Goal: Use online tool/utility: Use online tool/utility

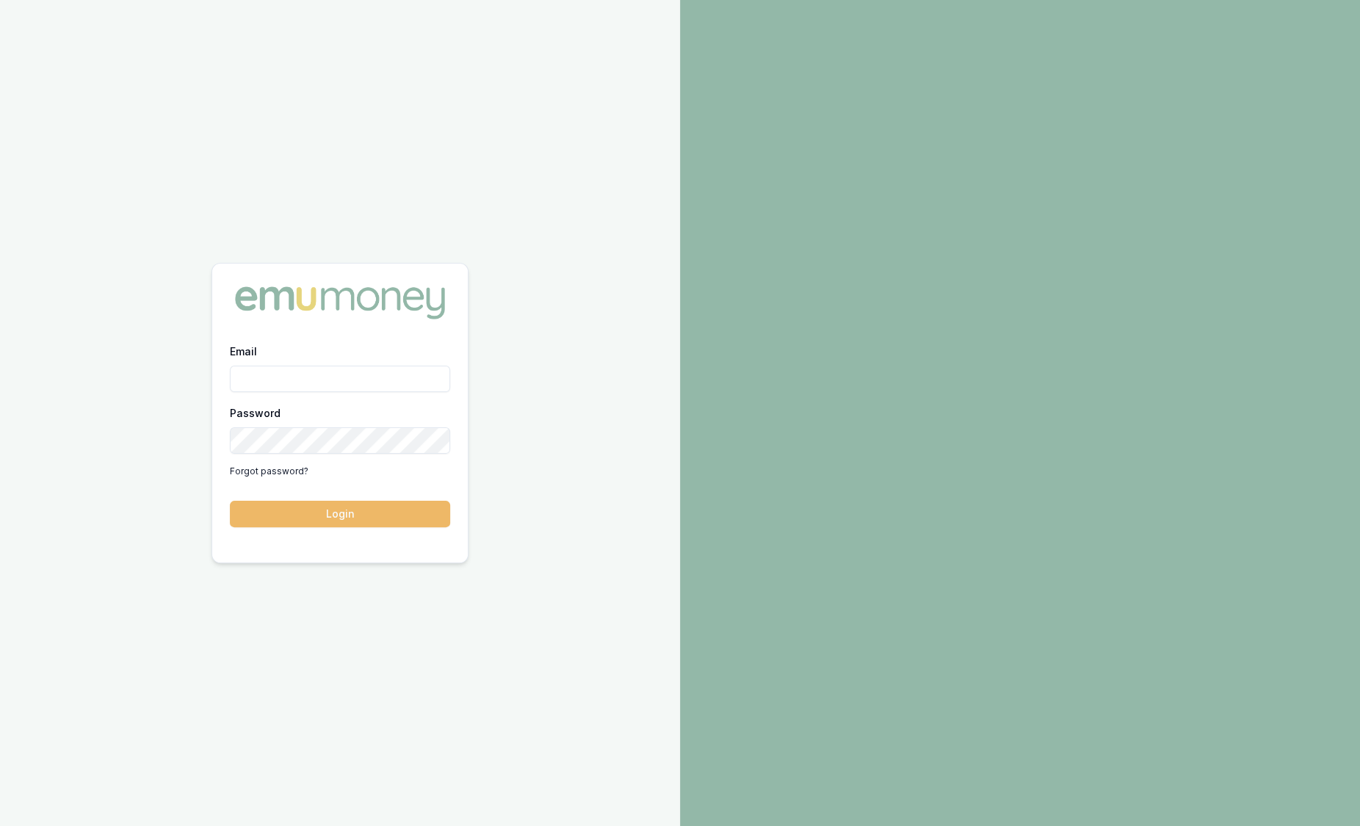
type input "sam.crouch@emumoney.com.au"
click at [364, 515] on button "Login" at bounding box center [340, 514] width 220 height 26
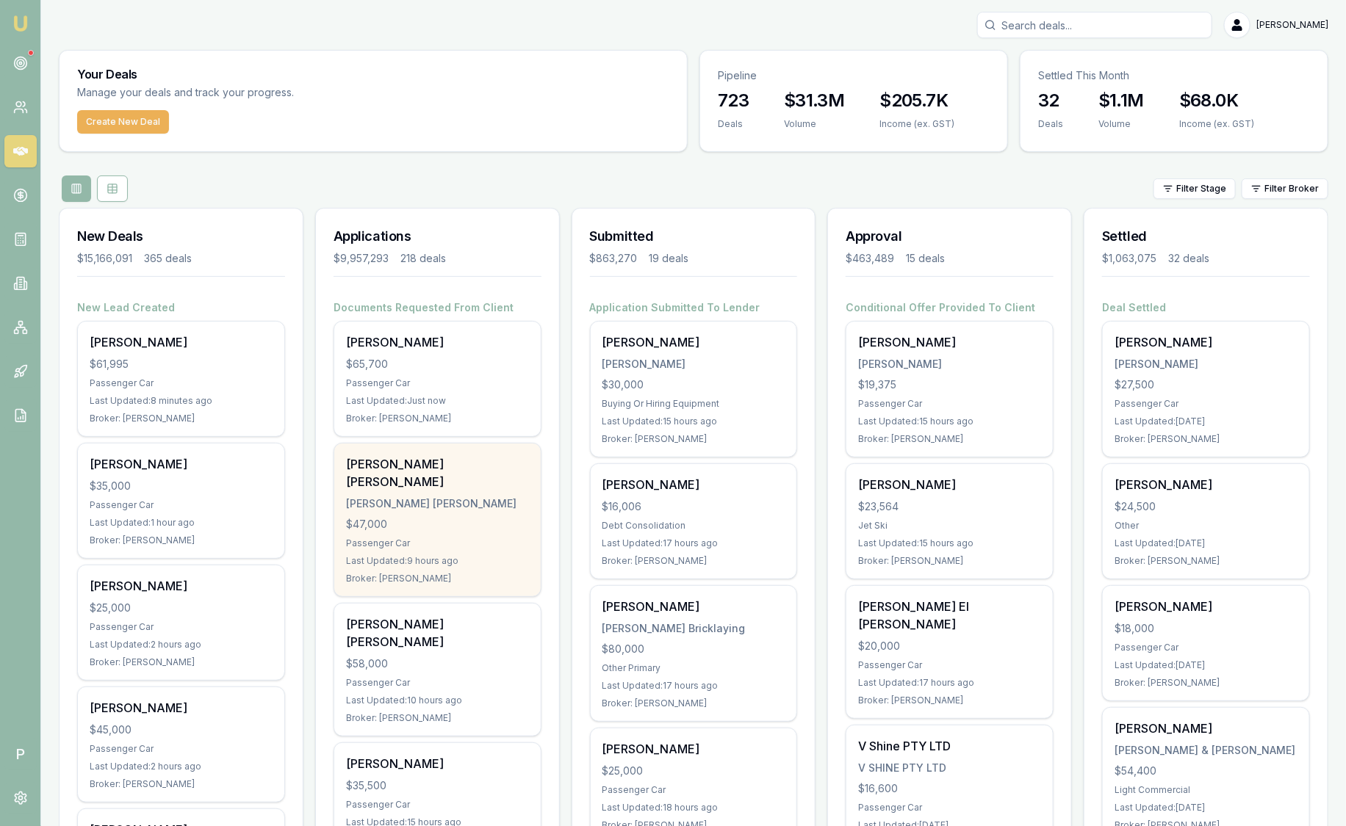
scroll to position [143, 0]
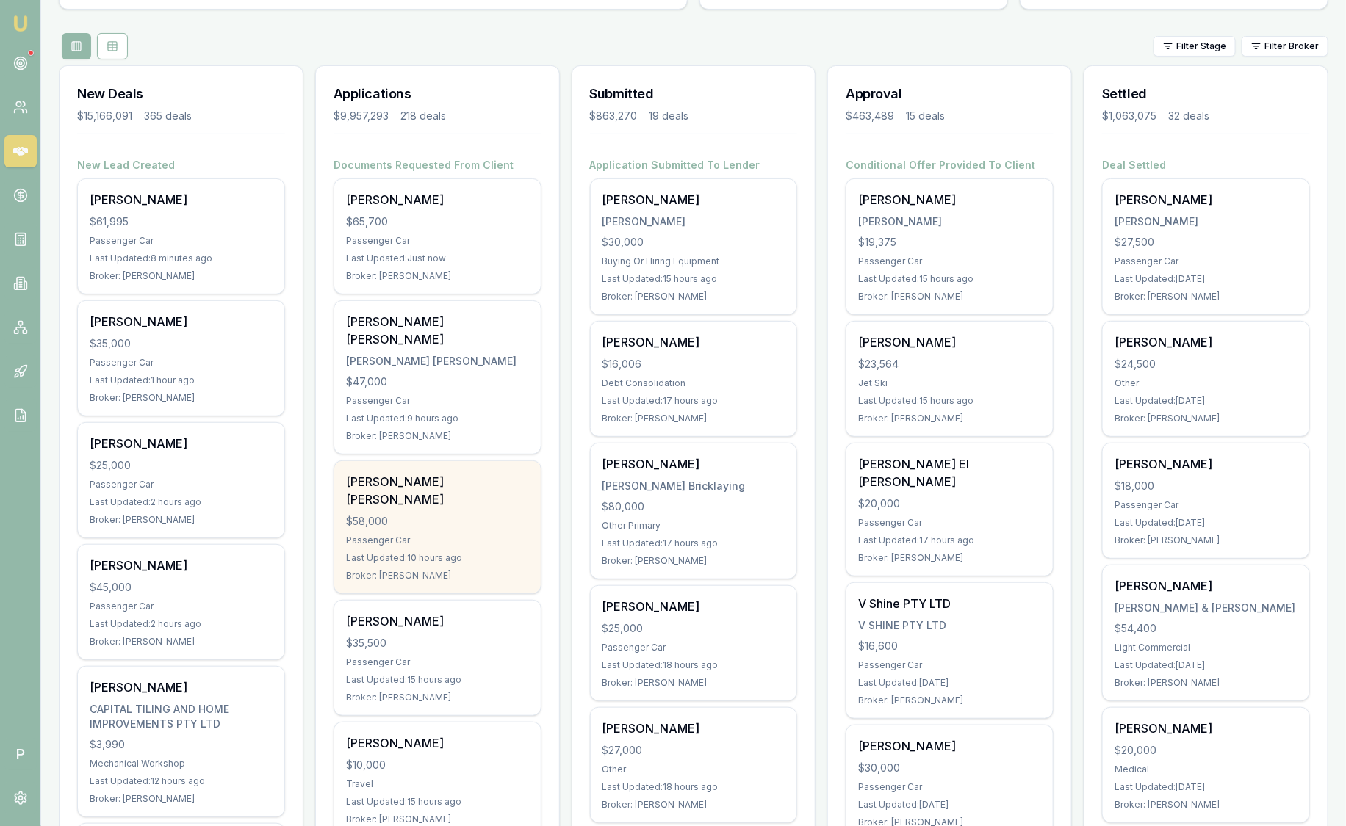
drag, startPoint x: 431, startPoint y: 519, endPoint x: 413, endPoint y: 498, distance: 27.6
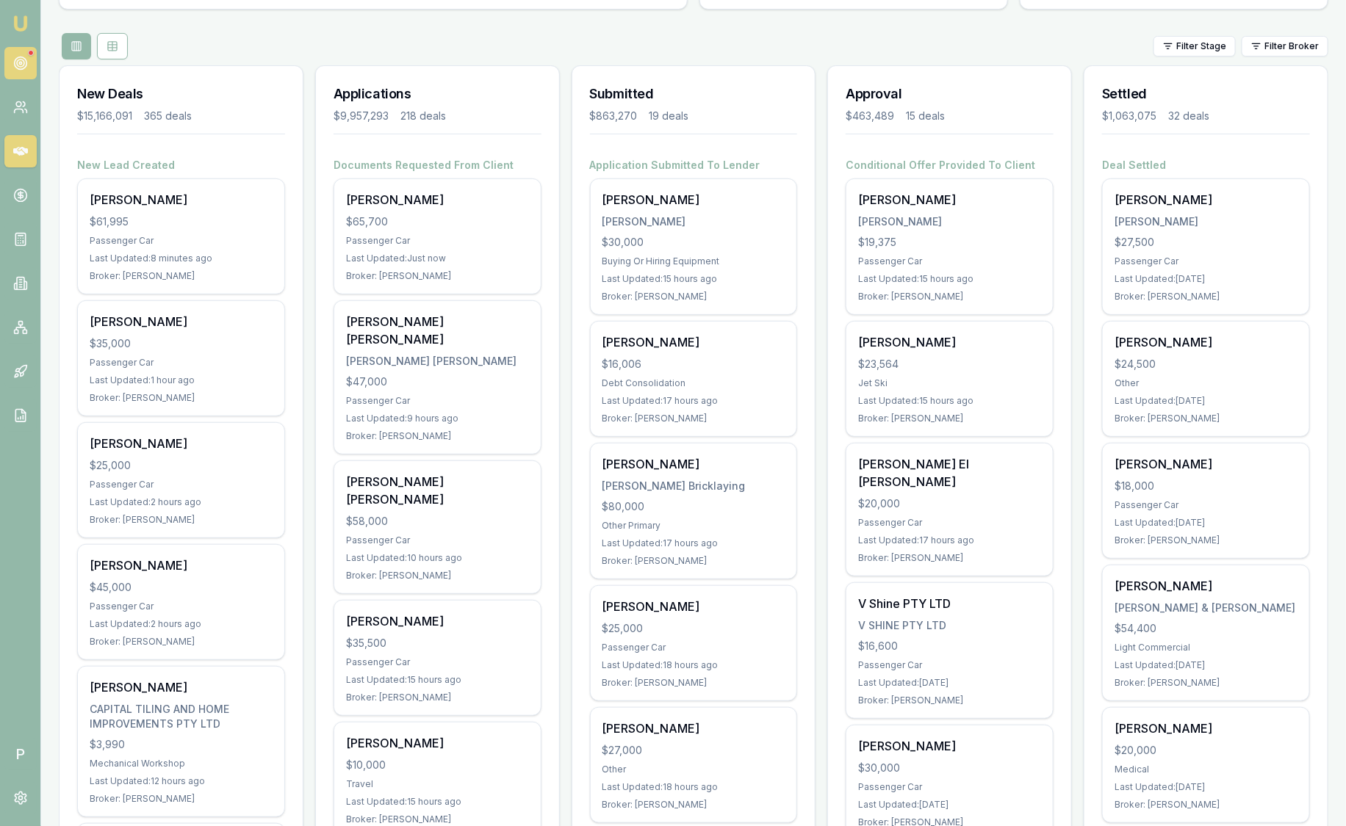
drag, startPoint x: 413, startPoint y: 498, endPoint x: 28, endPoint y: 68, distance: 576.9
click at [28, 68] on link at bounding box center [20, 63] width 32 height 32
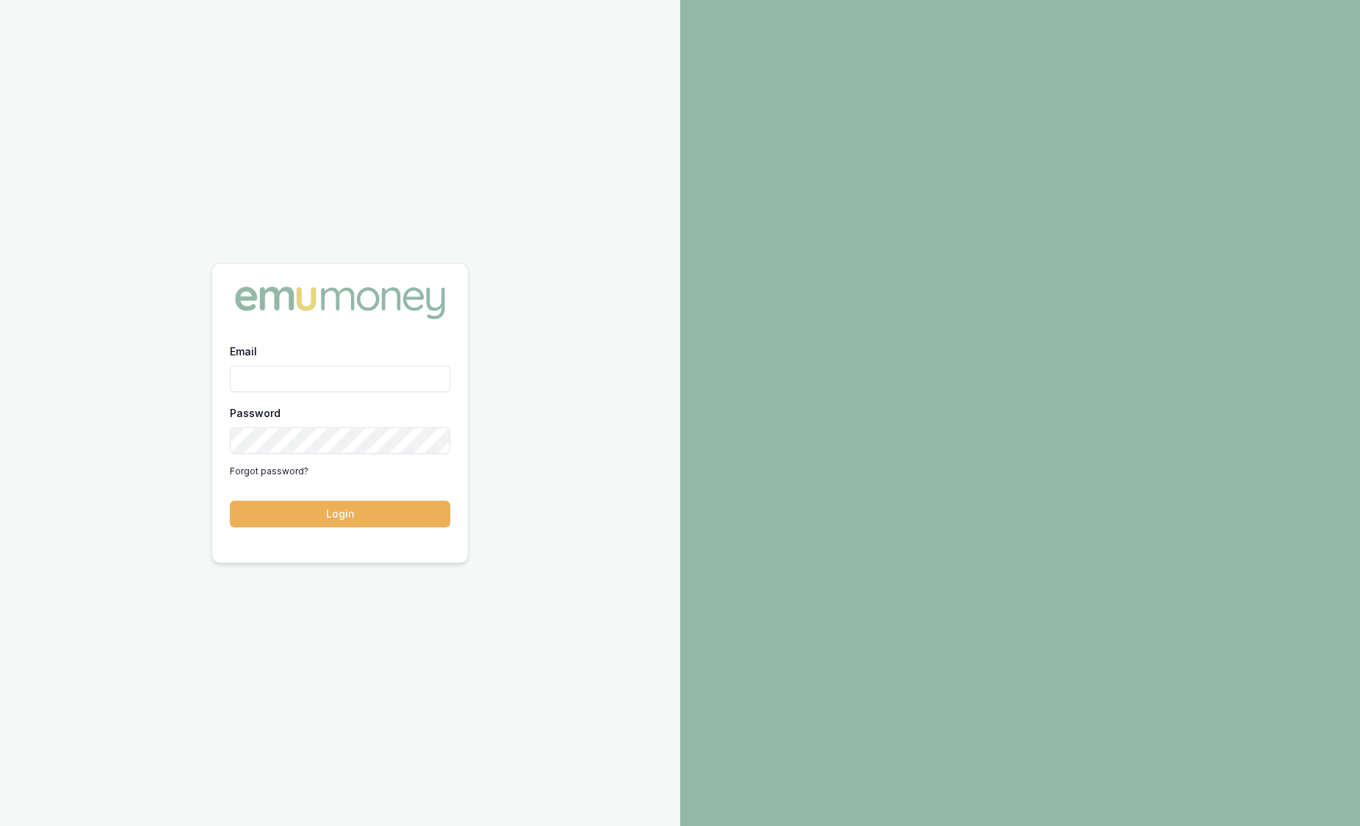
type input "sam.crouch@emumoney.com.au"
click at [280, 515] on button "Login" at bounding box center [340, 514] width 220 height 26
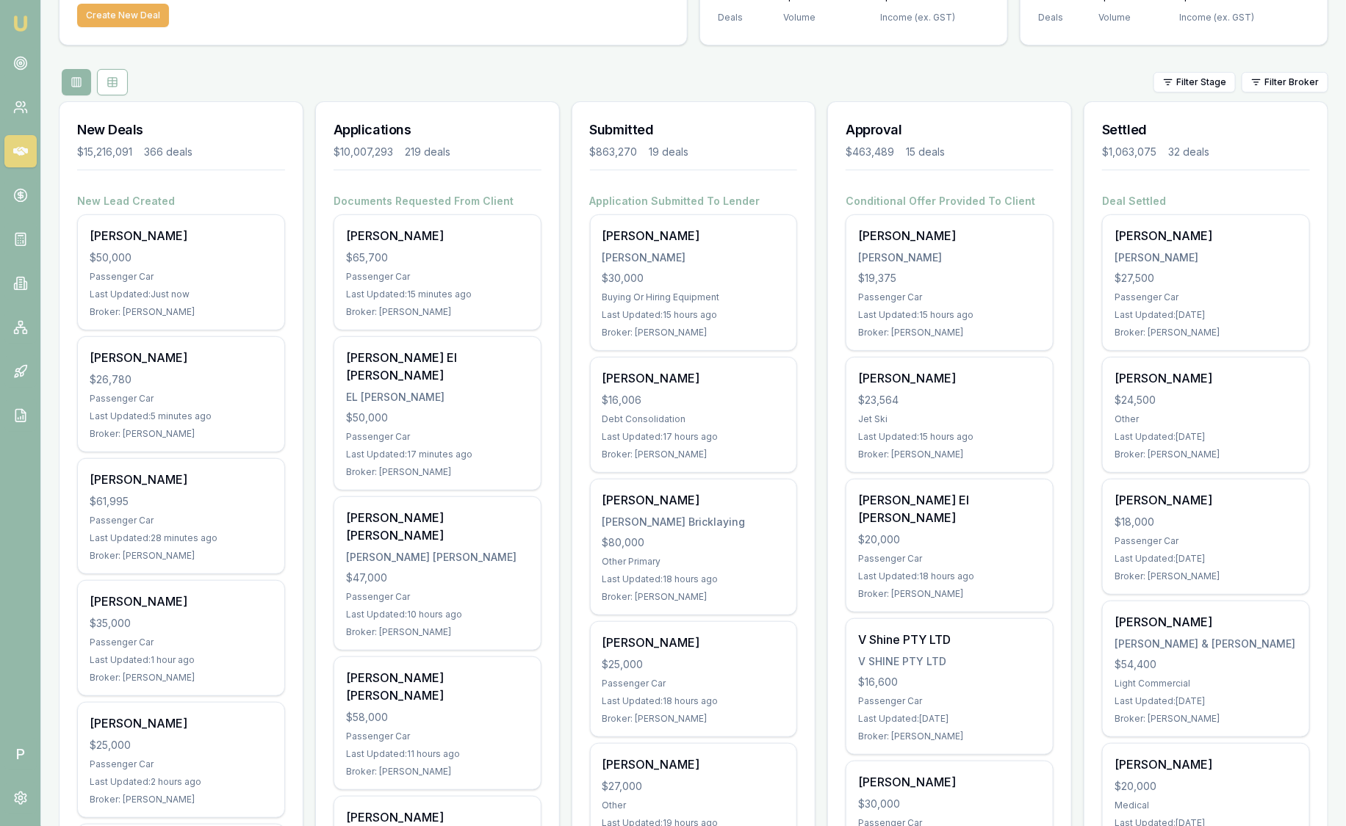
scroll to position [275, 0]
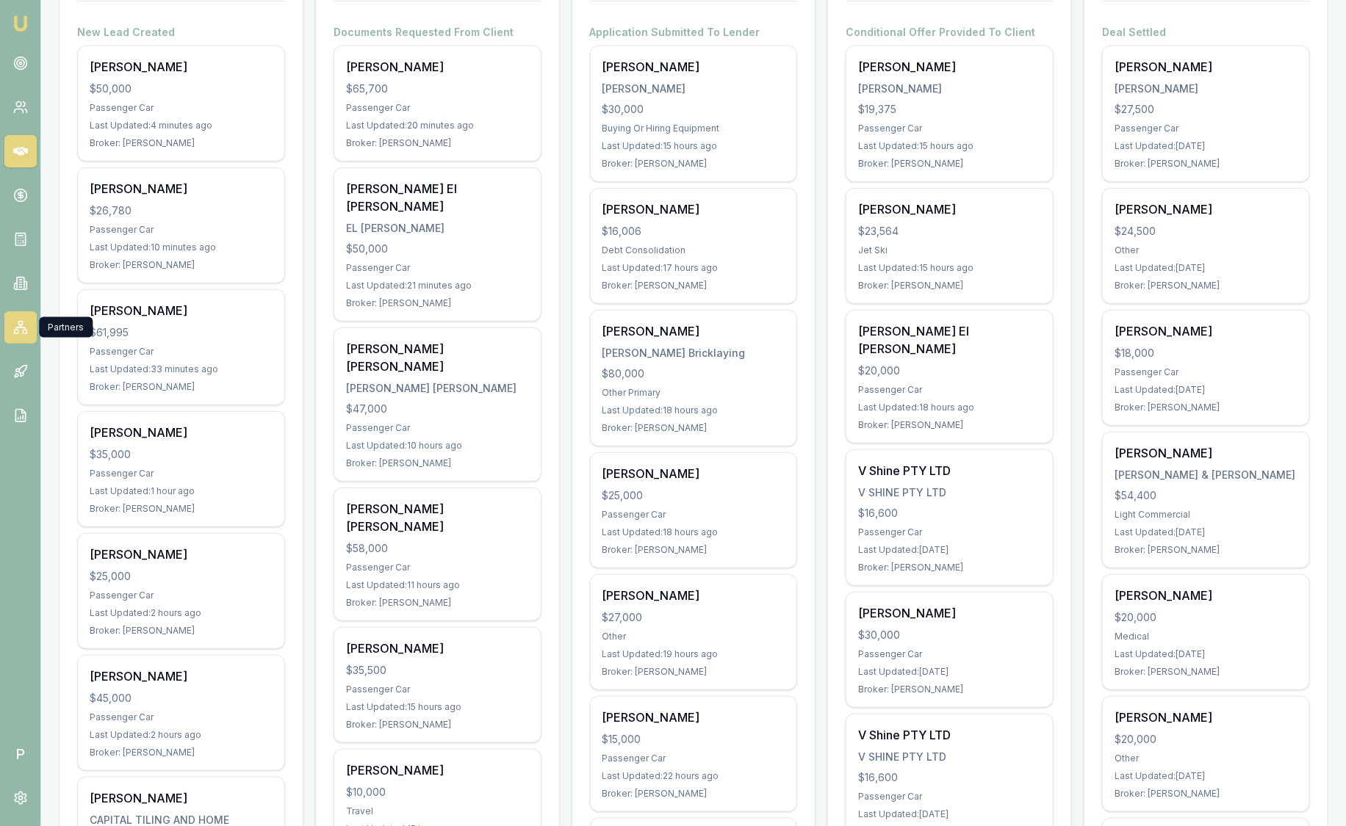
click at [22, 319] on link at bounding box center [20, 327] width 32 height 32
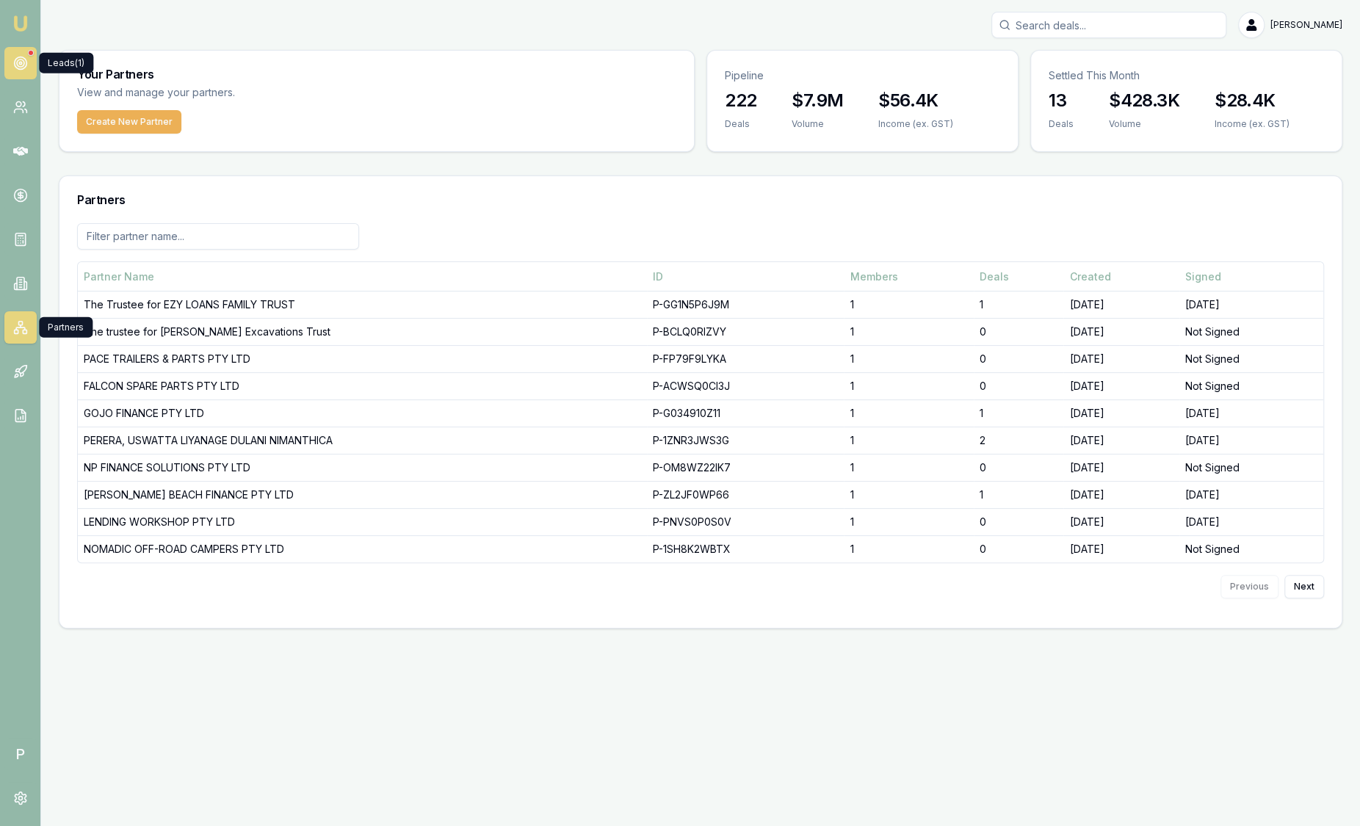
click at [22, 59] on circle at bounding box center [20, 62] width 7 height 7
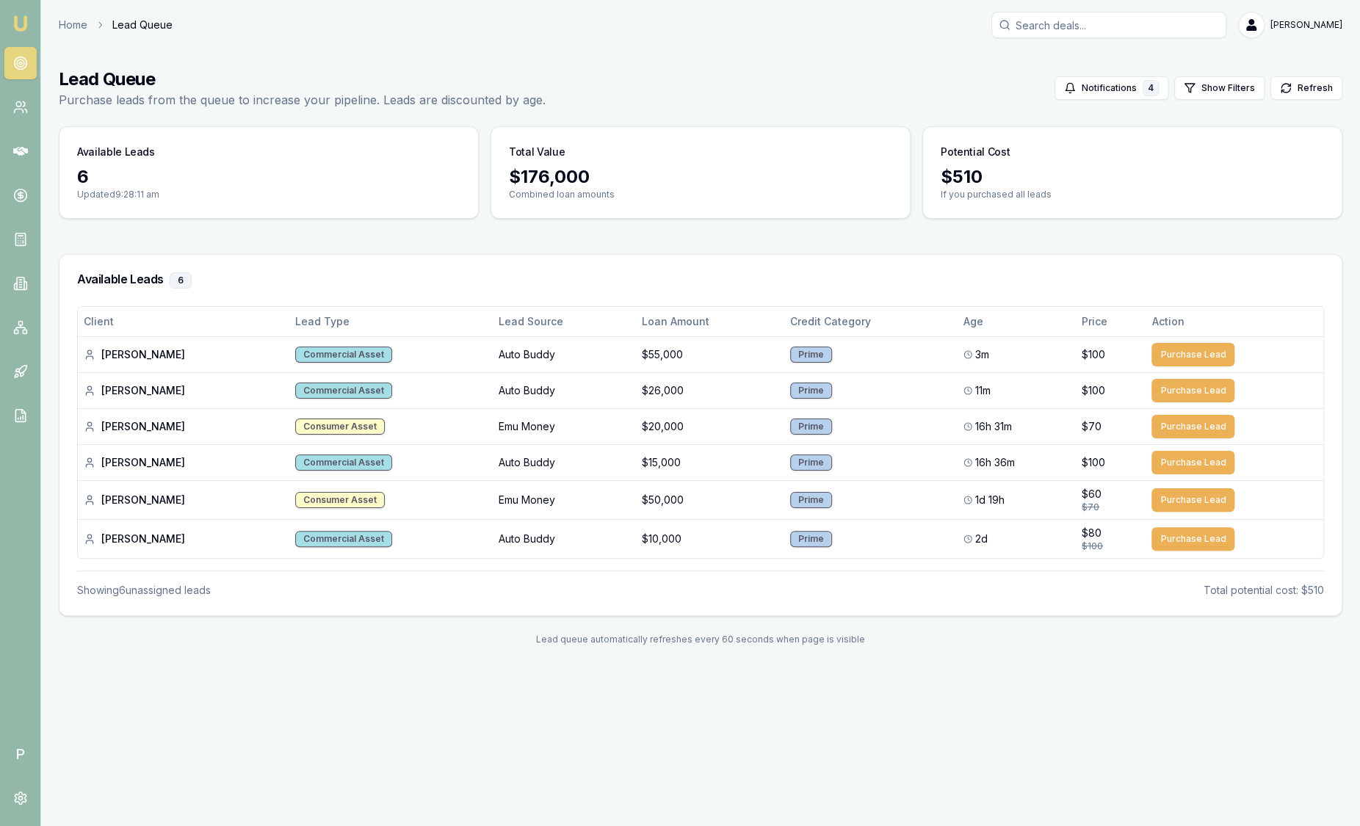
click at [729, 173] on div "$ 176,000" at bounding box center [700, 177] width 383 height 24
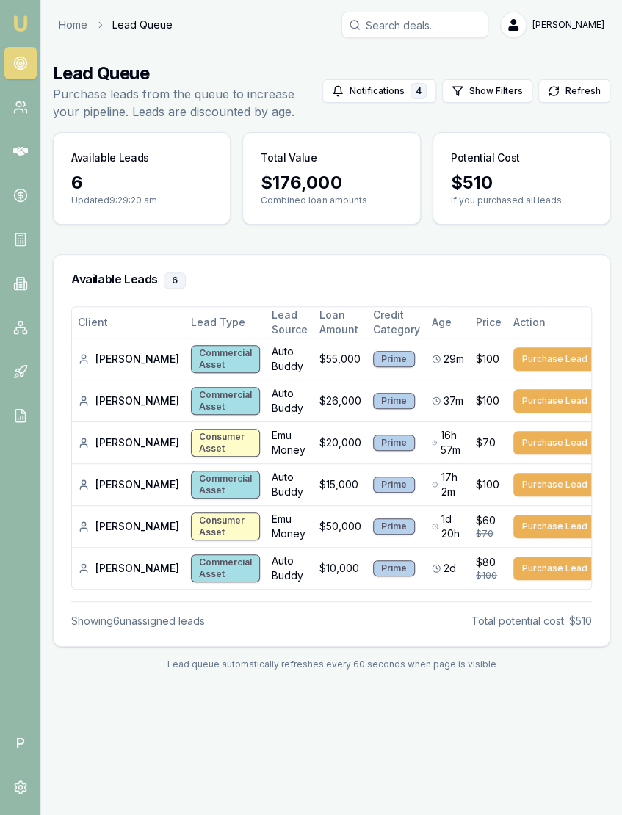
click at [20, 20] on img at bounding box center [21, 24] width 18 height 18
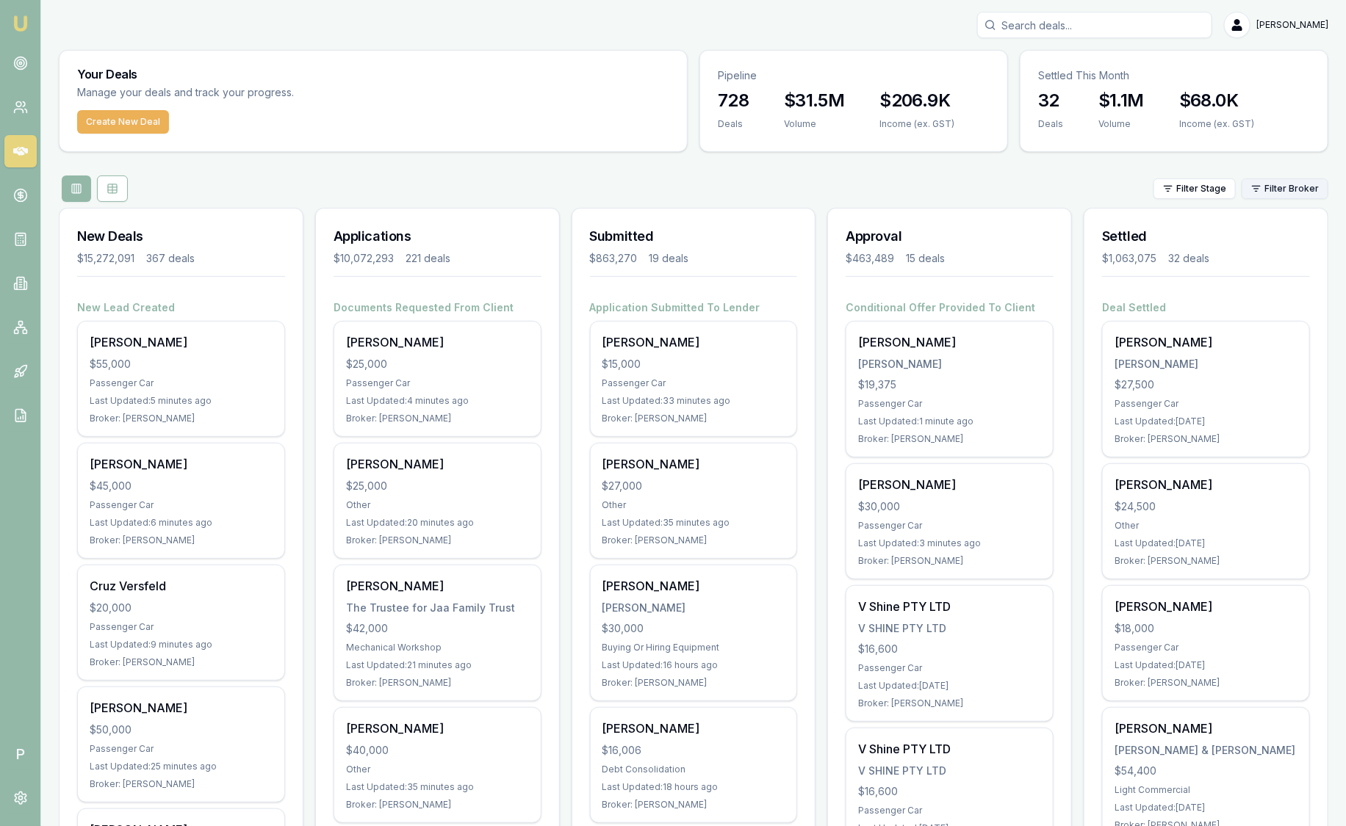
click at [1287, 184] on html "Emu Broker P Sam Crouch Toggle Menu Your Deals Manage your deals and track your…" at bounding box center [673, 413] width 1346 height 826
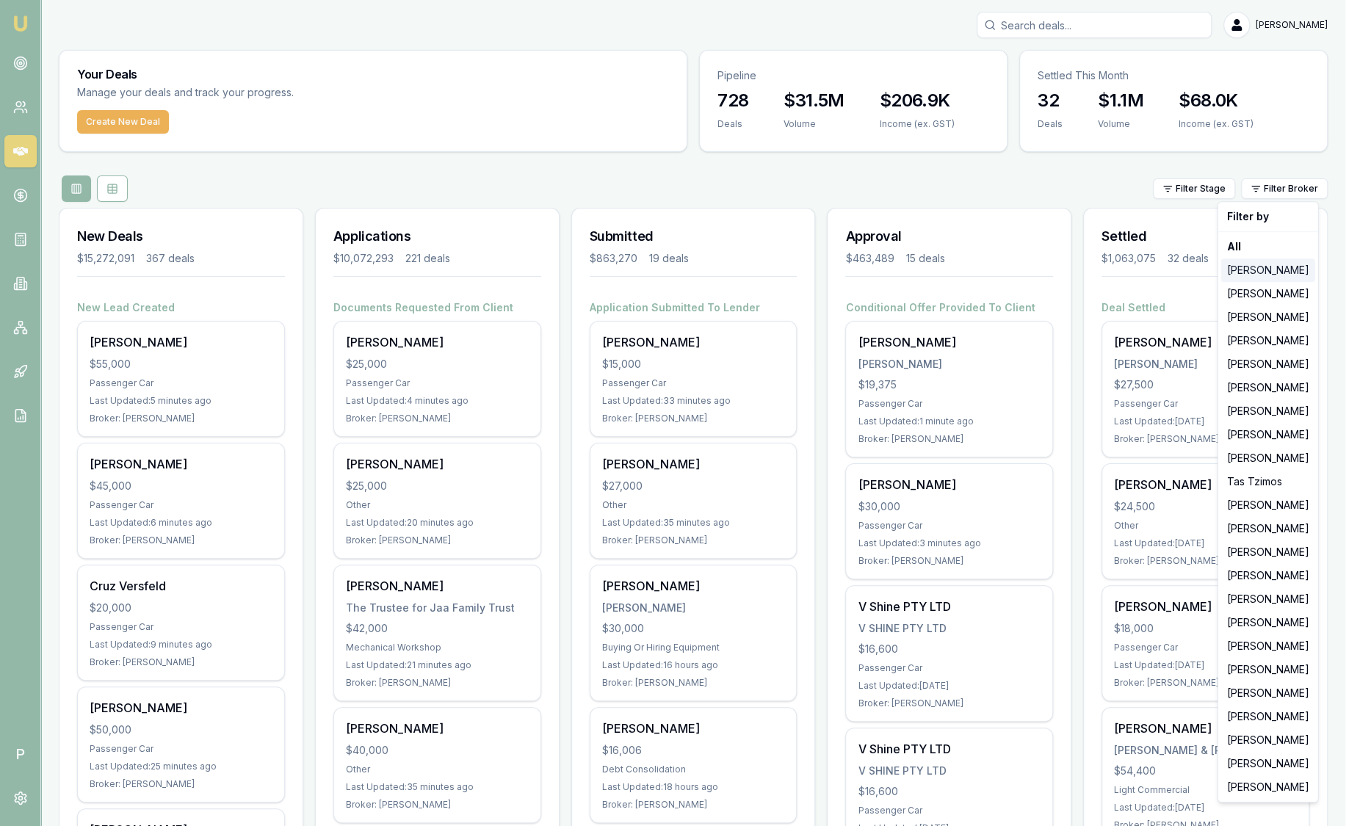
click at [1281, 268] on div "[PERSON_NAME]" at bounding box center [1269, 271] width 94 height 24
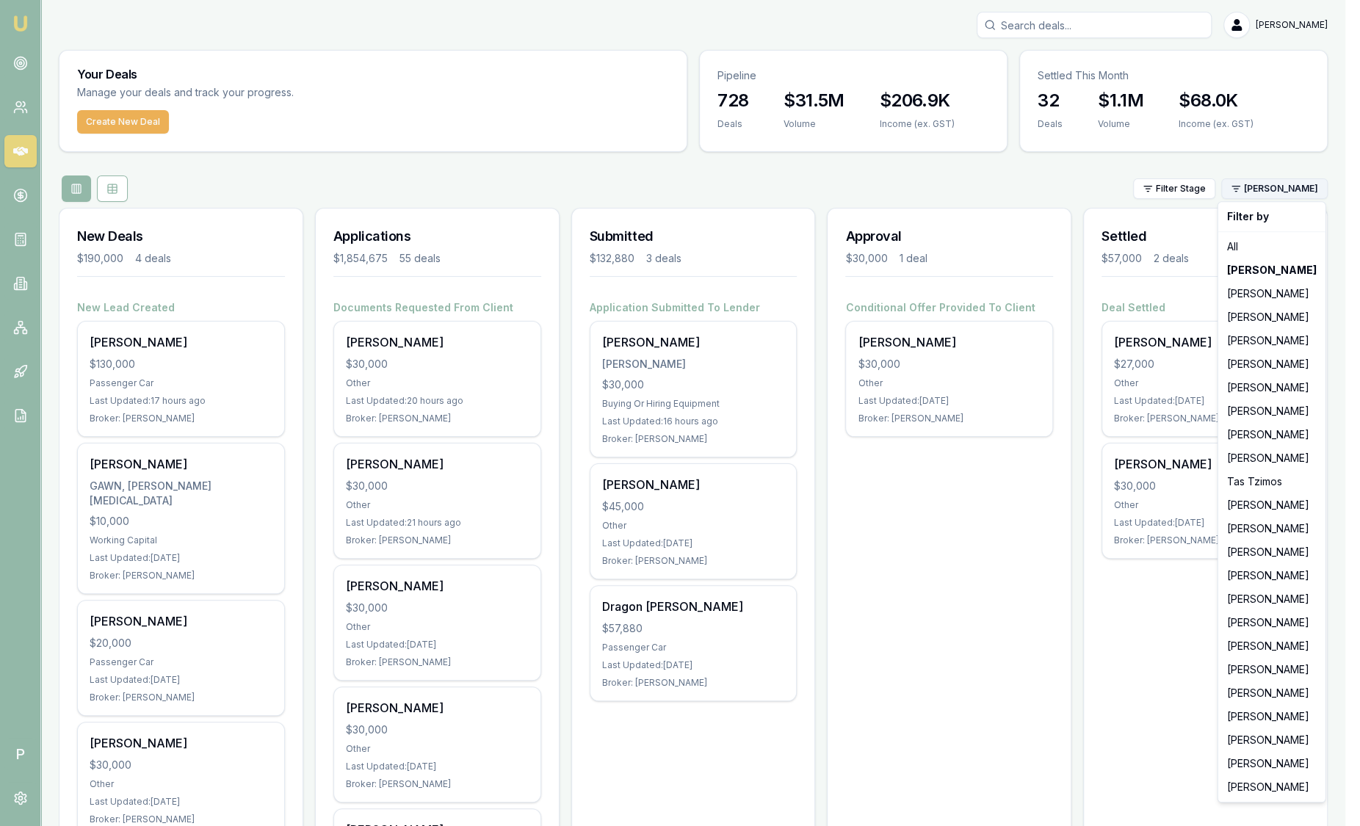
click at [1272, 194] on html "Emu Broker P Sam Crouch Toggle Menu Your Deals Manage your deals and track your…" at bounding box center [680, 413] width 1360 height 826
click at [1276, 286] on div "[PERSON_NAME]" at bounding box center [1272, 294] width 101 height 24
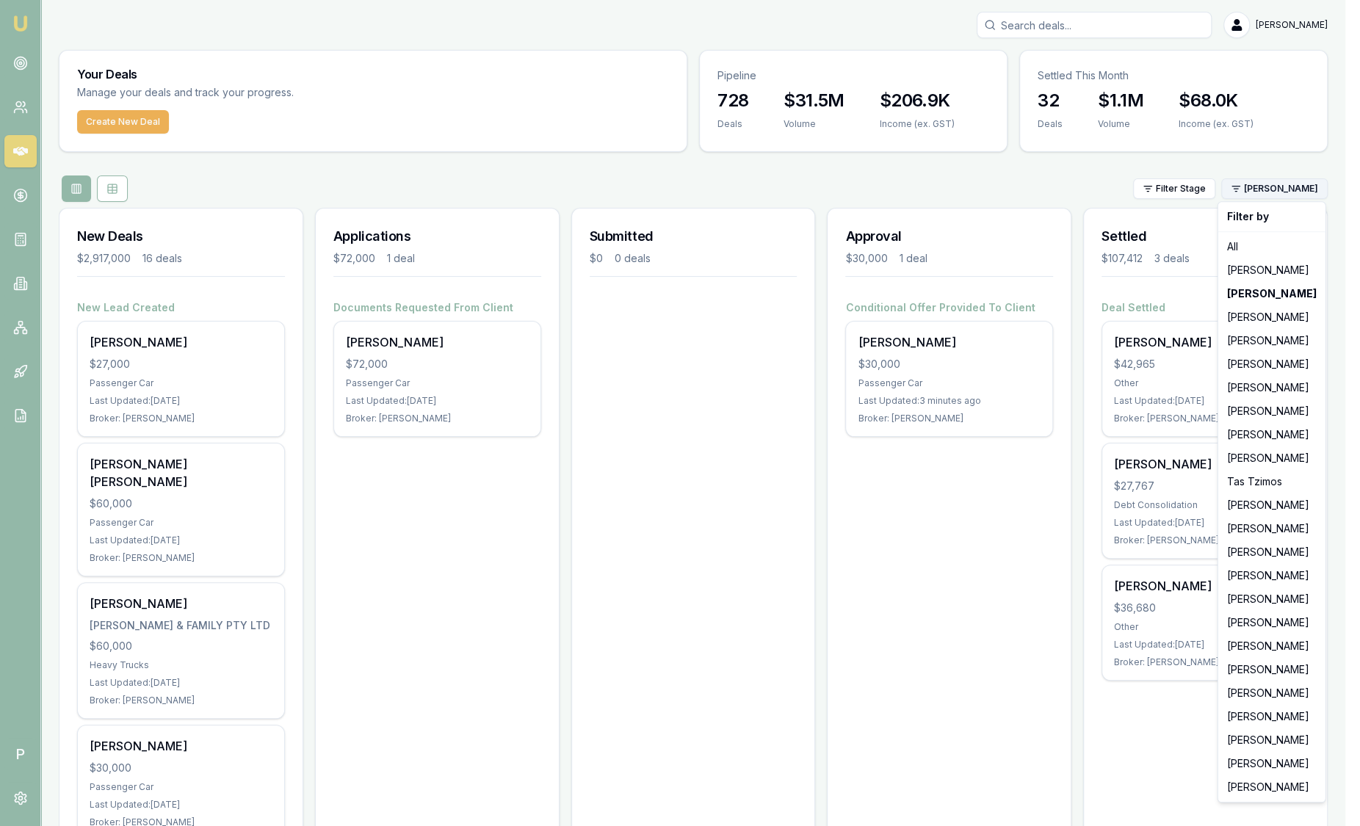
click at [1276, 190] on html "Emu Broker P Sam Crouch Toggle Menu Your Deals Manage your deals and track your…" at bounding box center [680, 413] width 1360 height 826
click at [1262, 364] on div "[PERSON_NAME]" at bounding box center [1272, 365] width 101 height 24
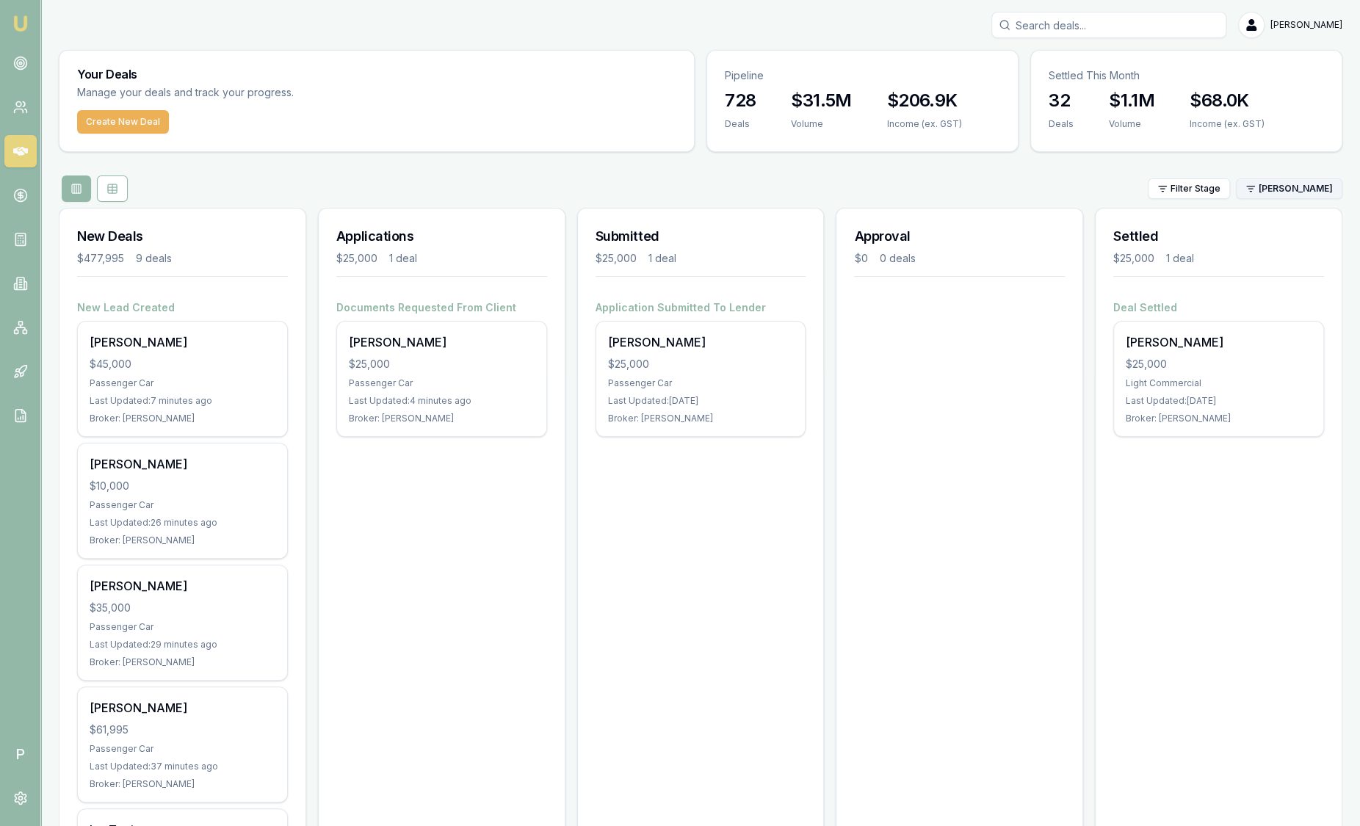
click at [1287, 197] on html "Emu Broker P Sam Crouch Toggle Menu Your Deals Manage your deals and track your…" at bounding box center [680, 413] width 1360 height 826
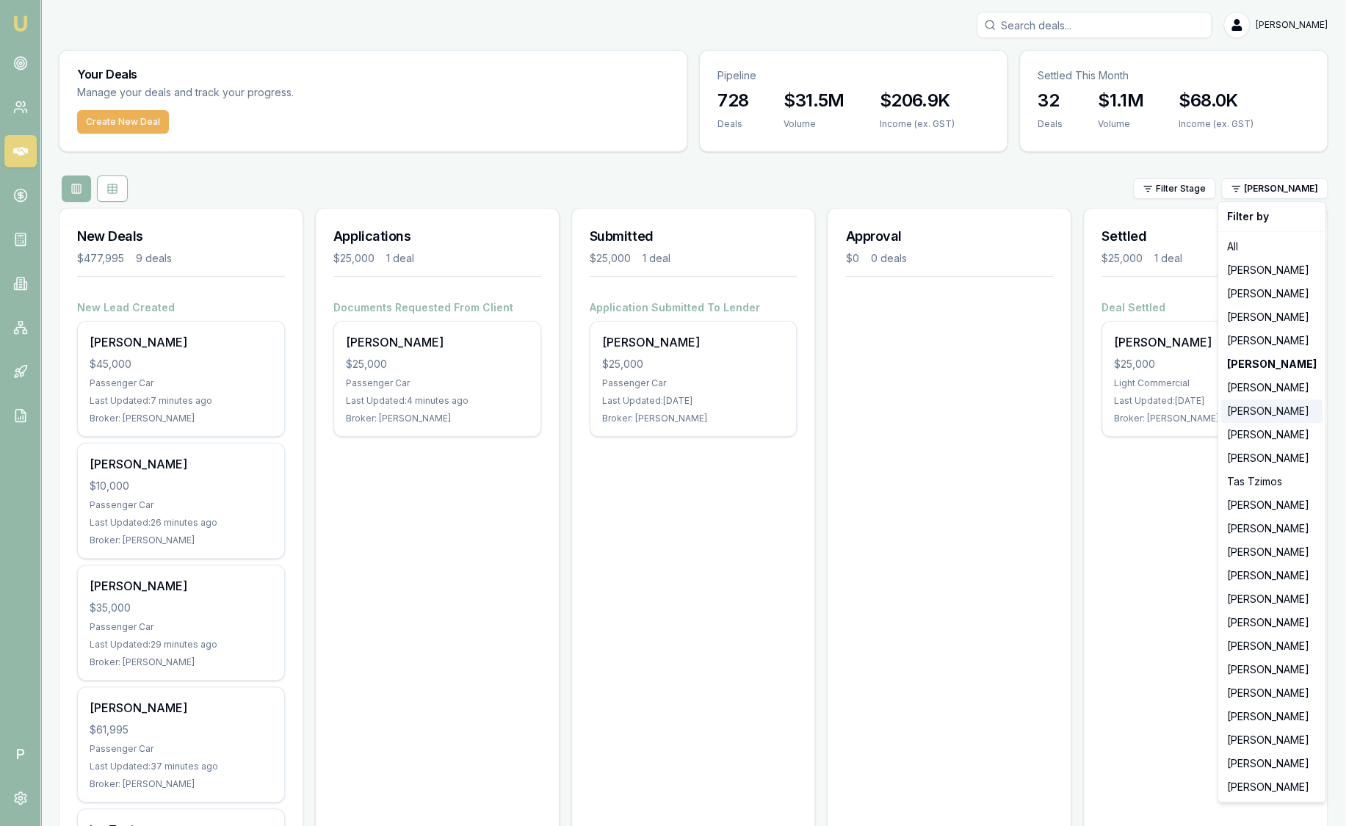
click at [1267, 401] on div "[PERSON_NAME]" at bounding box center [1272, 412] width 101 height 24
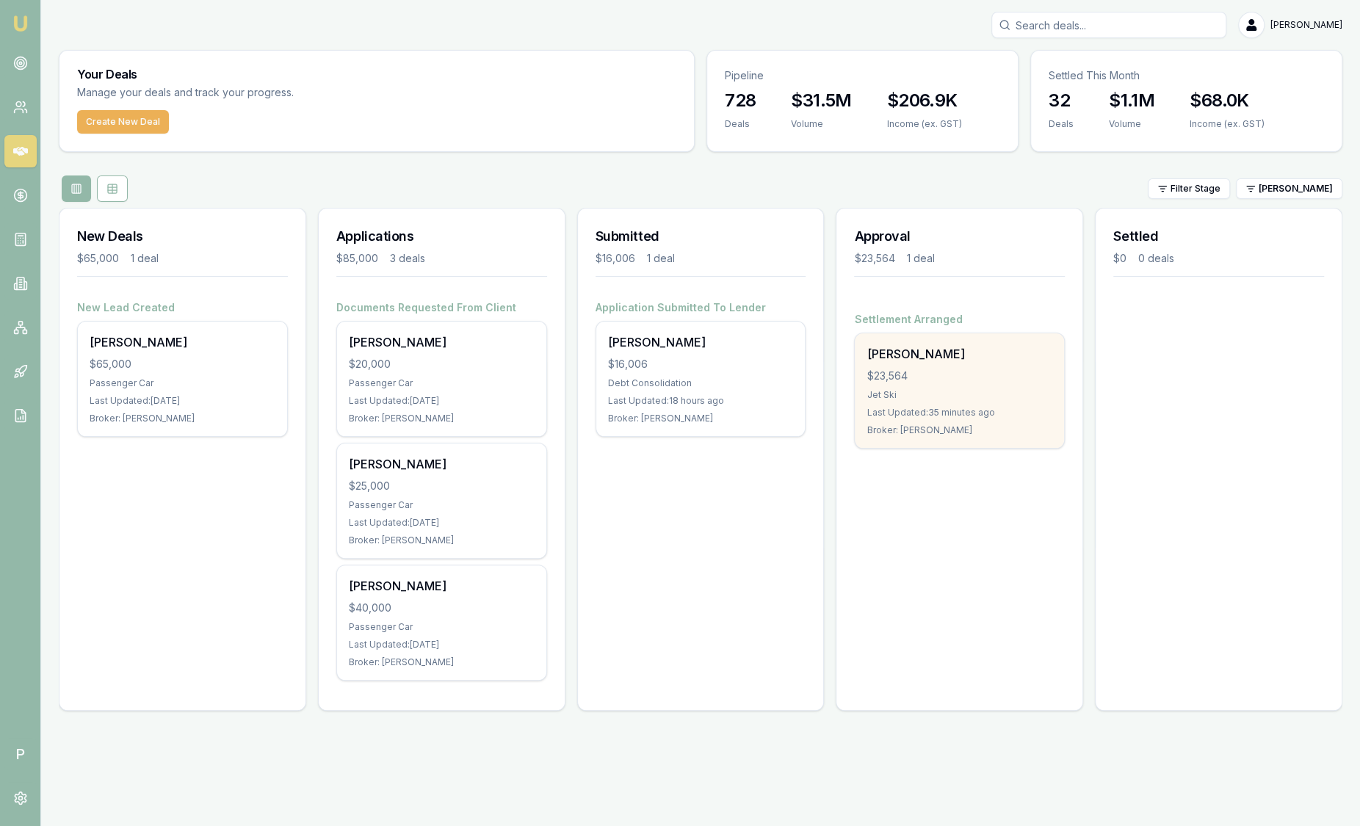
click at [998, 381] on div "$23,564" at bounding box center [960, 376] width 186 height 15
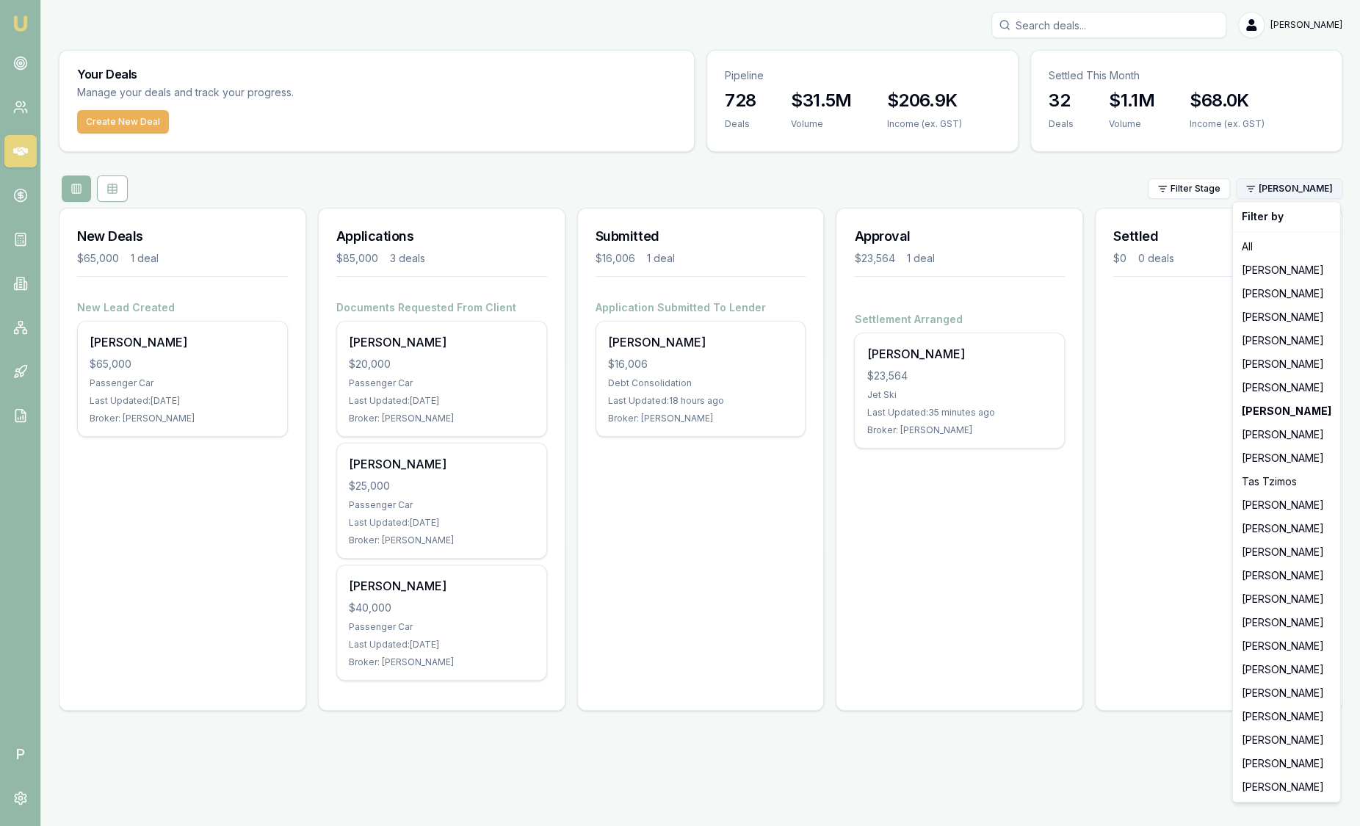
click at [1294, 184] on html "Emu Broker P Sam Crouch Toggle Menu Your Deals Manage your deals and track your…" at bounding box center [680, 413] width 1360 height 826
click at [1258, 433] on div "[PERSON_NAME]" at bounding box center [1286, 435] width 101 height 24
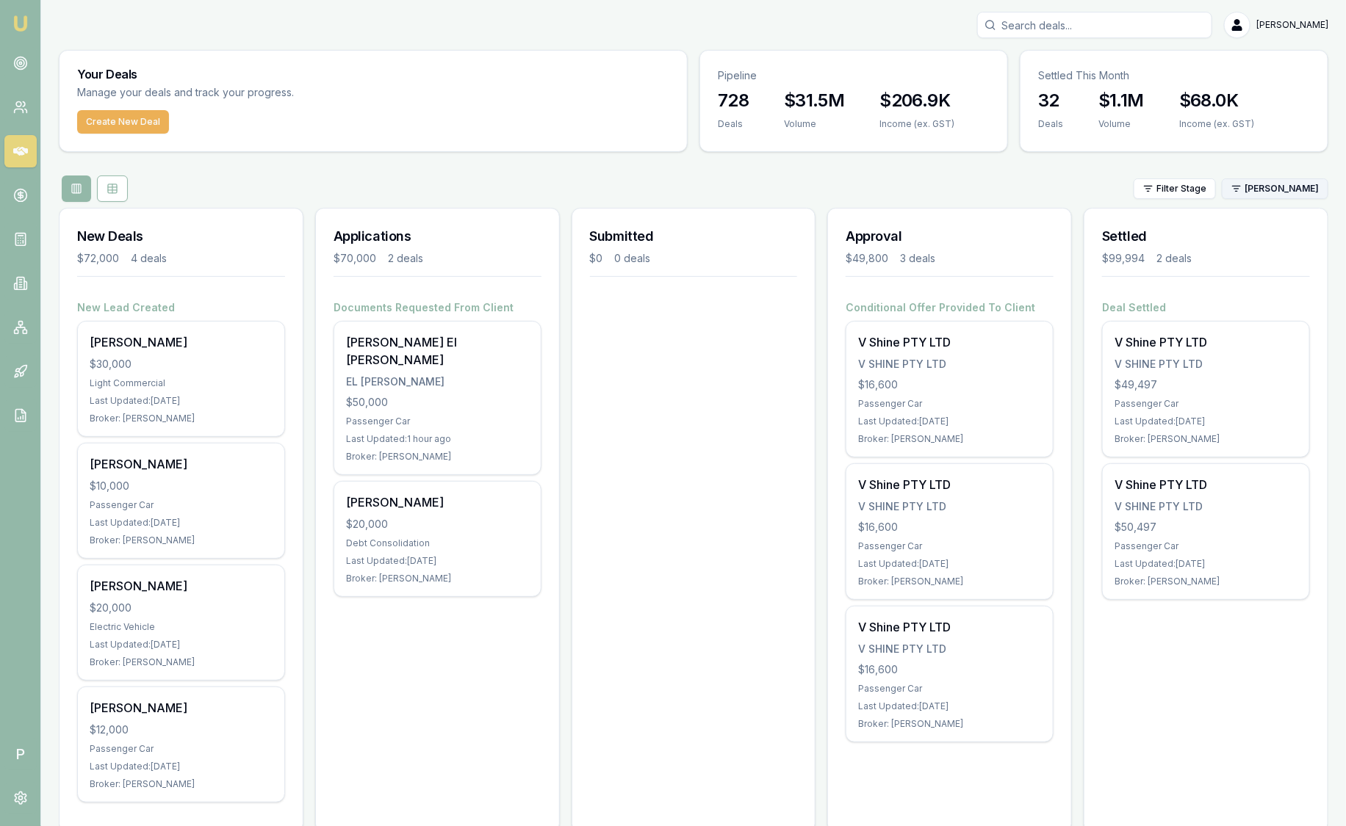
click at [1254, 187] on html "Emu Broker P Sam Crouch Toggle Menu Your Deals Manage your deals and track your…" at bounding box center [673, 413] width 1346 height 826
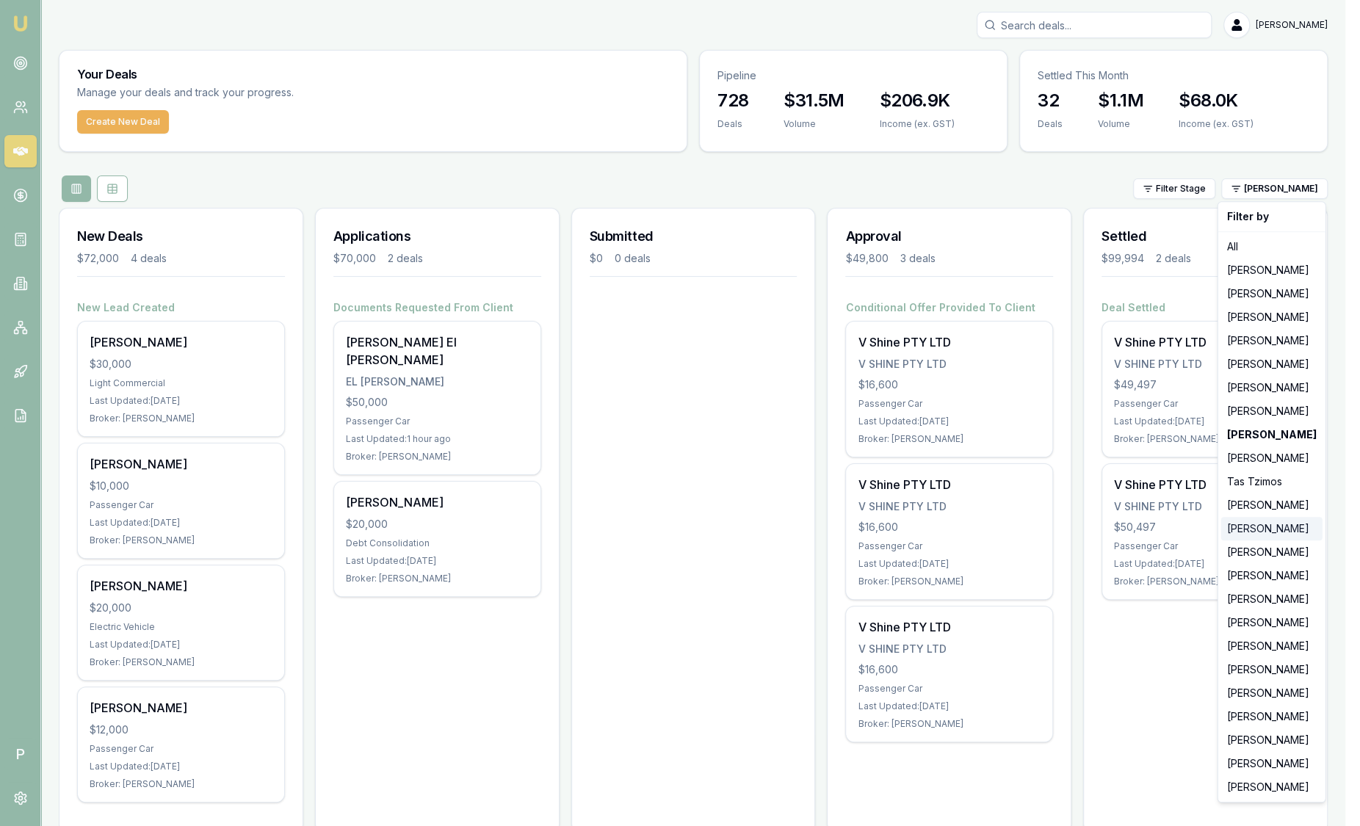
click at [1248, 523] on div "[PERSON_NAME]" at bounding box center [1272, 529] width 101 height 24
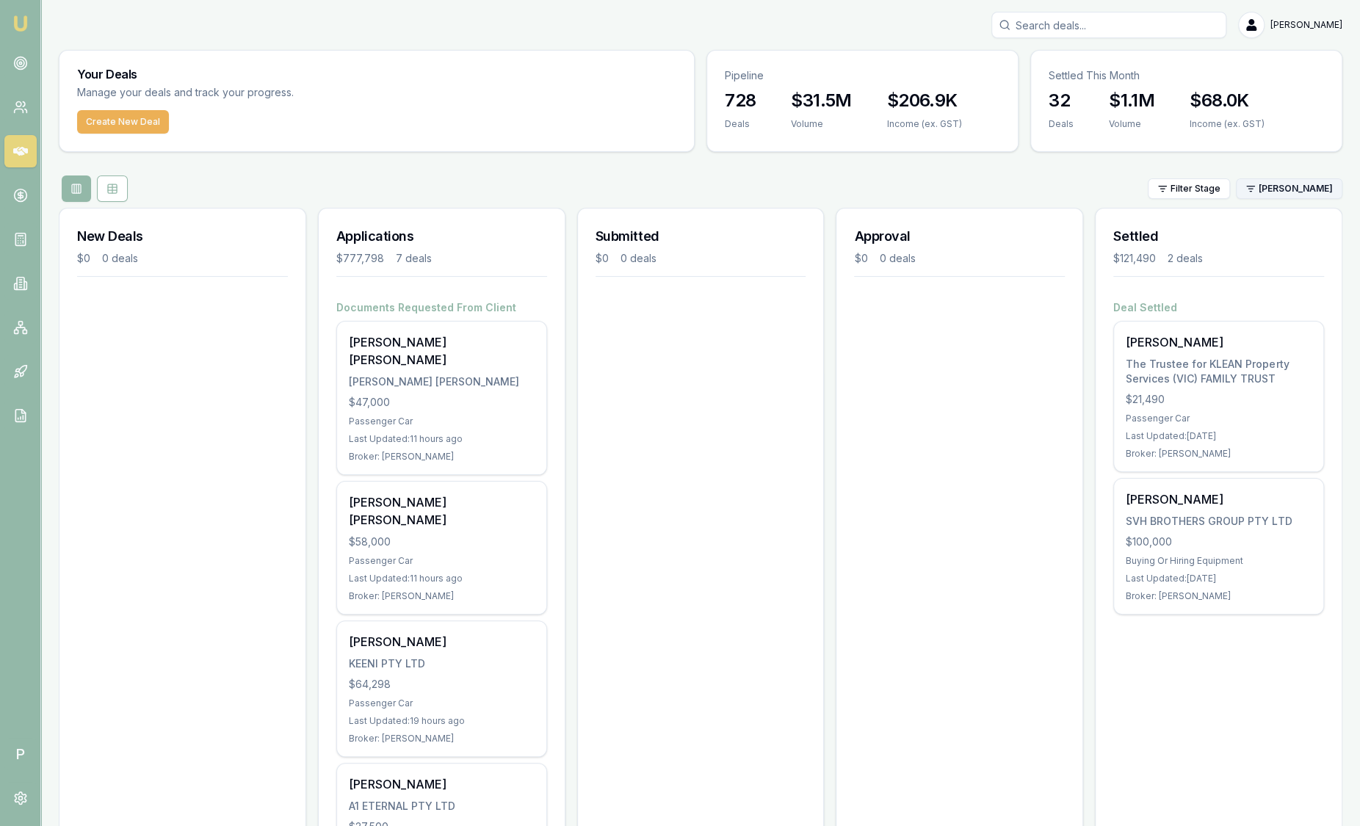
click at [1294, 180] on html "Emu Broker P Sam Crouch Toggle Menu Your Deals Manage your deals and track your…" at bounding box center [680, 413] width 1360 height 826
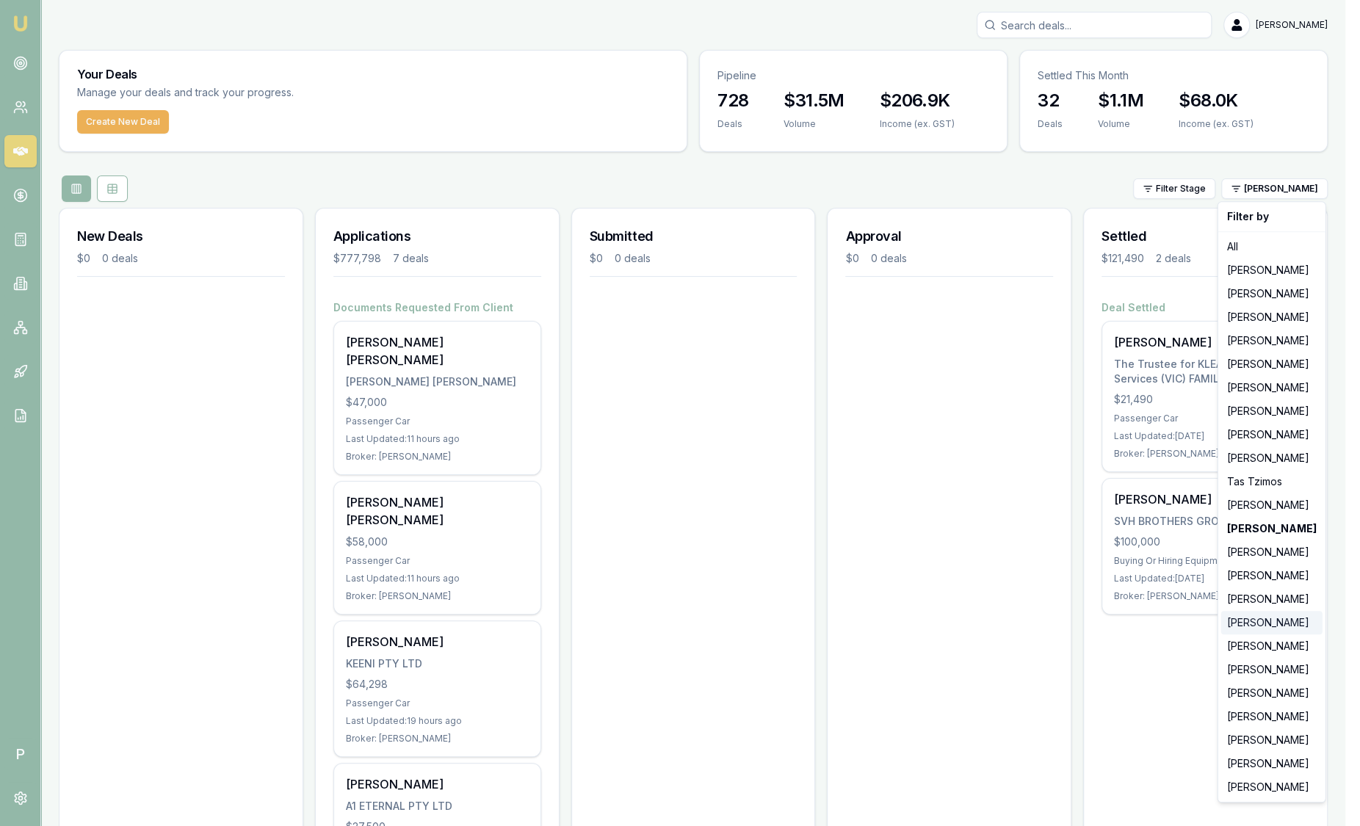
click at [1265, 624] on div "[PERSON_NAME]" at bounding box center [1272, 623] width 101 height 24
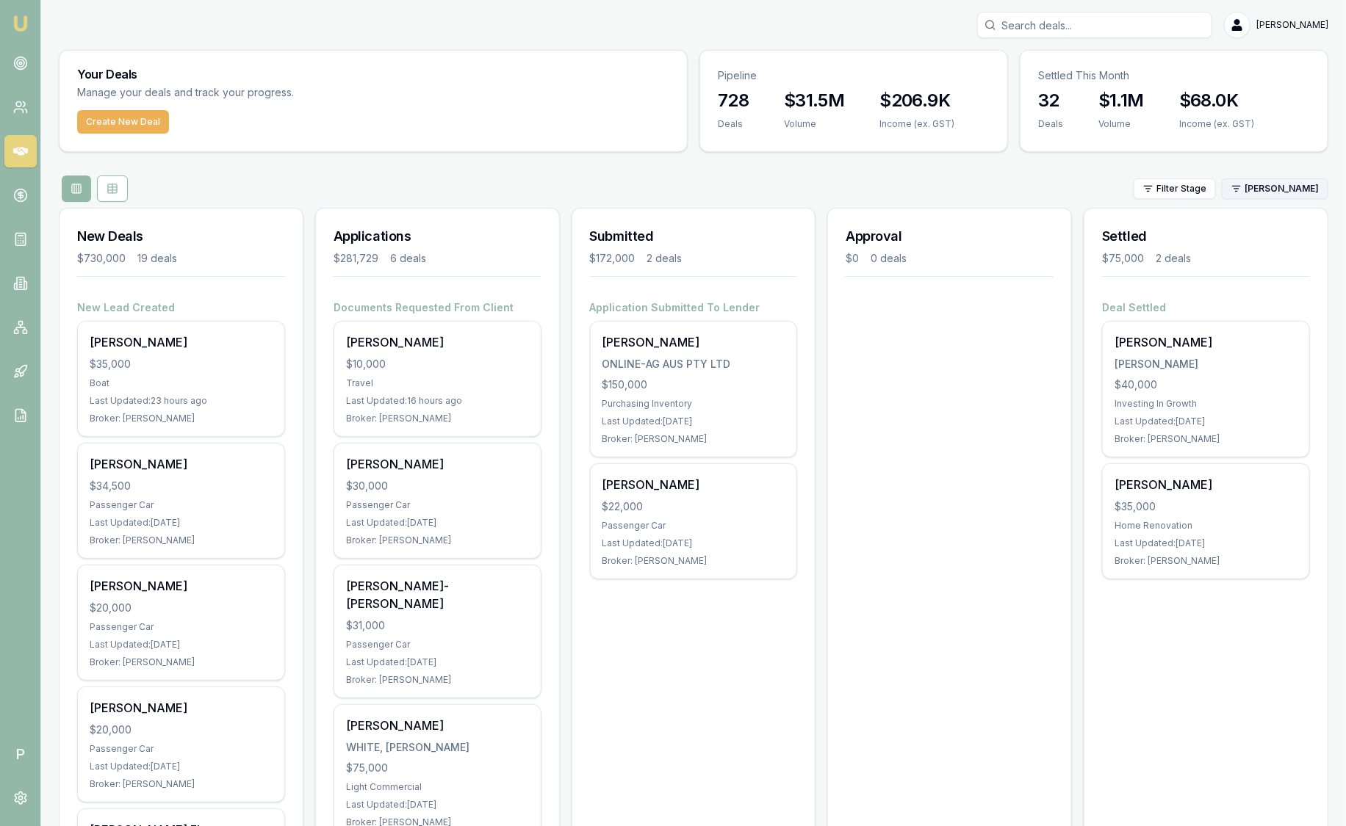
click at [1249, 195] on html "Emu Broker P Sam Crouch Toggle Menu Your Deals Manage your deals and track your…" at bounding box center [673, 413] width 1346 height 826
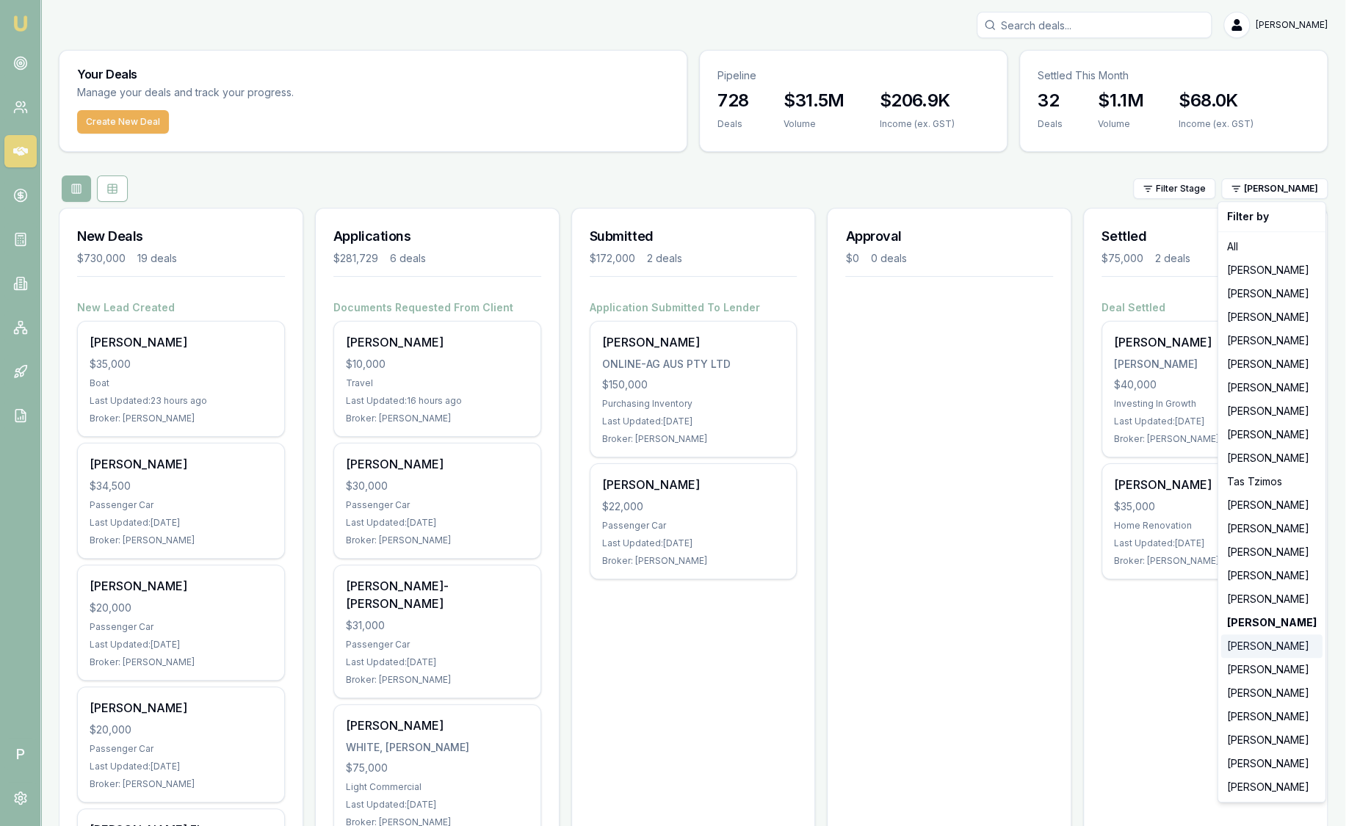
click at [1258, 657] on div "[PERSON_NAME]" at bounding box center [1272, 647] width 101 height 24
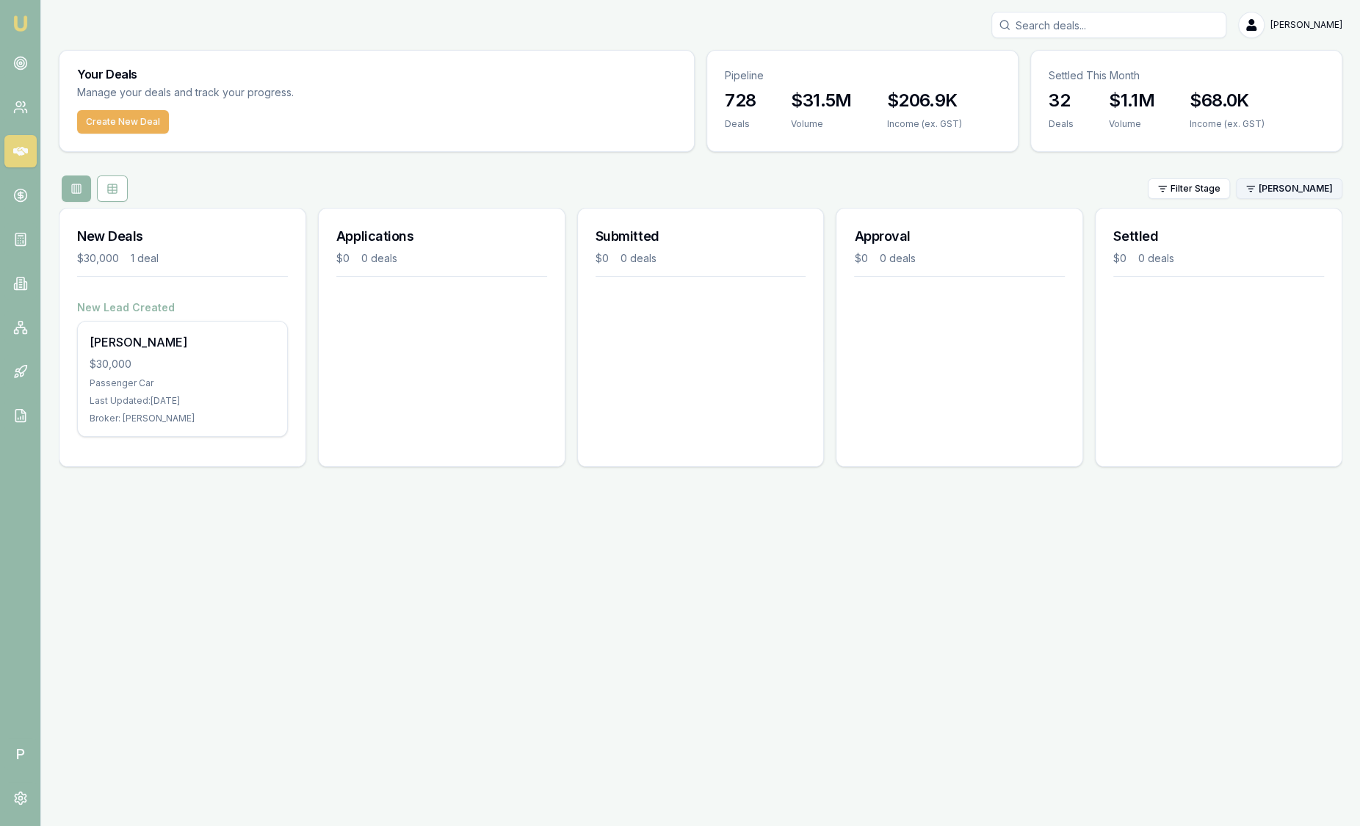
click at [1294, 192] on html "Emu Broker P Sam Crouch Toggle Menu Your Deals Manage your deals and track your…" at bounding box center [680, 413] width 1360 height 826
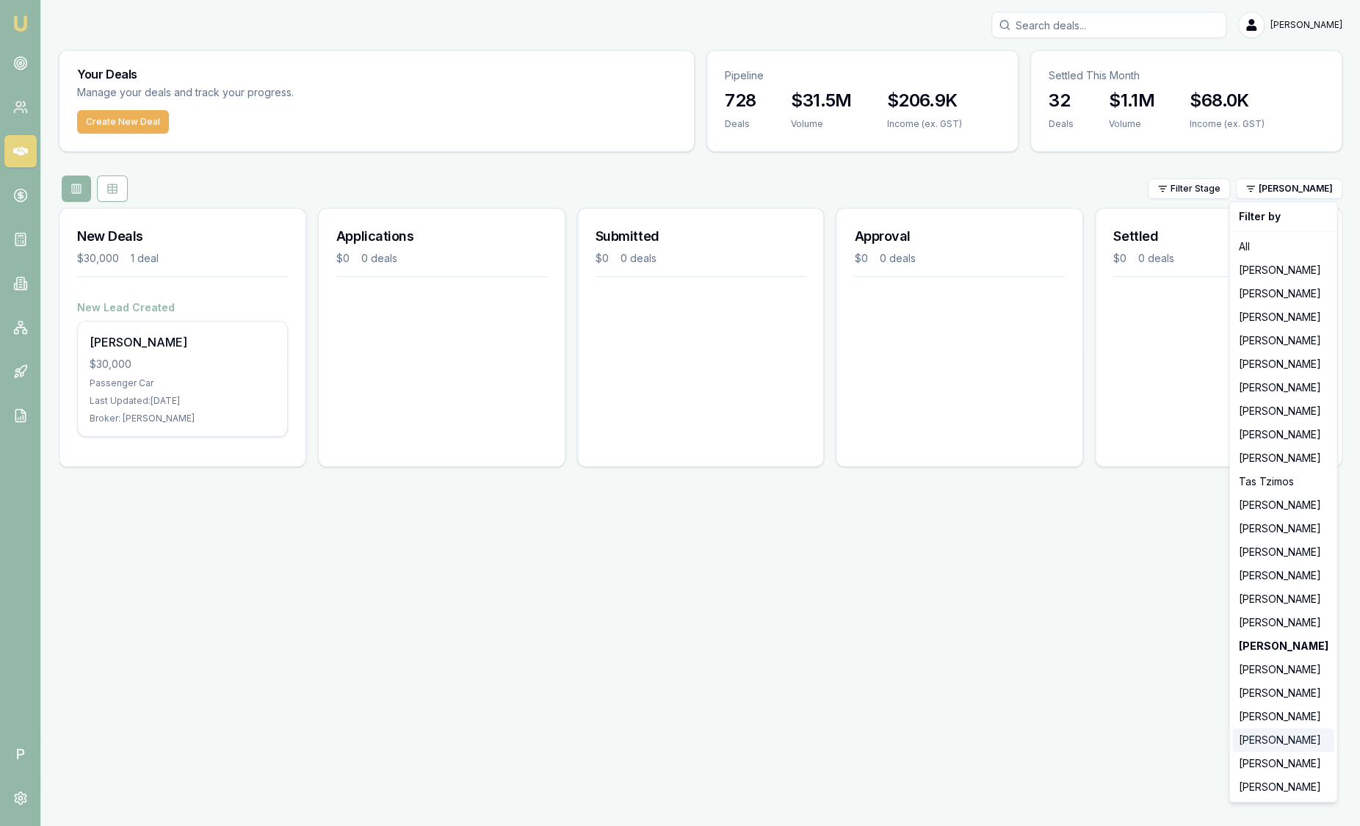
click at [1260, 744] on div "[PERSON_NAME]" at bounding box center [1283, 741] width 101 height 24
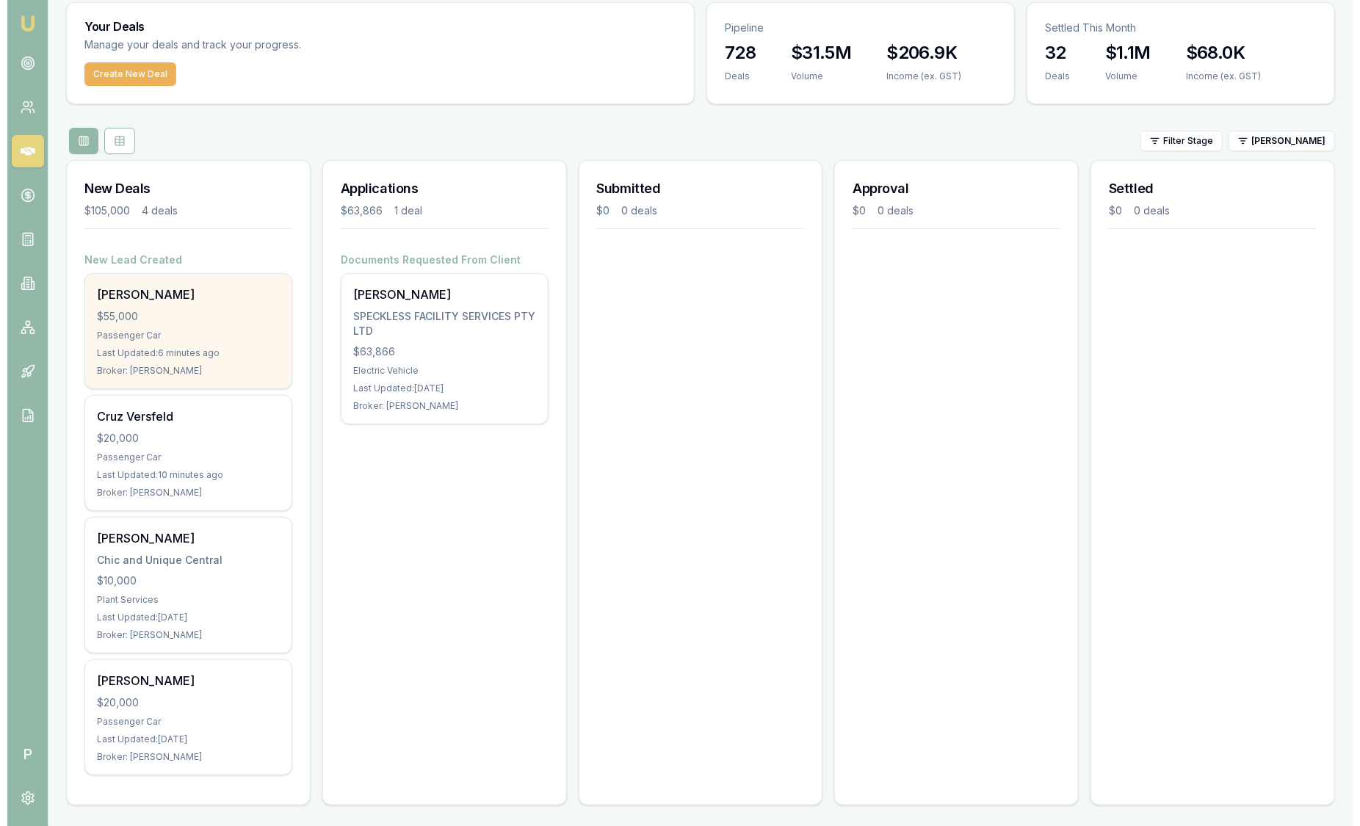
scroll to position [48, 0]
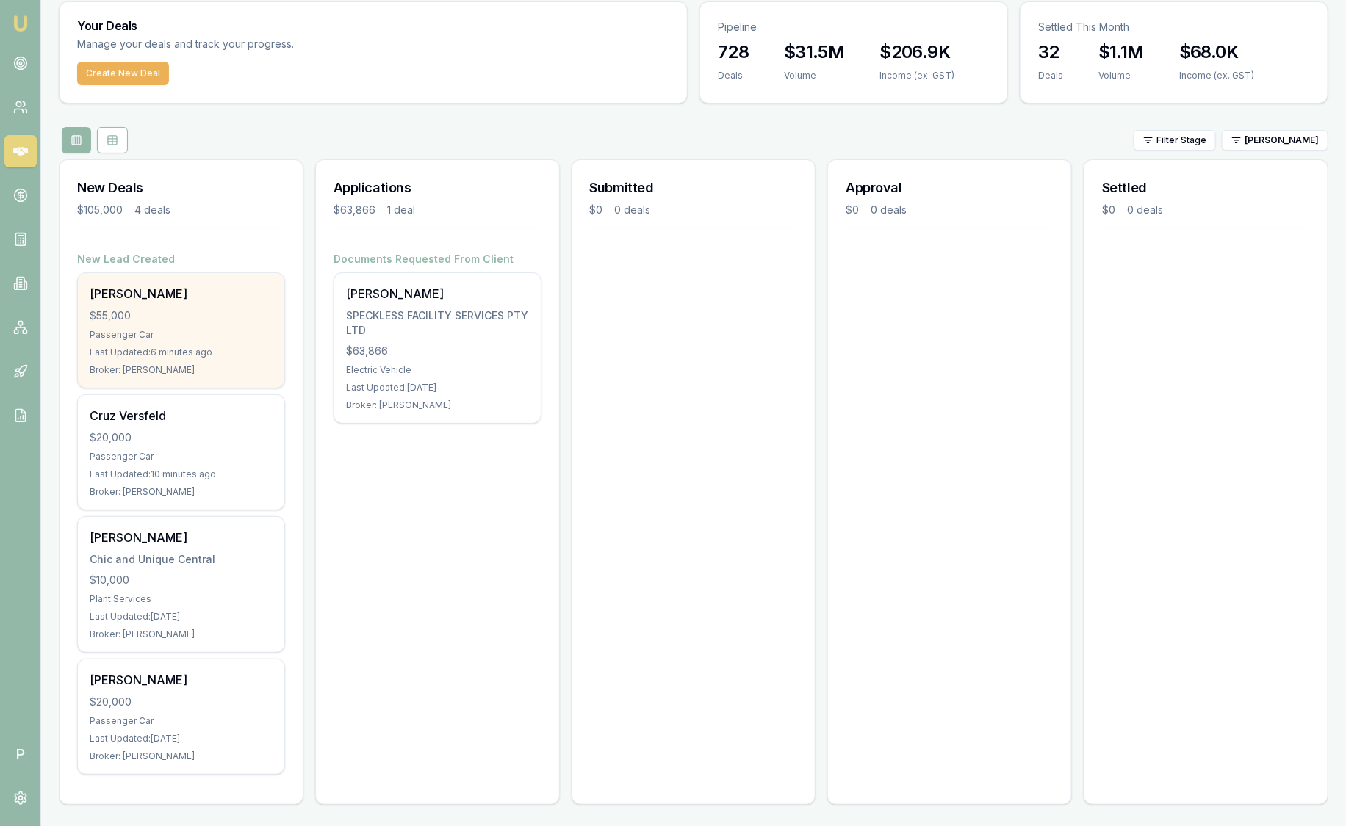
click at [170, 362] on div "Brendan Rosier $55,000 Passenger Car Last Updated: 6 minutes ago Broker: Jack A…" at bounding box center [181, 330] width 206 height 115
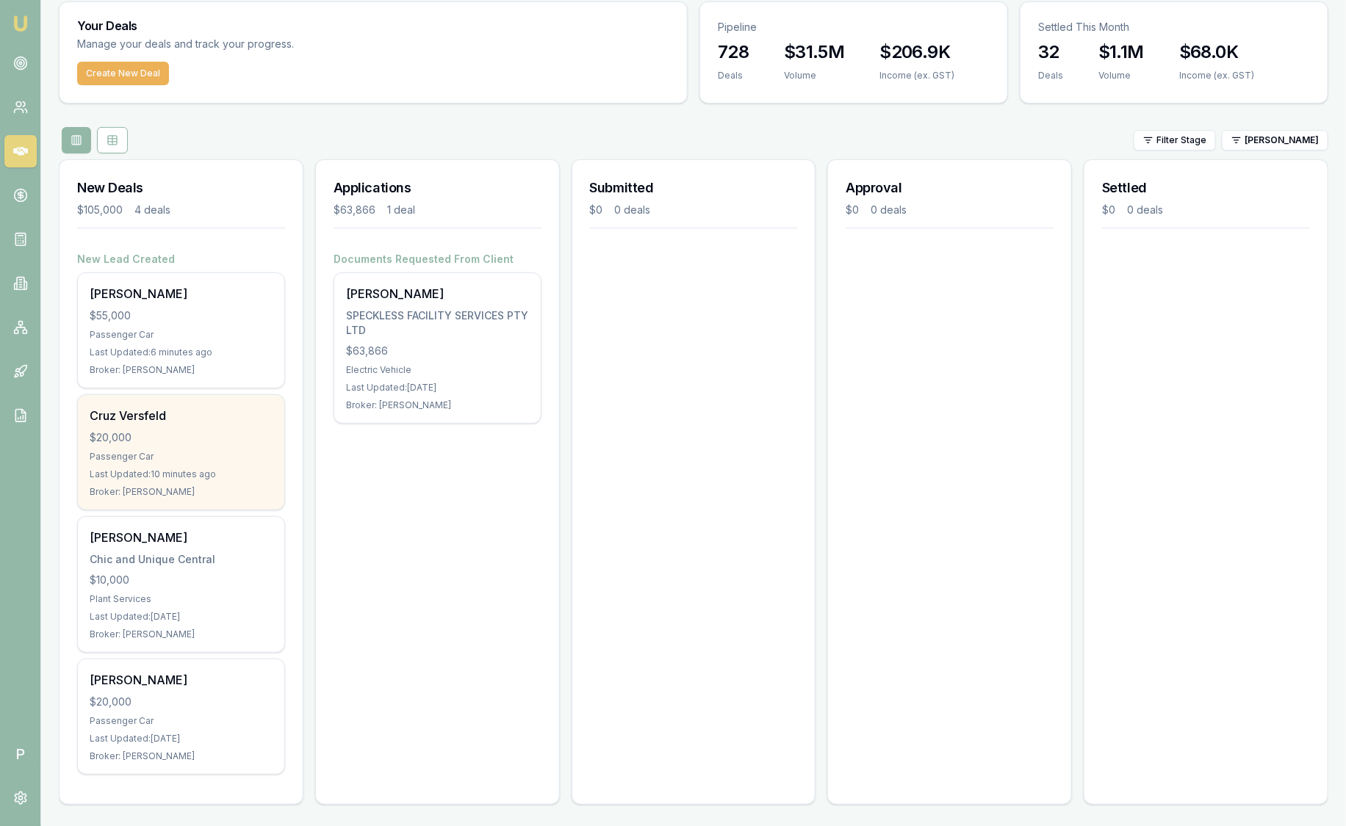
click at [163, 446] on div "Cruz Versfeld $20,000 Passenger Car Last Updated: 10 minutes ago Broker: Jack A…" at bounding box center [181, 452] width 206 height 115
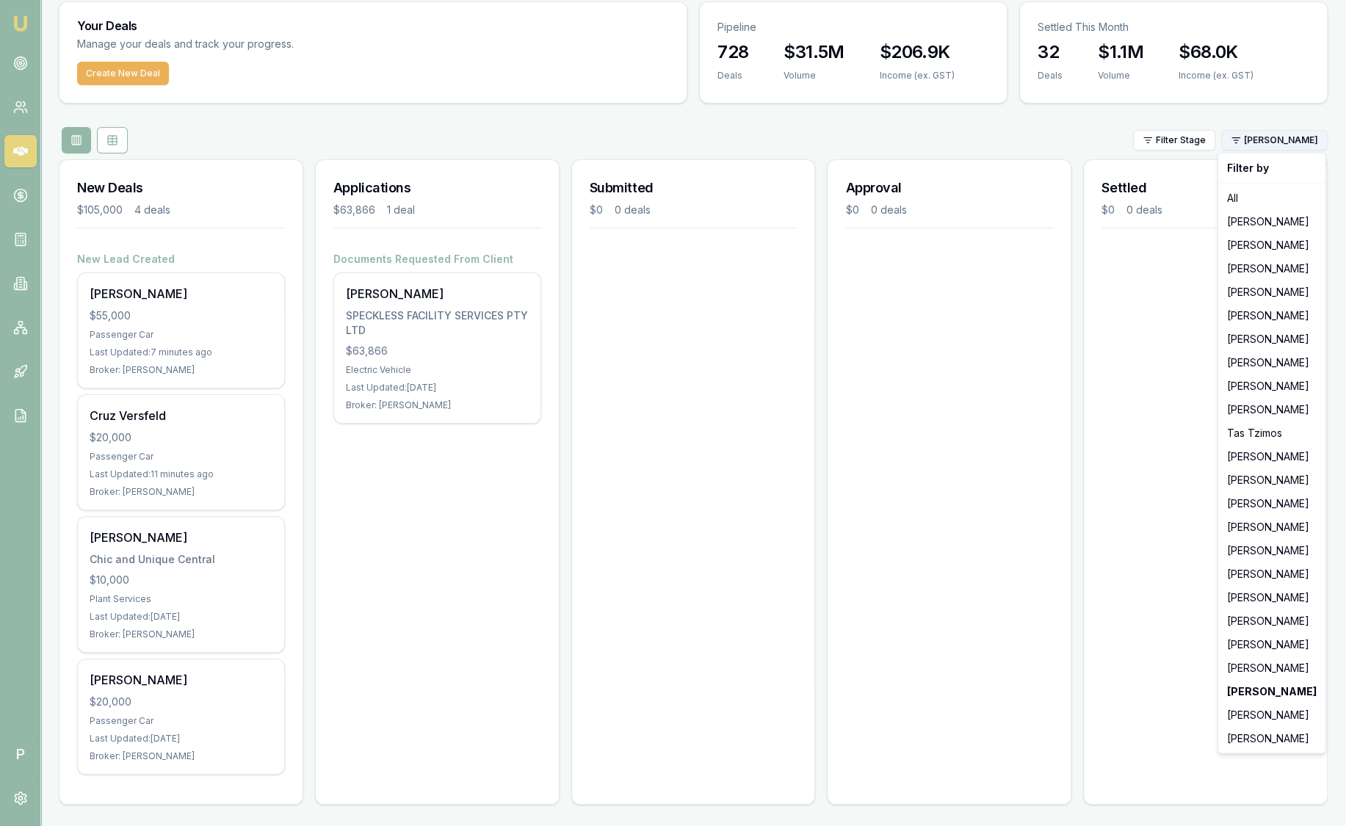
click at [1285, 145] on html "Emu Broker P Sam Crouch Toggle Menu Your Deals Manage your deals and track your…" at bounding box center [680, 365] width 1360 height 826
click at [1283, 715] on div "[PERSON_NAME]" at bounding box center [1272, 716] width 101 height 24
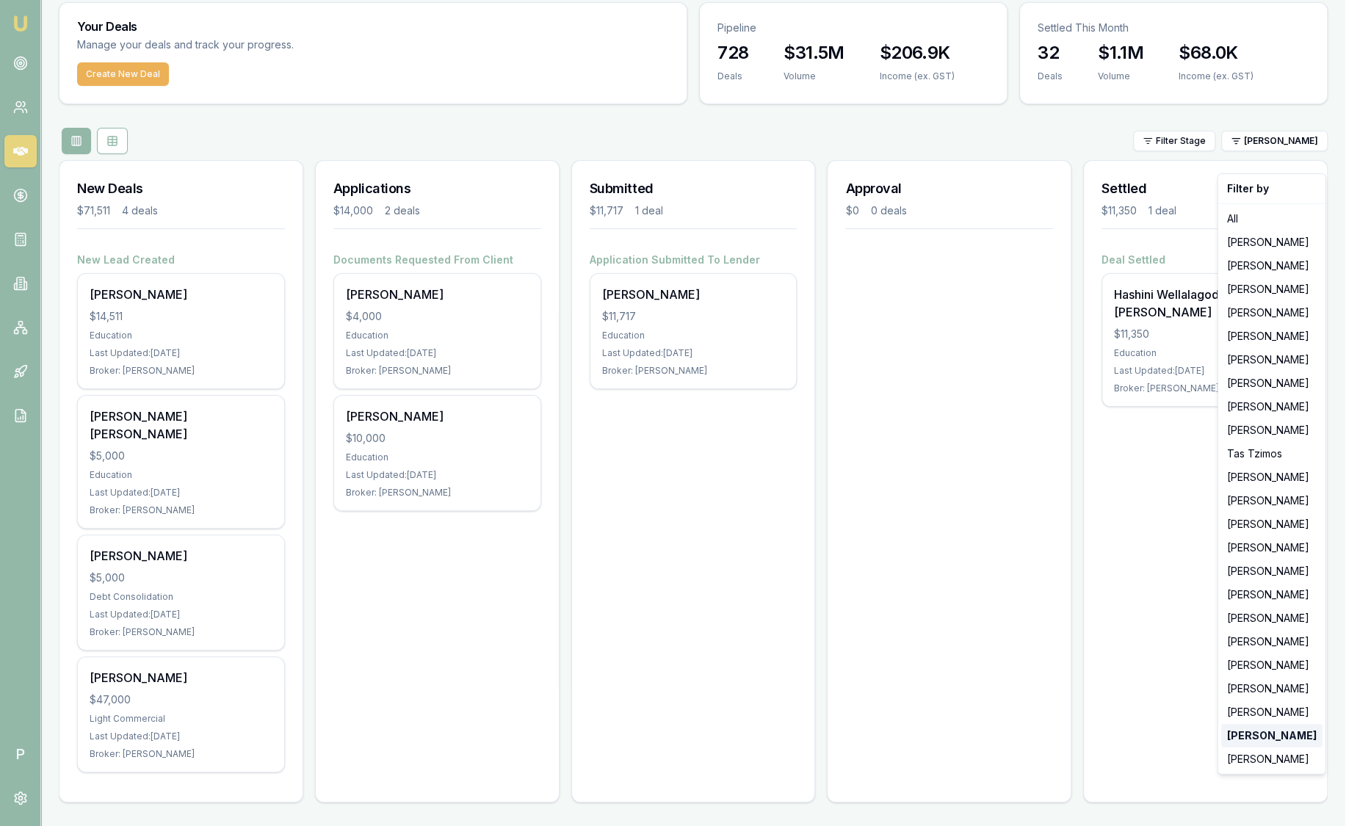
scroll to position [28, 0]
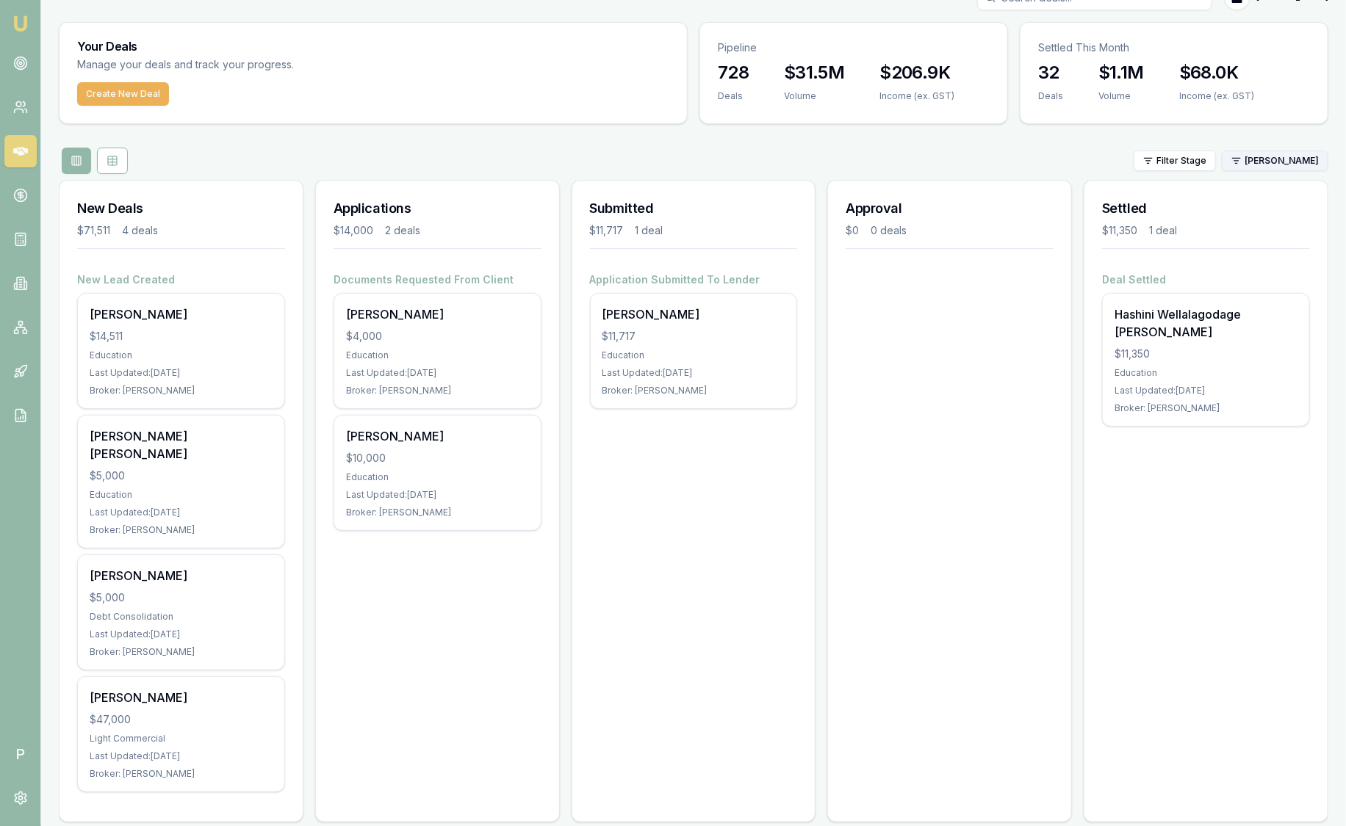
click at [1266, 162] on html "Emu Broker P Sam Crouch Toggle Menu Your Deals Manage your deals and track your…" at bounding box center [673, 385] width 1346 height 826
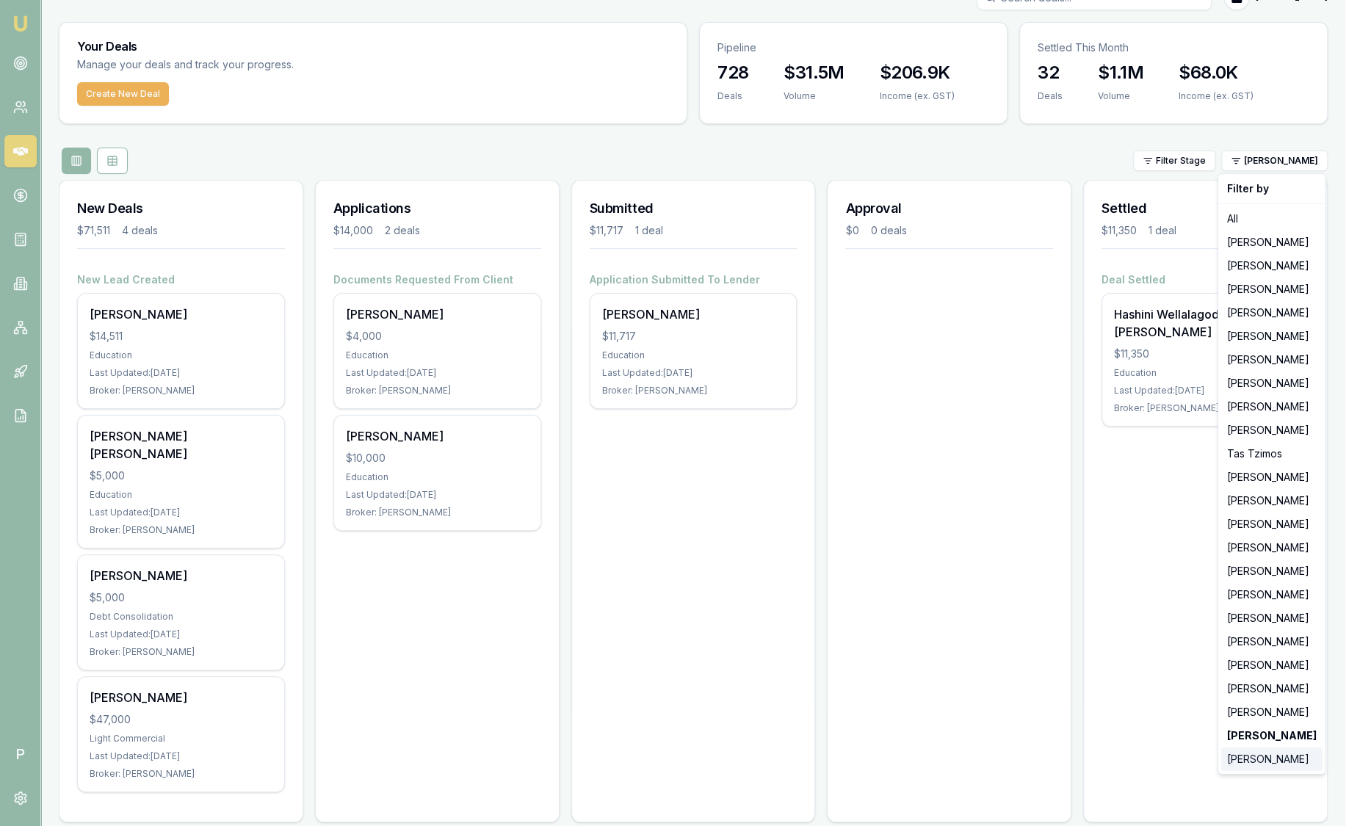
click at [1246, 764] on div "[PERSON_NAME]" at bounding box center [1272, 760] width 101 height 24
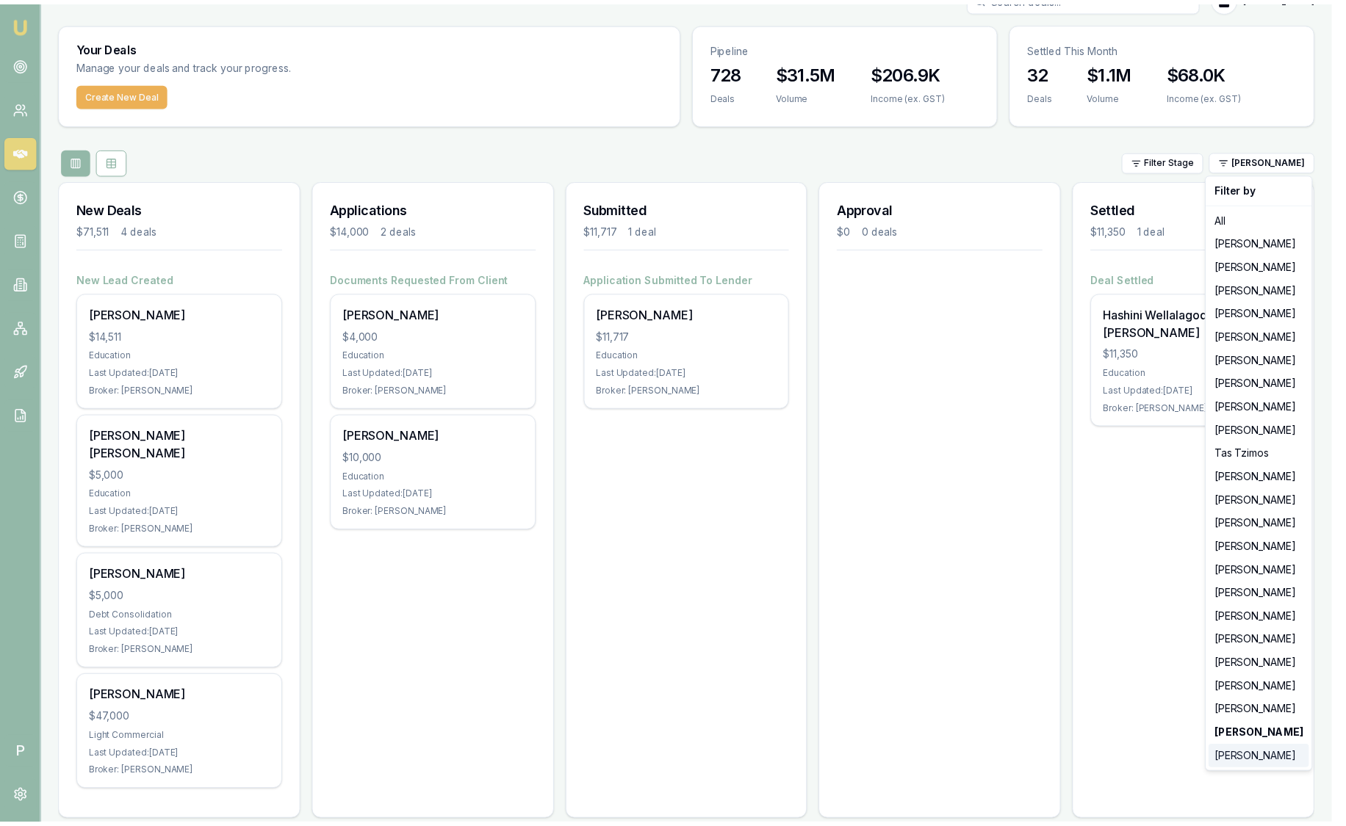
scroll to position [0, 0]
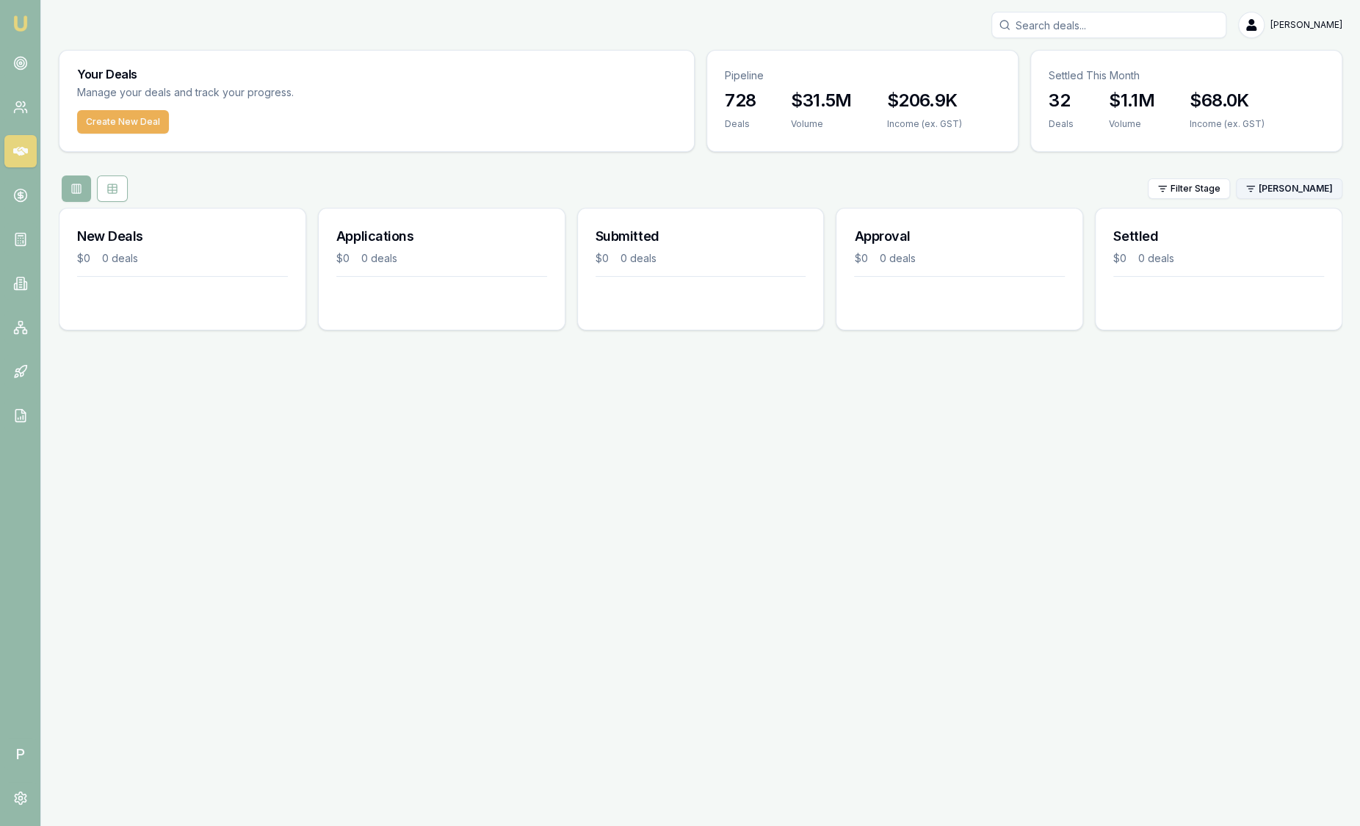
click at [1298, 187] on html "Emu Broker P Sam Crouch Toggle Menu Your Deals Manage your deals and track your…" at bounding box center [680, 413] width 1360 height 826
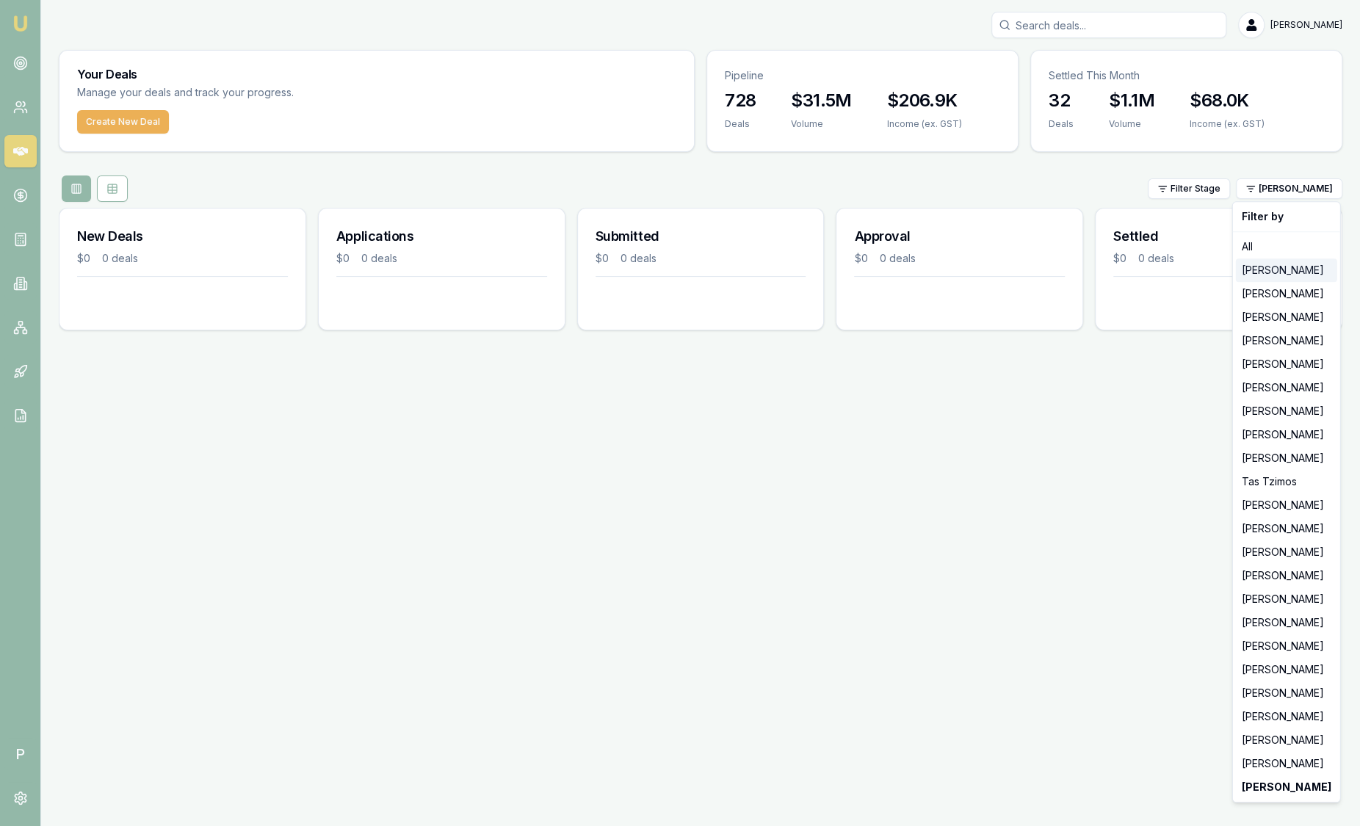
click at [1263, 262] on div "[PERSON_NAME]" at bounding box center [1286, 271] width 101 height 24
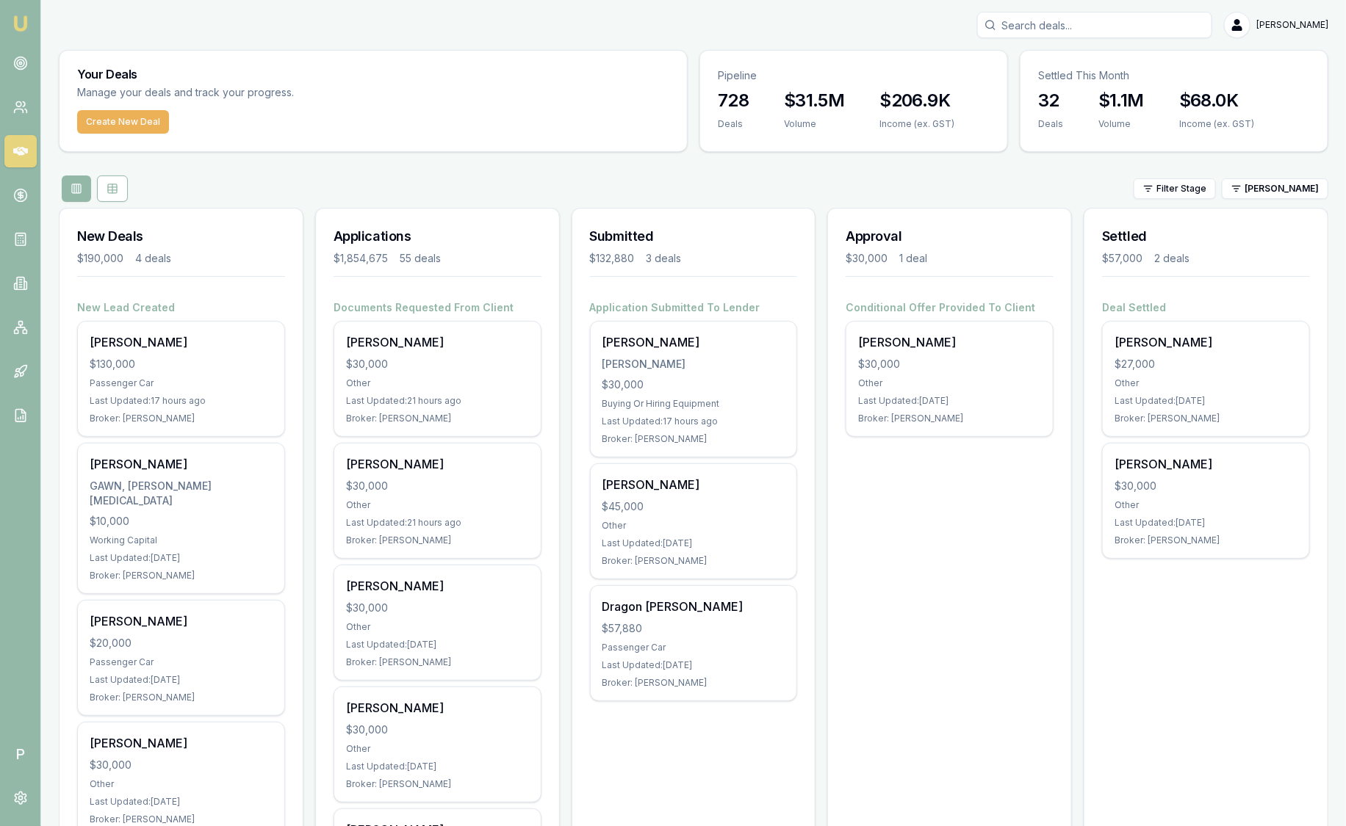
click at [20, 21] on img at bounding box center [21, 24] width 18 height 18
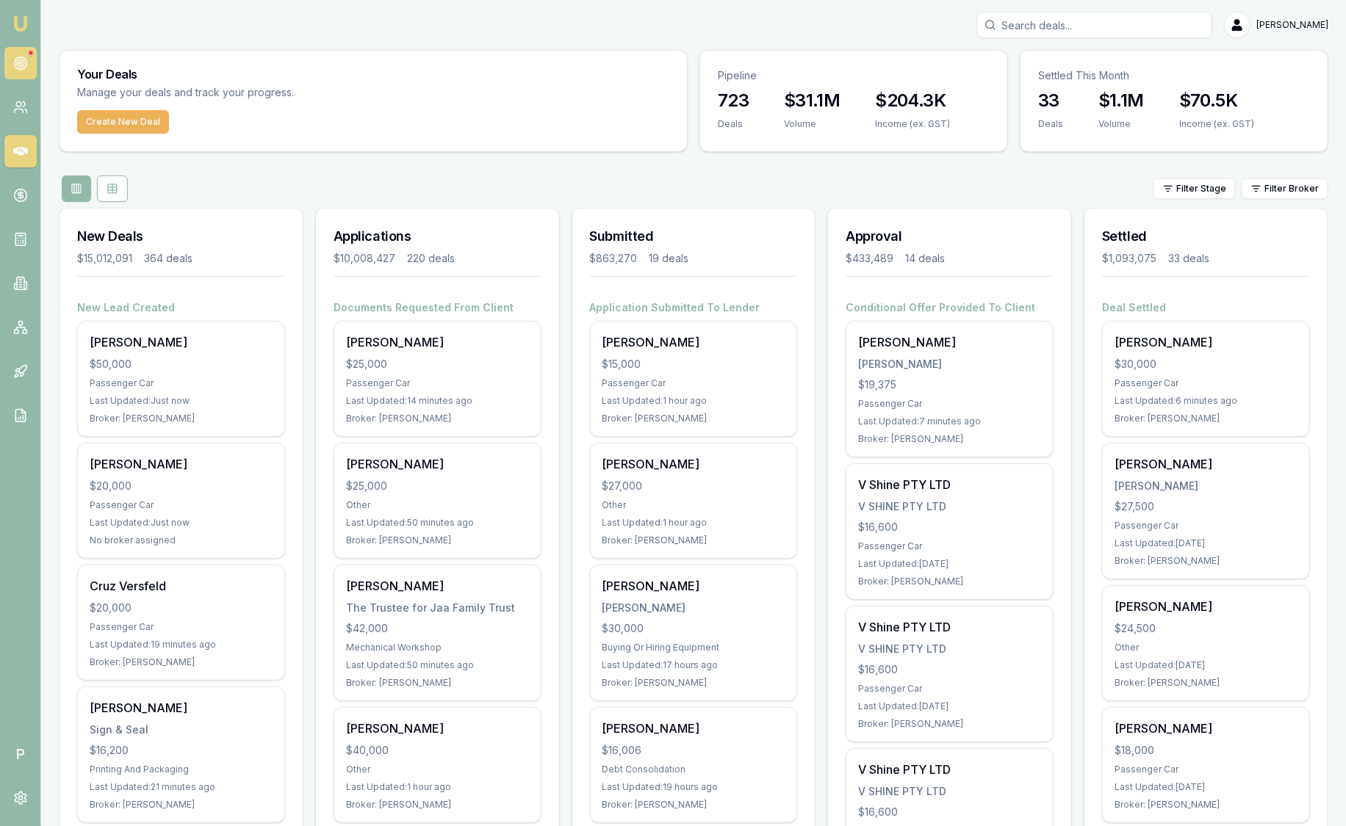
click at [24, 62] on circle at bounding box center [20, 62] width 7 height 7
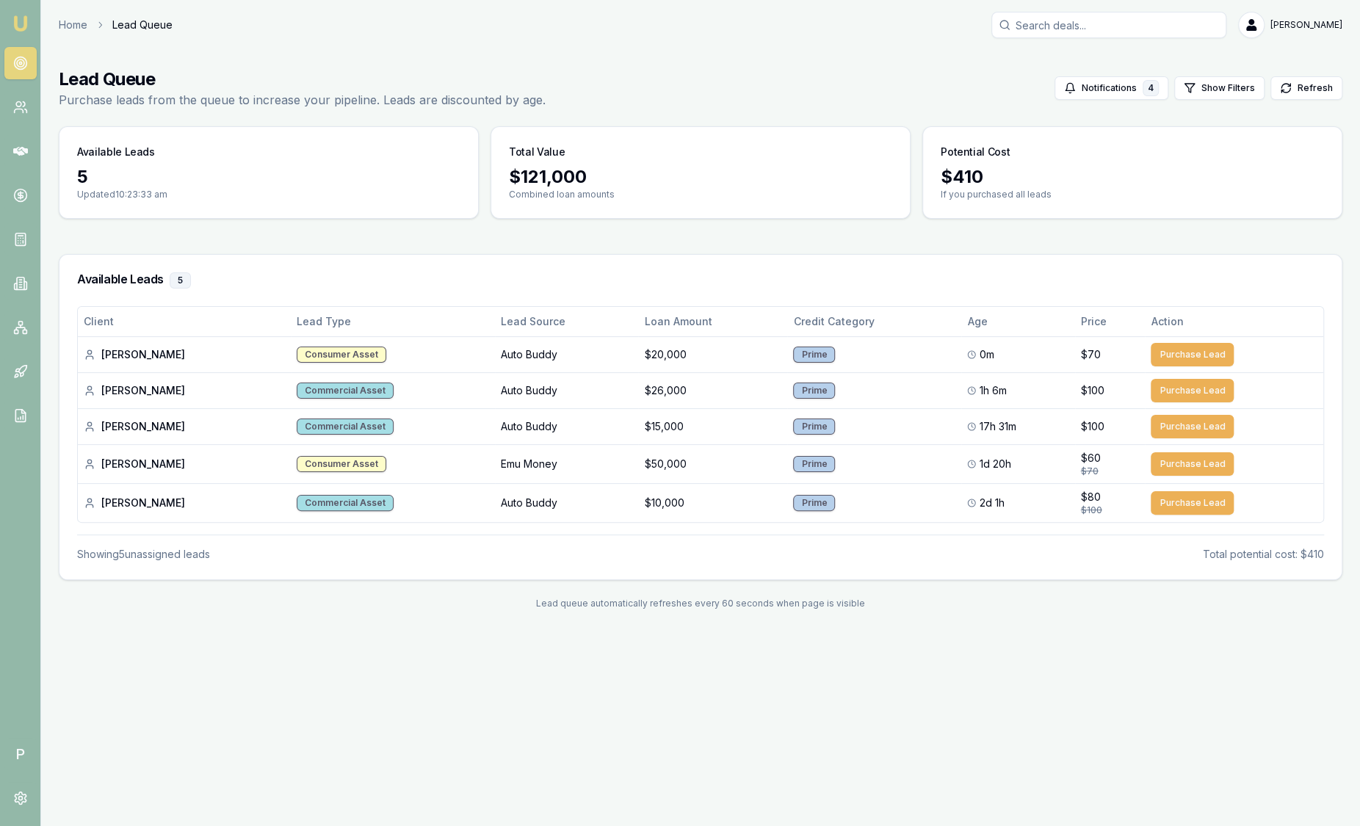
click at [18, 20] on img at bounding box center [21, 24] width 18 height 18
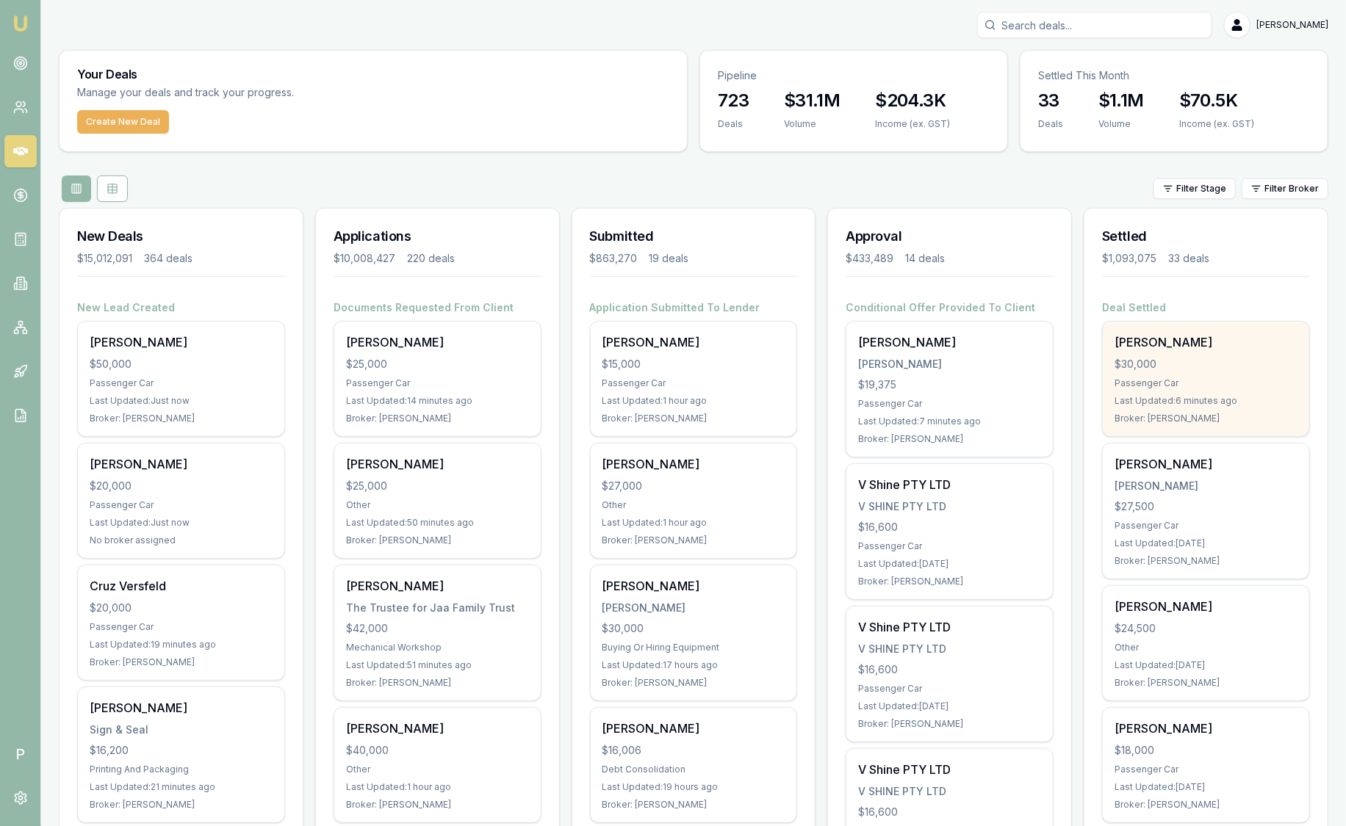
click at [1138, 334] on div "[PERSON_NAME]" at bounding box center [1205, 342] width 183 height 18
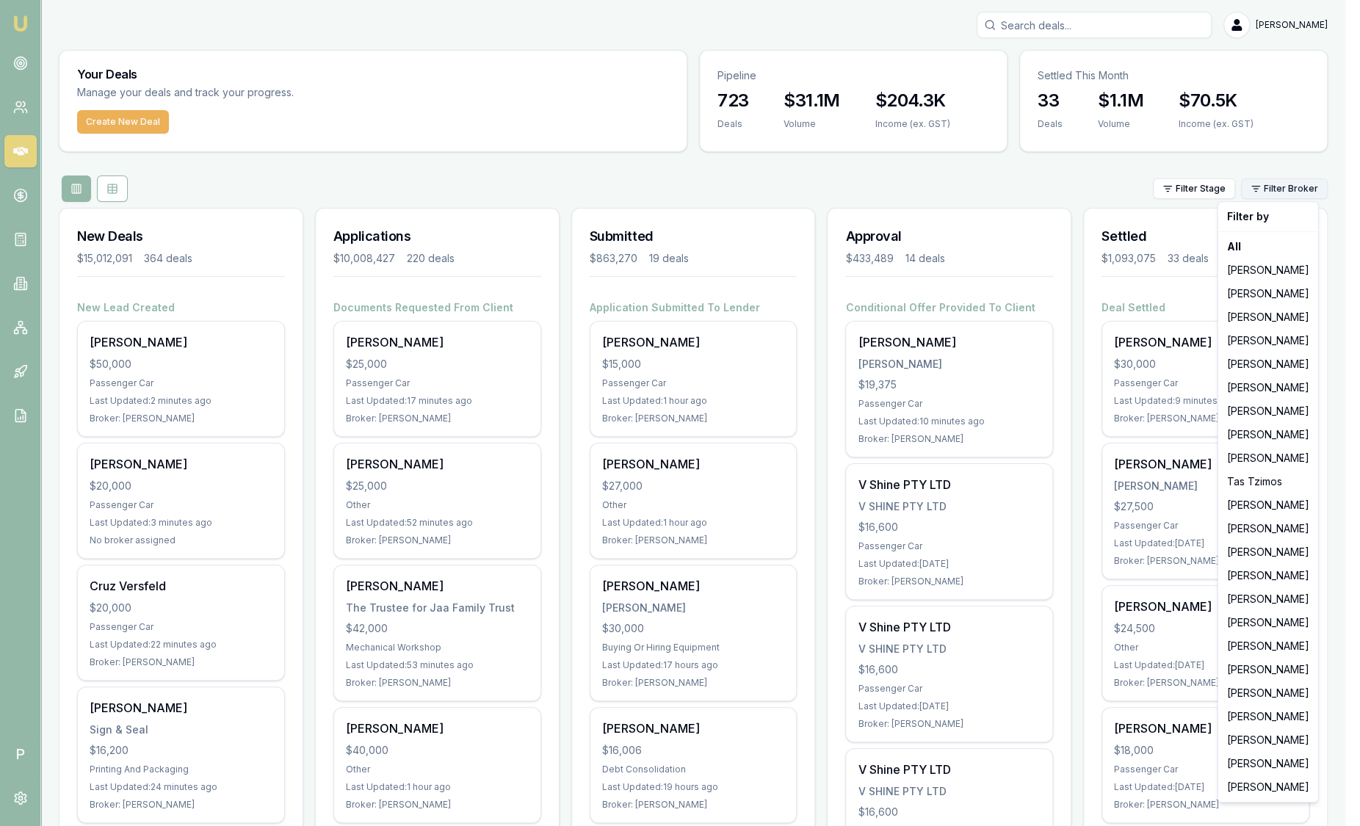
click at [1319, 198] on html "Emu Broker P Sam Crouch Toggle Menu Your Deals Manage your deals and track your…" at bounding box center [680, 413] width 1360 height 826
click at [1292, 266] on div "[PERSON_NAME]" at bounding box center [1269, 271] width 94 height 24
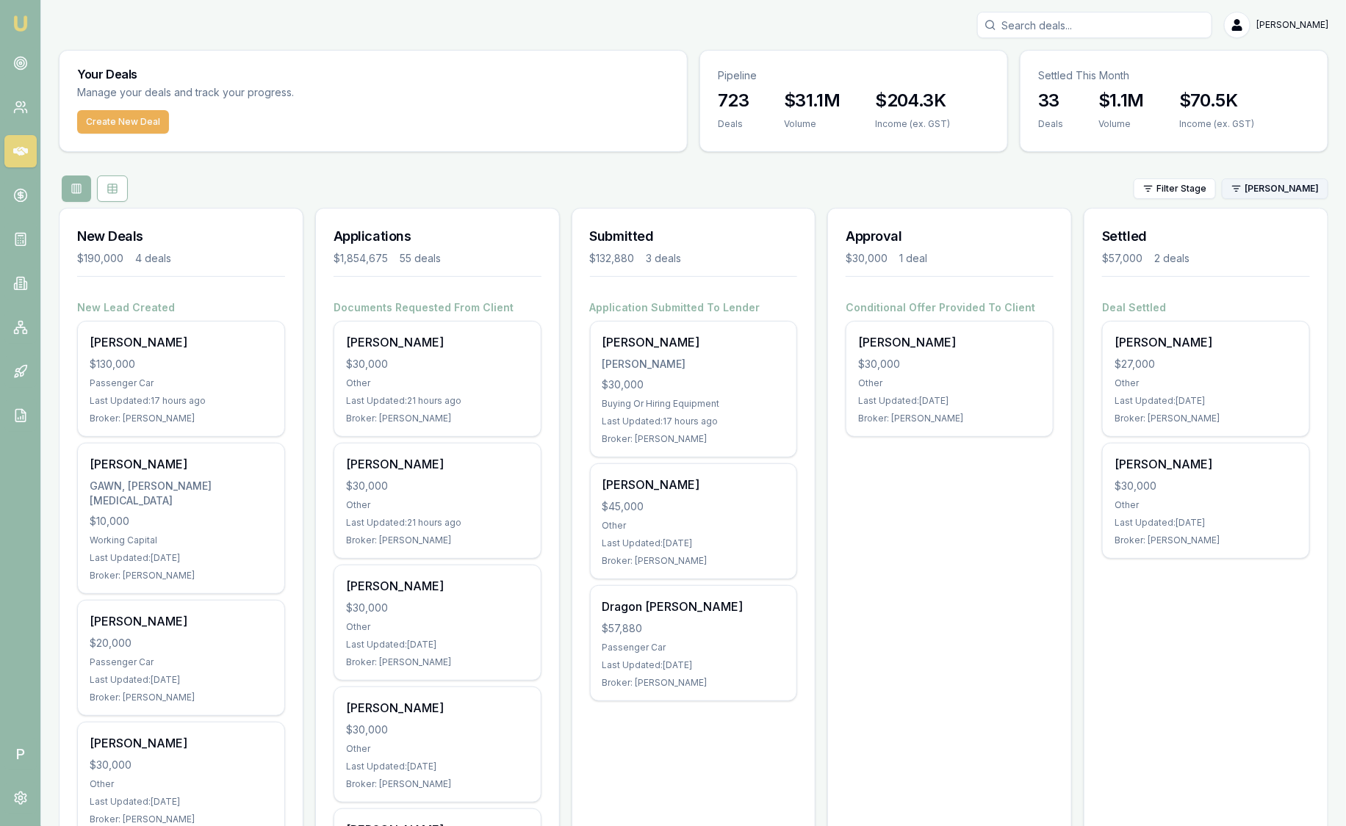
click at [1297, 179] on html "Emu Broker P Sam Crouch Toggle Menu Your Deals Manage your deals and track your…" at bounding box center [673, 413] width 1346 height 826
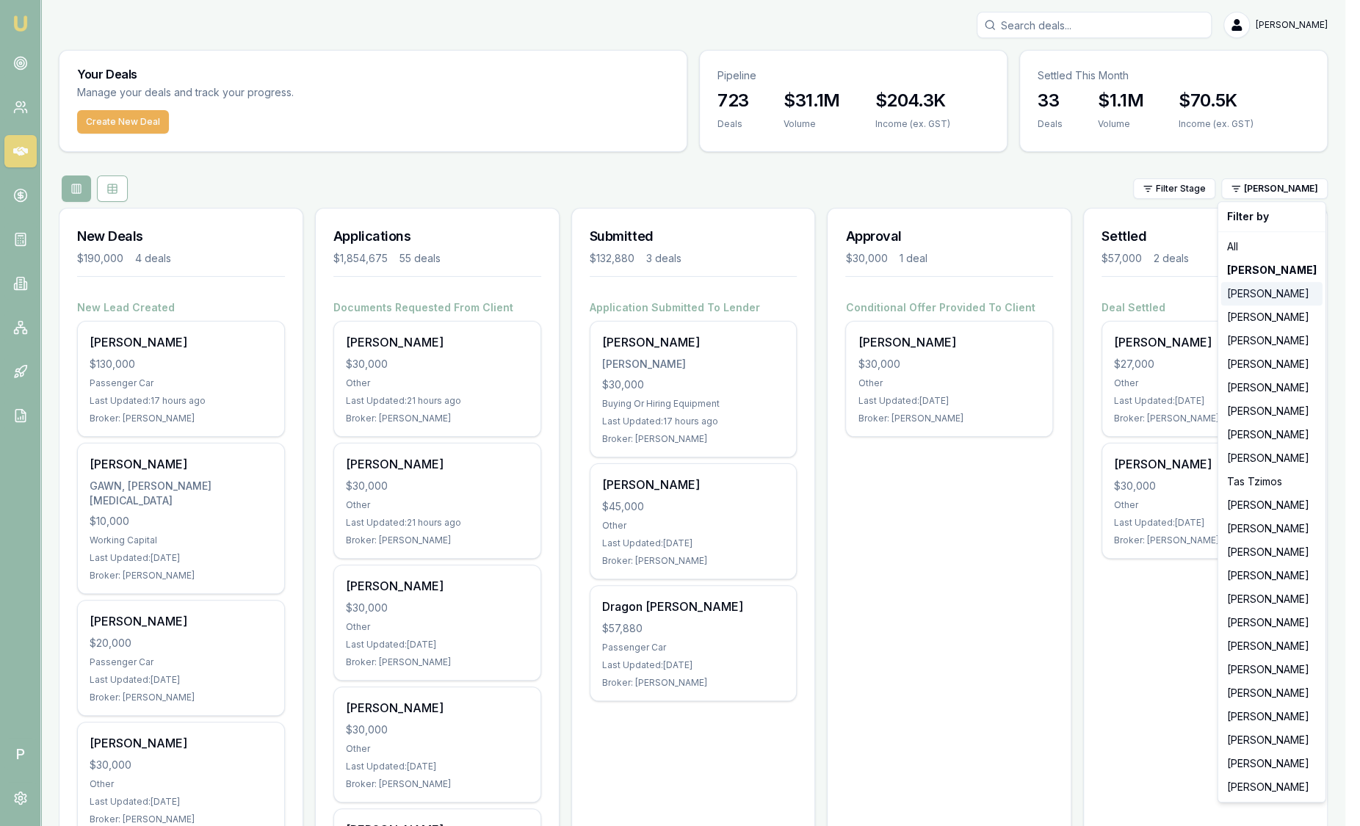
click at [1283, 298] on div "[PERSON_NAME]" at bounding box center [1272, 294] width 101 height 24
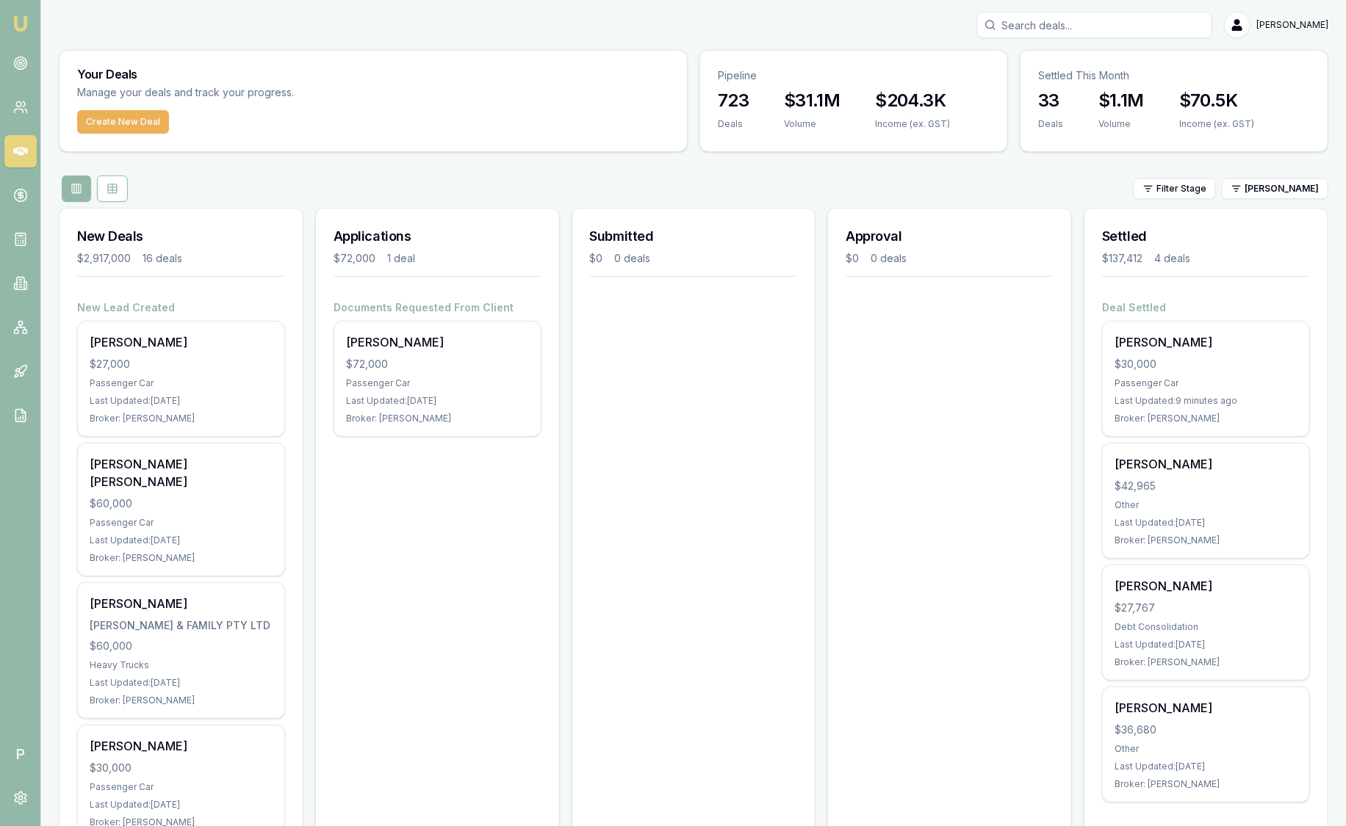
scroll to position [91, 0]
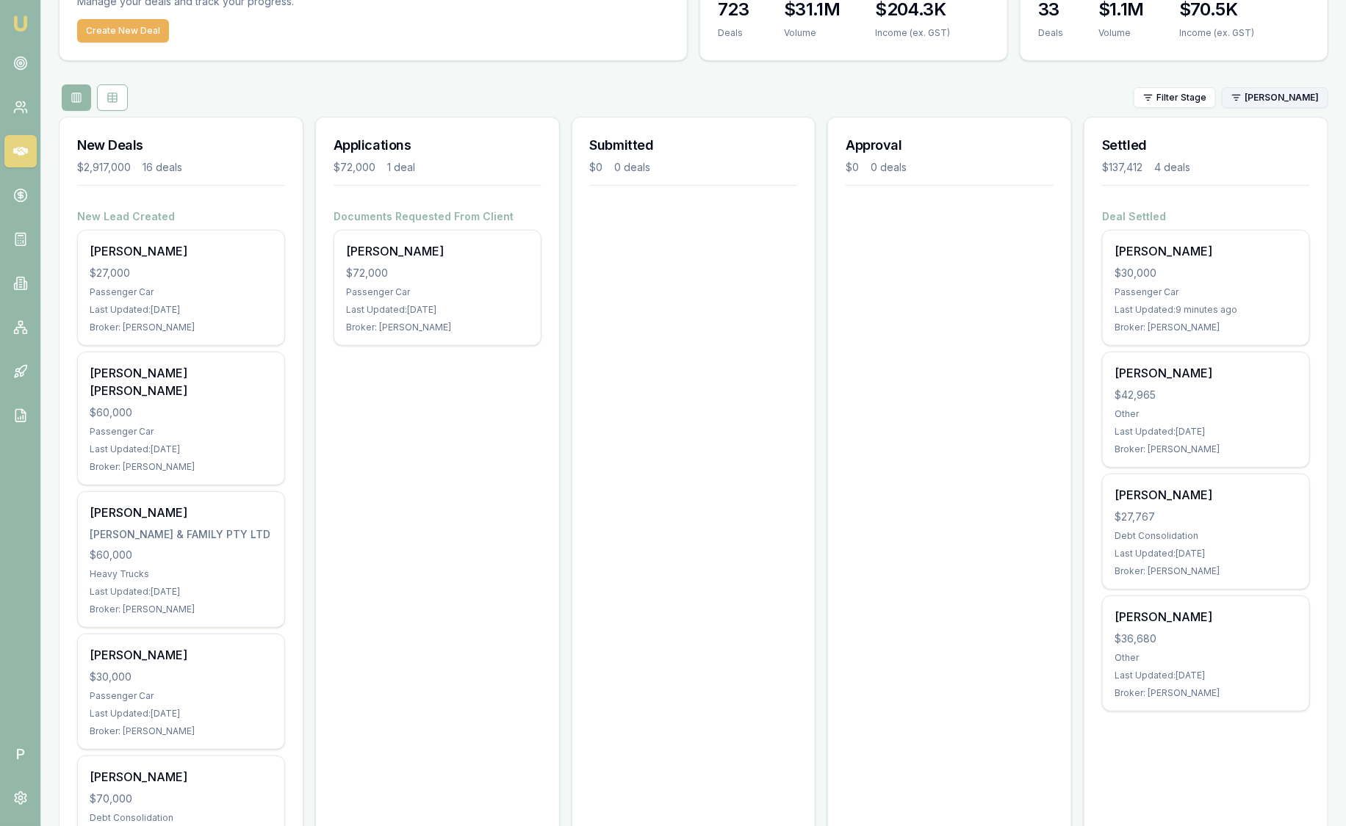
click at [1302, 88] on html "Emu Broker P Sam Crouch Toggle Menu Your Deals Manage your deals and track your…" at bounding box center [673, 322] width 1346 height 826
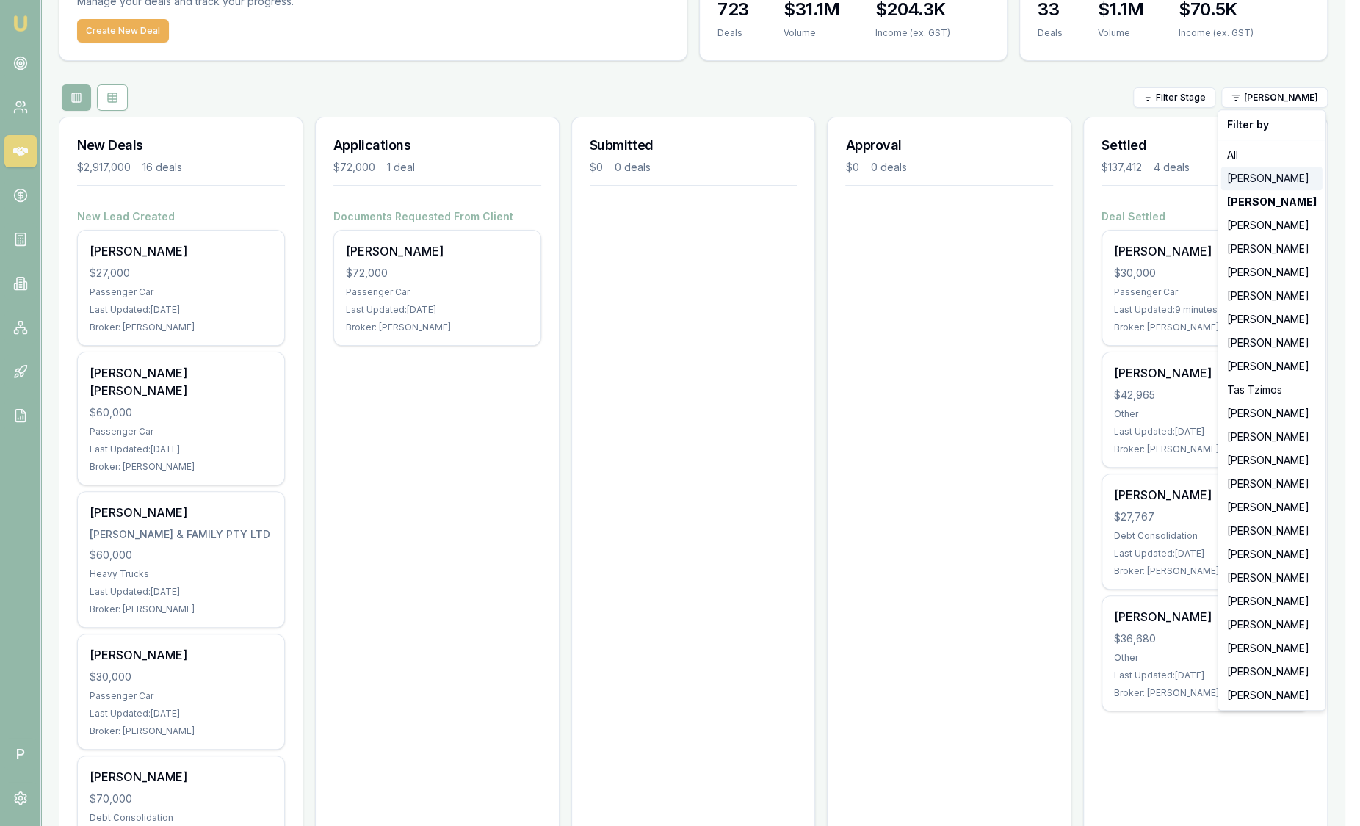
click at [1261, 171] on div "[PERSON_NAME]" at bounding box center [1272, 179] width 101 height 24
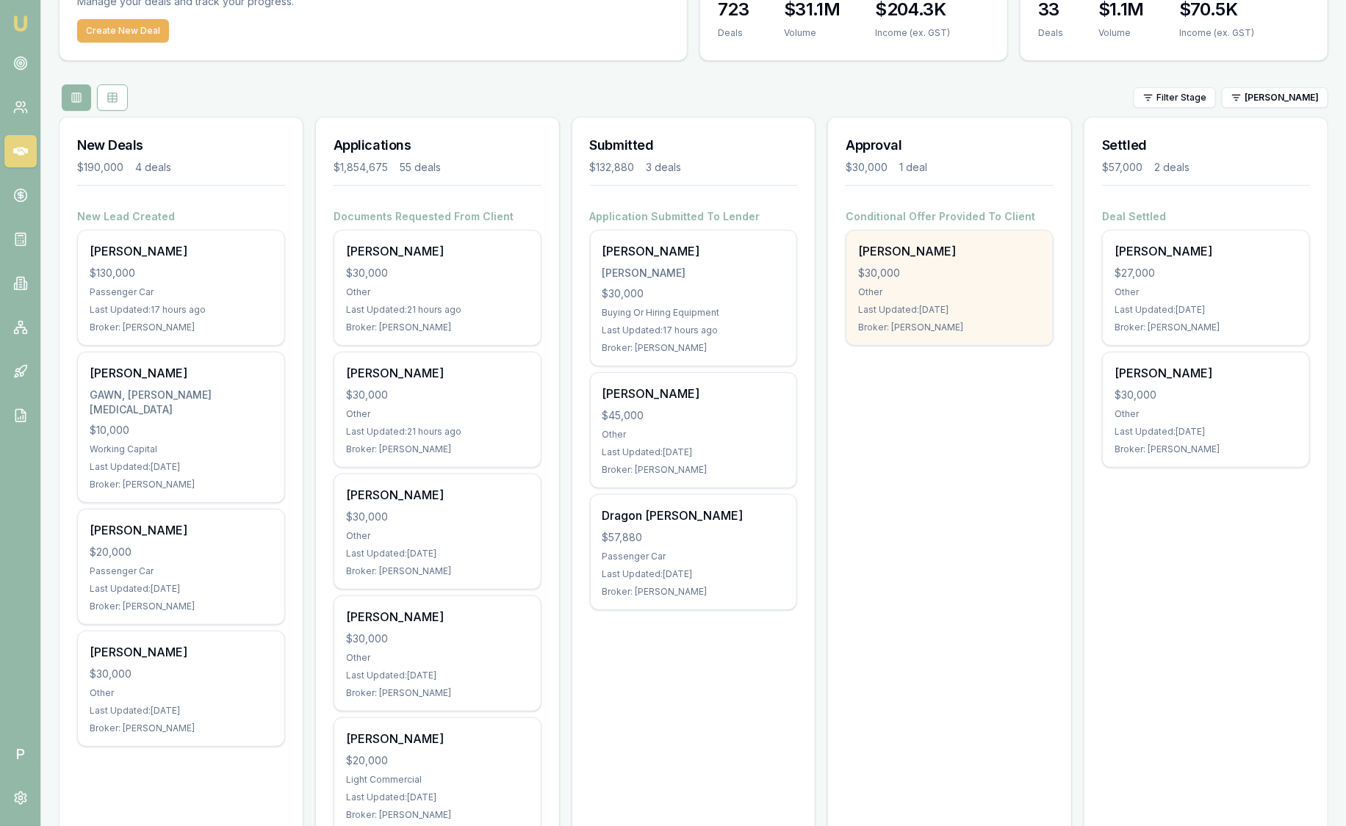
click at [941, 260] on div "Bernie Cordukes $30,000 Other Last Updated: 7 days ago Broker: Jackson Fanfulla" at bounding box center [949, 288] width 206 height 115
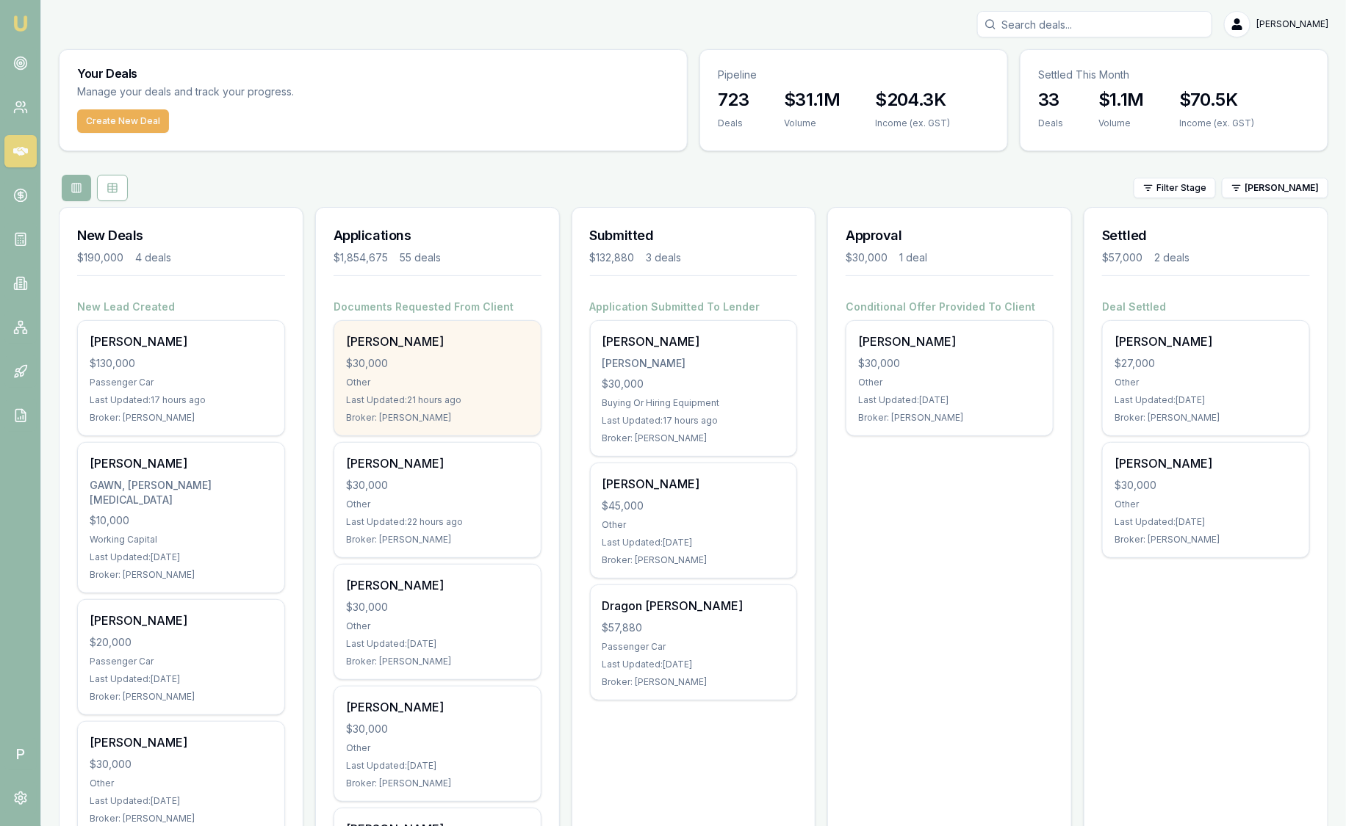
scroll to position [0, 0]
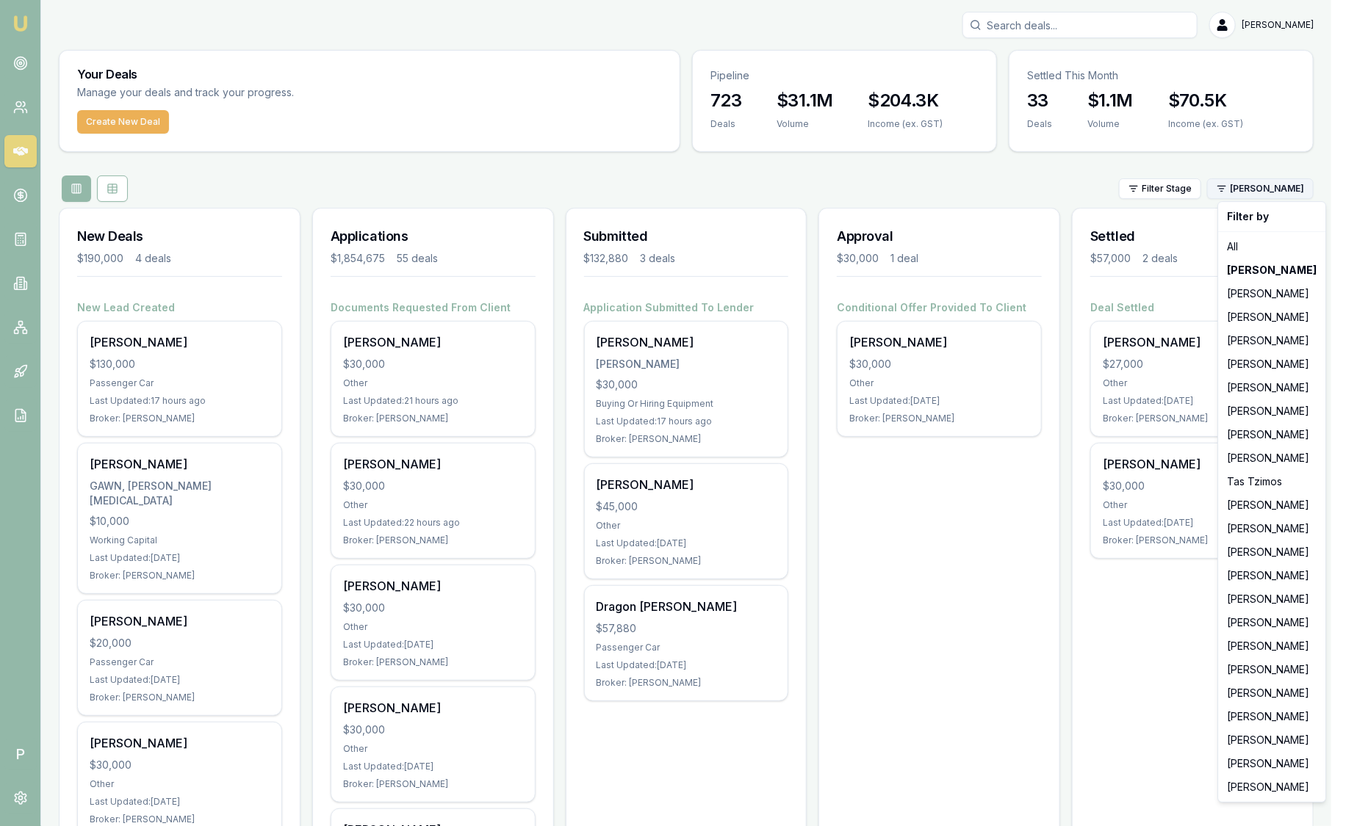
click at [1273, 195] on html "Emu Broker P Sam Crouch Toggle Menu Your Deals Manage your deals and track your…" at bounding box center [673, 413] width 1346 height 826
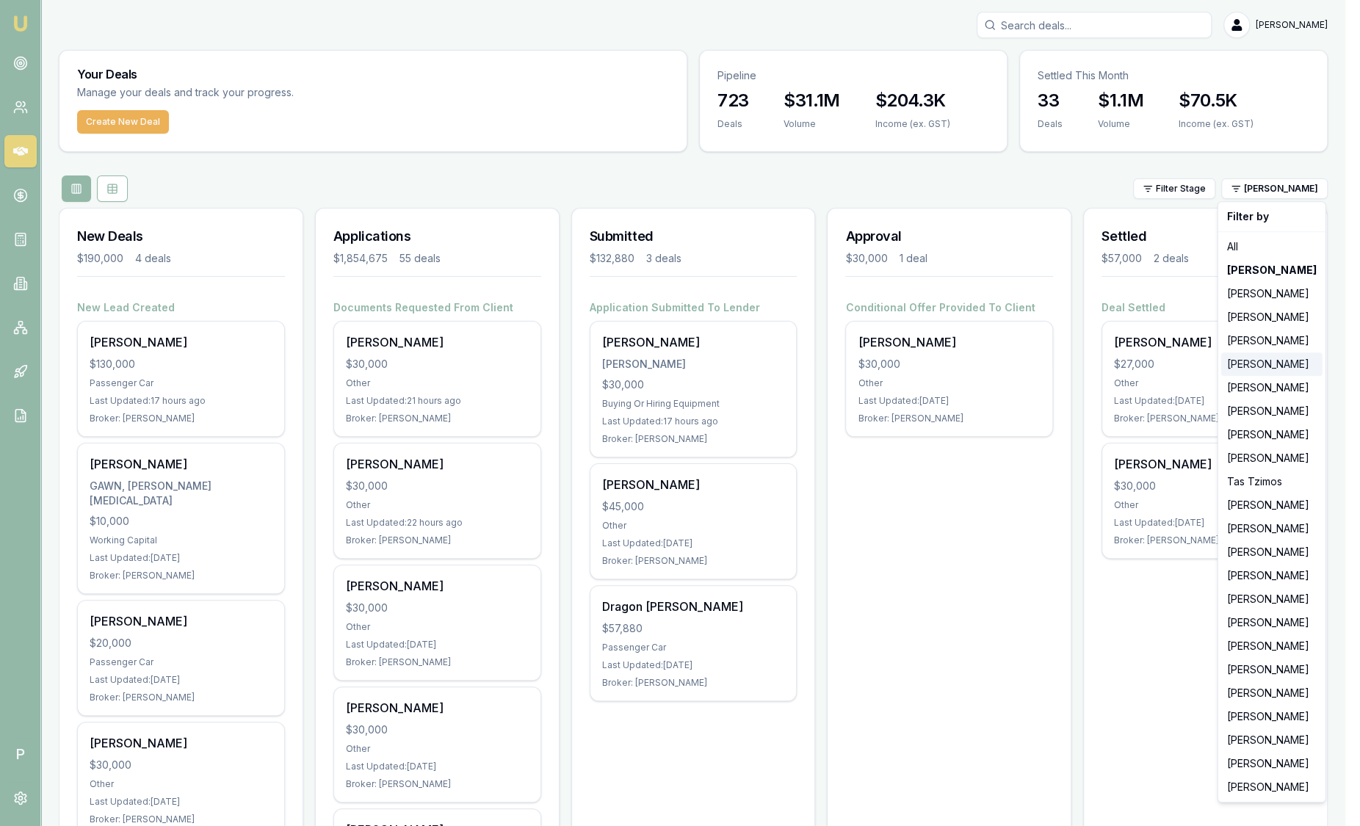
click at [1283, 363] on div "[PERSON_NAME]" at bounding box center [1272, 365] width 101 height 24
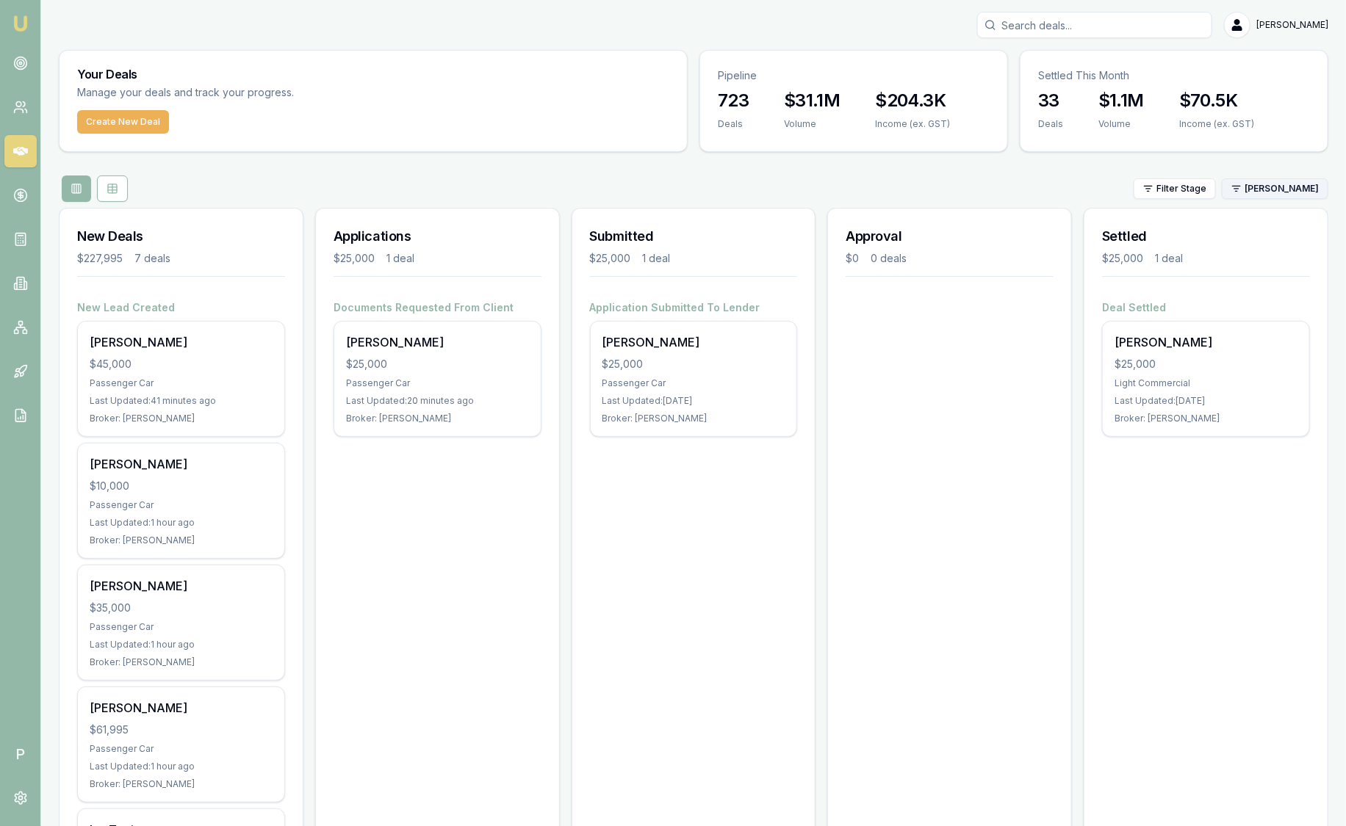
click at [1283, 191] on html "Emu Broker P Sam Crouch Toggle Menu Your Deals Manage your deals and track your…" at bounding box center [673, 413] width 1346 height 826
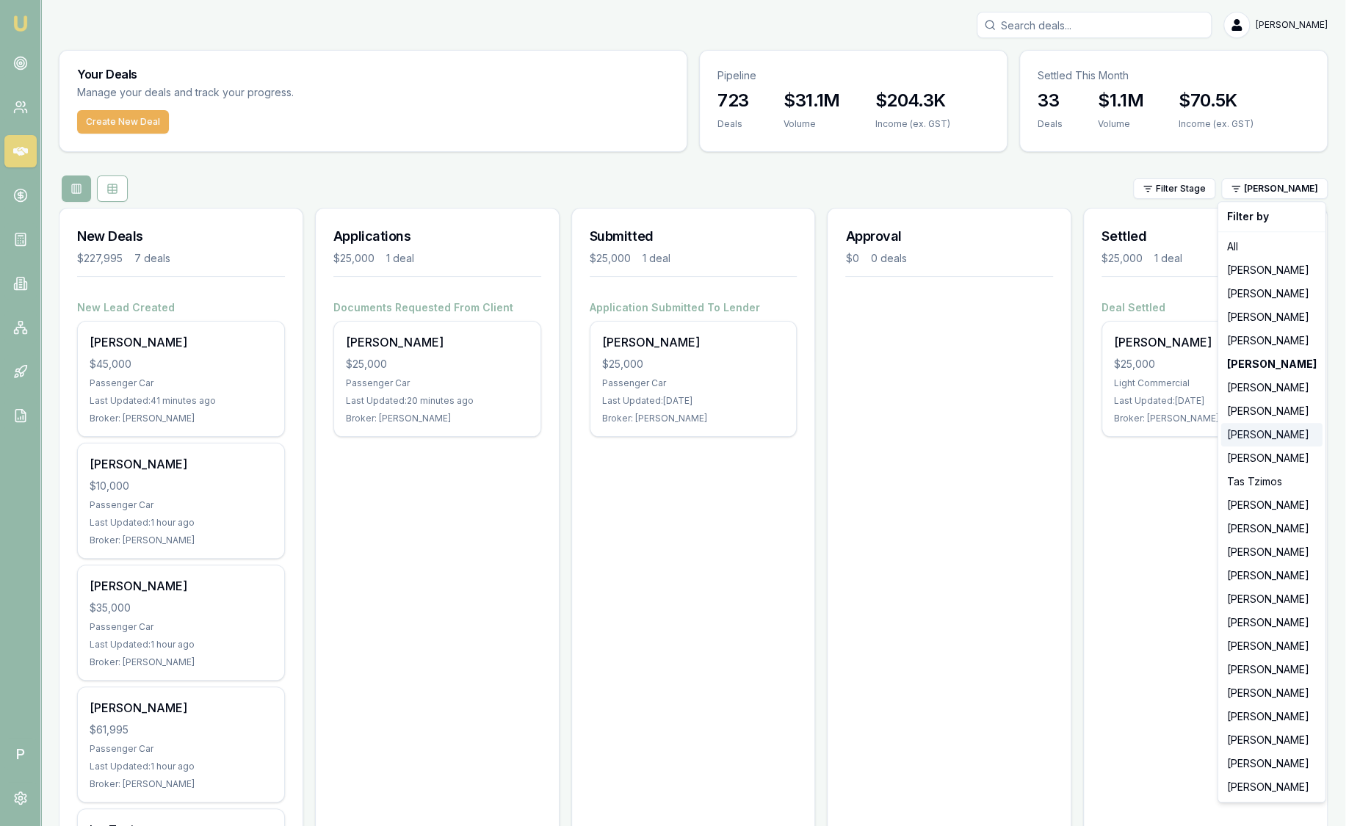
click at [1252, 432] on div "[PERSON_NAME]" at bounding box center [1272, 435] width 101 height 24
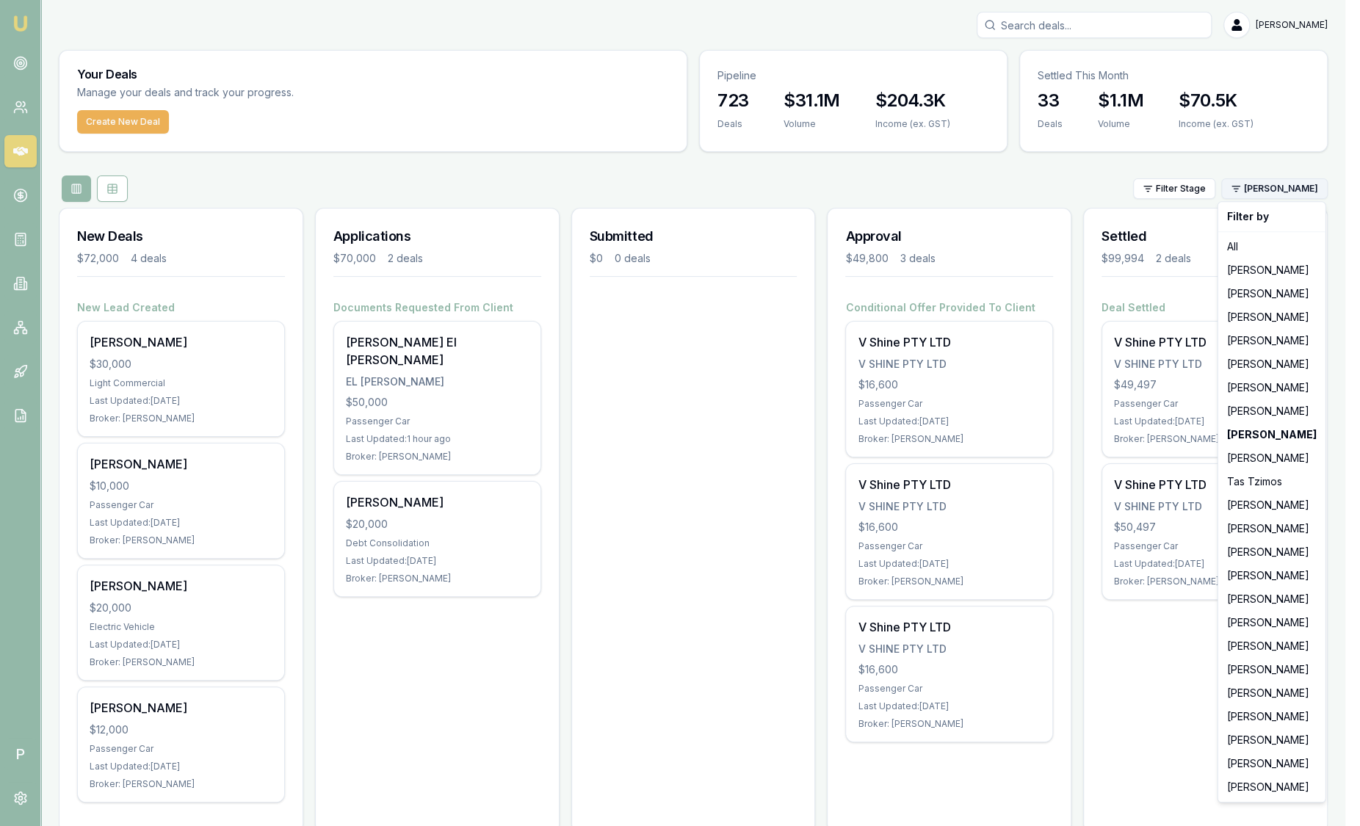
click at [1286, 187] on html "Emu Broker P Sam Crouch Toggle Menu Your Deals Manage your deals and track your…" at bounding box center [680, 413] width 1360 height 826
click at [467, 342] on html "Emu Broker P Sam Crouch Toggle Menu Your Deals Manage your deals and track your…" at bounding box center [680, 413] width 1360 height 826
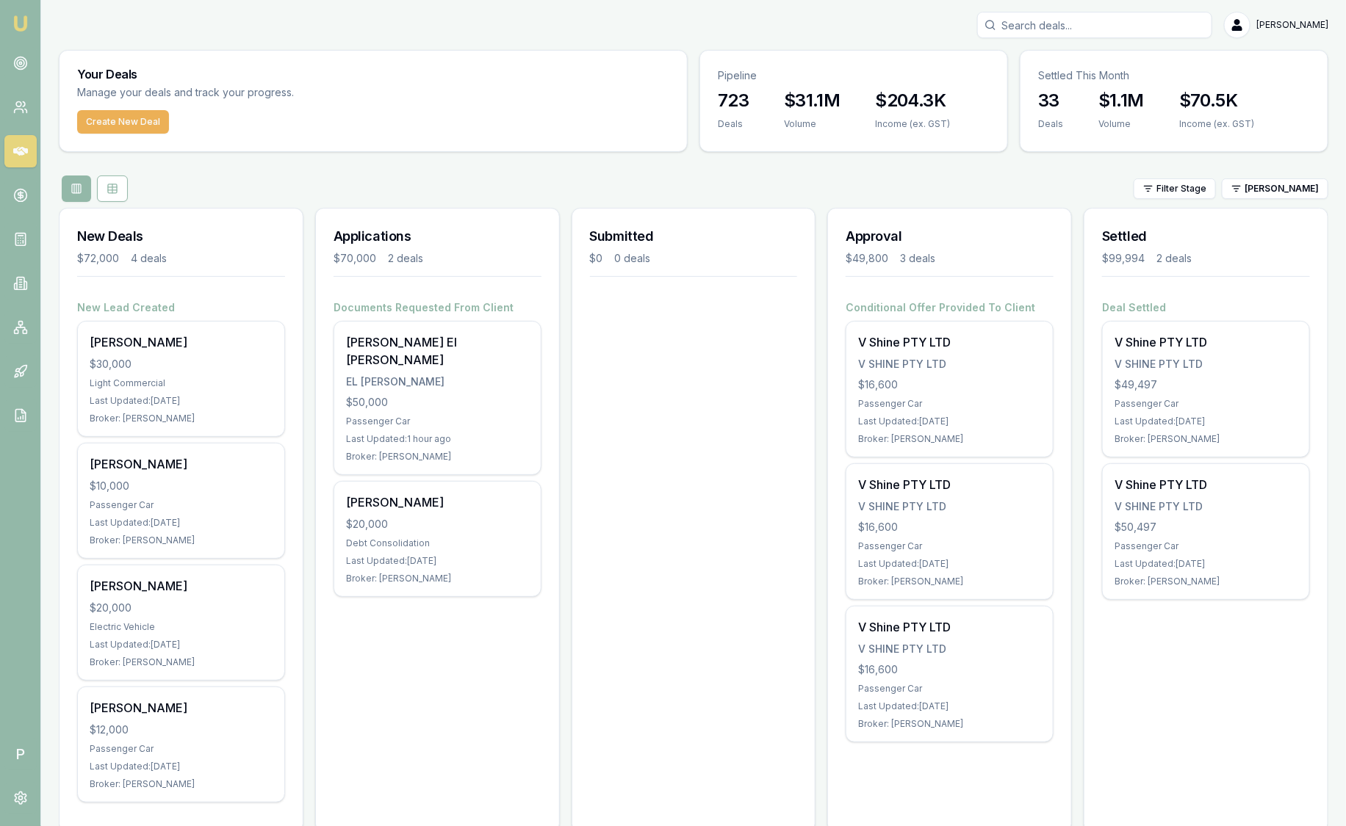
click at [467, 342] on div "[PERSON_NAME] El [PERSON_NAME]" at bounding box center [437, 350] width 183 height 35
click at [1272, 178] on html "Emu Broker P Sam Crouch Toggle Menu Your Deals Manage your deals and track your…" at bounding box center [673, 413] width 1346 height 826
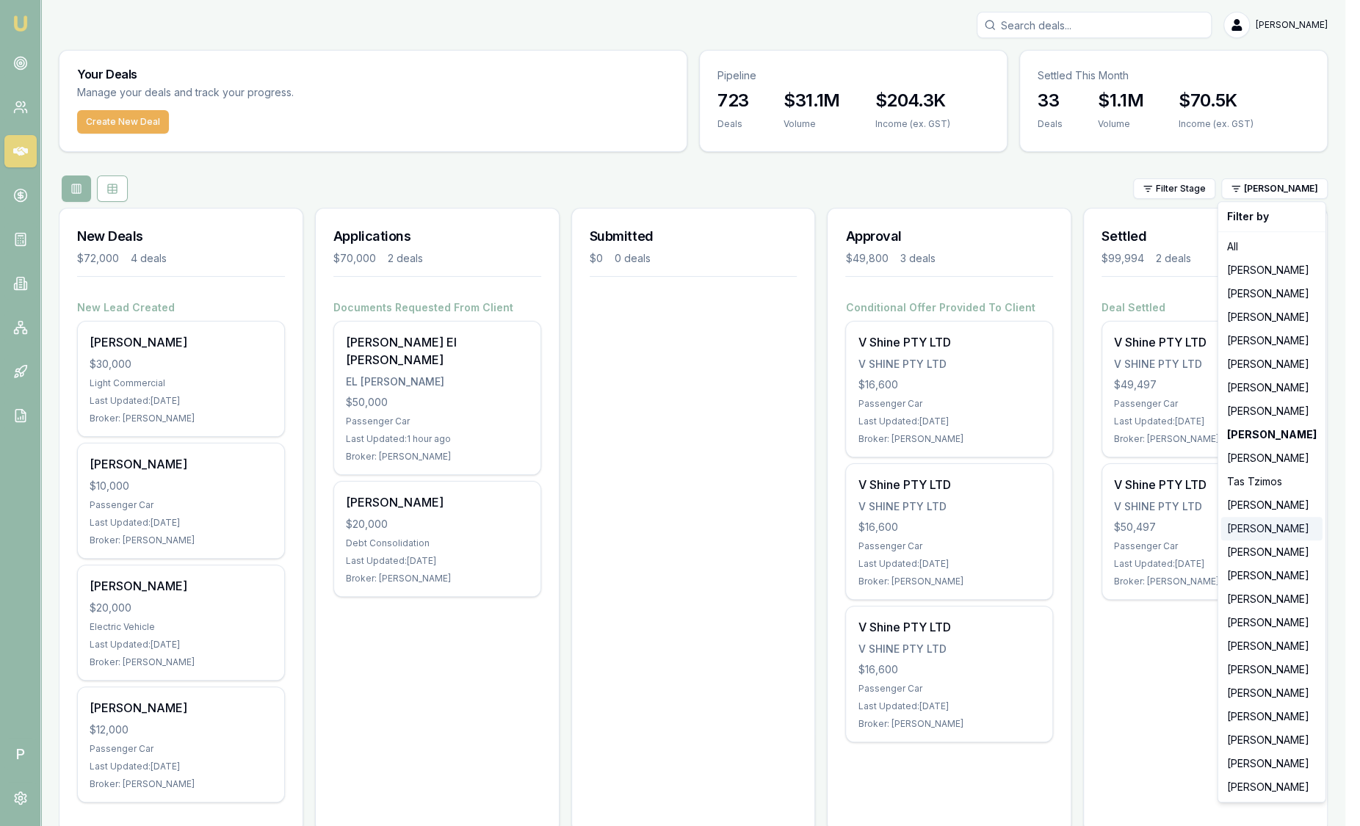
click at [1261, 522] on div "[PERSON_NAME]" at bounding box center [1272, 529] width 101 height 24
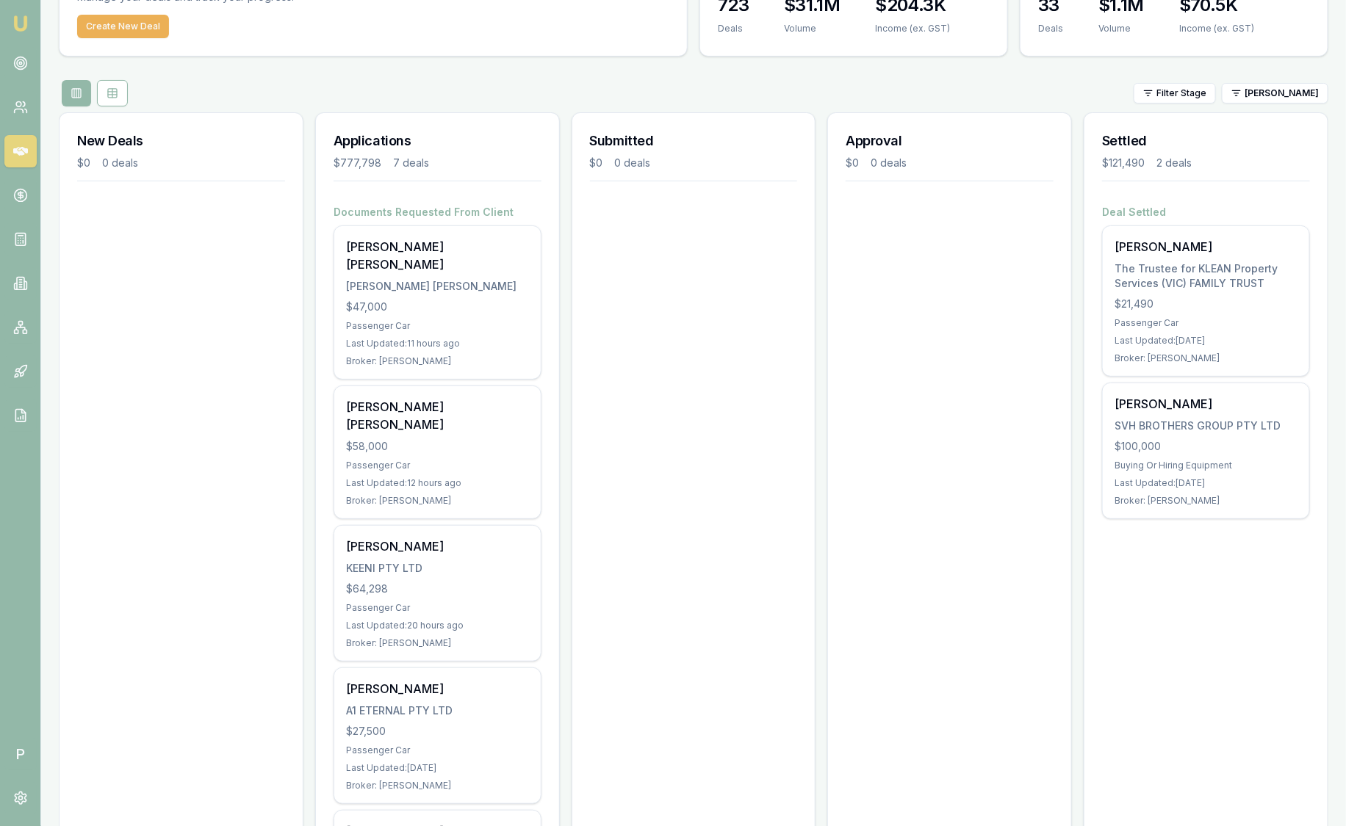
scroll to position [84, 0]
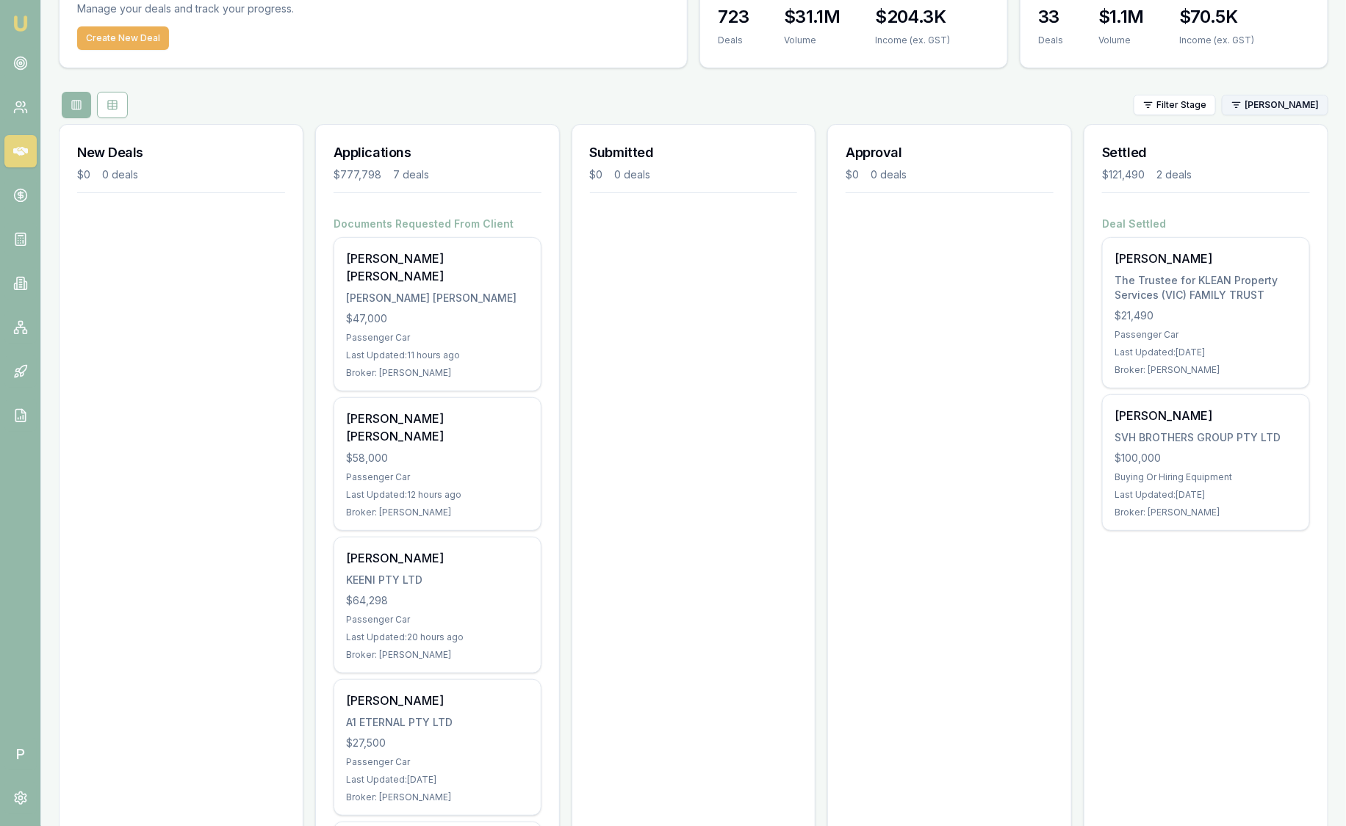
click at [1295, 112] on html "Emu Broker P Sam Crouch Toggle Menu Your Deals Manage your deals and track your…" at bounding box center [673, 329] width 1346 height 826
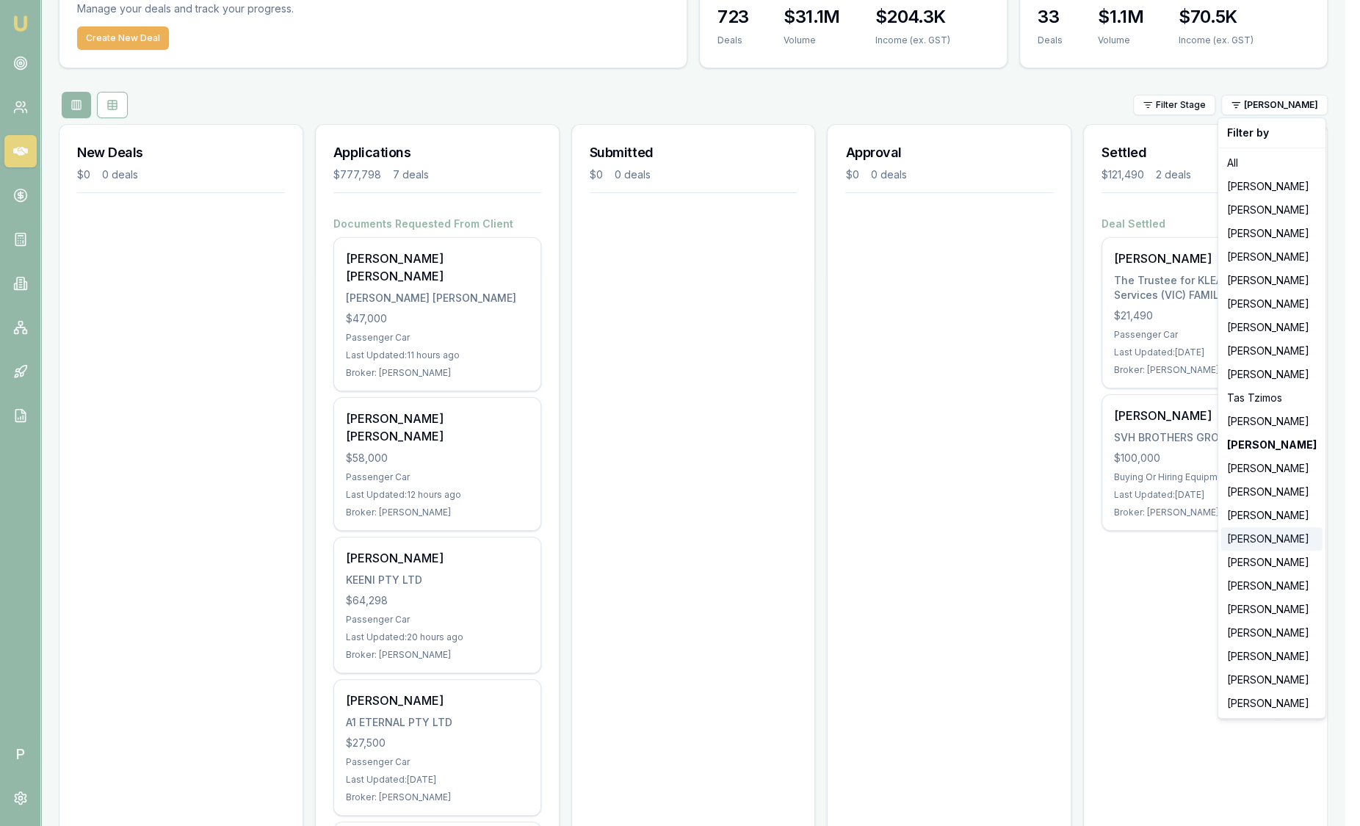
click at [1269, 541] on div "[PERSON_NAME]" at bounding box center [1272, 539] width 101 height 24
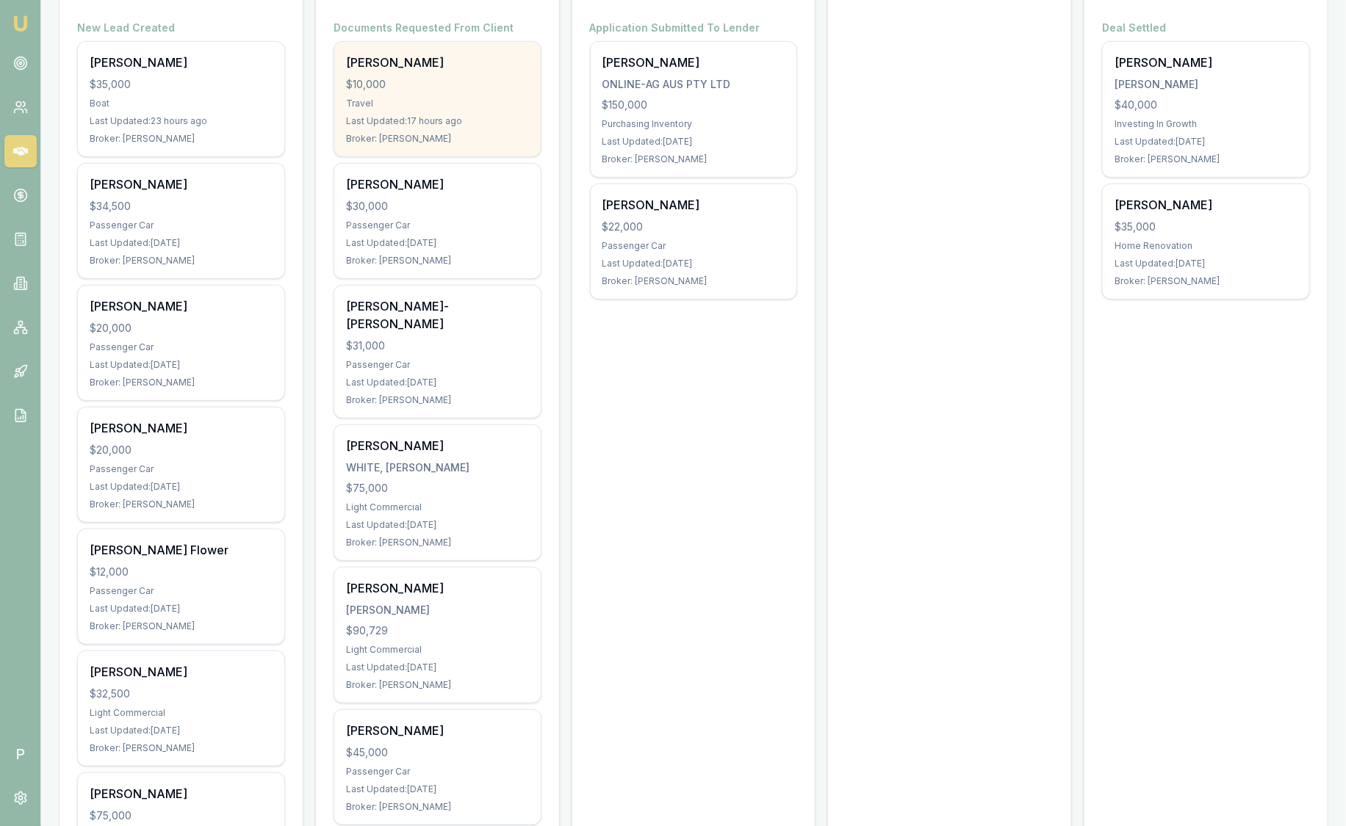
scroll to position [0, 0]
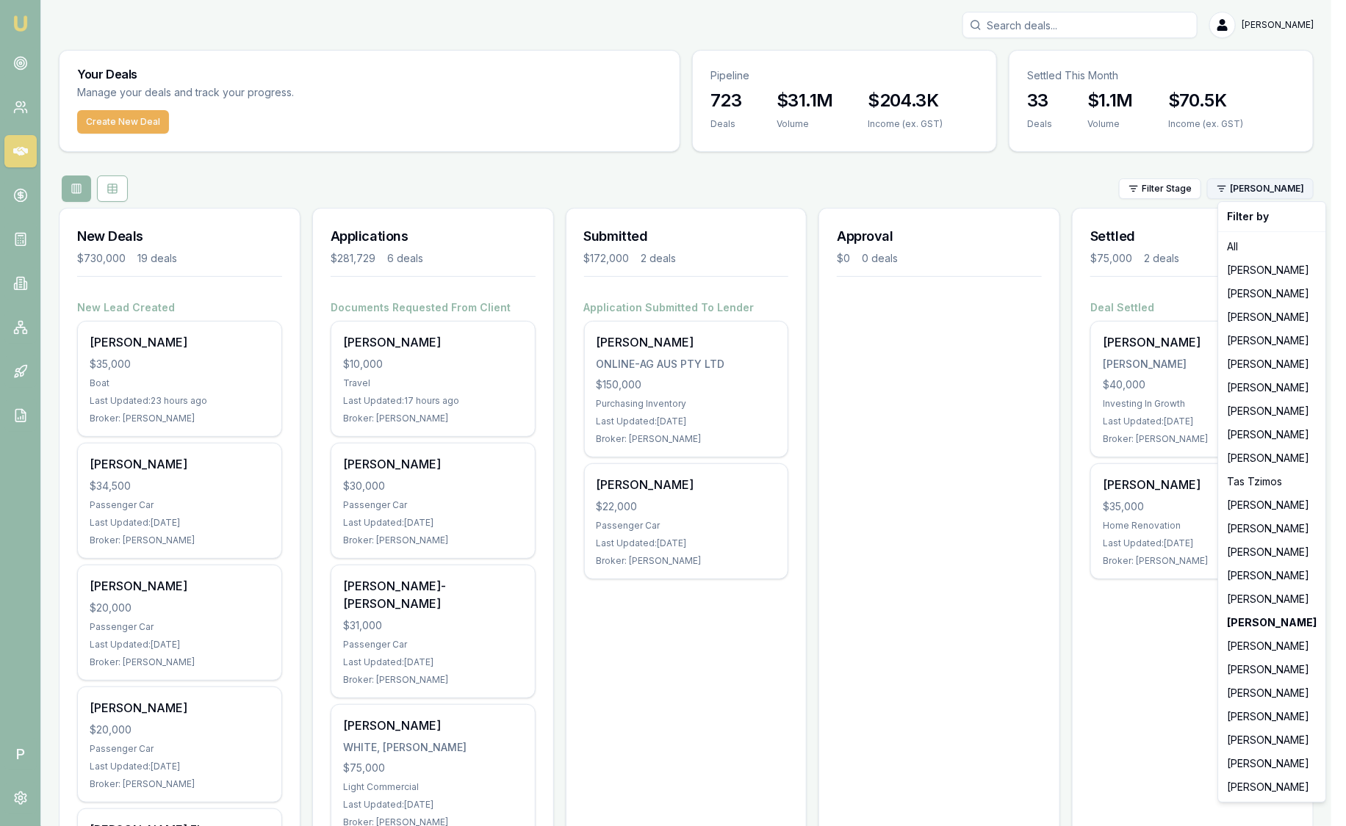
click at [1283, 197] on html "Emu Broker P Sam Crouch Toggle Menu Your Deals Manage your deals and track your…" at bounding box center [673, 413] width 1346 height 826
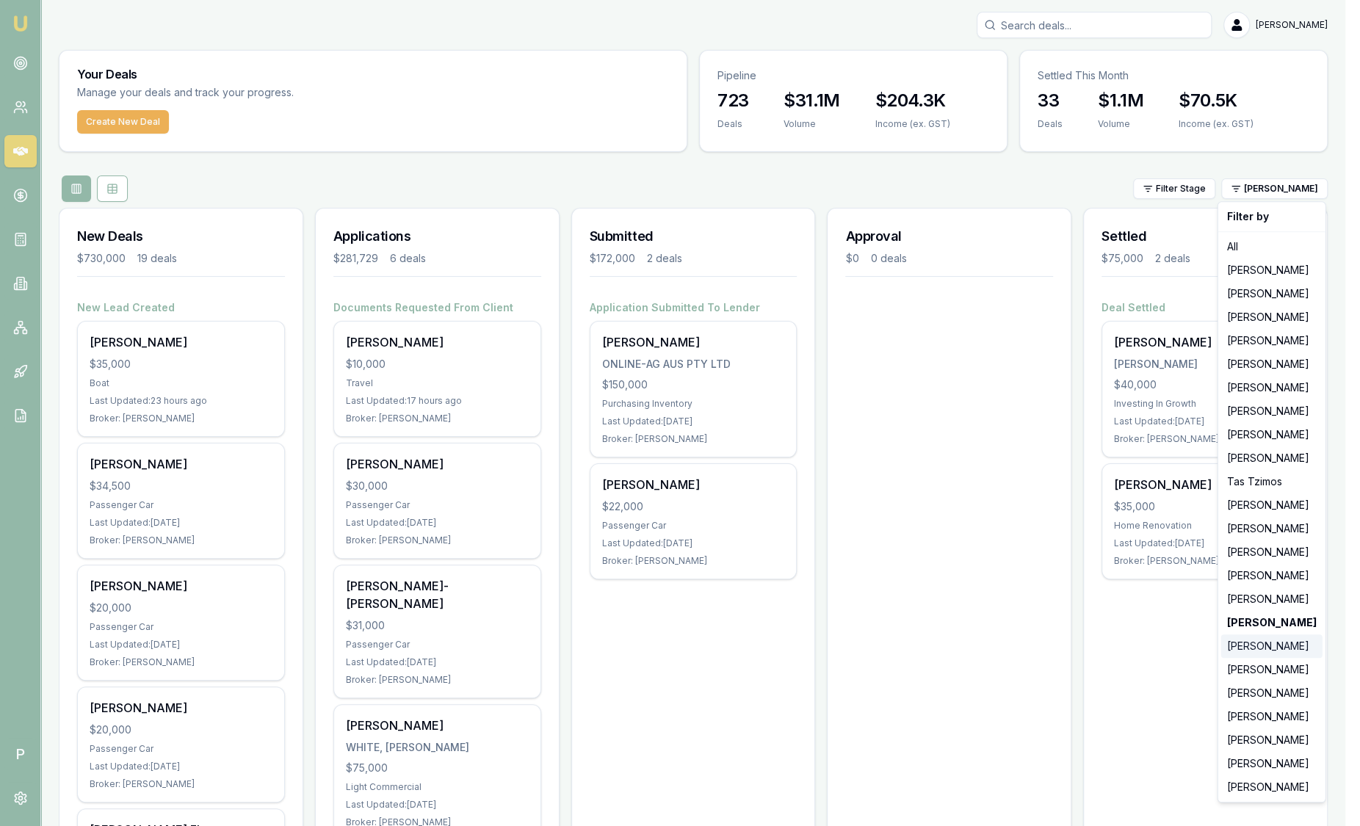
click at [1262, 646] on div "[PERSON_NAME]" at bounding box center [1272, 647] width 101 height 24
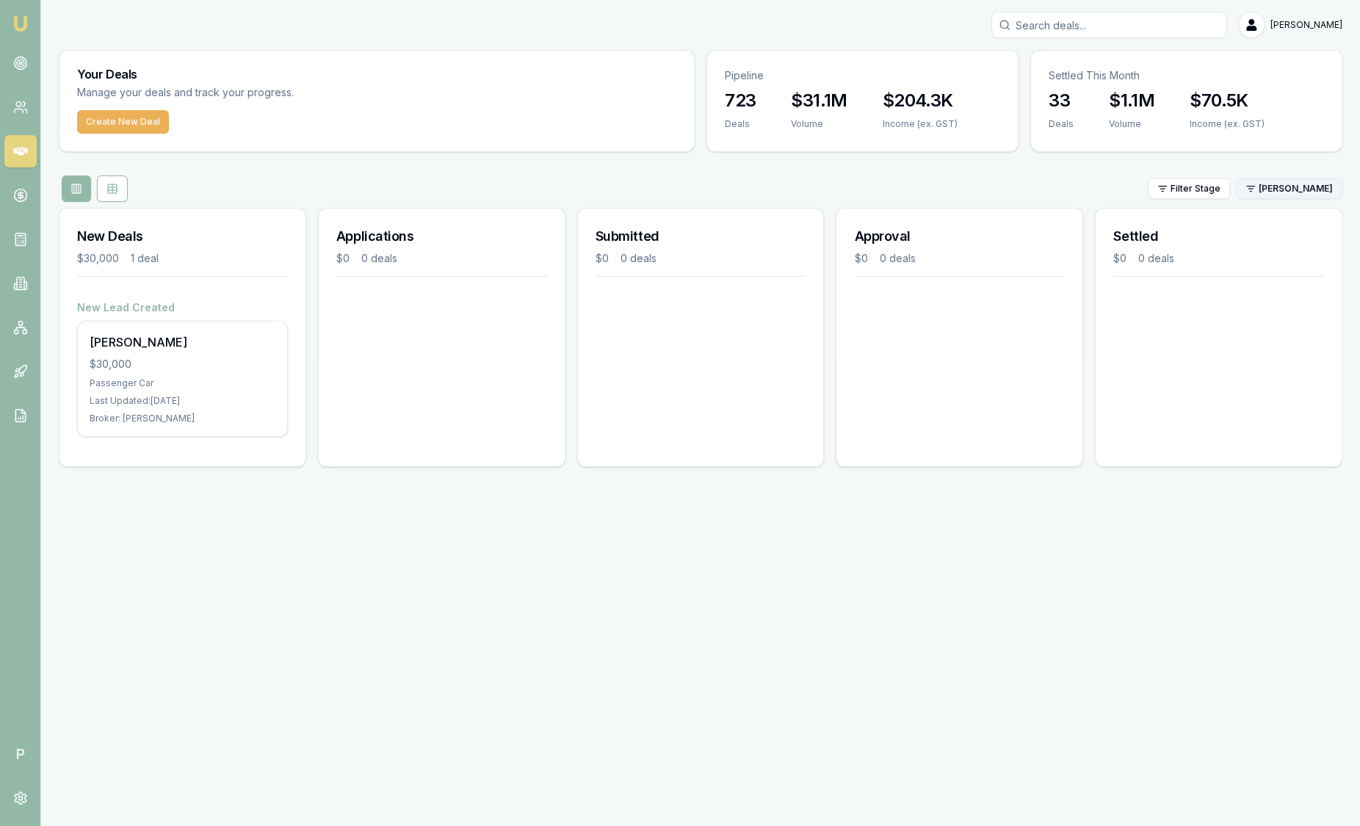
click at [1267, 191] on html "Emu Broker P Sam Crouch Toggle Menu Your Deals Manage your deals and track your…" at bounding box center [680, 413] width 1360 height 826
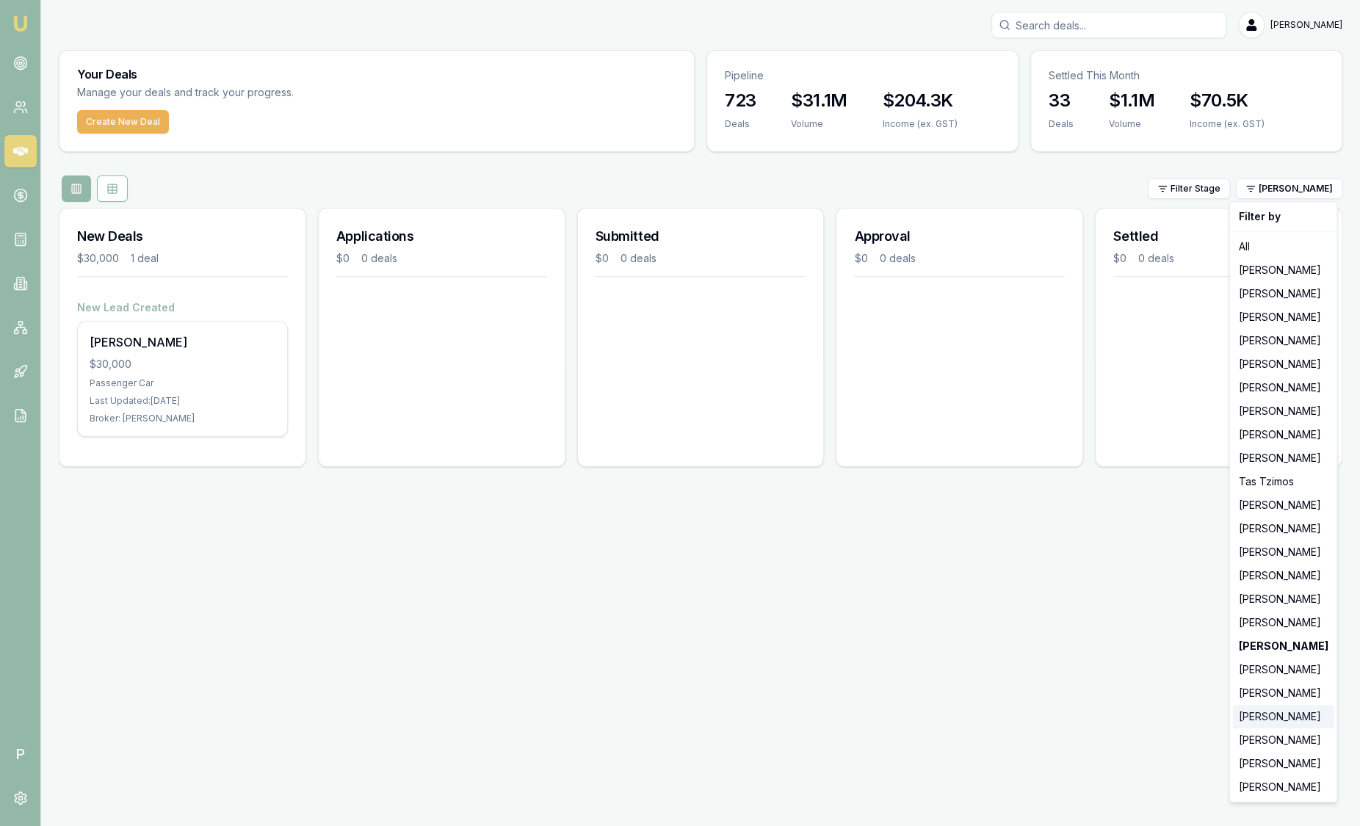
click at [1280, 717] on div "[PERSON_NAME]" at bounding box center [1283, 717] width 101 height 24
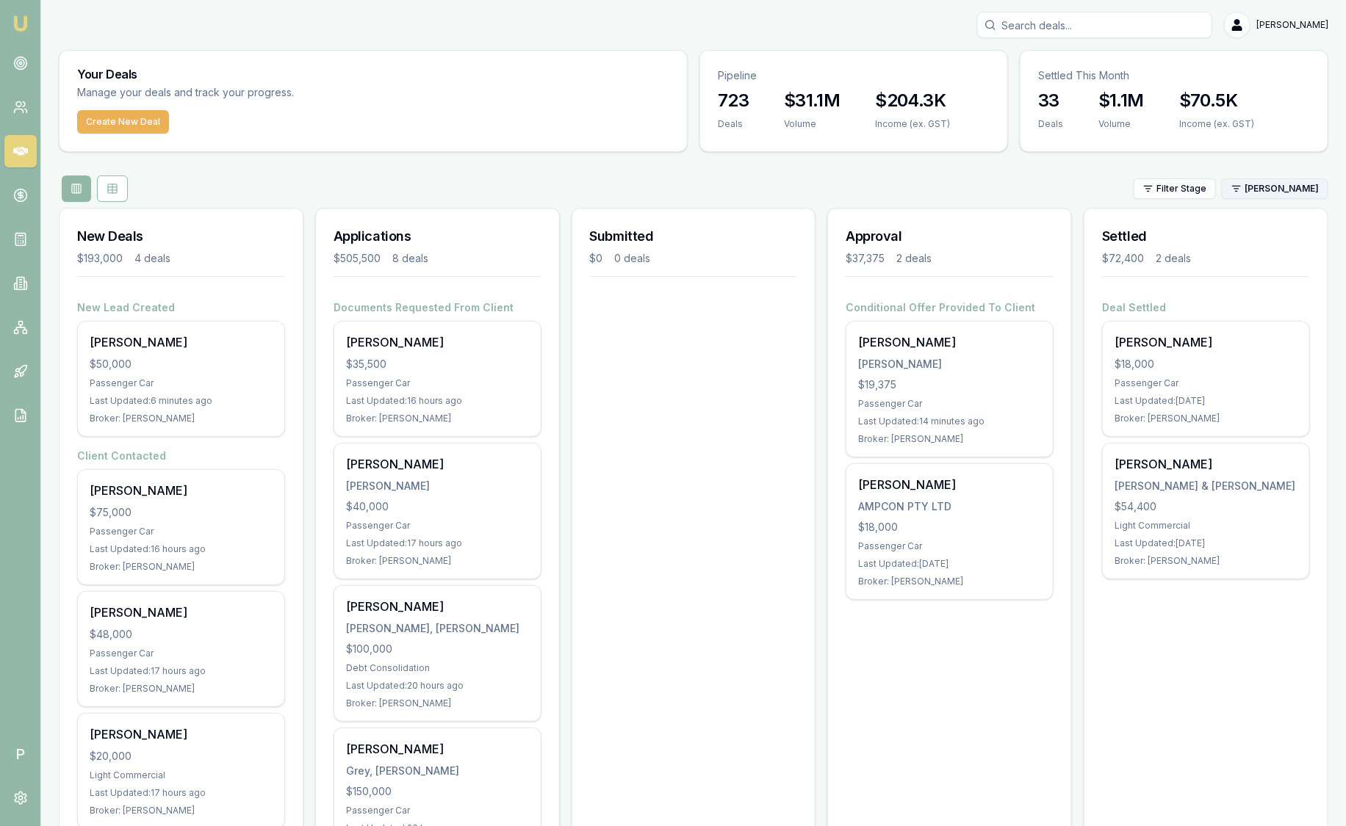
click at [1271, 195] on html "Emu Broker P Sam Crouch Toggle Menu Your Deals Manage your deals and track your…" at bounding box center [673, 413] width 1346 height 826
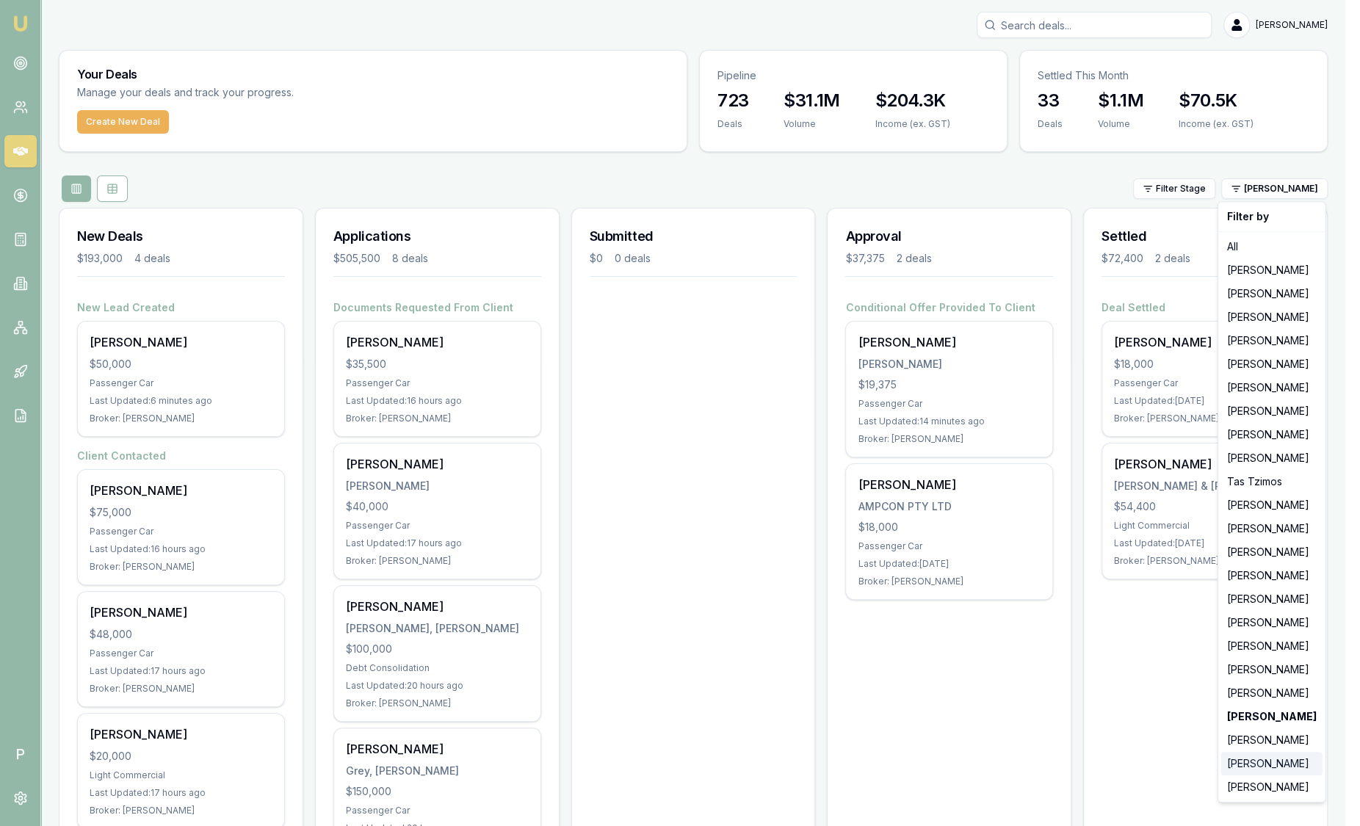
click at [1248, 771] on div "[PERSON_NAME]" at bounding box center [1272, 764] width 101 height 24
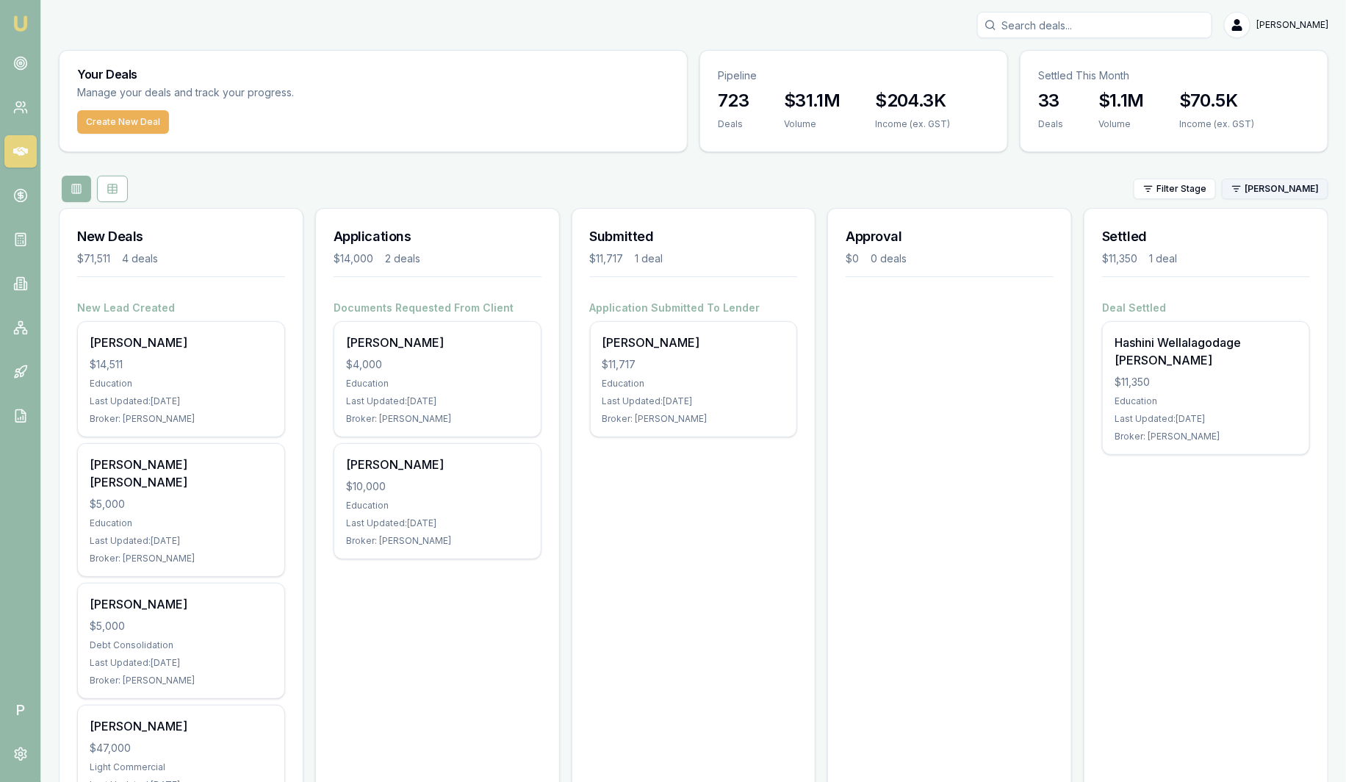
click at [1303, 185] on html "Emu Broker P Sam Crouch Toggle Menu Your Deals Manage your deals and track your…" at bounding box center [673, 391] width 1346 height 782
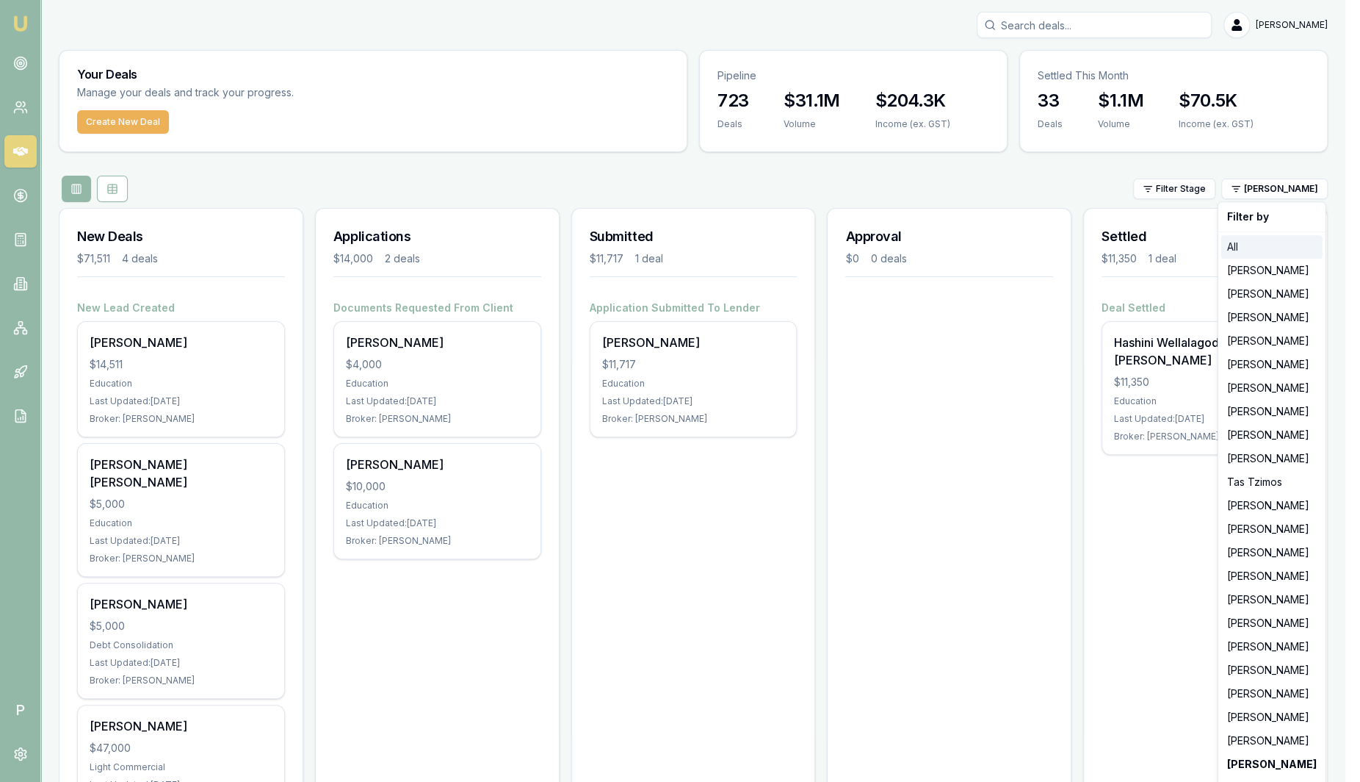
click at [1256, 253] on div "All" at bounding box center [1272, 247] width 101 height 24
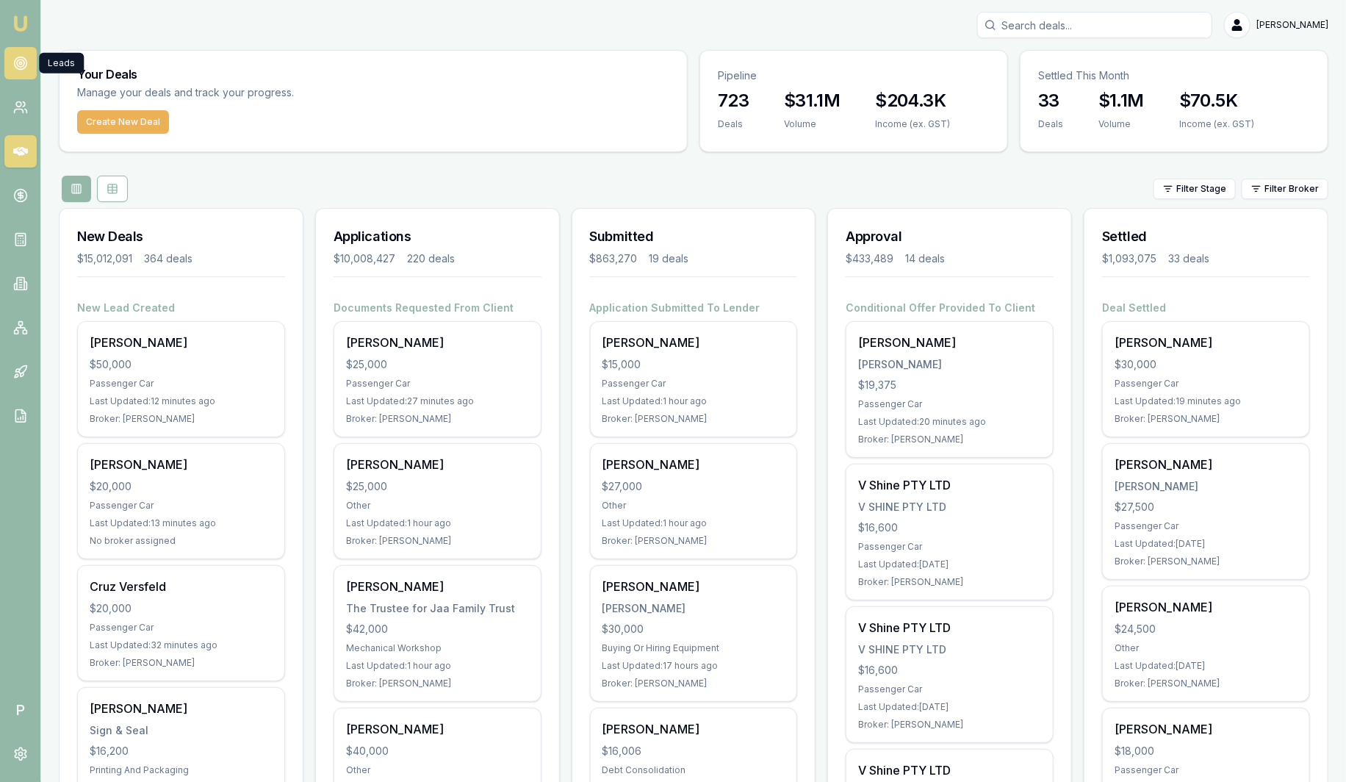
click at [20, 66] on circle at bounding box center [20, 62] width 7 height 7
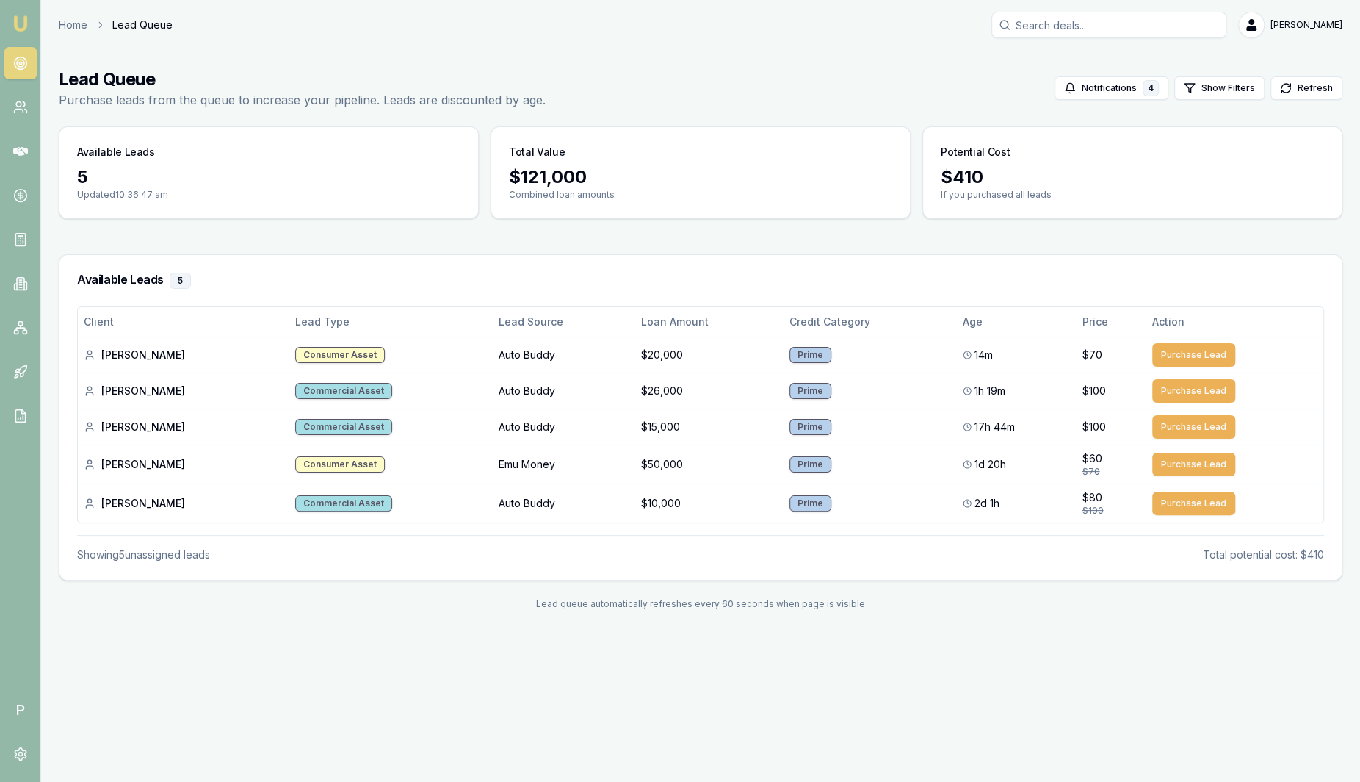
click at [32, 31] on nav "Emu Broker" at bounding box center [20, 222] width 40 height 444
click at [27, 23] on img at bounding box center [21, 24] width 18 height 18
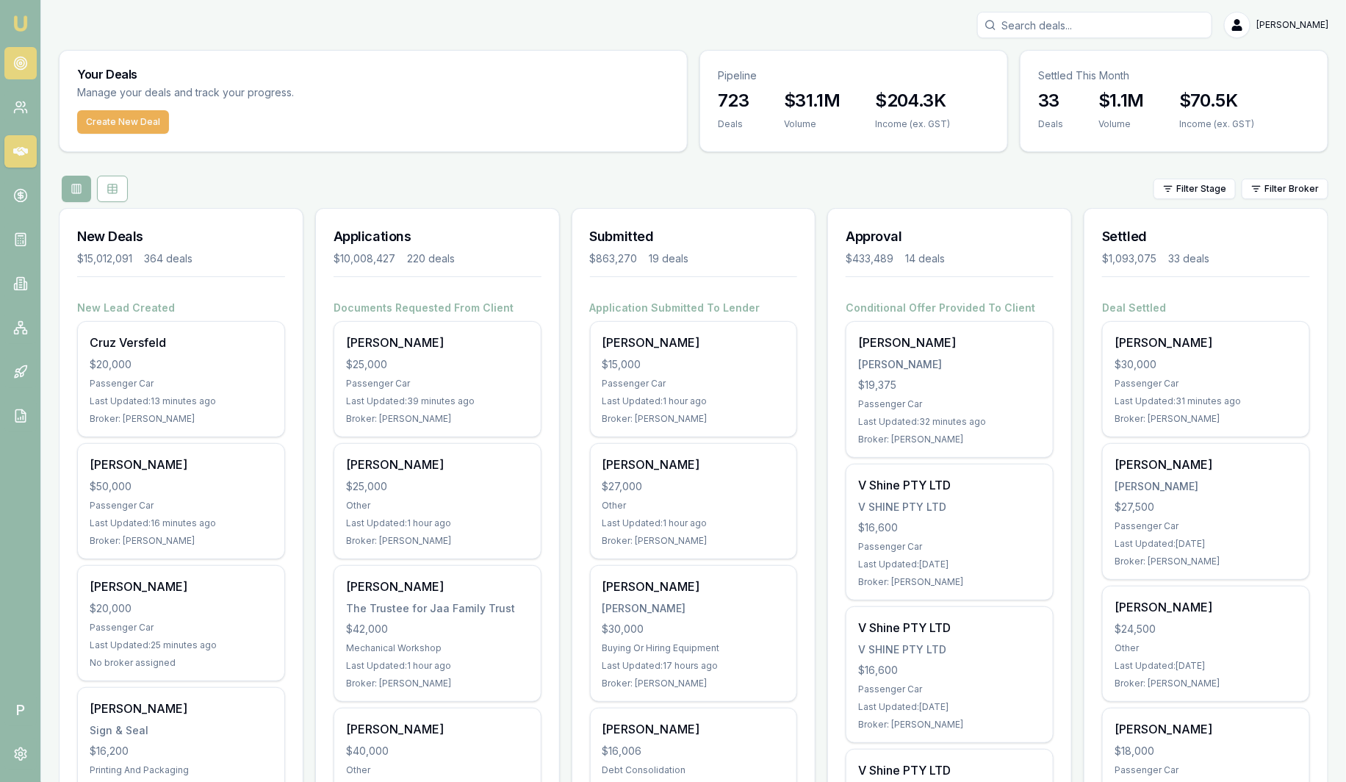
click at [25, 70] on icon at bounding box center [20, 63] width 15 height 15
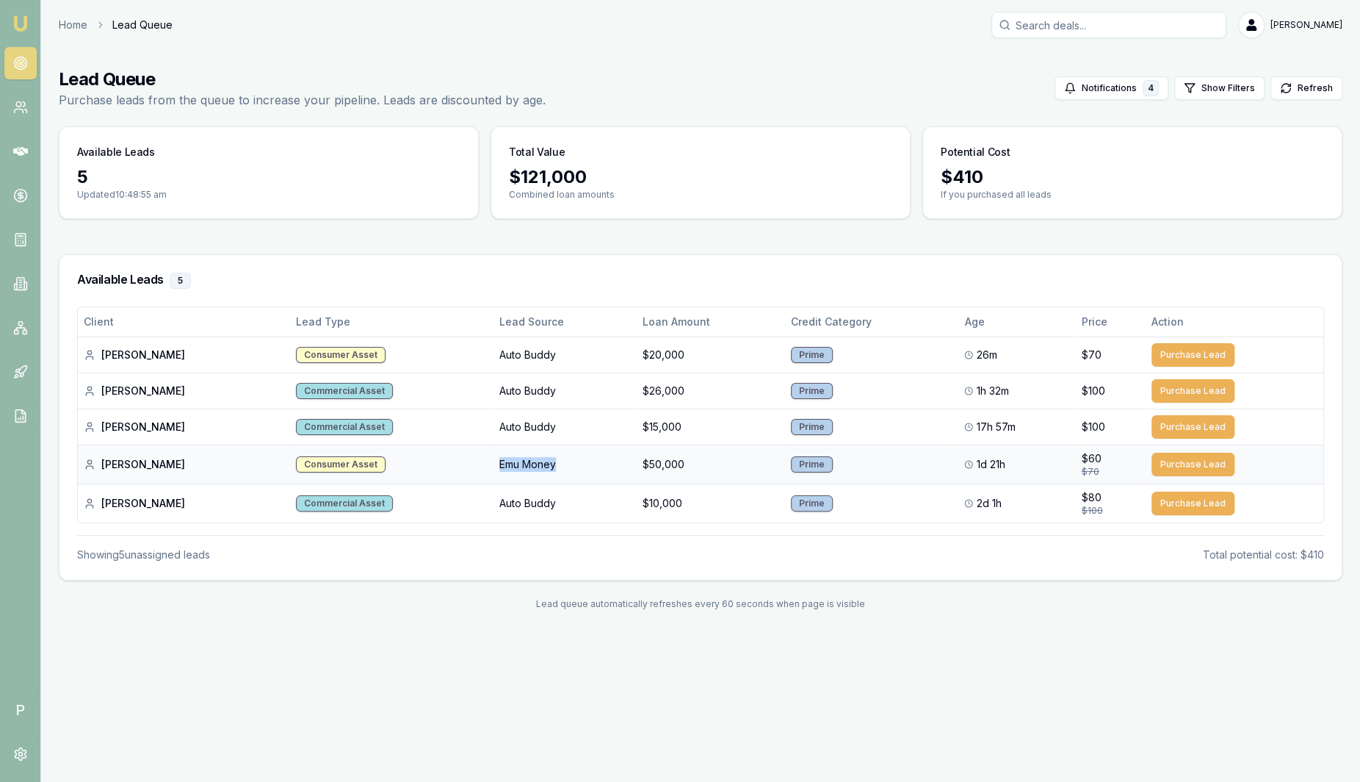
drag, startPoint x: 473, startPoint y: 464, endPoint x: 586, endPoint y: 456, distance: 113.4
click at [586, 456] on td "Emu Money" at bounding box center [565, 463] width 143 height 39
drag, startPoint x: 586, startPoint y: 456, endPoint x: 589, endPoint y: 275, distance: 181.5
click at [589, 275] on h3 "Available Leads 5" at bounding box center [700, 281] width 1247 height 16
drag, startPoint x: 535, startPoint y: 462, endPoint x: 470, endPoint y: 466, distance: 65.5
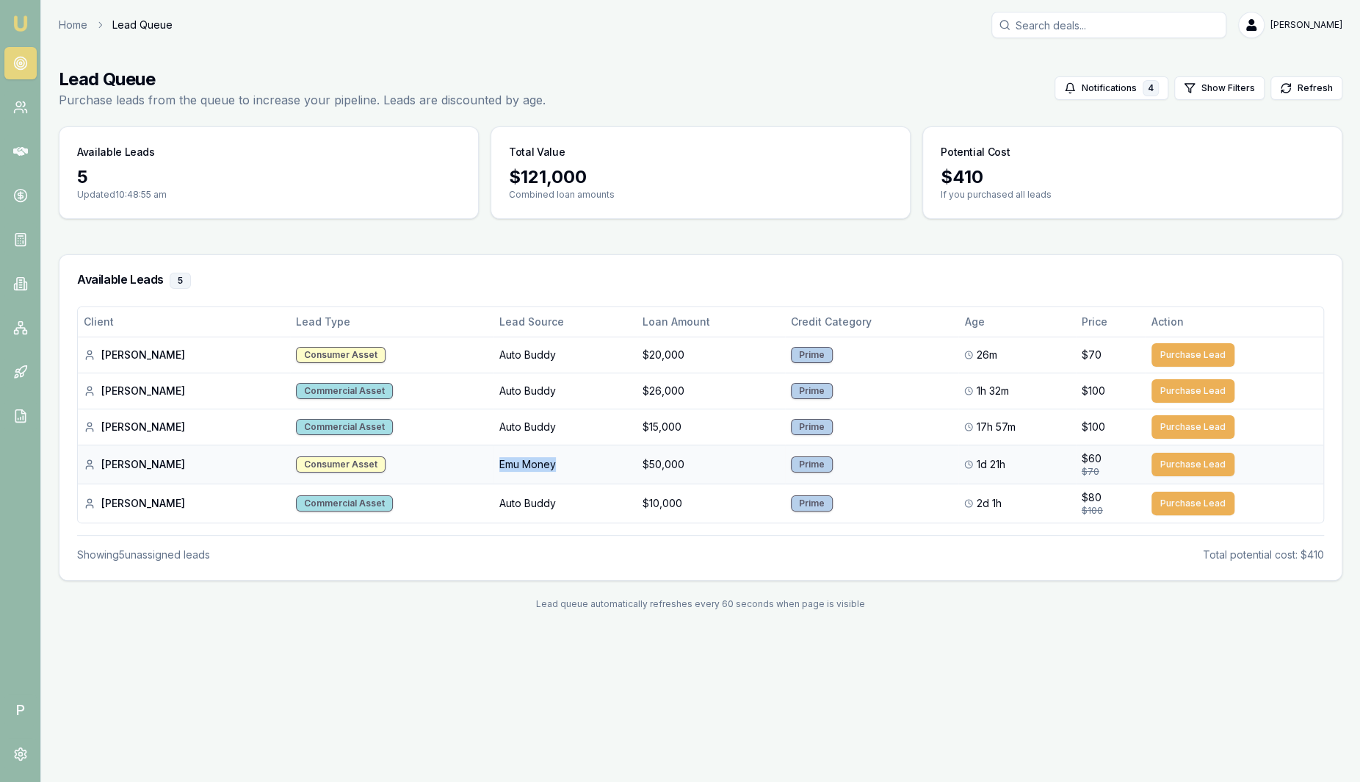
click at [494, 466] on td "Emu Money" at bounding box center [565, 463] width 143 height 39
drag, startPoint x: 470, startPoint y: 466, endPoint x: 574, endPoint y: 254, distance: 235.9
click at [574, 255] on div "Available Leads 5" at bounding box center [700, 280] width 1283 height 51
click at [23, 109] on icon at bounding box center [20, 107] width 15 height 15
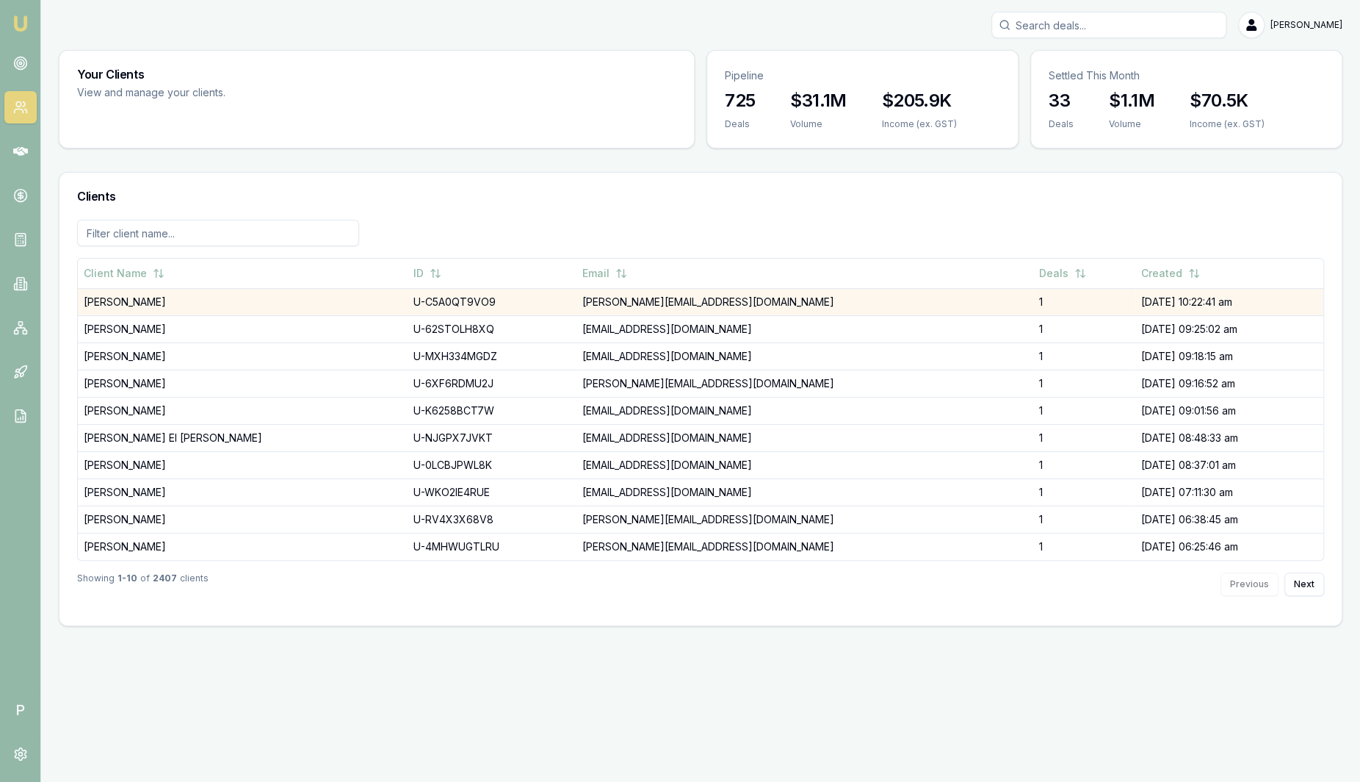
click at [126, 306] on td "Henry Pennell" at bounding box center [243, 301] width 330 height 27
click at [126, 306] on div "Emu Broker P Sam Crouch Toggle Menu Your Clients View and manage your clients. …" at bounding box center [680, 391] width 1360 height 782
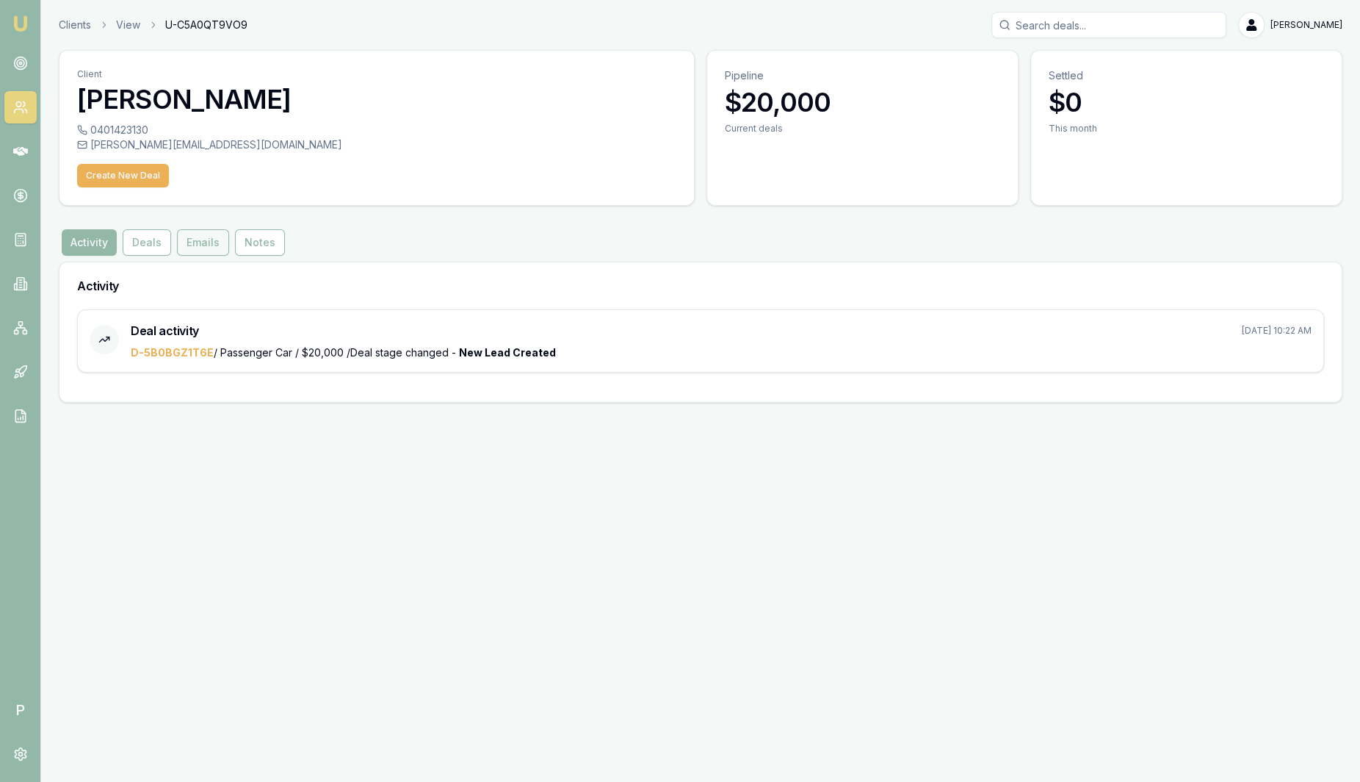
click at [211, 245] on button "Emails" at bounding box center [203, 242] width 52 height 26
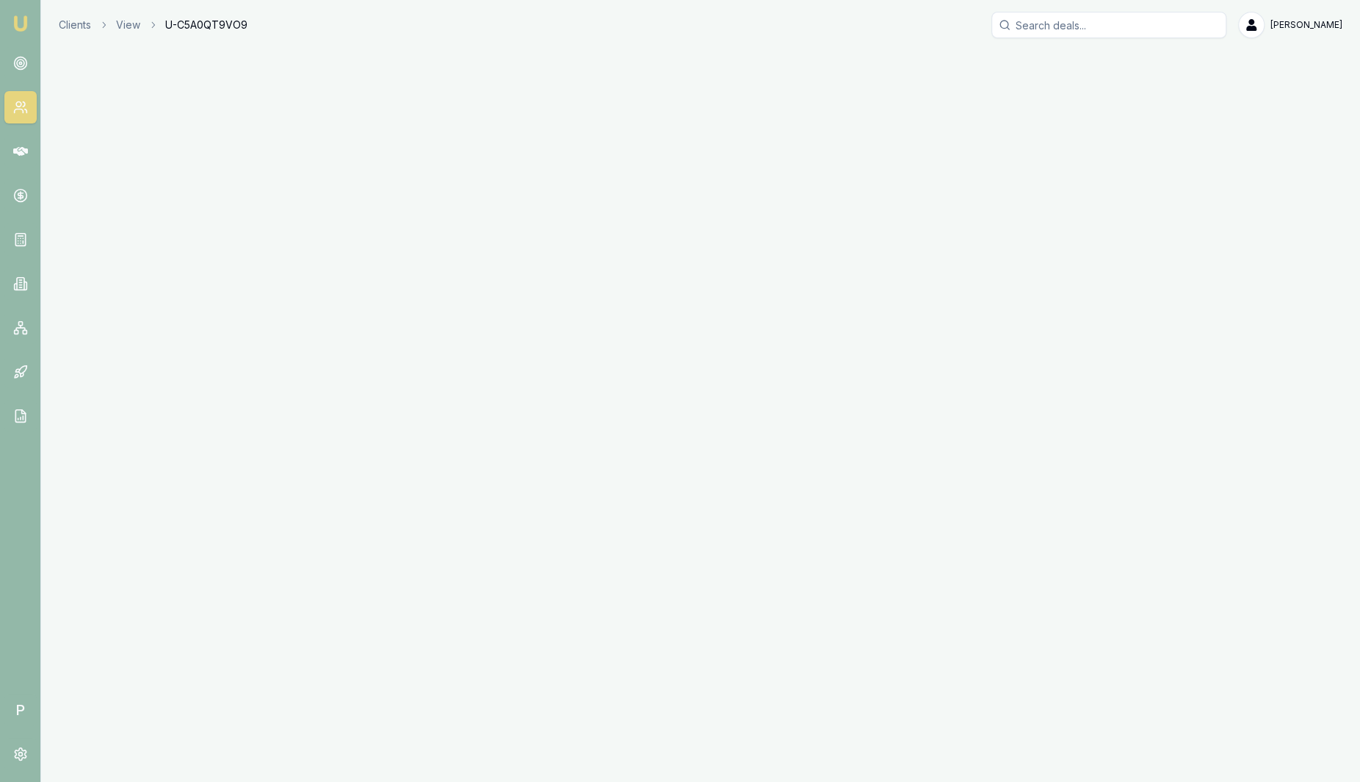
click at [211, 245] on div "Emu Broker P Clients View U-C5A0QT9VO9 Sam Crouch Toggle Menu" at bounding box center [680, 391] width 1360 height 782
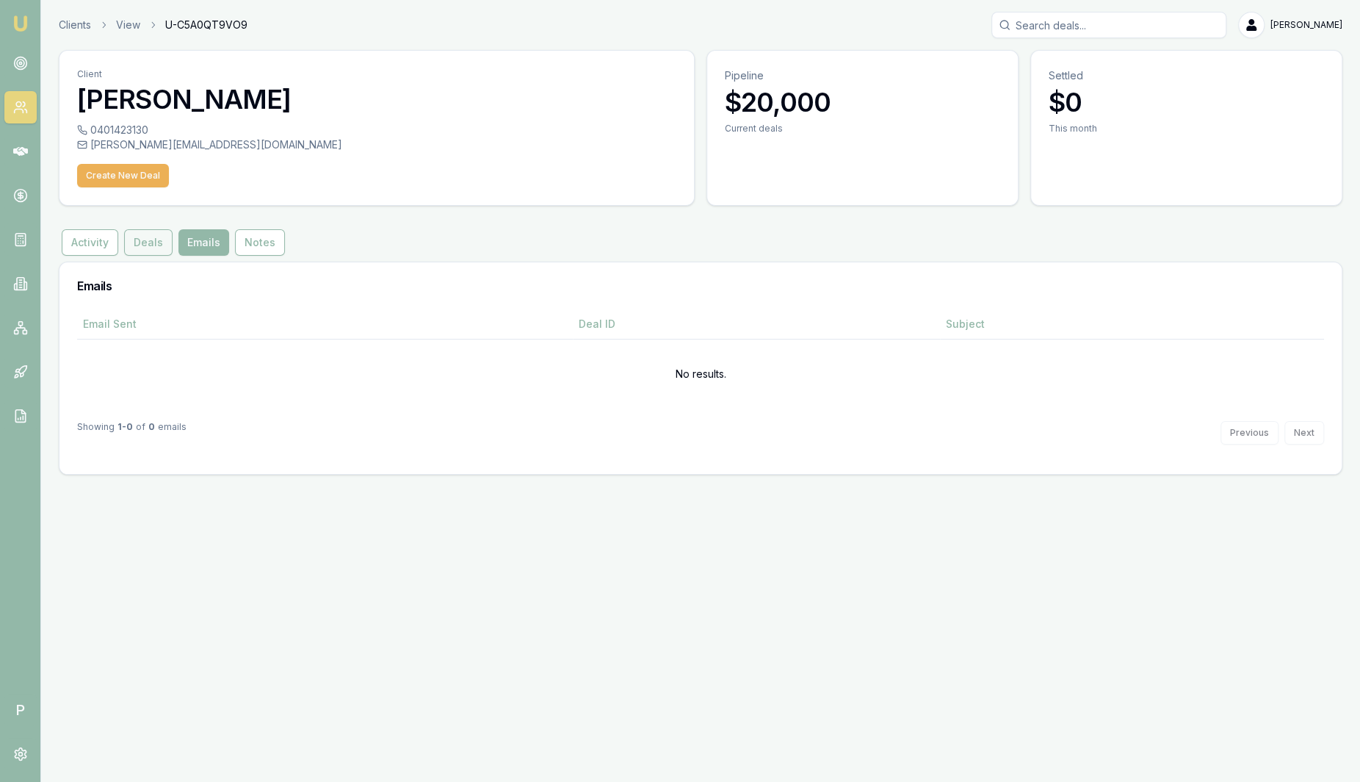
click at [148, 246] on button "Deals" at bounding box center [148, 242] width 48 height 26
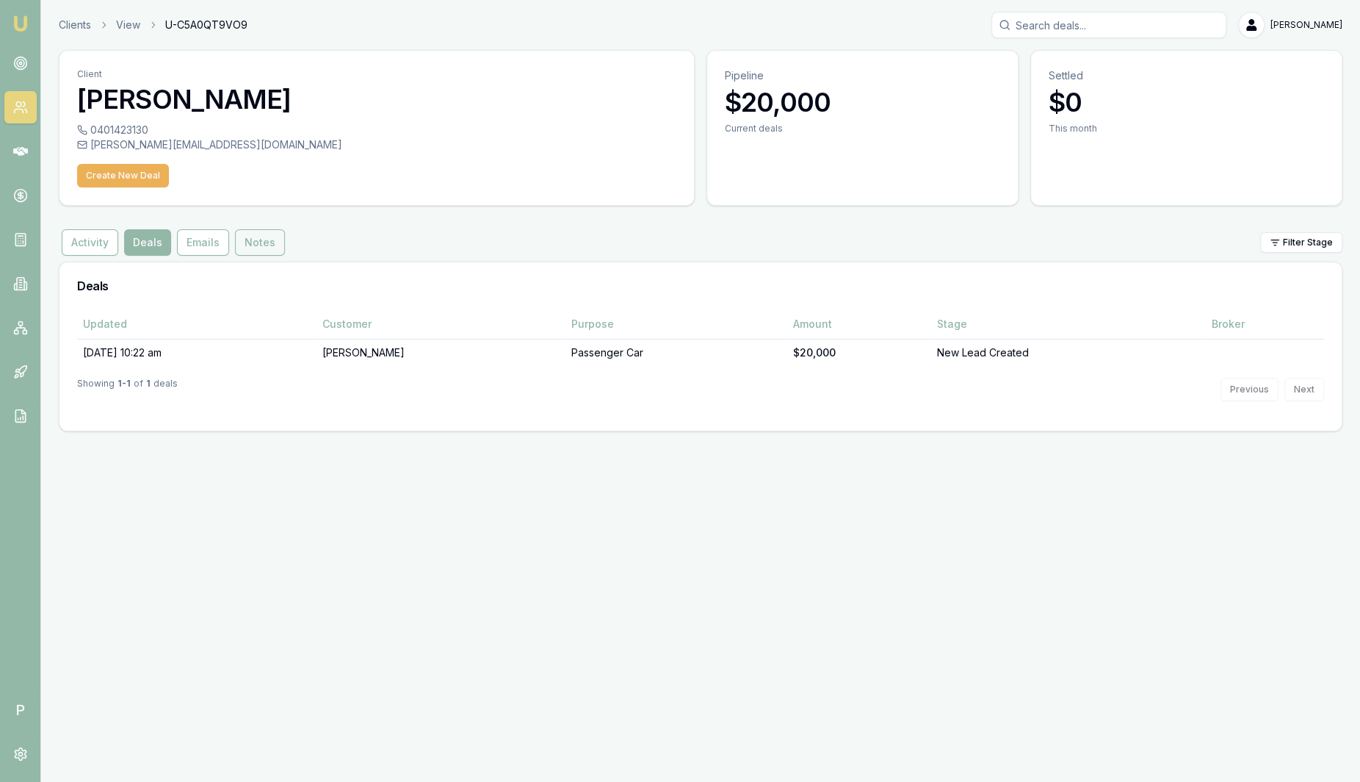
click at [262, 247] on button "Notes" at bounding box center [260, 242] width 50 height 26
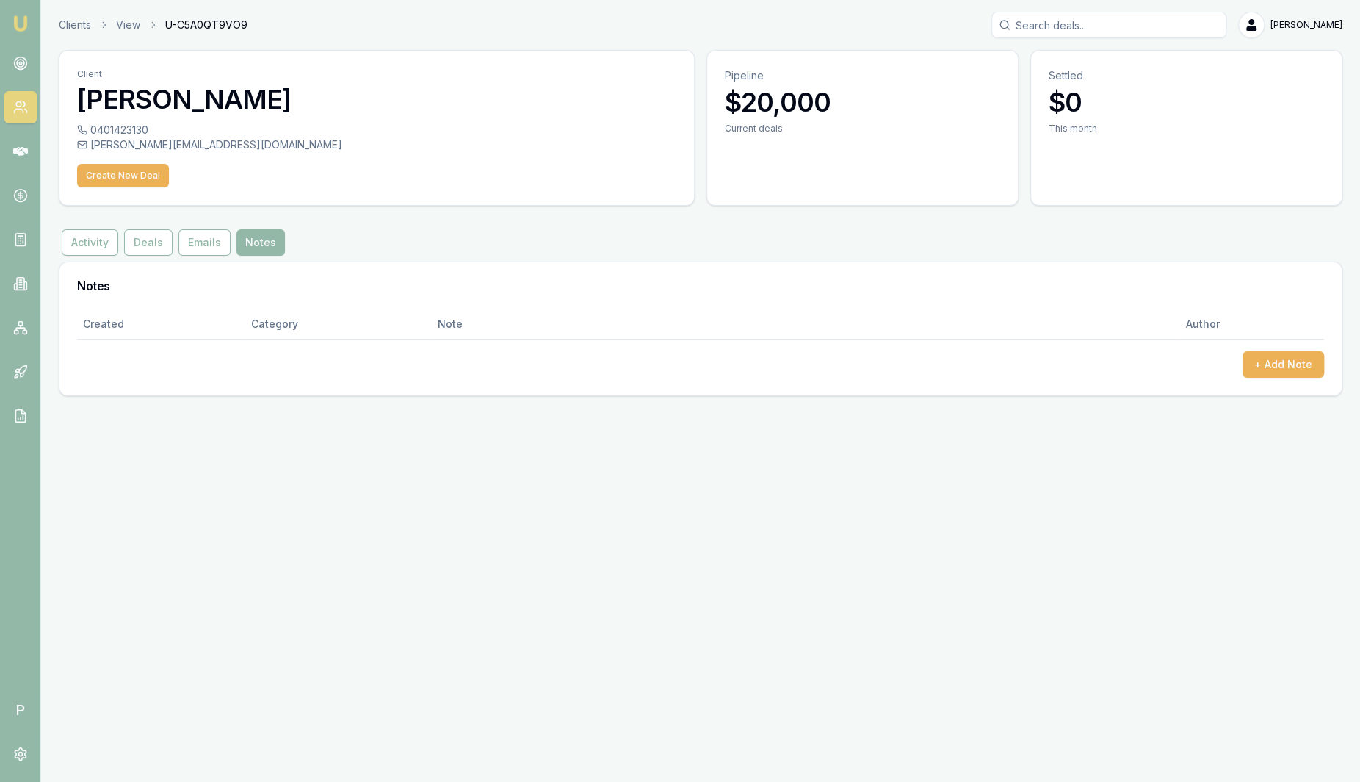
click at [31, 104] on link at bounding box center [20, 107] width 32 height 32
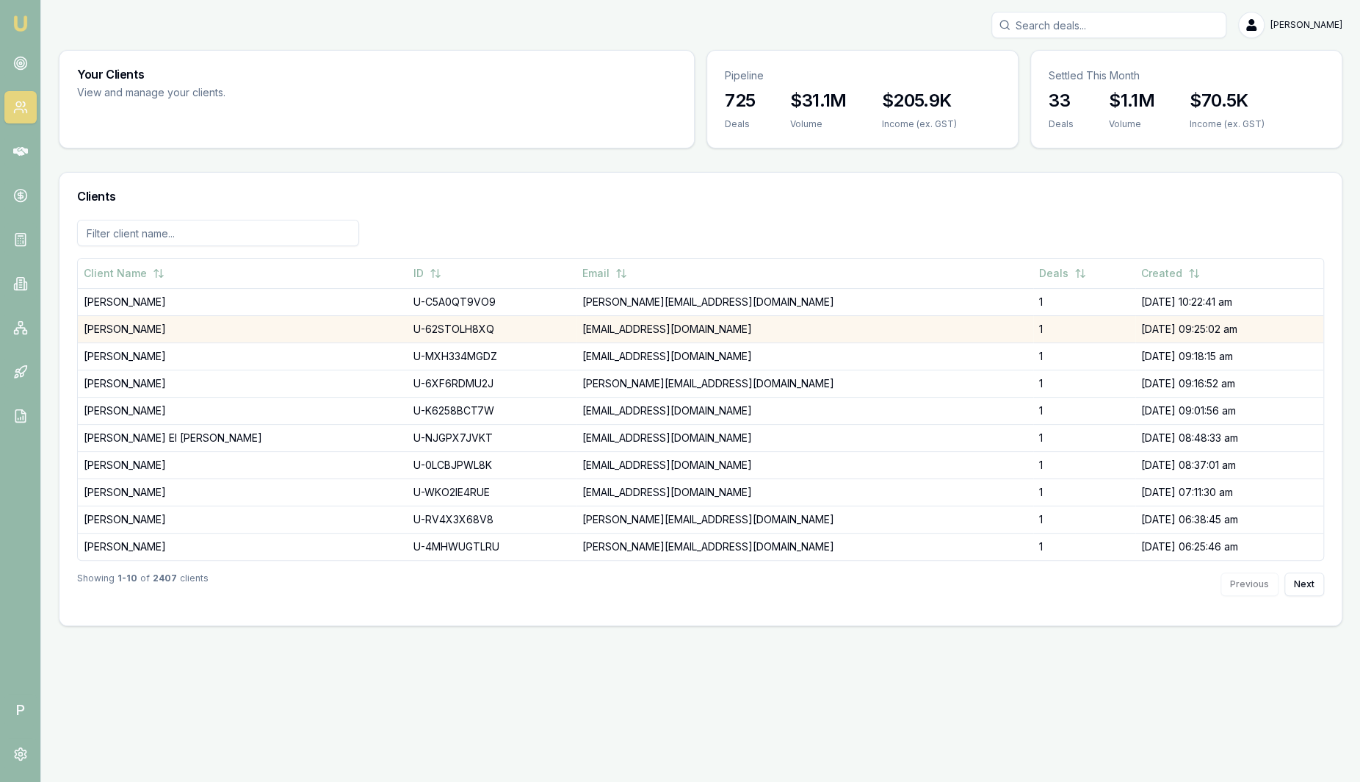
click at [119, 325] on td "[PERSON_NAME]" at bounding box center [243, 328] width 330 height 27
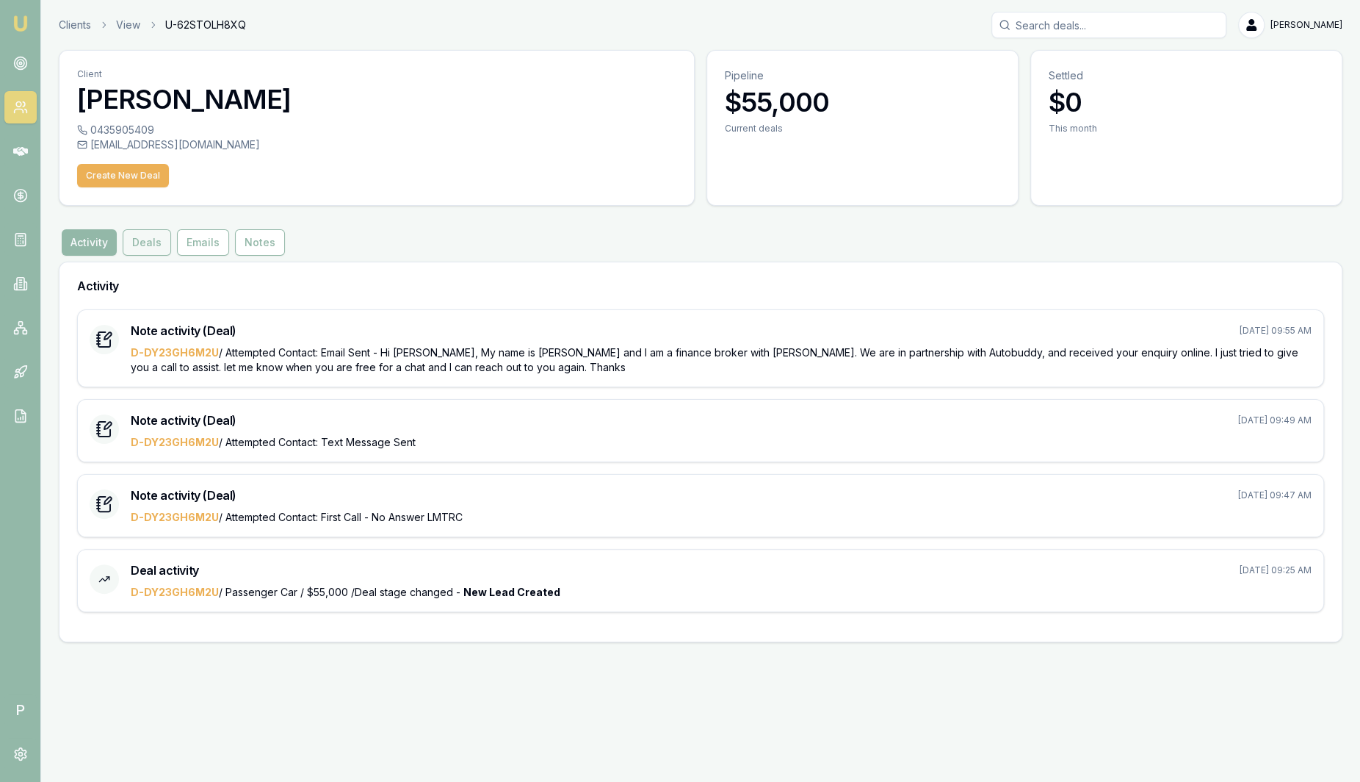
click at [146, 250] on button "Deals" at bounding box center [147, 242] width 48 height 26
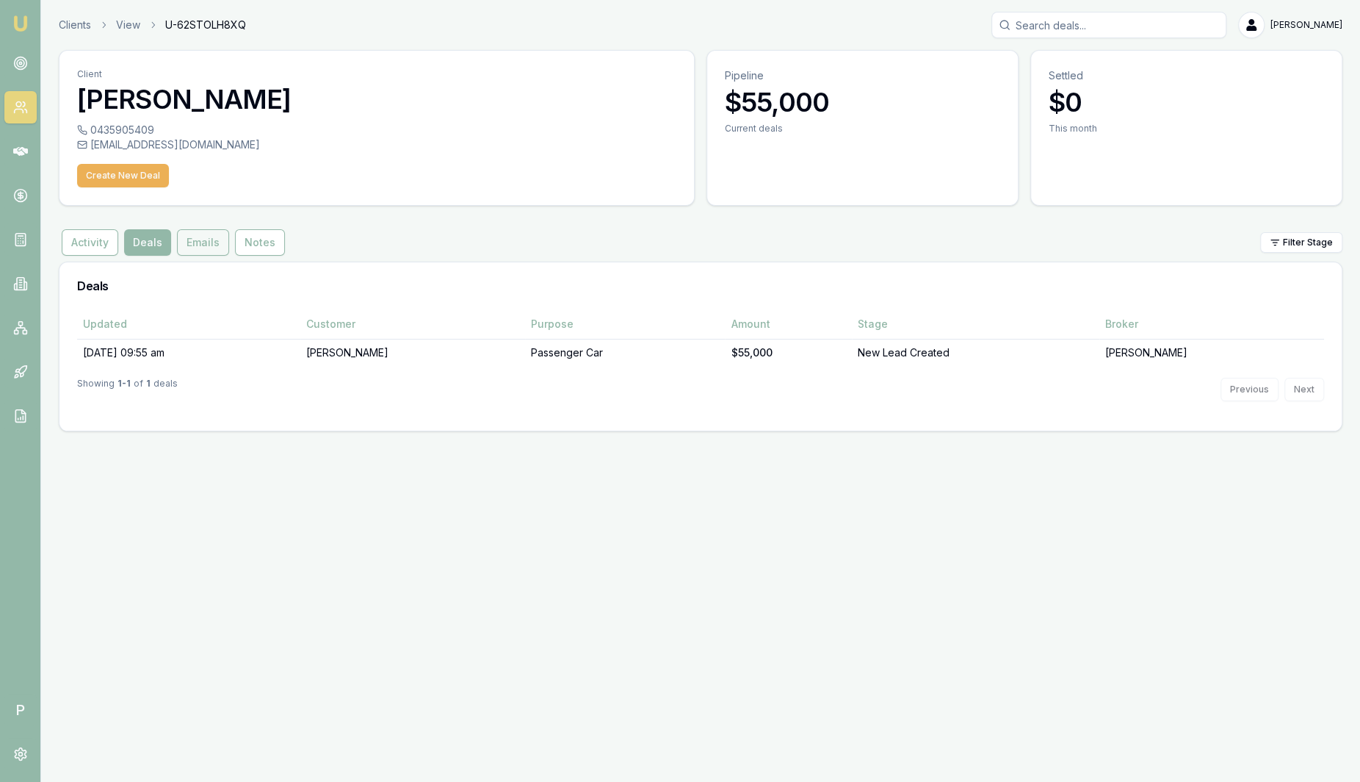
click at [203, 248] on button "Emails" at bounding box center [203, 242] width 52 height 26
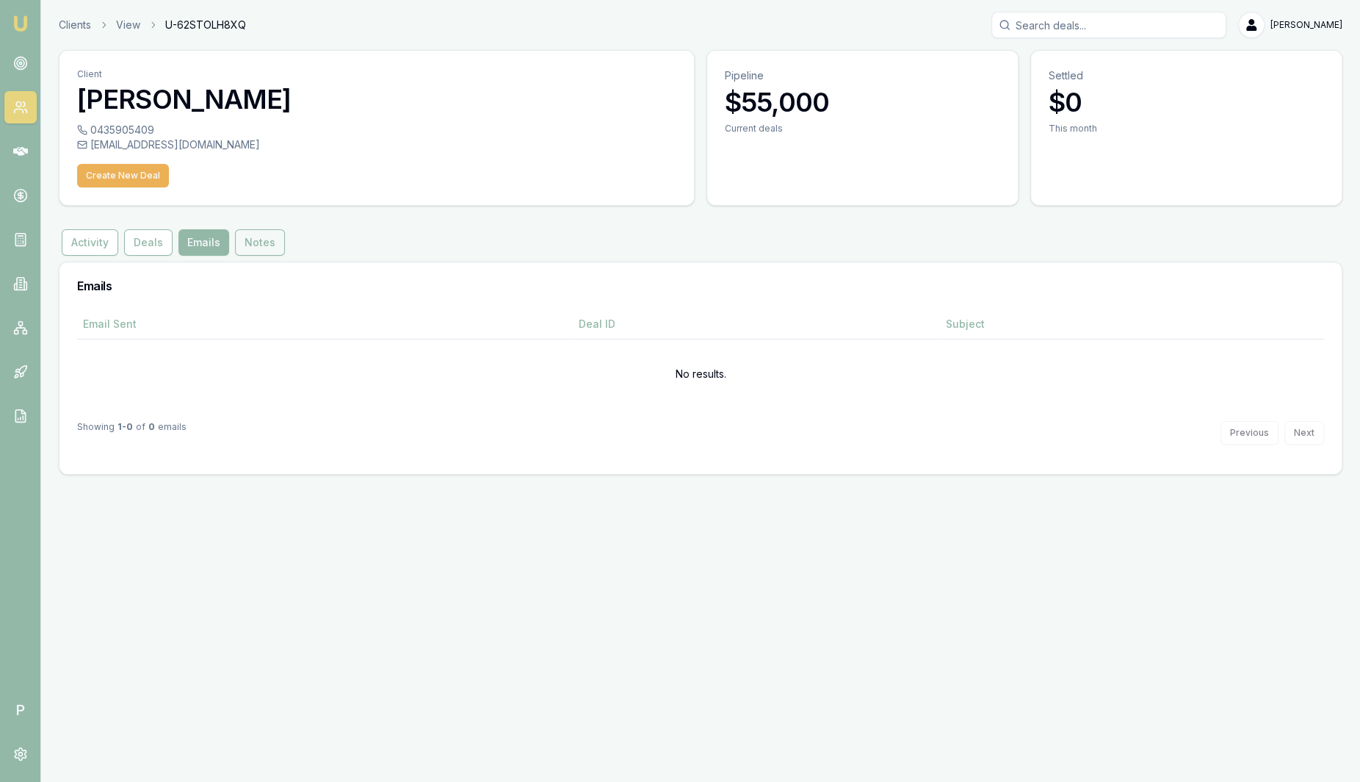
click at [250, 248] on button "Notes" at bounding box center [260, 242] width 50 height 26
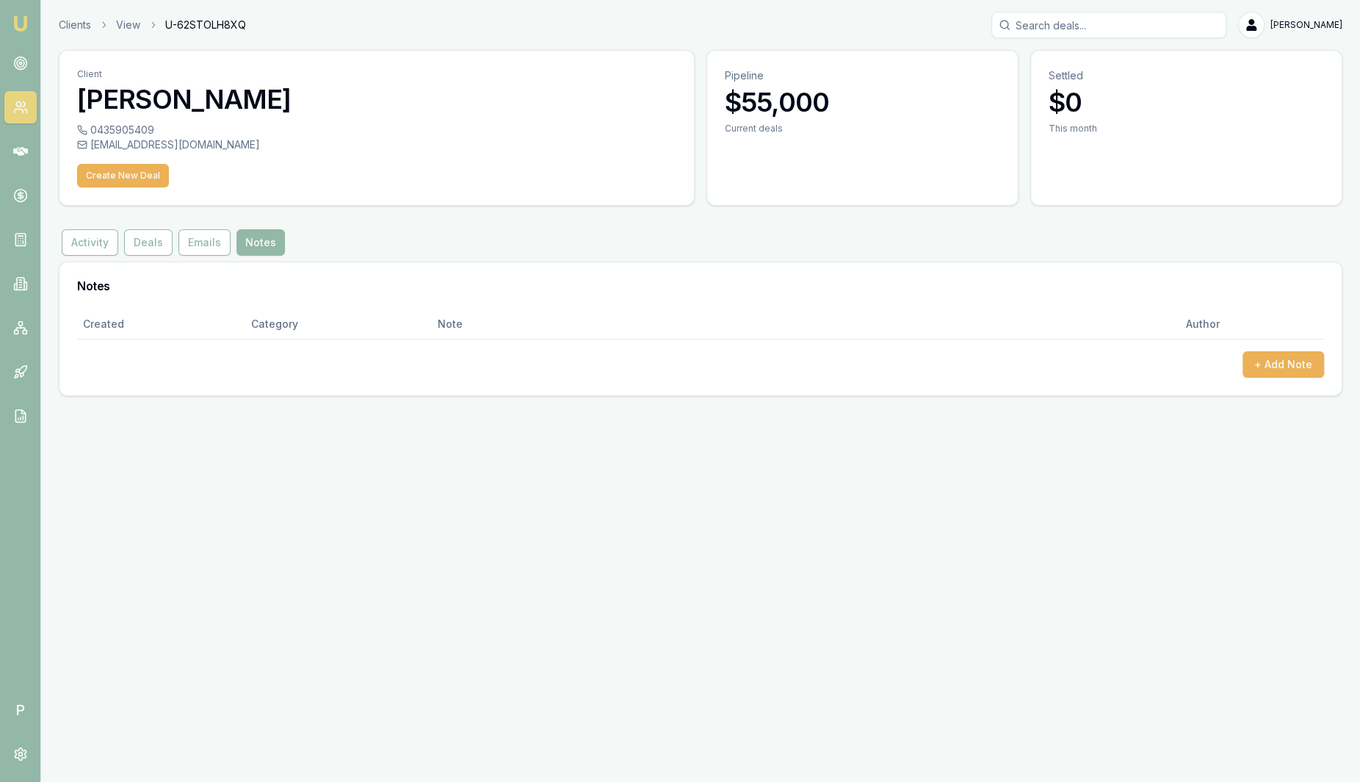
click at [29, 117] on link at bounding box center [20, 107] width 32 height 32
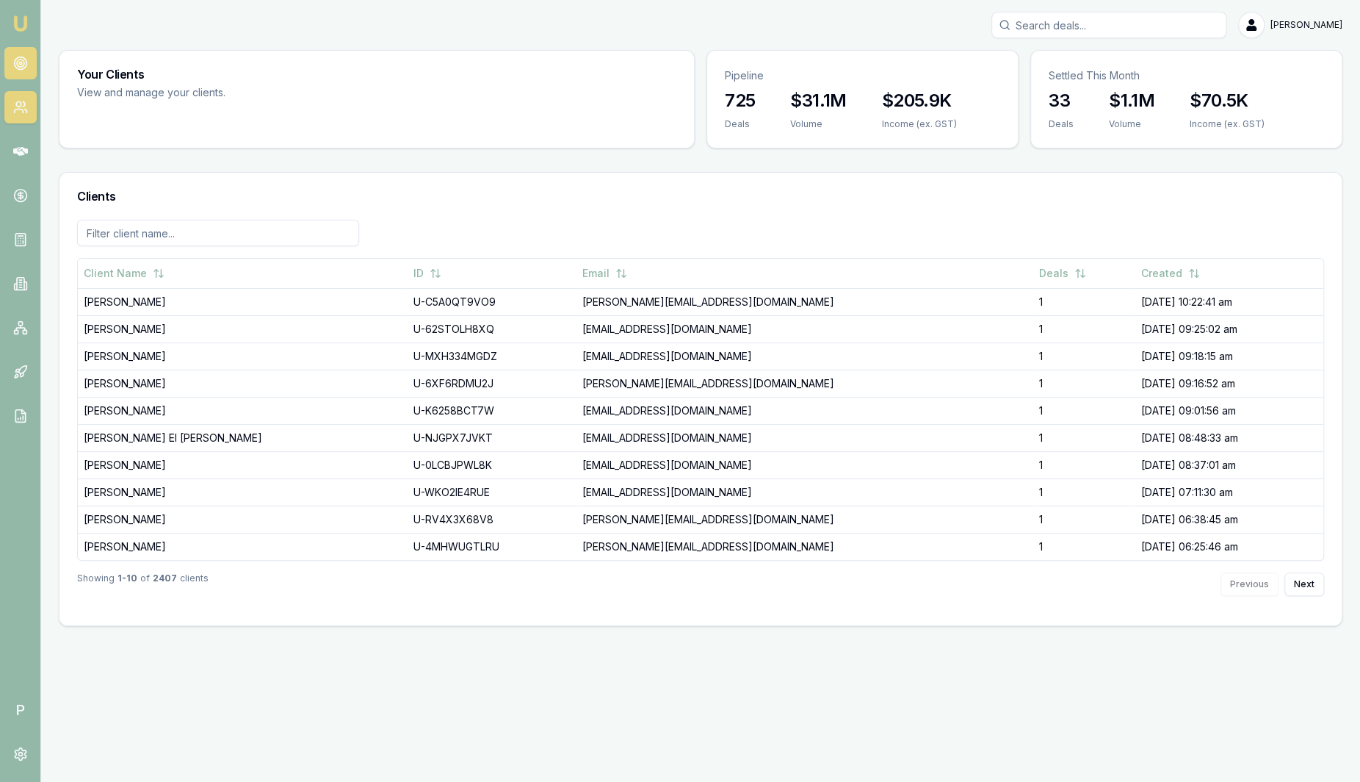
click at [15, 67] on circle at bounding box center [20, 63] width 12 height 12
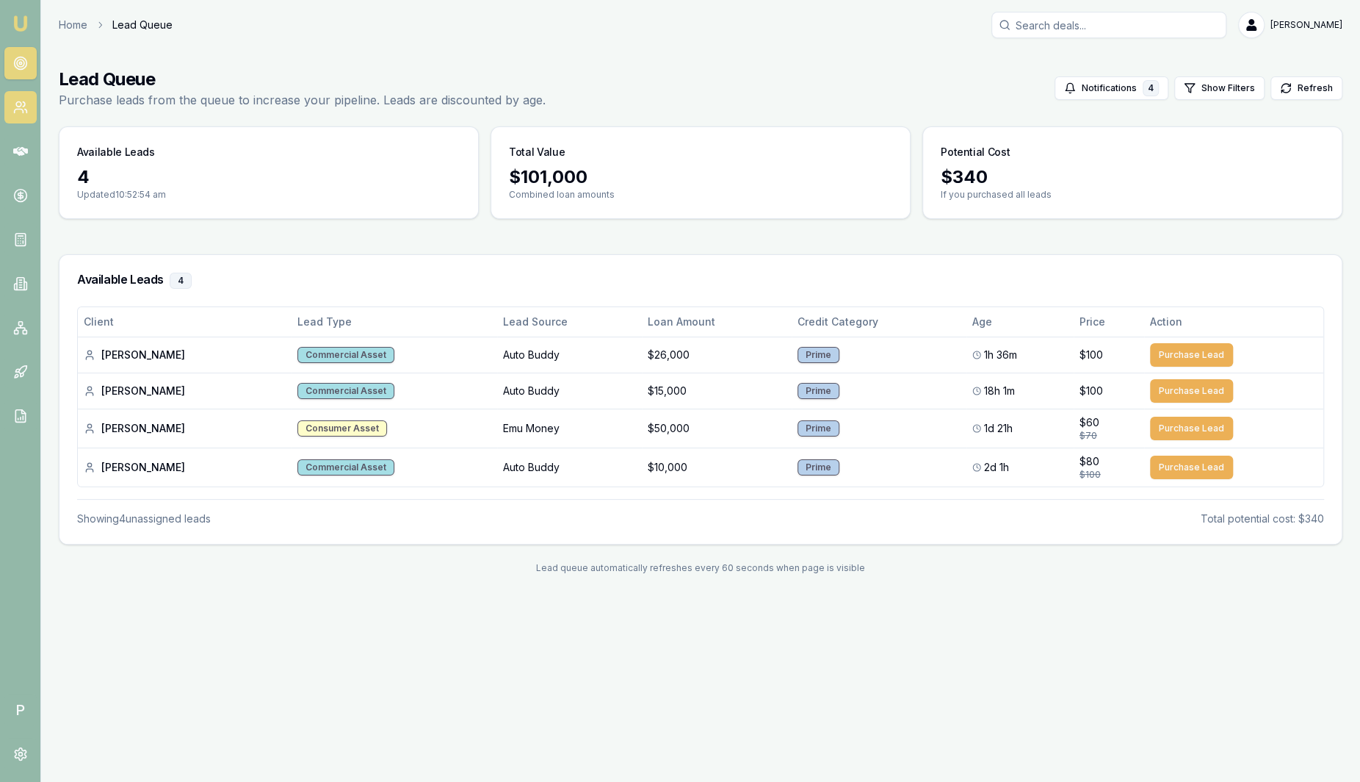
click at [18, 116] on link at bounding box center [20, 107] width 32 height 32
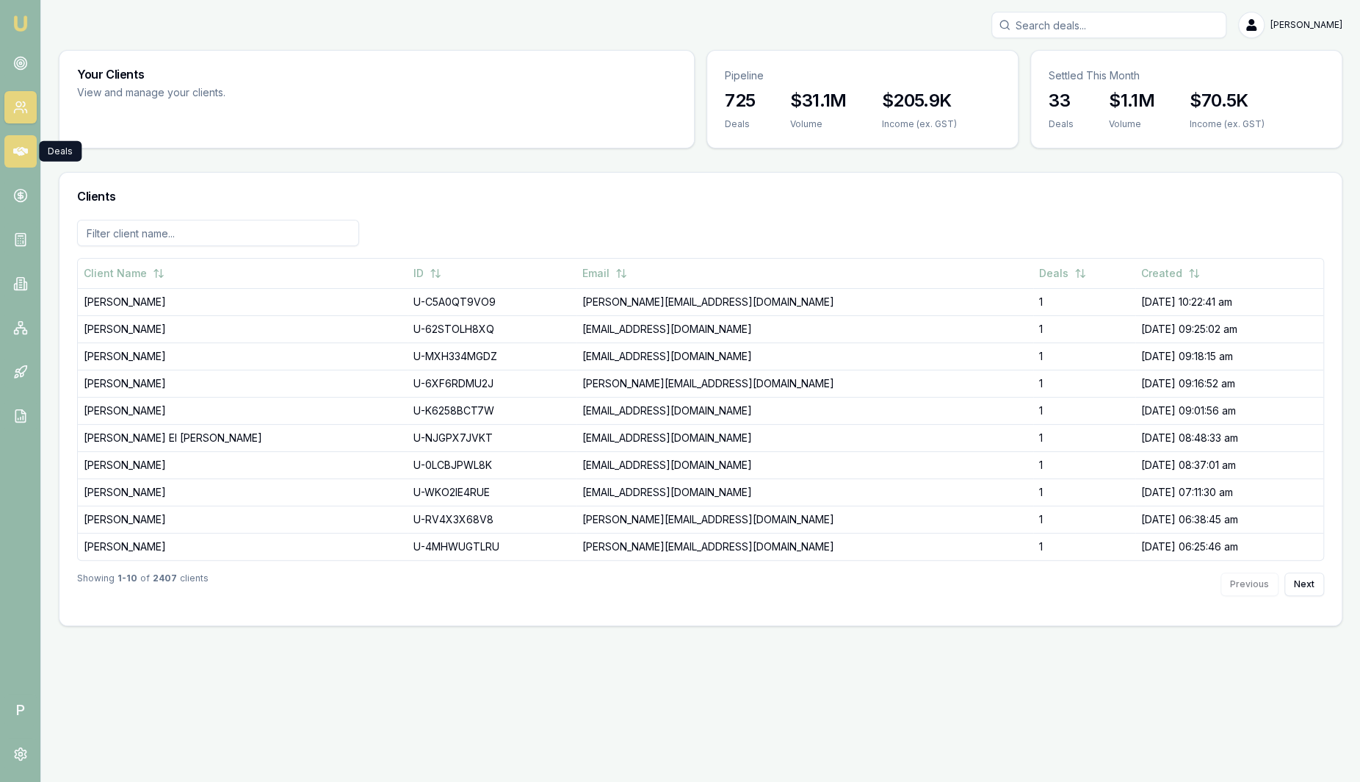
click at [21, 152] on icon at bounding box center [20, 151] width 15 height 9
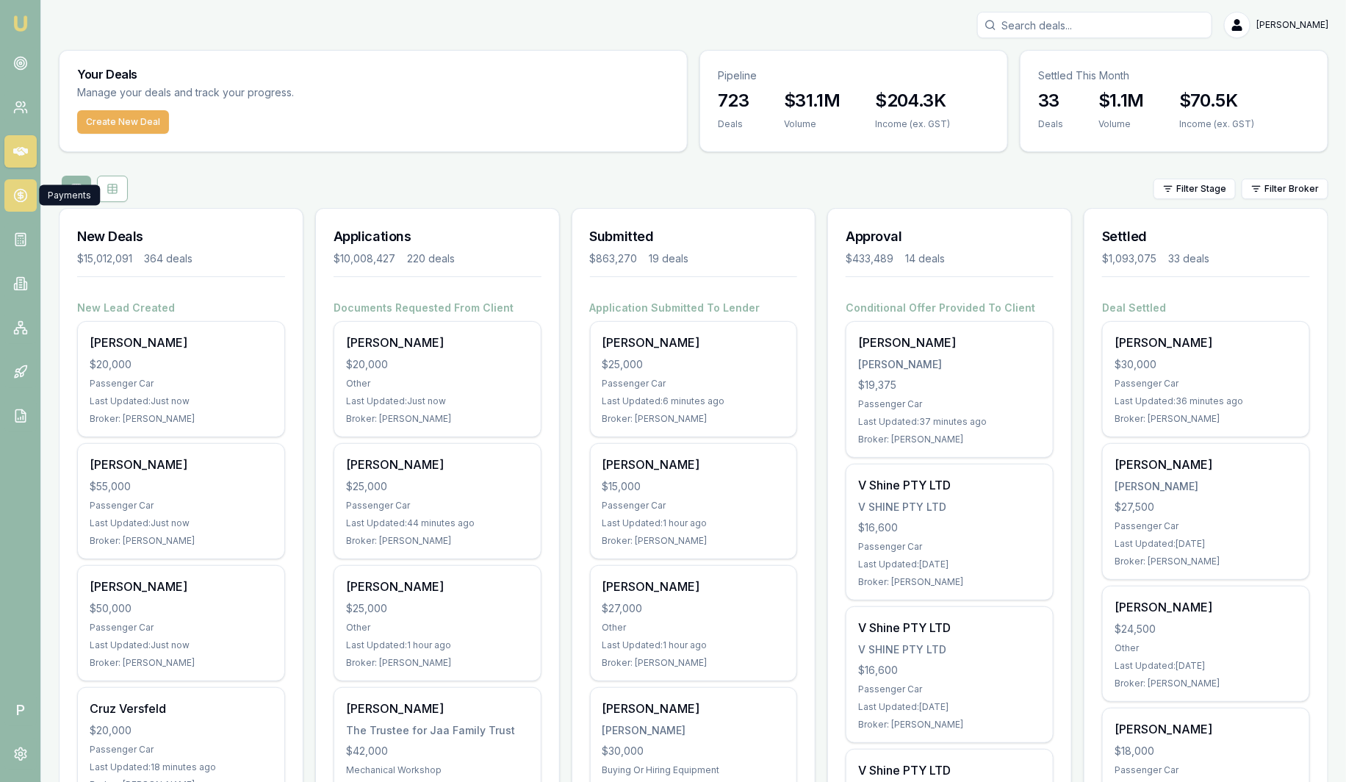
click at [18, 191] on icon at bounding box center [20, 195] width 15 height 15
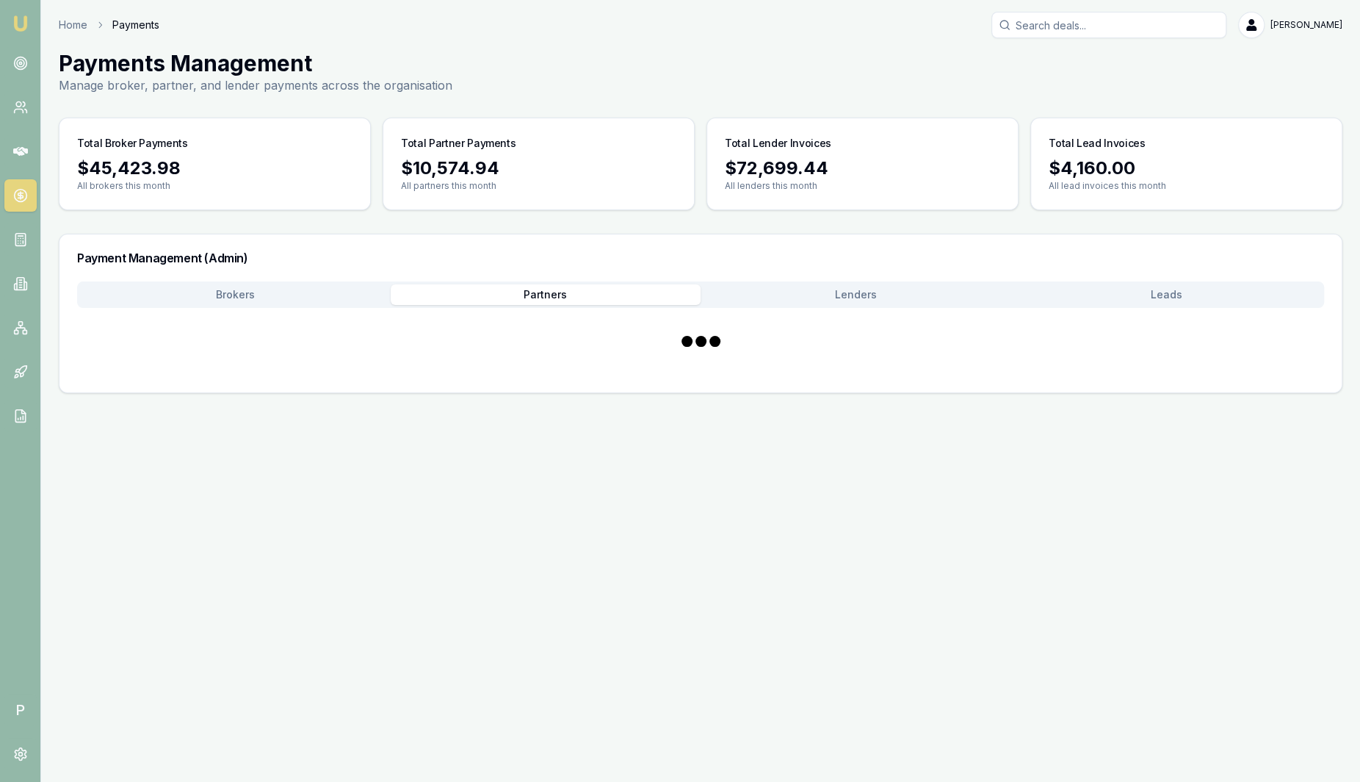
click at [424, 295] on button "Partners" at bounding box center [546, 294] width 311 height 21
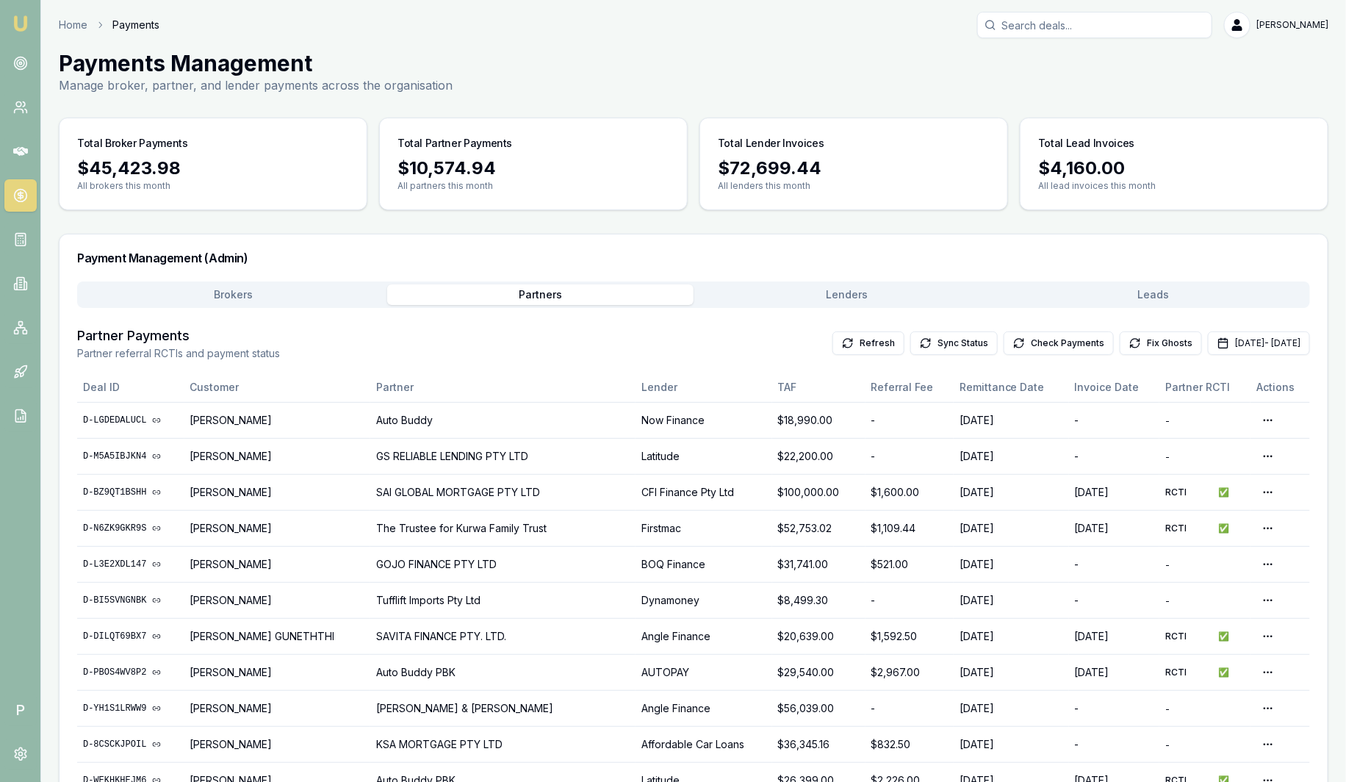
click at [284, 295] on button "Brokers" at bounding box center [233, 294] width 307 height 21
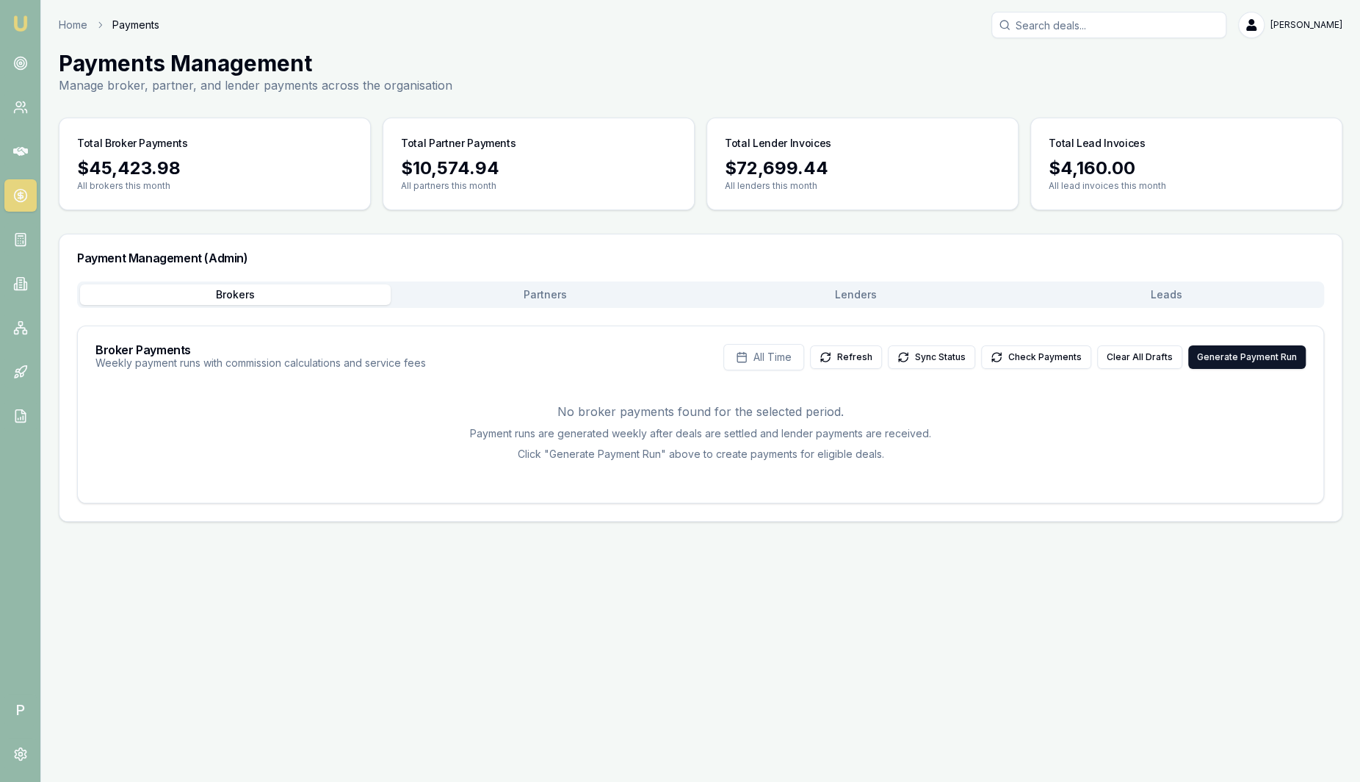
click at [497, 297] on button "Partners" at bounding box center [546, 294] width 311 height 21
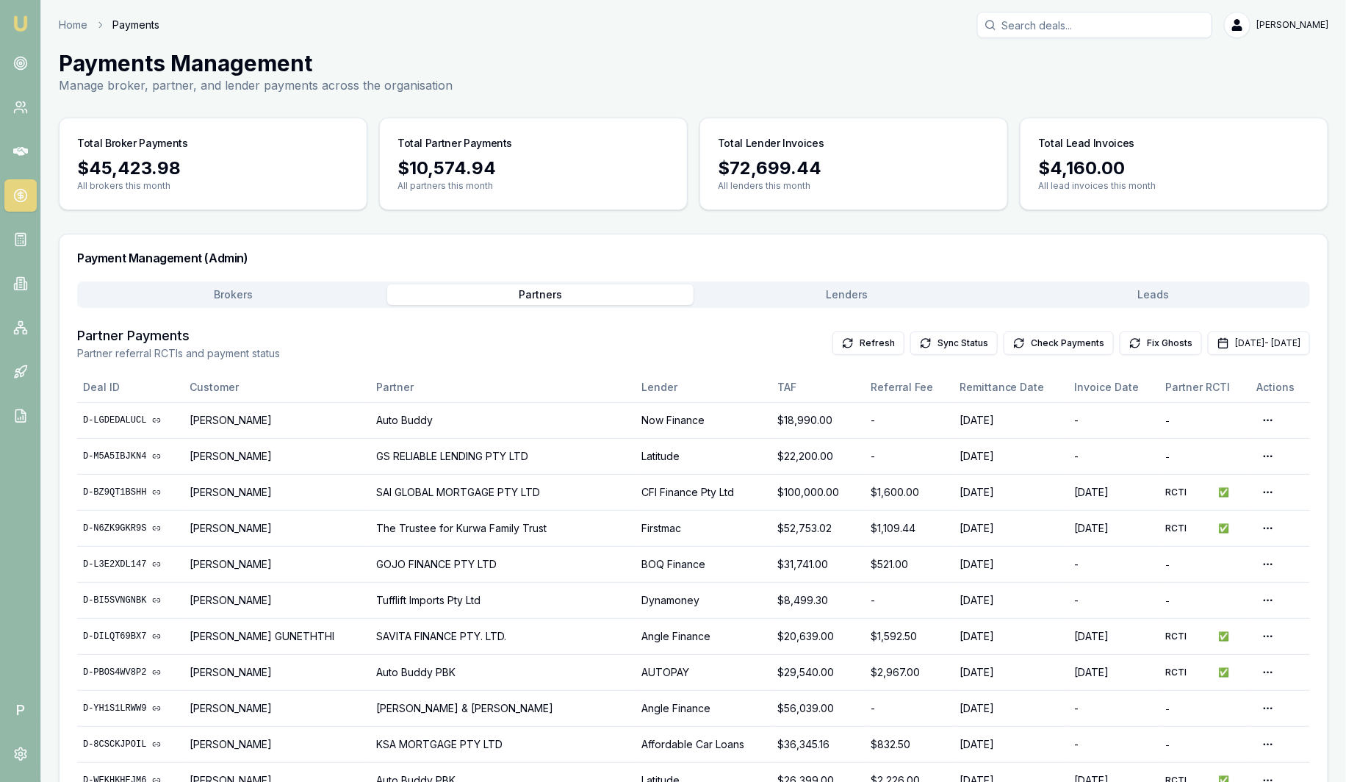
click at [865, 294] on button "Lenders" at bounding box center [846, 294] width 307 height 21
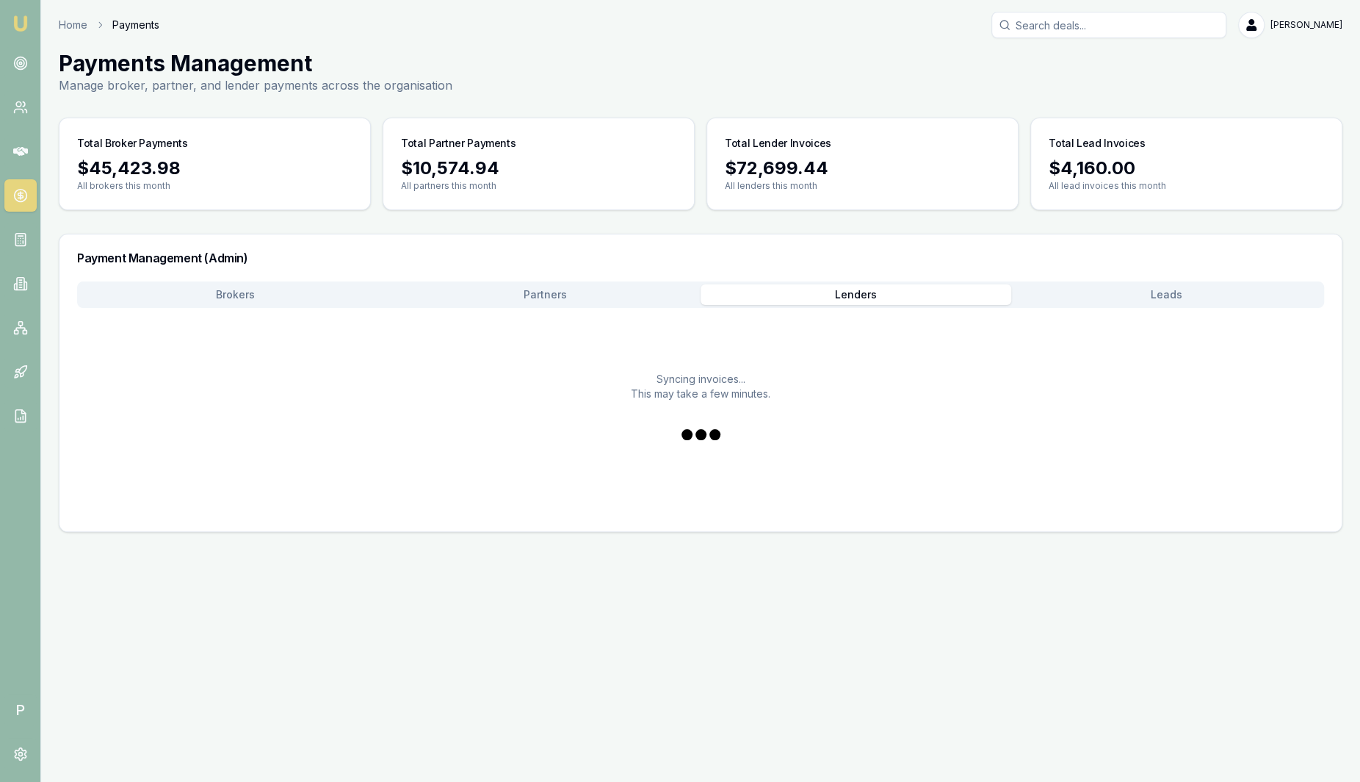
click at [1133, 300] on button "Leads" at bounding box center [1166, 294] width 311 height 21
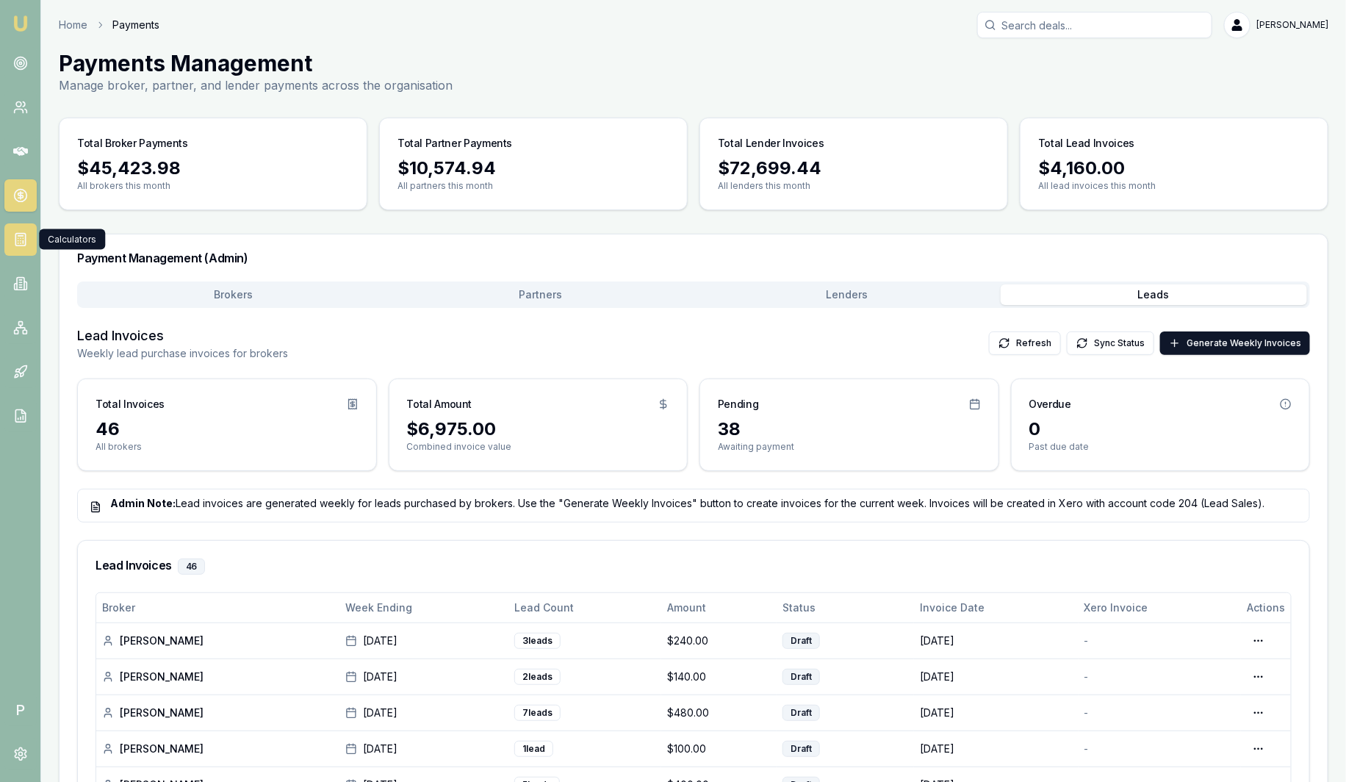
click at [26, 237] on icon at bounding box center [20, 239] width 15 height 15
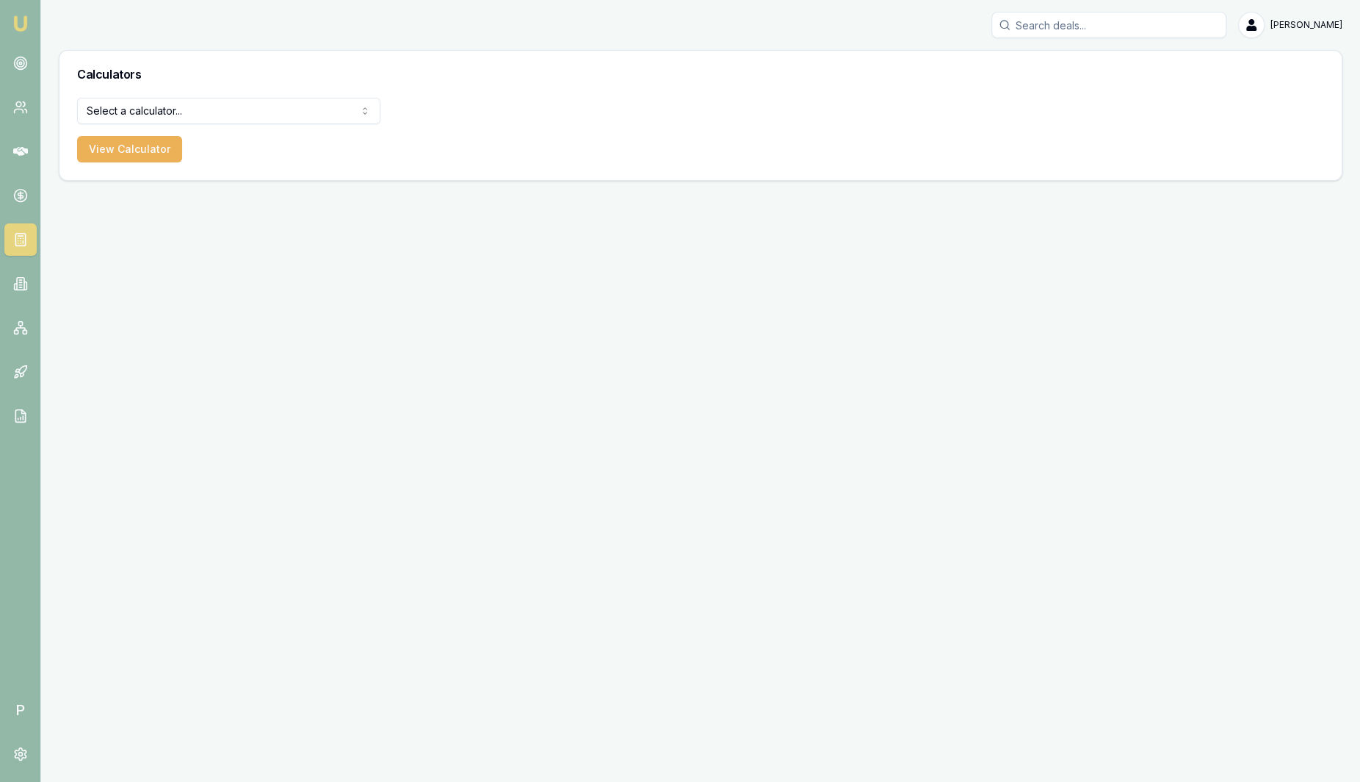
click at [192, 101] on html "Emu Broker P Sam Crouch Toggle Menu Calculators Select a calculator... Finance …" at bounding box center [680, 391] width 1360 height 782
click at [151, 144] on button "View Calculator" at bounding box center [129, 149] width 105 height 26
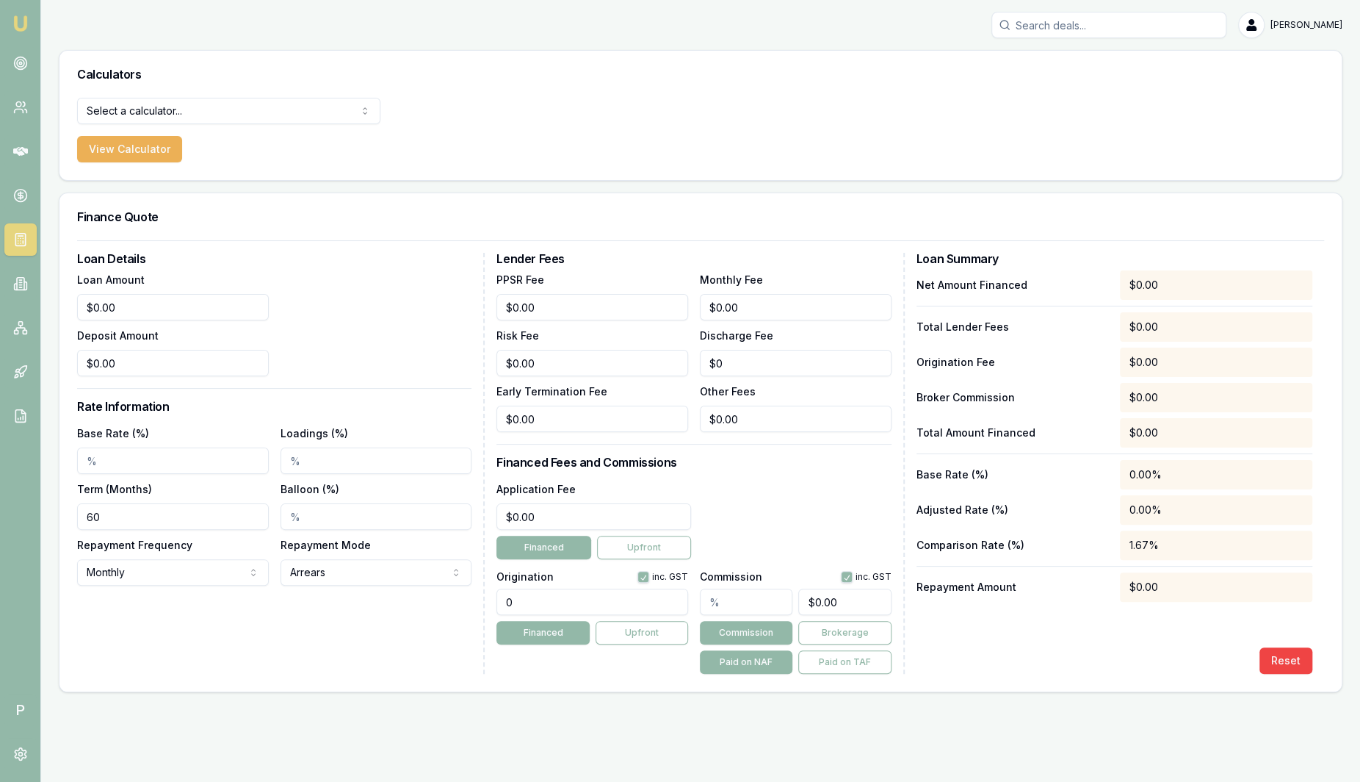
type input "0"
click at [166, 314] on input "0" at bounding box center [173, 307] width 192 height 26
type input "$50,000.00"
type input "$0.00"
click at [149, 453] on input "Base Rate (%)" at bounding box center [173, 460] width 192 height 26
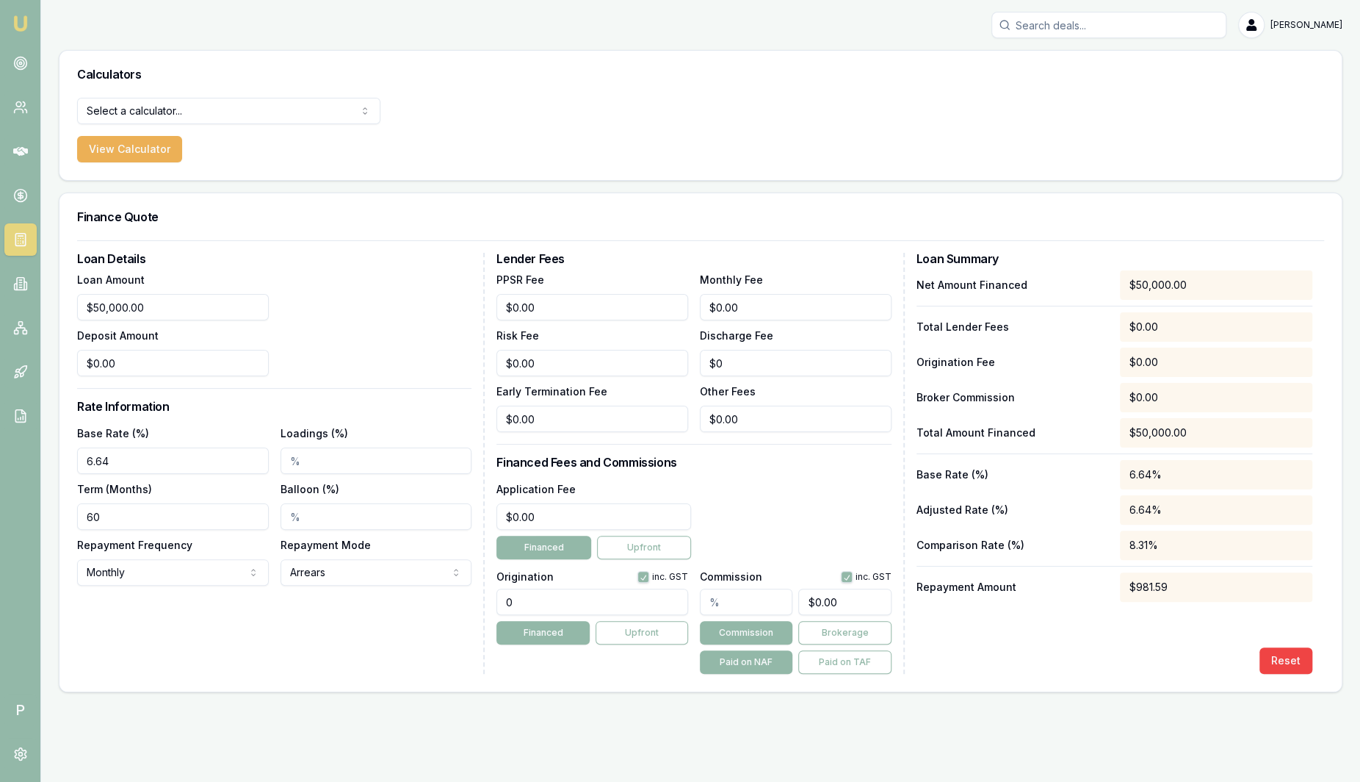
type input "6.64%"
click at [345, 459] on input "Loadings (%)" at bounding box center [377, 460] width 192 height 26
type input "4.00%"
click at [339, 518] on input "Balloon (%)" at bounding box center [377, 516] width 192 height 26
drag, startPoint x: 564, startPoint y: 599, endPoint x: 418, endPoint y: 584, distance: 146.9
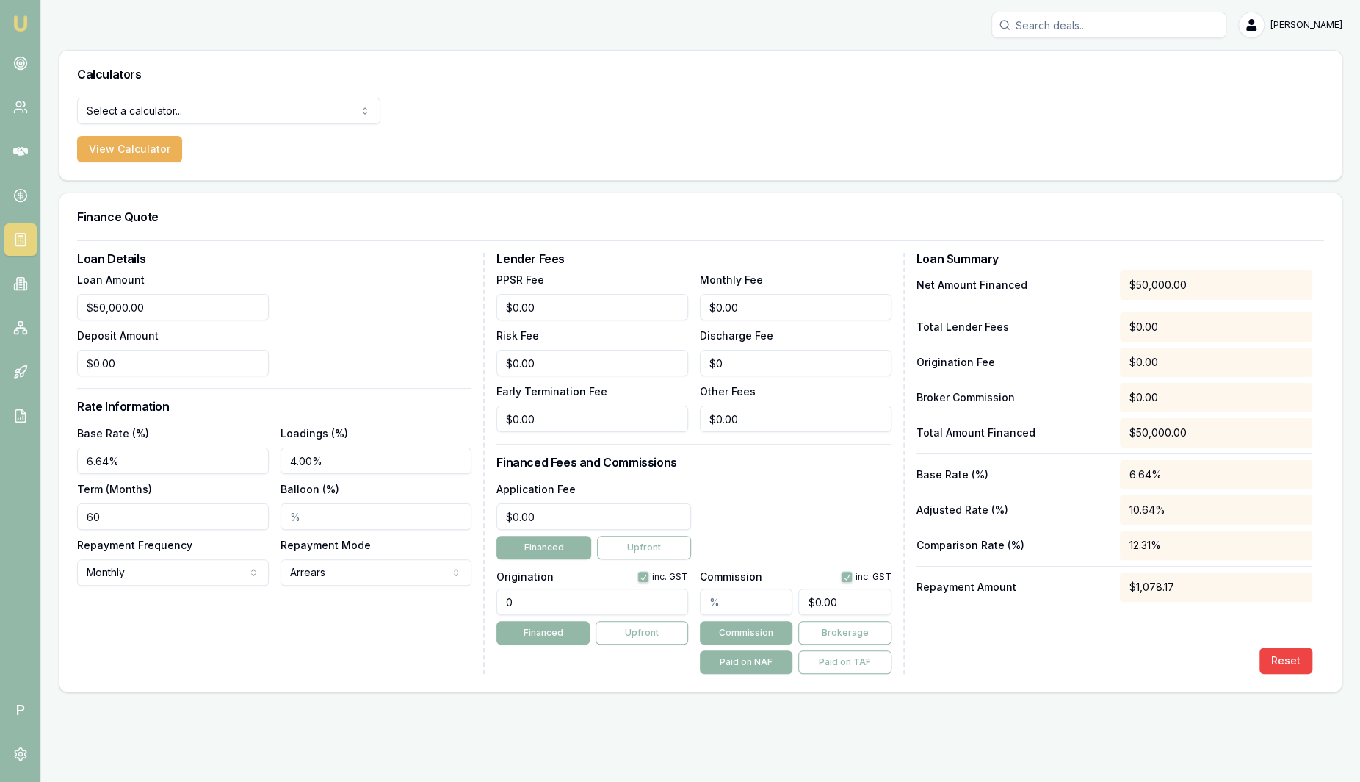
click at [416, 584] on div "Loan Details Loan Amount $50,000.00 Deposit Amount $0.00 Rate Information Base …" at bounding box center [700, 463] width 1247 height 421
type input "990.00"
click at [754, 610] on input "text" at bounding box center [746, 601] width 93 height 26
type input "4"
type input "$2,000.00"
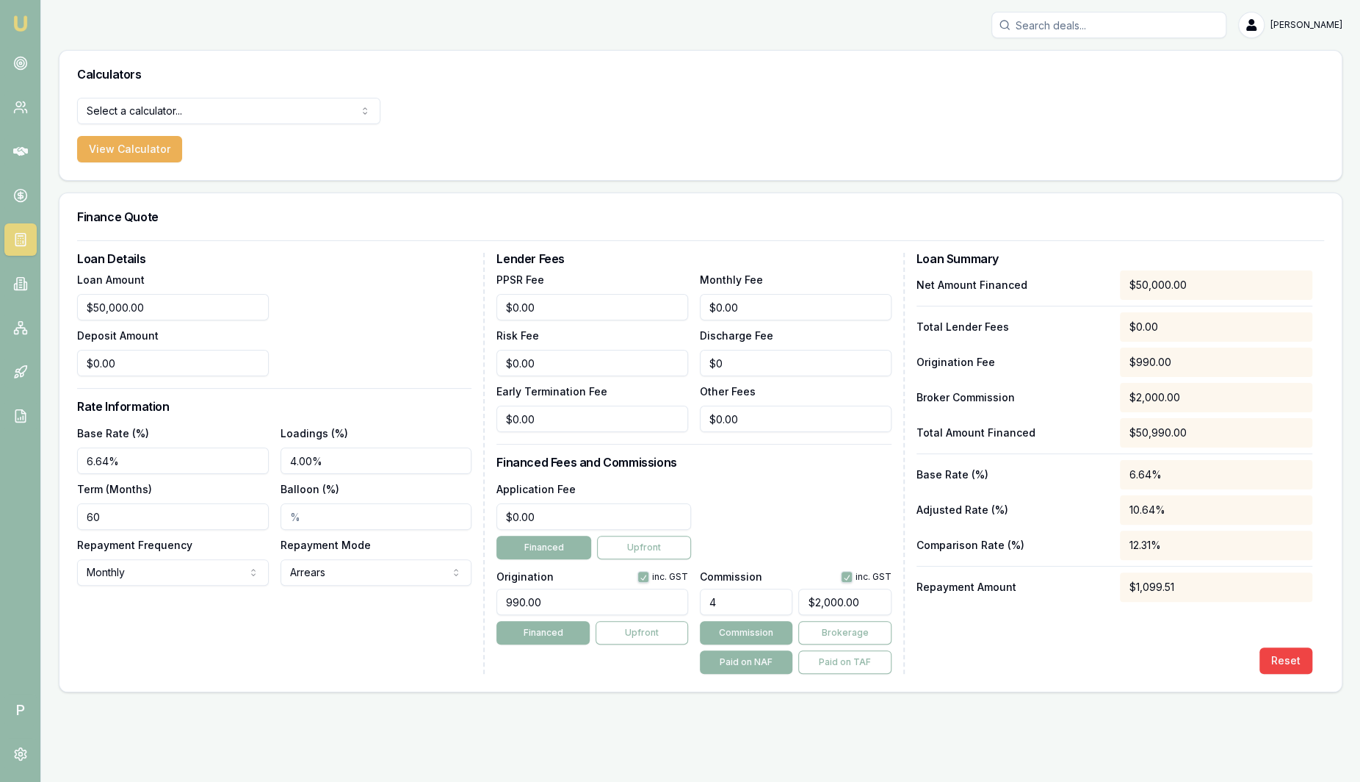
type input "4.00%"
type input "$2,000.00"
drag, startPoint x: 1236, startPoint y: 585, endPoint x: 1101, endPoint y: 588, distance: 134.5
click at [1101, 588] on div "Repayment Amount $1,099.51" at bounding box center [1115, 586] width 396 height 29
drag, startPoint x: 1101, startPoint y: 588, endPoint x: 1092, endPoint y: 654, distance: 66.7
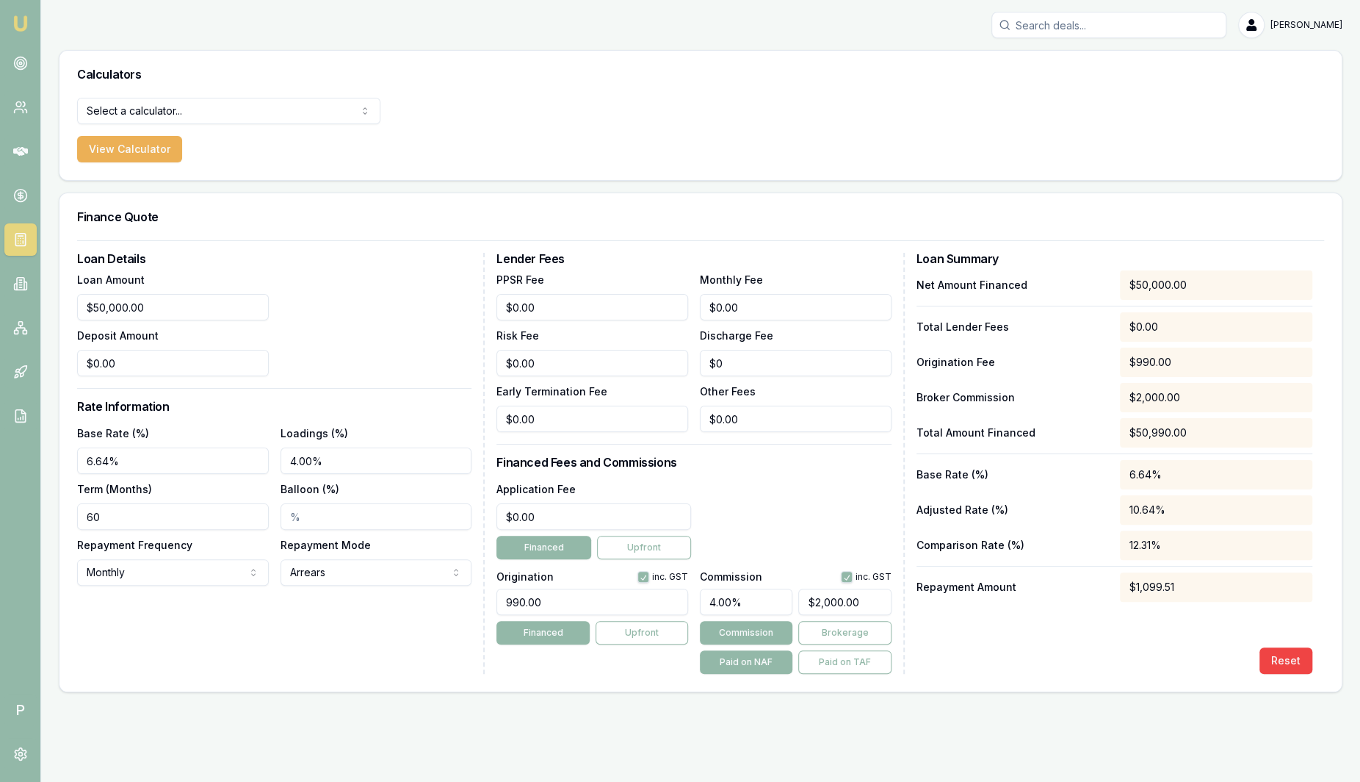
click at [1092, 654] on div "Reset" at bounding box center [1115, 660] width 396 height 26
drag, startPoint x: 1249, startPoint y: 587, endPoint x: 1118, endPoint y: 585, distance: 130.8
click at [1118, 585] on div "Repayment Amount $1,099.51" at bounding box center [1115, 586] width 396 height 29
drag, startPoint x: 1118, startPoint y: 585, endPoint x: 1067, endPoint y: 674, distance: 102.7
click at [1067, 674] on div "Loan Details Loan Amount $50,000.00 Deposit Amount $0.00 Rate Information Base …" at bounding box center [700, 465] width 1283 height 451
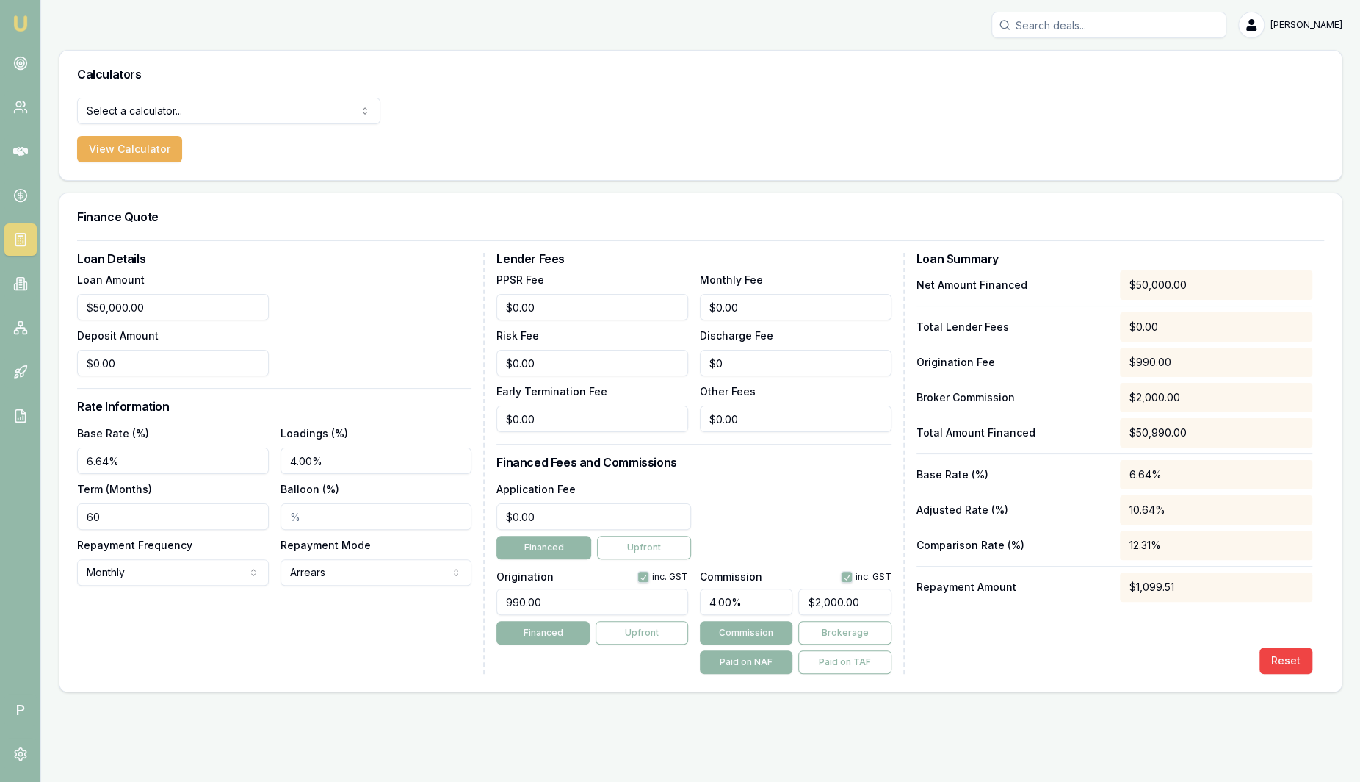
click at [170, 125] on form "Select a calculator... Finance Quote Lender Match Payslip Calculator View Calcu…" at bounding box center [228, 130] width 303 height 65
click at [170, 115] on html "Emu Broker P Sam Crouch Toggle Menu Calculators Select a calculator... Finance …" at bounding box center [680, 391] width 1360 height 782
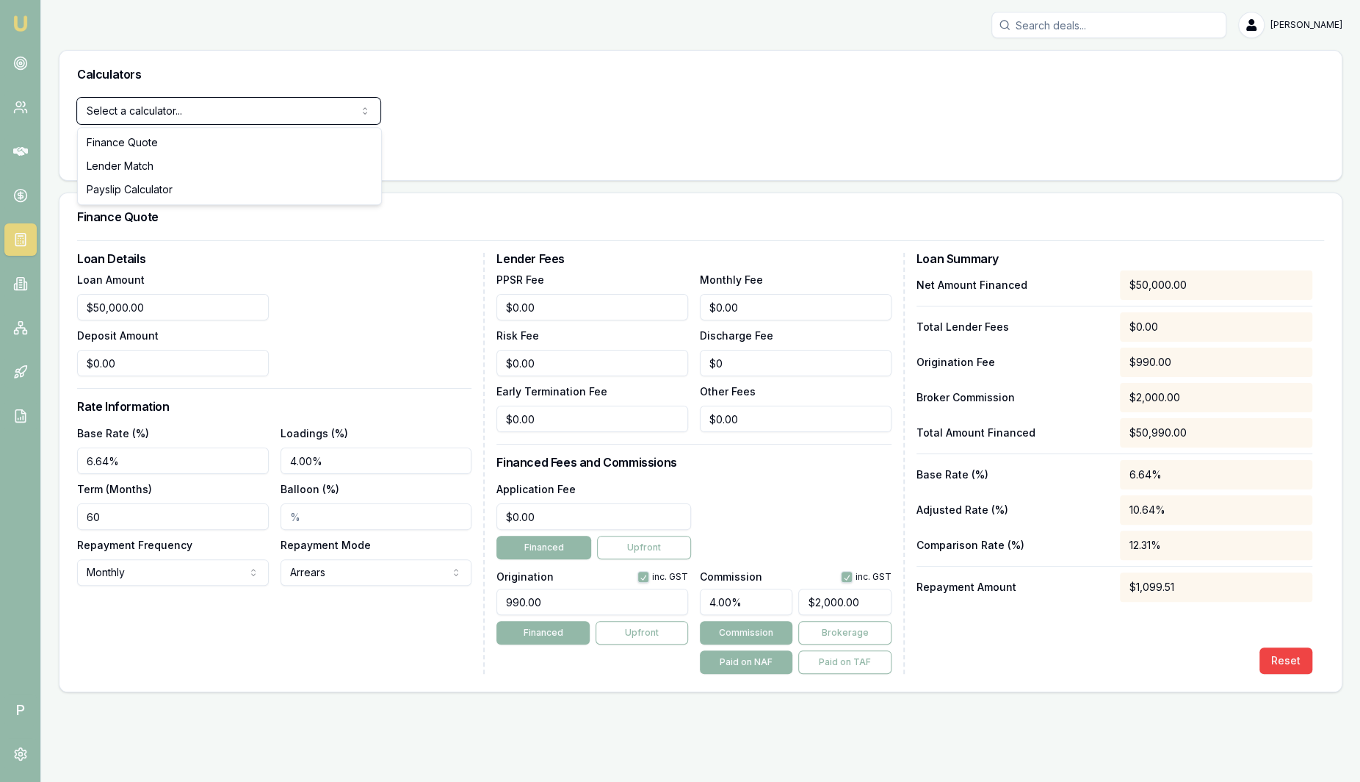
click at [729, 79] on html "Emu Broker P Sam Crouch Toggle Menu Calculators Select a calculator... Finance …" at bounding box center [680, 391] width 1360 height 782
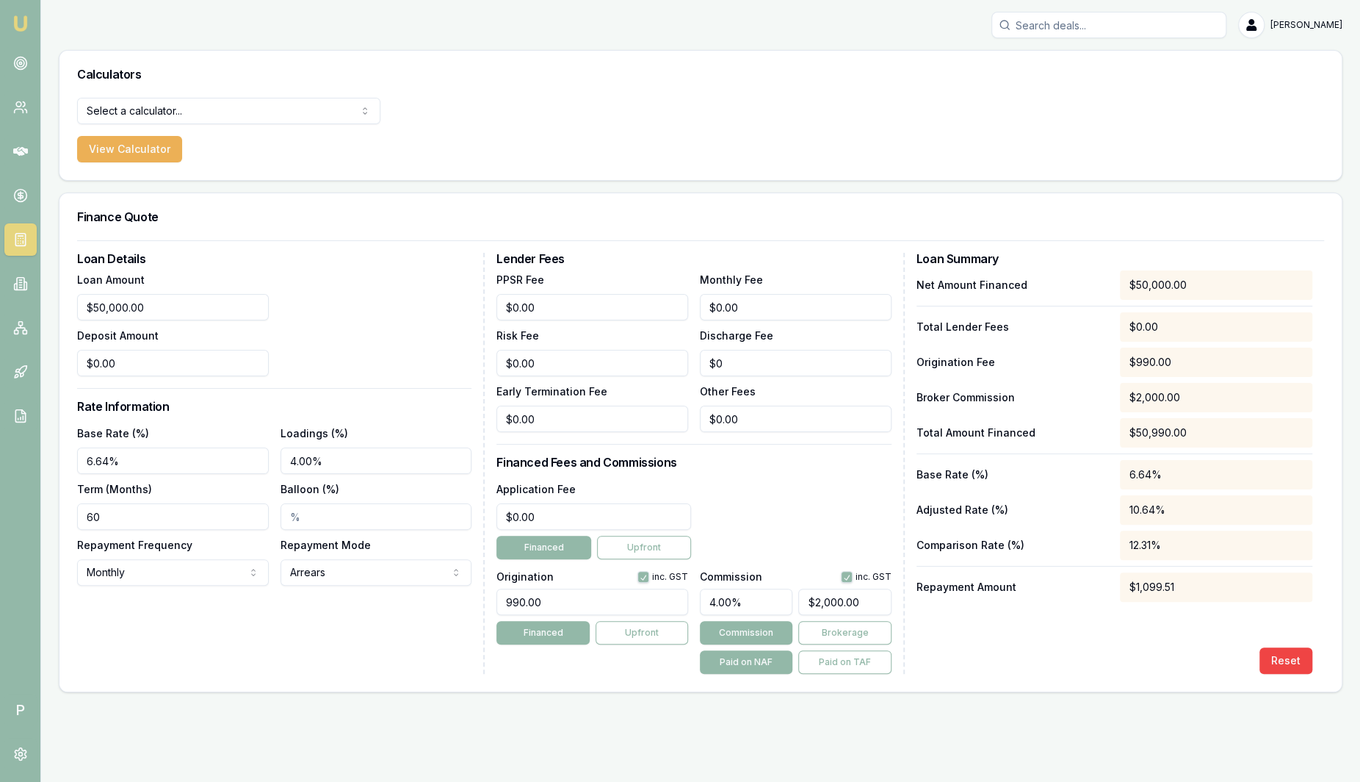
drag, startPoint x: 527, startPoint y: 599, endPoint x: 504, endPoint y: 600, distance: 23.5
click at [504, 600] on div "Origination inc. GST 990.00 Financed Upfront Commission inc. GST 4.00% $2,000.0…" at bounding box center [694, 619] width 394 height 109
type input "2"
type input "$1,000.00"
type input "2.00%"
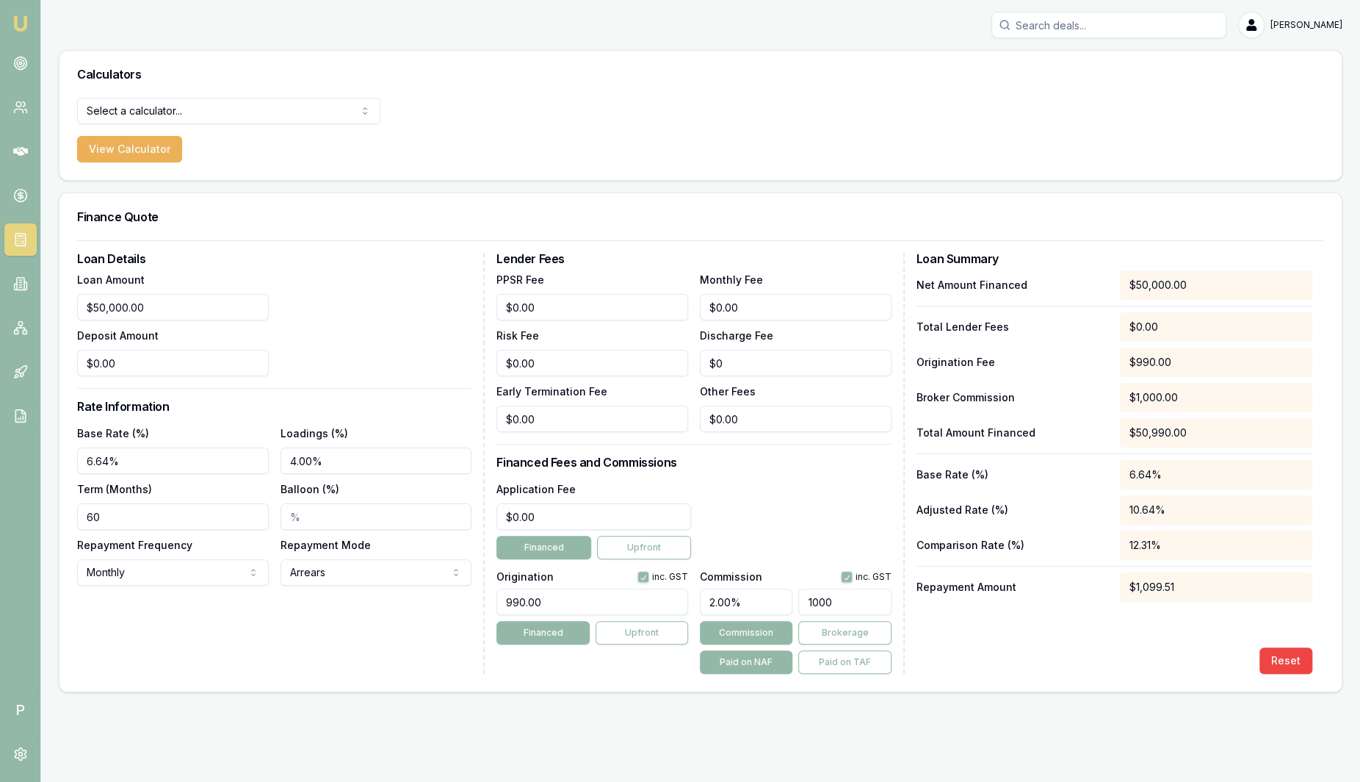
type input "$1,000.00"
click at [0, 515] on html "Emu Broker P Sam Crouch Toggle Menu Calculators Select a calculator... Finance …" at bounding box center [680, 391] width 1360 height 782
type input "48"
click at [1047, 647] on div "Reset" at bounding box center [1115, 660] width 396 height 26
drag, startPoint x: 581, startPoint y: 605, endPoint x: 289, endPoint y: 591, distance: 292.0
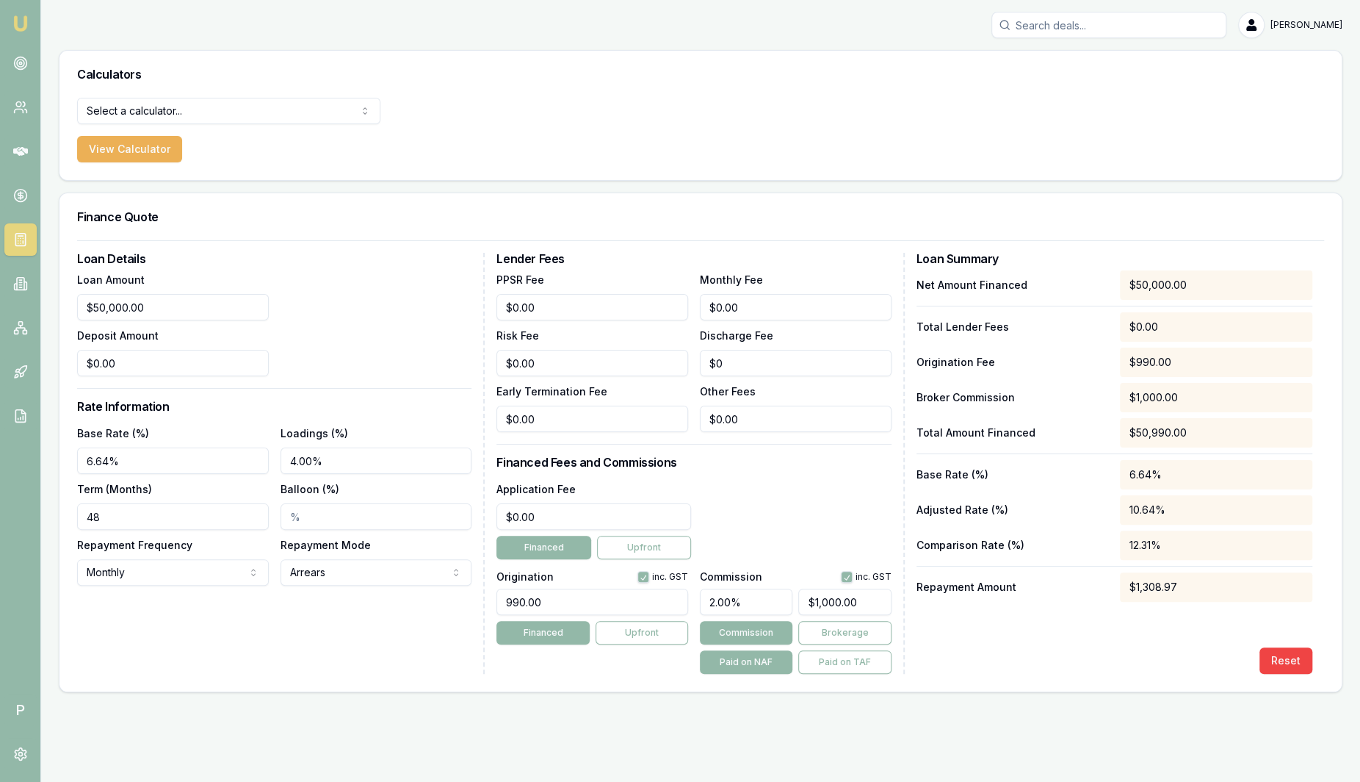
click at [289, 591] on div "Loan Details Loan Amount $50,000.00 Deposit Amount $0.00 Rate Information Base …" at bounding box center [700, 463] width 1247 height 421
drag, startPoint x: 494, startPoint y: 576, endPoint x: 567, endPoint y: 574, distance: 72.7
click at [567, 574] on div "Loan Details Loan Amount $50,000.00 Deposit Amount $0.00 Rate Information Base …" at bounding box center [700, 463] width 1247 height 421
click at [780, 538] on div "Application Fee $0.00 Financed Upfront" at bounding box center [694, 519] width 394 height 79
drag, startPoint x: 591, startPoint y: 604, endPoint x: 433, endPoint y: 591, distance: 159.2
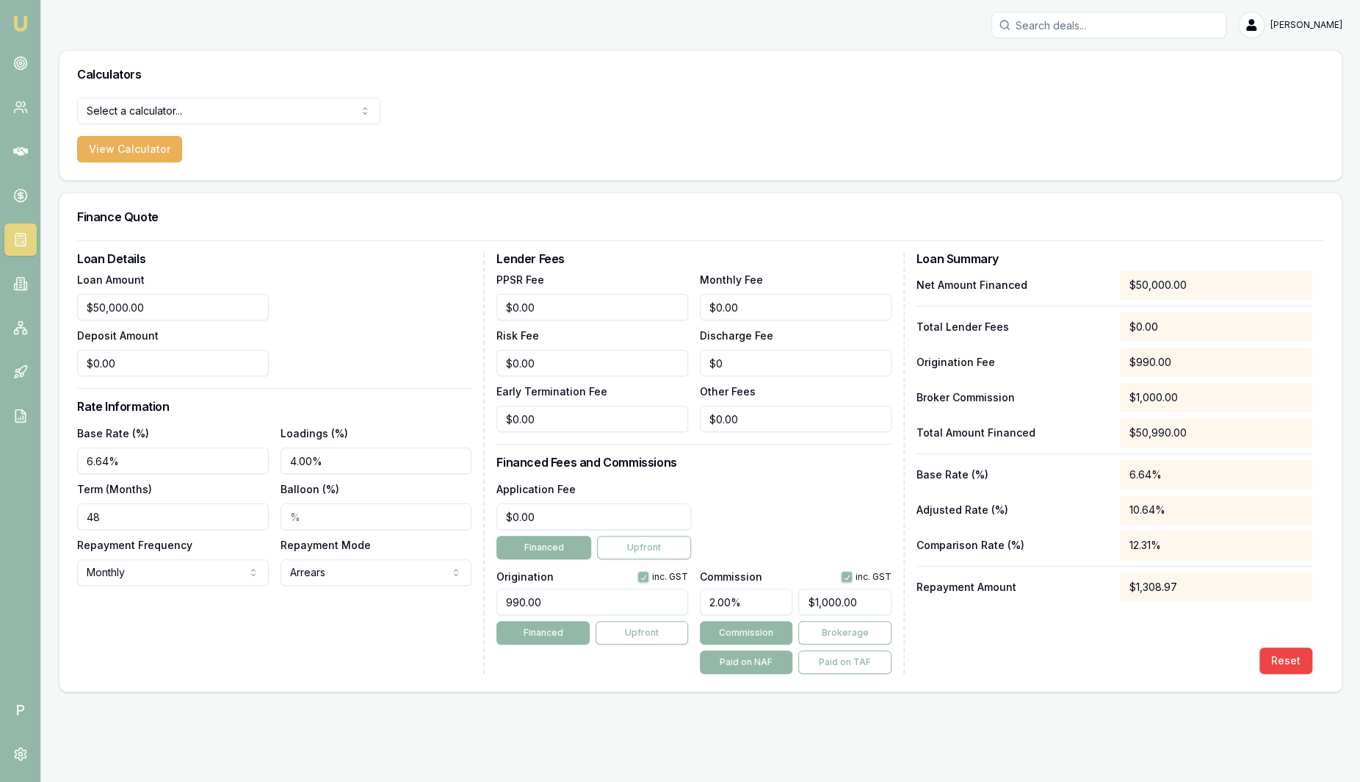
click at [433, 591] on div "Loan Details Loan Amount $50,000.00 Deposit Amount $0.00 Rate Information Base …" at bounding box center [700, 463] width 1247 height 421
drag, startPoint x: 767, startPoint y: 602, endPoint x: 640, endPoint y: 600, distance: 127.1
click at [640, 600] on div "Origination inc. GST 990.00 Financed Upfront Commission inc. GST 2.00% $1,000.0…" at bounding box center [694, 619] width 394 height 109
click at [798, 527] on div "Application Fee $0.00 Financed Upfront" at bounding box center [694, 519] width 394 height 79
click at [354, 262] on h3 "Loan Details" at bounding box center [274, 259] width 394 height 12
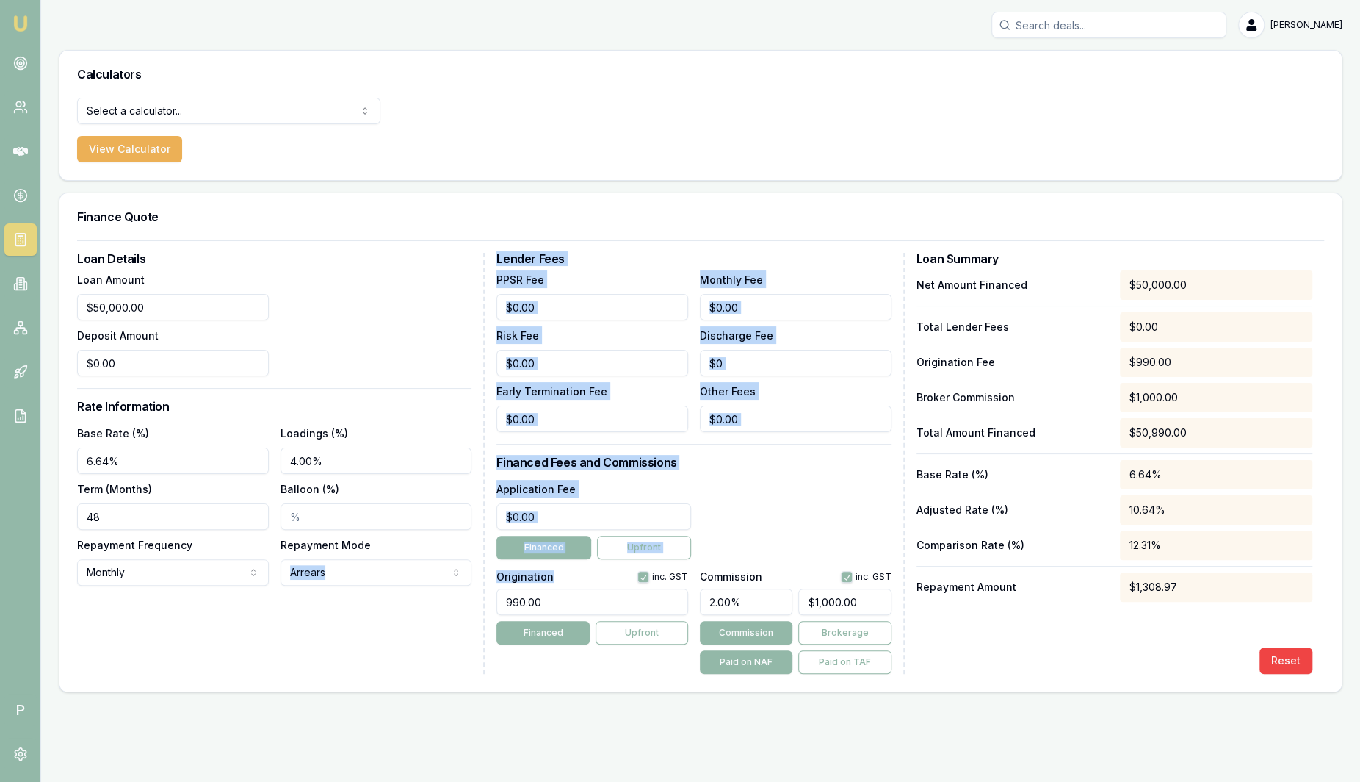
drag, startPoint x: 562, startPoint y: 572, endPoint x: 473, endPoint y: 574, distance: 88.9
click at [473, 574] on div "Loan Details Loan Amount $50,000.00 Deposit Amount $0.00 Rate Information Base …" at bounding box center [700, 463] width 1247 height 421
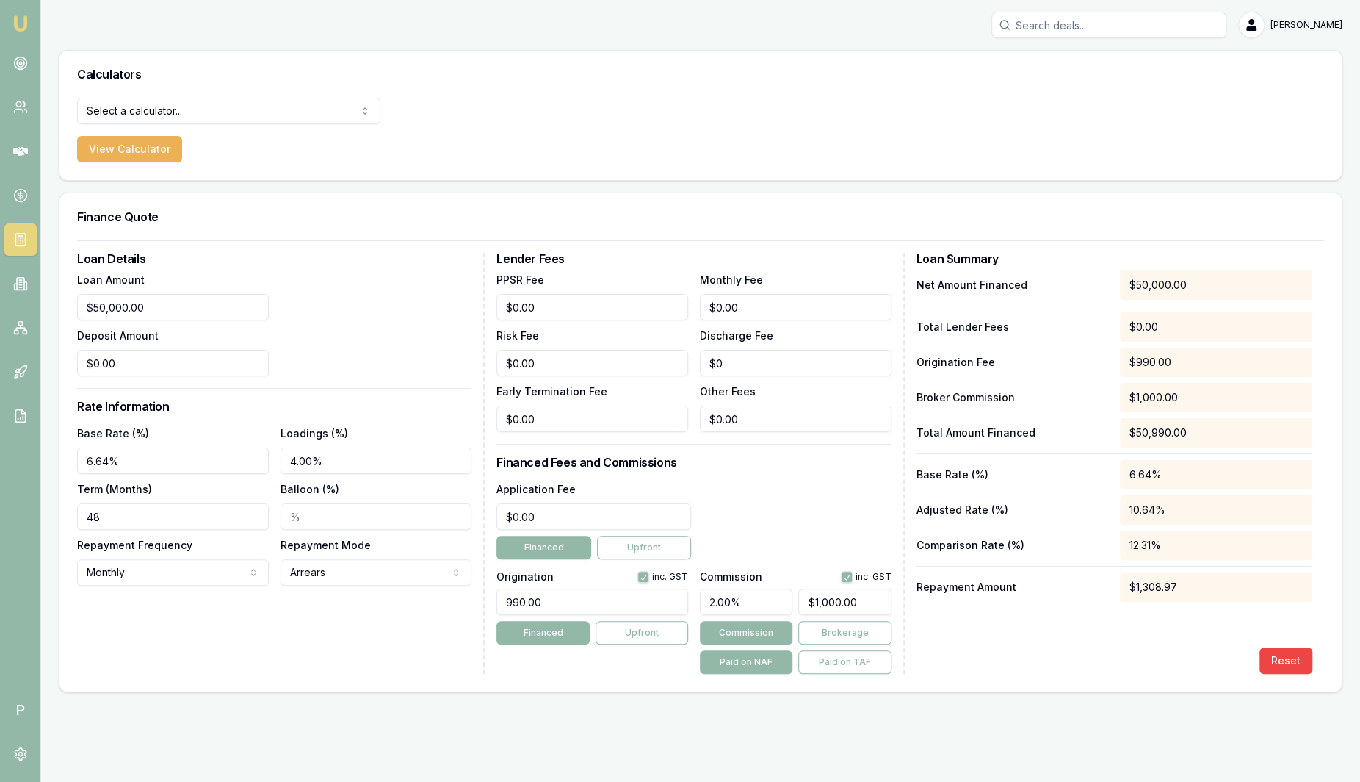
drag, startPoint x: 473, startPoint y: 574, endPoint x: 577, endPoint y: 611, distance: 110.6
click at [577, 611] on input "990.00" at bounding box center [593, 601] width 192 height 26
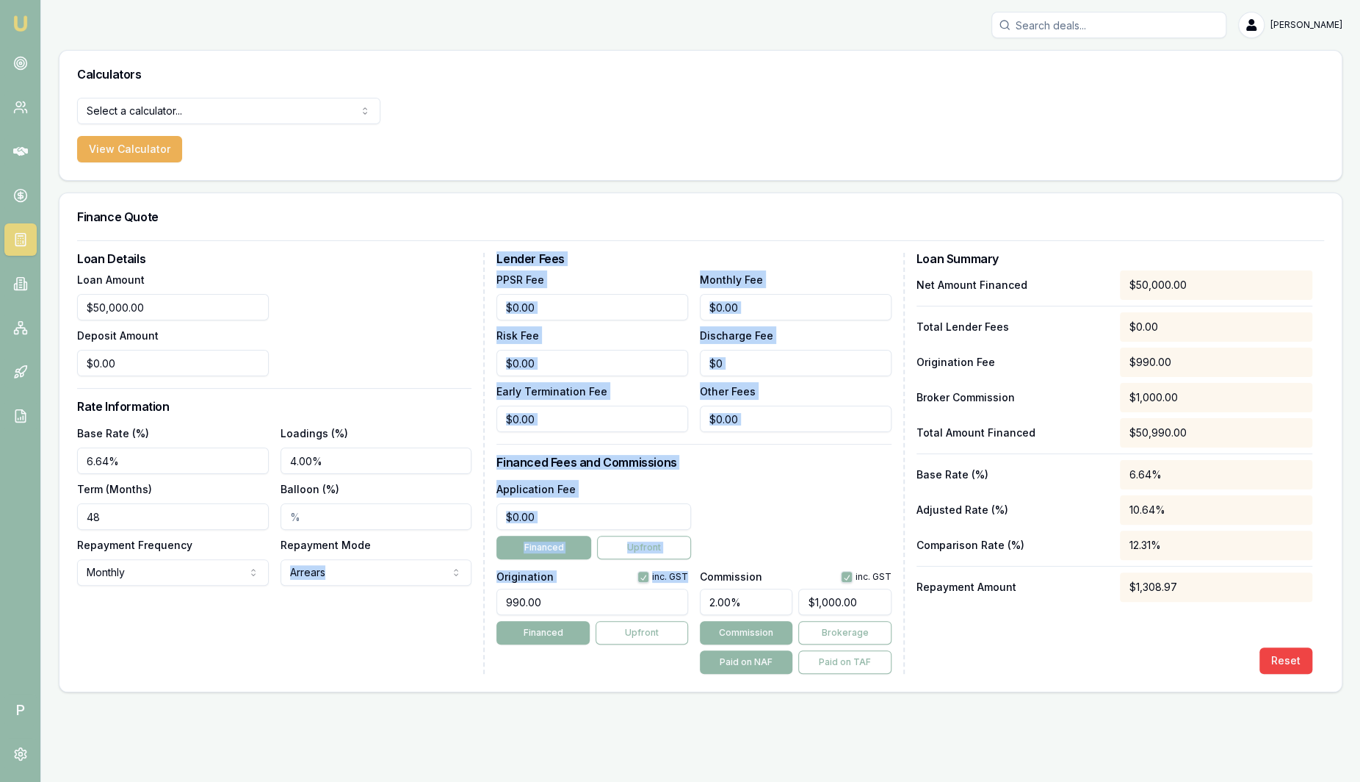
drag, startPoint x: 527, startPoint y: 571, endPoint x: 472, endPoint y: 567, distance: 55.3
click at [472, 567] on div "Loan Details Loan Amount $50,000.00 Deposit Amount $0.00 Rate Information Base …" at bounding box center [700, 463] width 1247 height 421
drag, startPoint x: 472, startPoint y: 567, endPoint x: 553, endPoint y: 601, distance: 88.3
click at [549, 593] on input "990.00" at bounding box center [593, 601] width 192 height 26
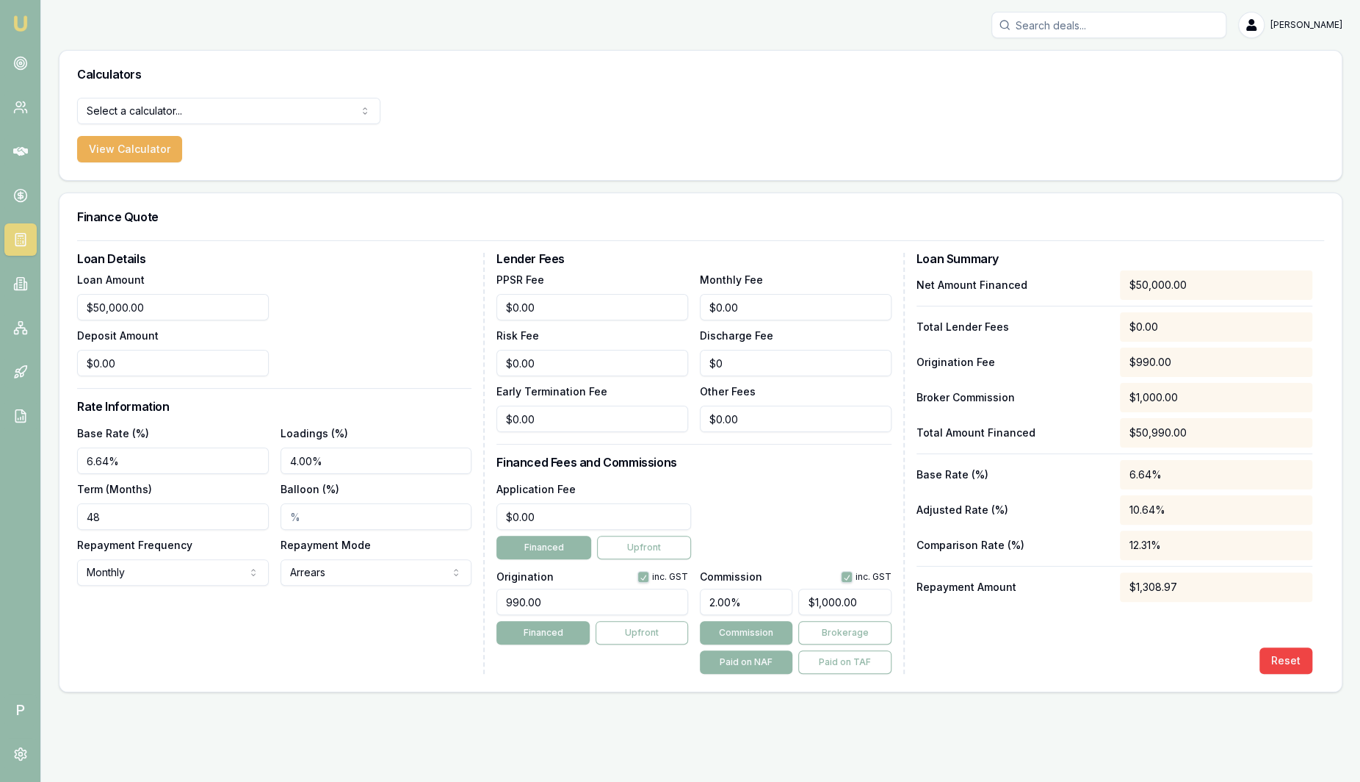
click at [553, 601] on input "990.00" at bounding box center [593, 601] width 192 height 26
drag, startPoint x: 555, startPoint y: 601, endPoint x: 467, endPoint y: 597, distance: 88.2
click at [467, 597] on div "Loan Details Loan Amount $50,000.00 Deposit Amount $0.00 Rate Information Base …" at bounding box center [700, 463] width 1247 height 421
click at [545, 605] on input "990.00" at bounding box center [593, 601] width 192 height 26
click at [550, 604] on input "990.00" at bounding box center [593, 601] width 192 height 26
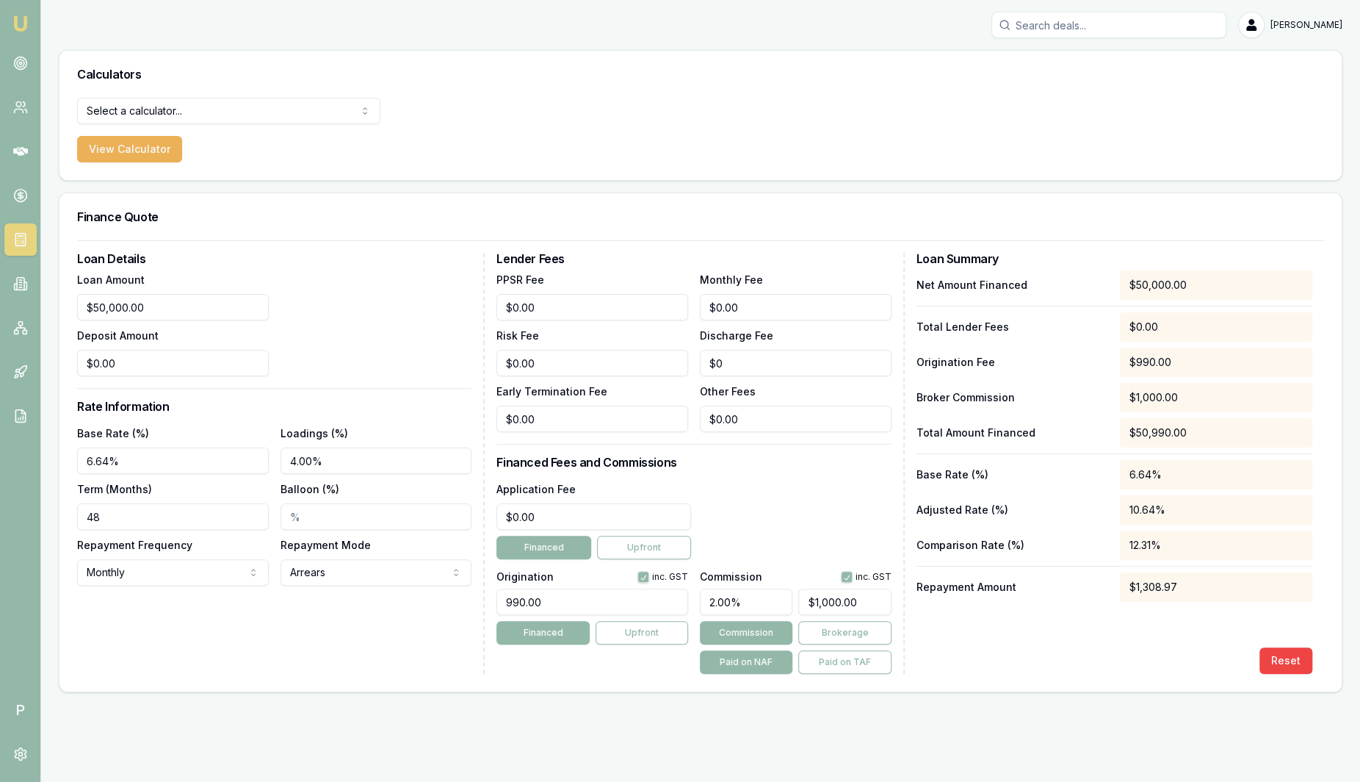
drag, startPoint x: 549, startPoint y: 601, endPoint x: 475, endPoint y: 601, distance: 73.5
click at [475, 601] on div "Loan Details Loan Amount $50,000.00 Deposit Amount $0.00 Rate Information Base …" at bounding box center [700, 463] width 1247 height 421
click at [601, 604] on input "990.00" at bounding box center [593, 601] width 192 height 26
drag, startPoint x: 603, startPoint y: 602, endPoint x: 293, endPoint y: 596, distance: 310.0
click at [293, 596] on div "Loan Details Loan Amount $50,000.00 Deposit Amount $0.00 Rate Information Base …" at bounding box center [700, 463] width 1247 height 421
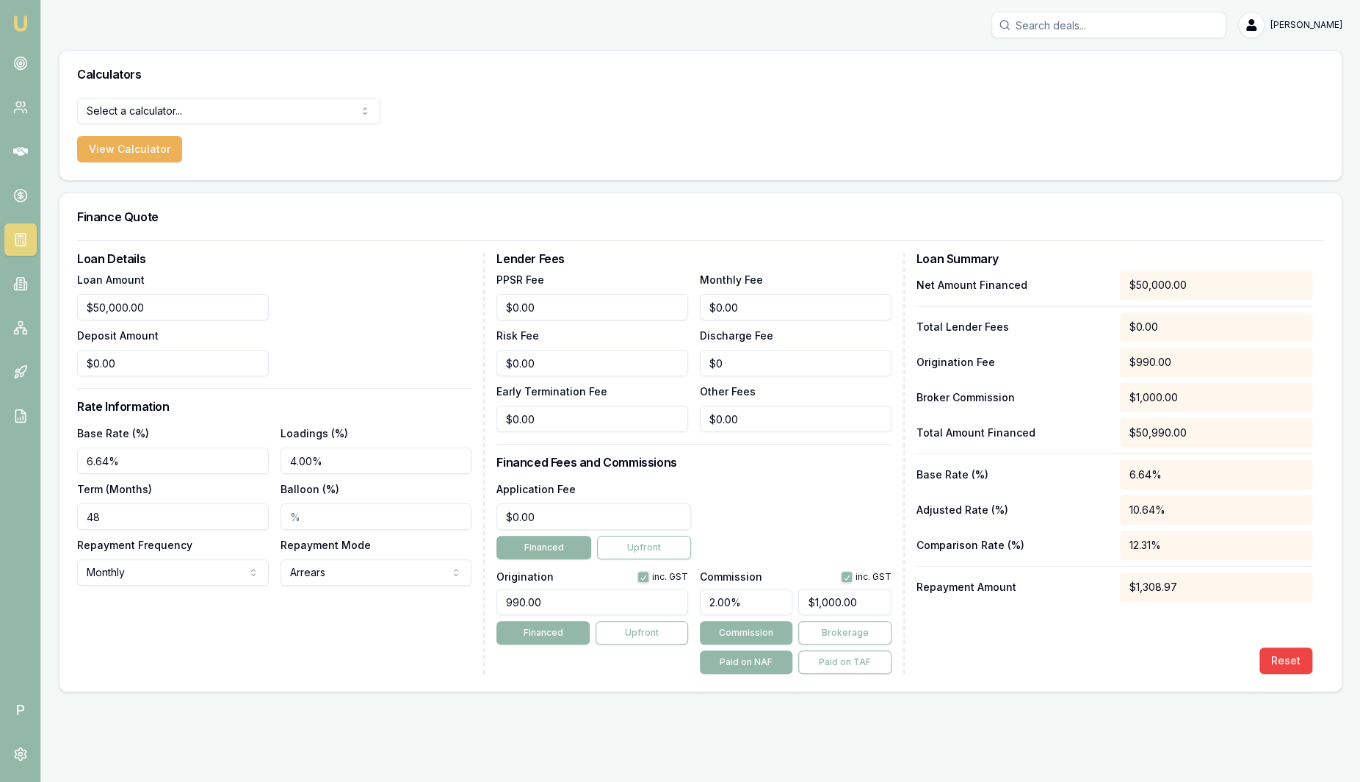
click at [541, 612] on input "990.00" at bounding box center [593, 601] width 192 height 26
click at [184, 118] on html "Emu Broker P Sam Crouch Toggle Menu Calculators Select a calculator... Finance …" at bounding box center [680, 391] width 1360 height 782
select select "payslip-calculator"
click at [148, 146] on button "View Calculator" at bounding box center [129, 149] width 105 height 26
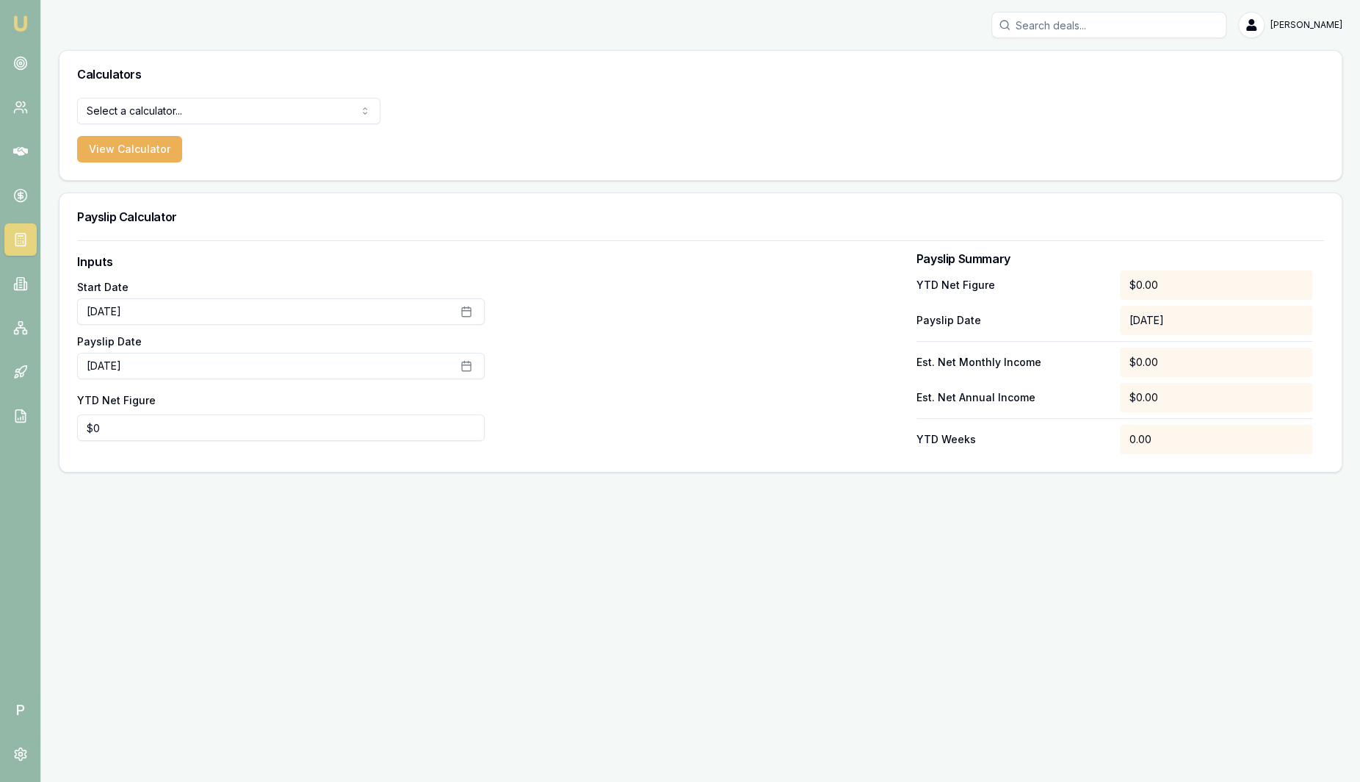
click at [1185, 278] on div "$0.00" at bounding box center [1216, 284] width 192 height 29
click at [24, 286] on icon at bounding box center [20, 283] width 15 height 15
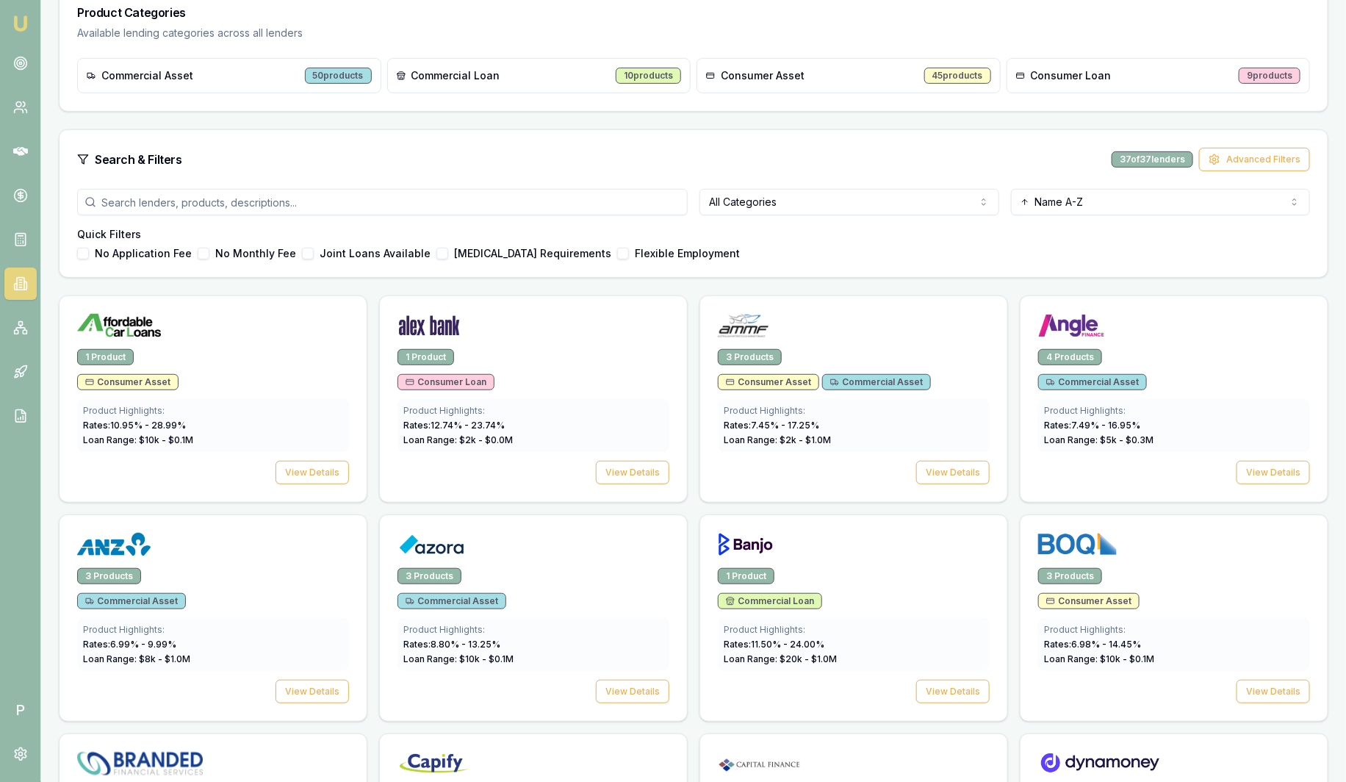
scroll to position [275, 0]
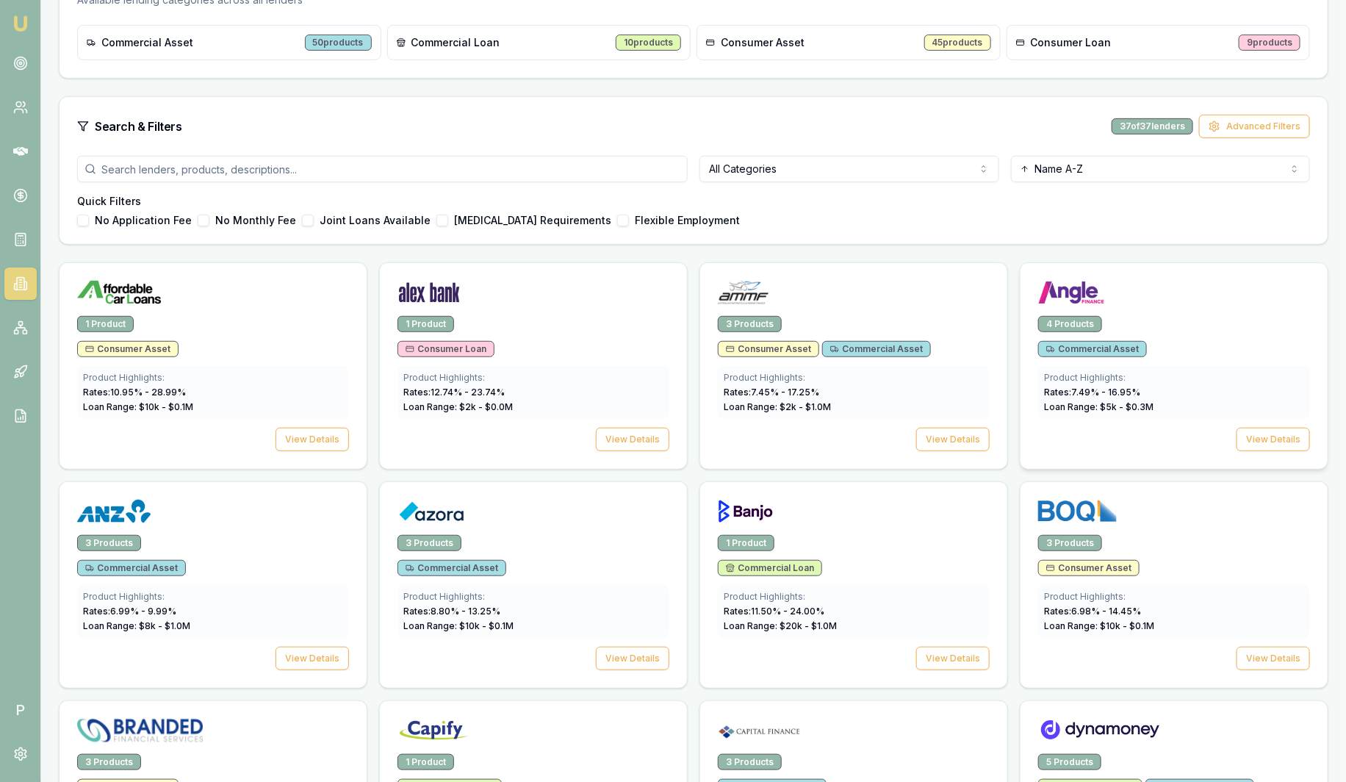
click at [1247, 325] on div "4 Products" at bounding box center [1174, 324] width 272 height 16
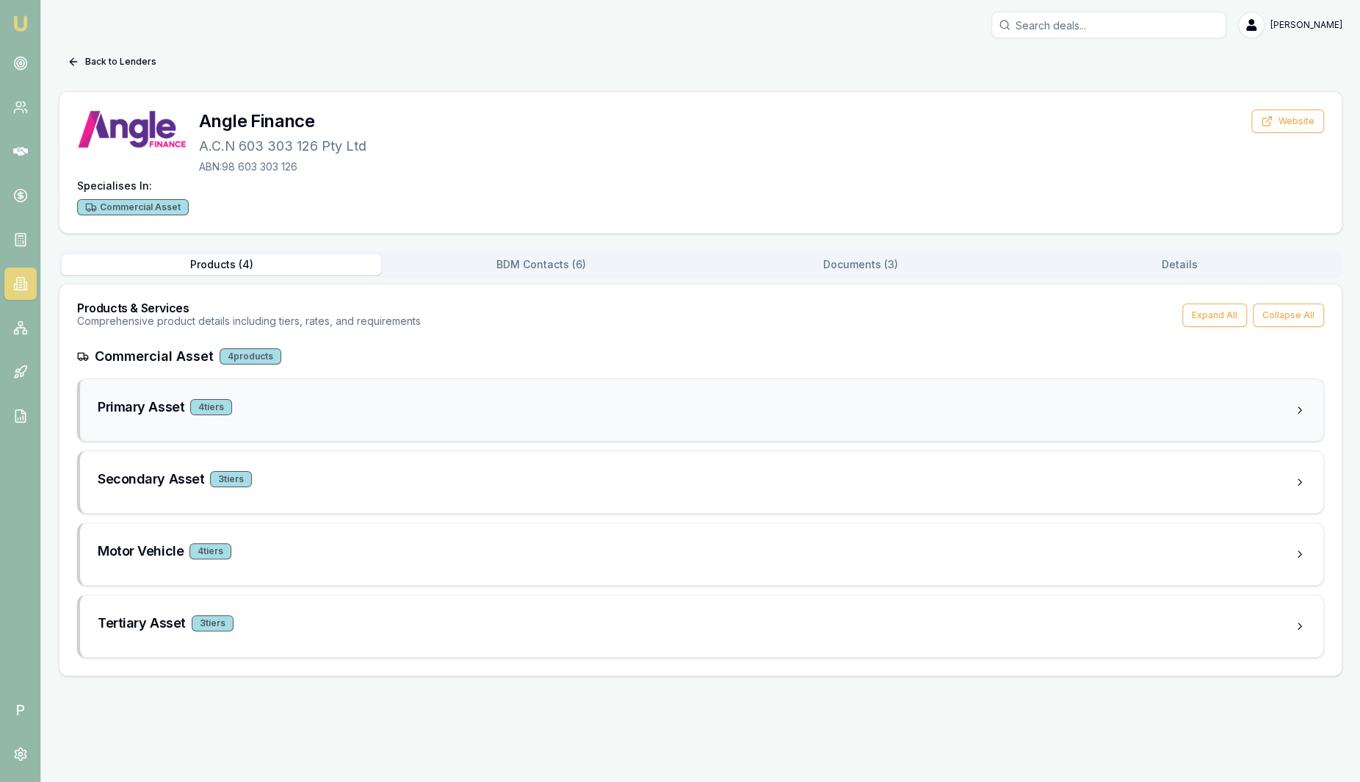
click at [297, 393] on div "Primary Asset 4 tier s" at bounding box center [702, 410] width 1244 height 62
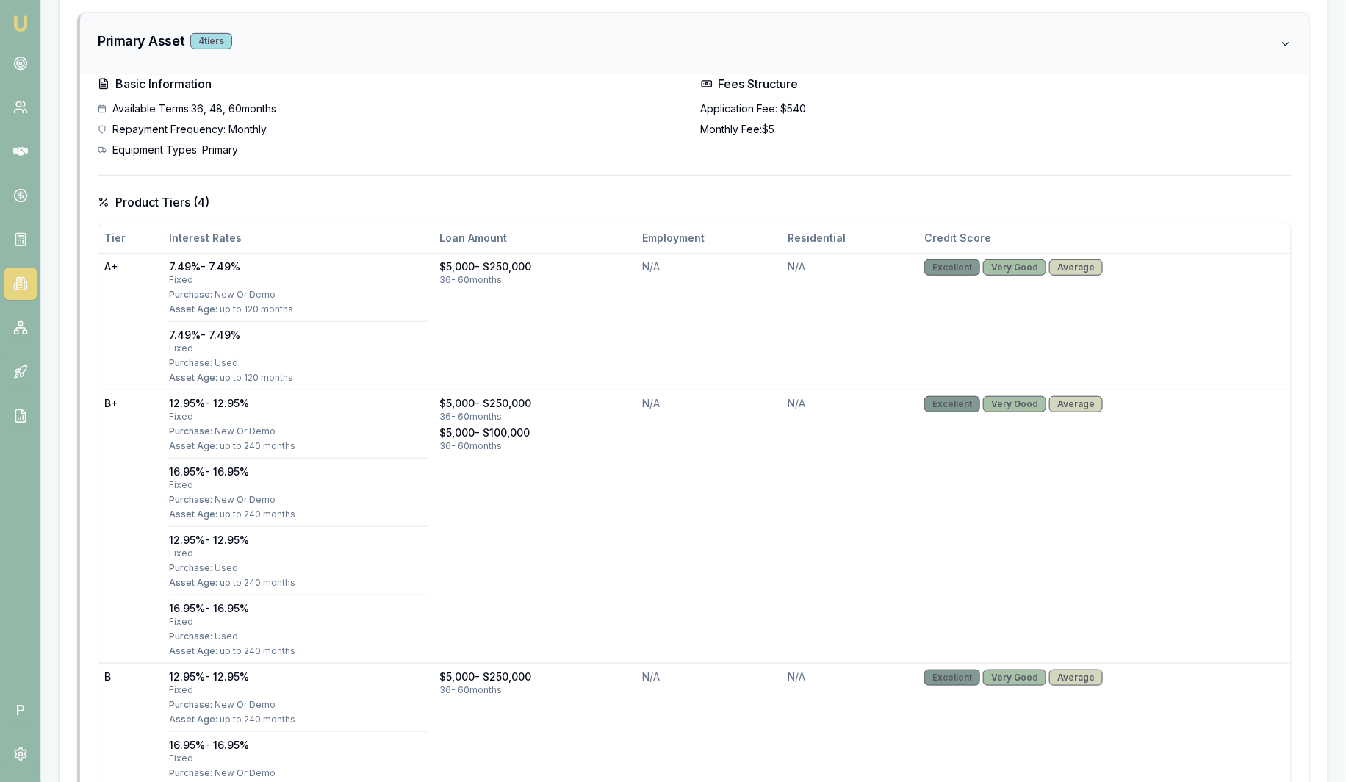
scroll to position [367, 0]
drag, startPoint x: 161, startPoint y: 264, endPoint x: 296, endPoint y: 267, distance: 135.2
click at [296, 267] on td "7.49% - 7.49% fixed Purchase: New Or Demo Asset Age: up to 120 months 7.49% - 7…" at bounding box center [298, 320] width 270 height 137
drag, startPoint x: 296, startPoint y: 267, endPoint x: 300, endPoint y: 274, distance: 8.2
click at [300, 274] on div "fixed" at bounding box center [298, 279] width 259 height 12
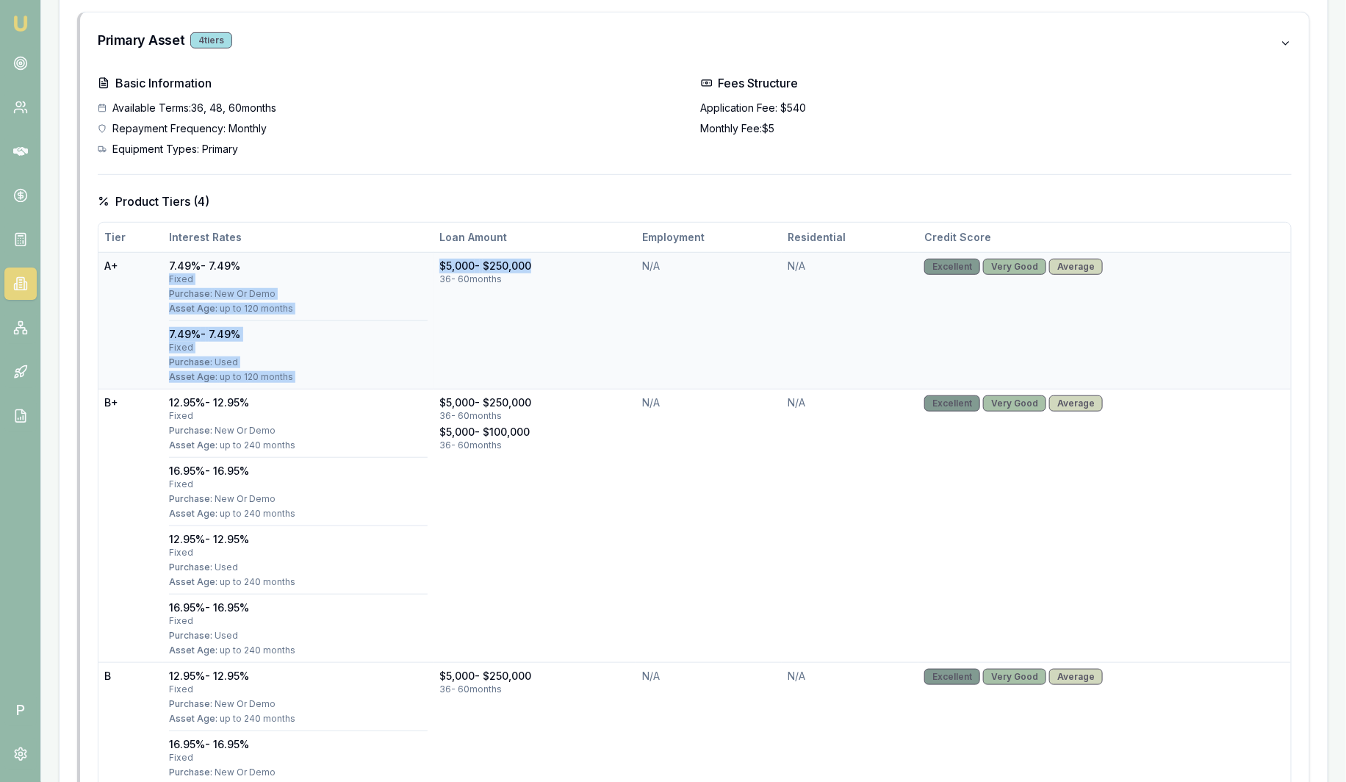
drag, startPoint x: 416, startPoint y: 262, endPoint x: 535, endPoint y: 259, distance: 118.3
click at [535, 259] on tr "A+ 7.49% - 7.49% fixed Purchase: New Or Demo Asset Age: up to 120 months 7.49% …" at bounding box center [694, 320] width 1192 height 137
drag, startPoint x: 535, startPoint y: 259, endPoint x: 581, endPoint y: 293, distance: 57.7
click at [585, 298] on td "$5,000 - $250,000 36 - 60 months" at bounding box center [534, 320] width 203 height 137
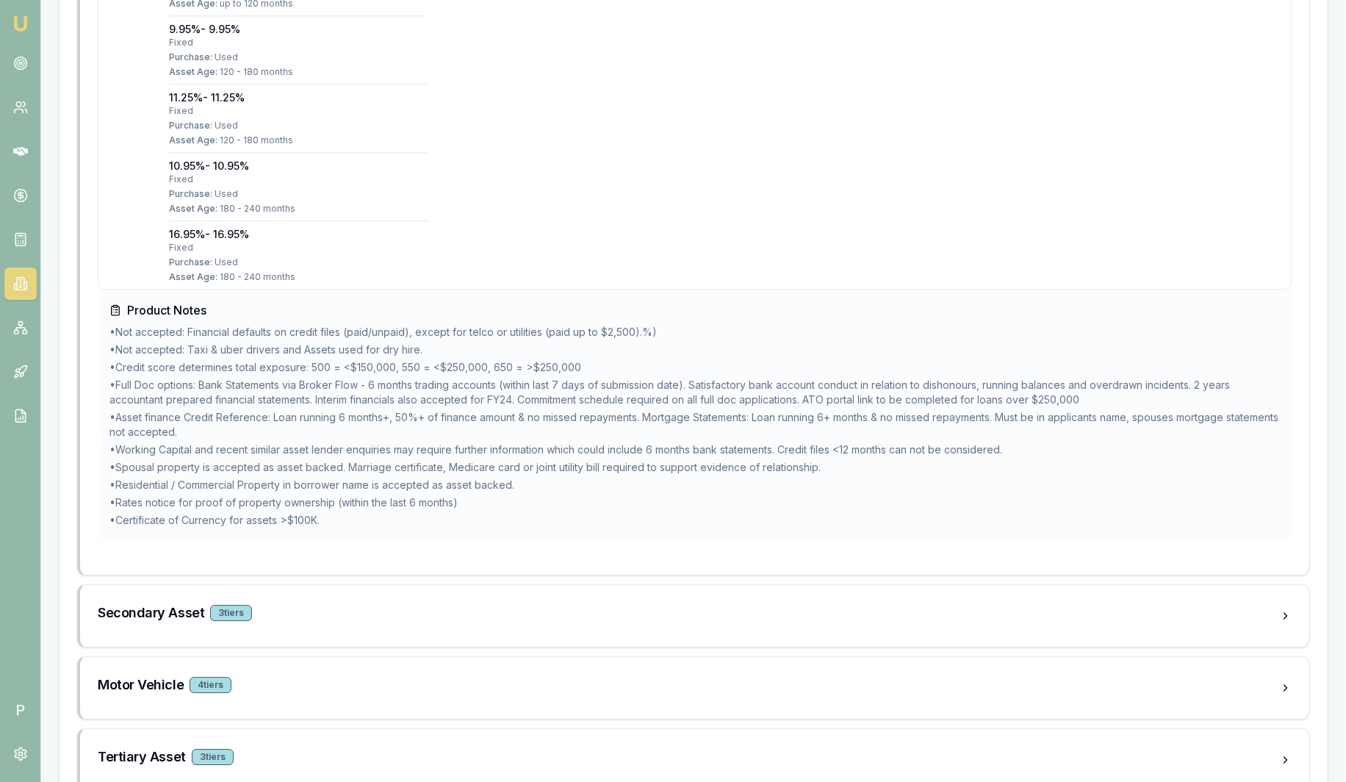
scroll to position [1836, 0]
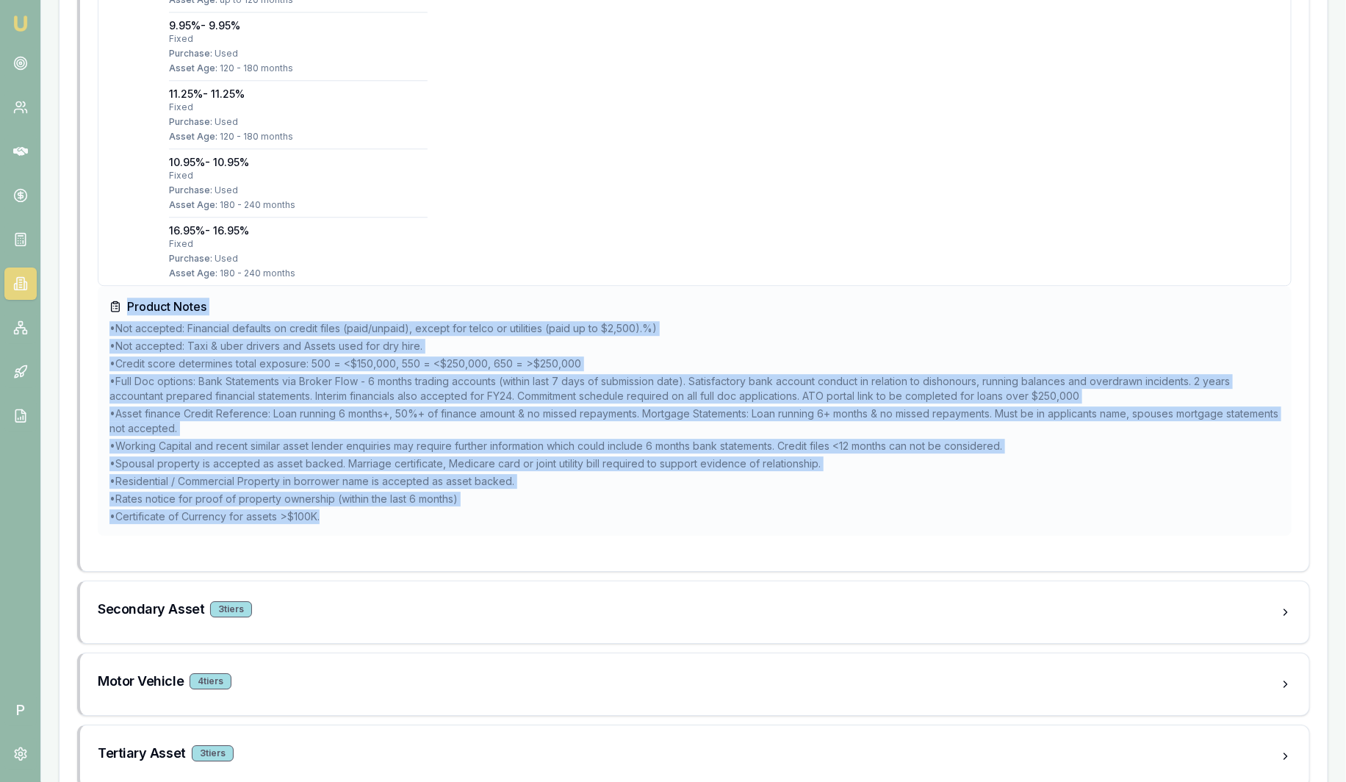
drag, startPoint x: 367, startPoint y: 522, endPoint x: 101, endPoint y: 298, distance: 347.2
click at [101, 298] on div "Product Notes • Not accepted: Financial defaults on credit files (paid/unpaid),…" at bounding box center [695, 411] width 1194 height 250
click at [403, 523] on div "Product Notes • Not accepted: Financial defaults on credit files (paid/unpaid),…" at bounding box center [695, 411] width 1194 height 250
drag, startPoint x: 369, startPoint y: 523, endPoint x: 71, endPoint y: 295, distance: 374.6
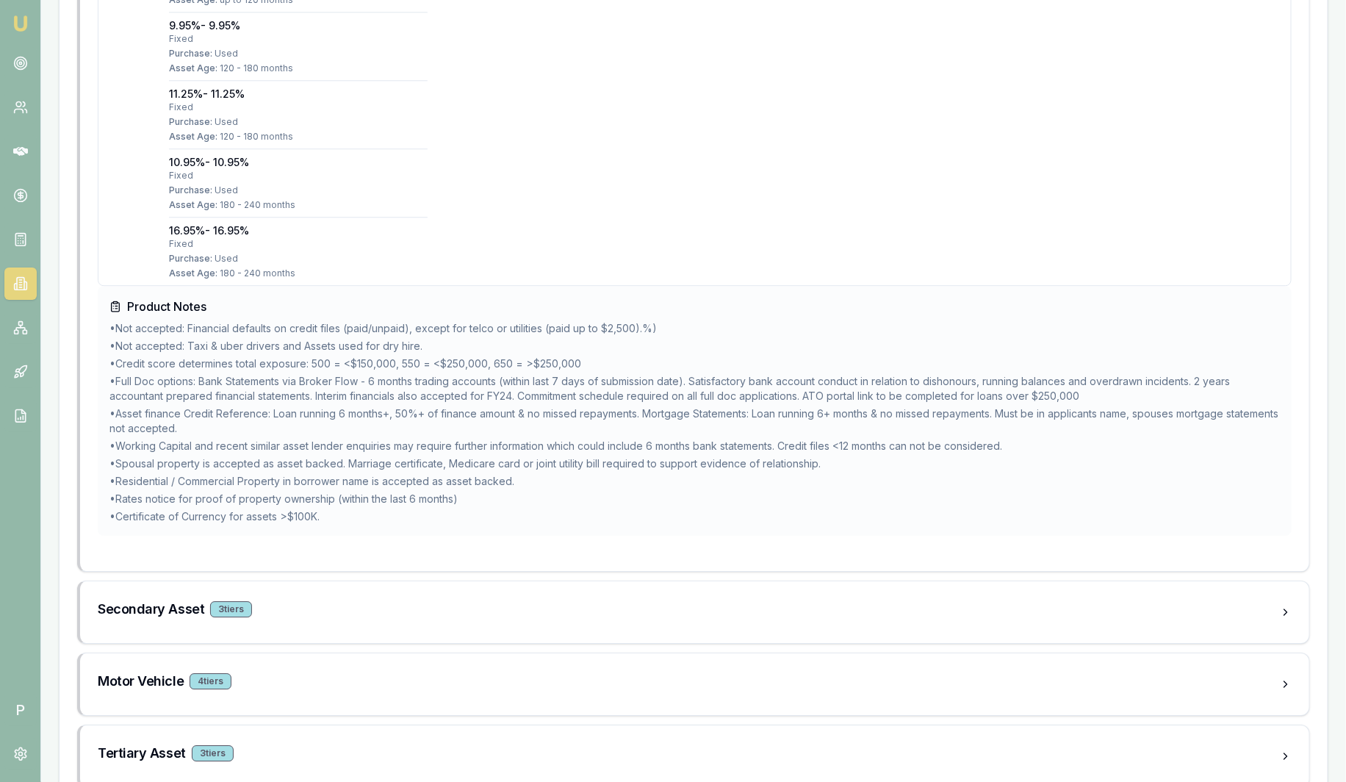
click at [394, 286] on div "Product Notes • Not accepted: Financial defaults on credit files (paid/unpaid),…" at bounding box center [695, 411] width 1194 height 250
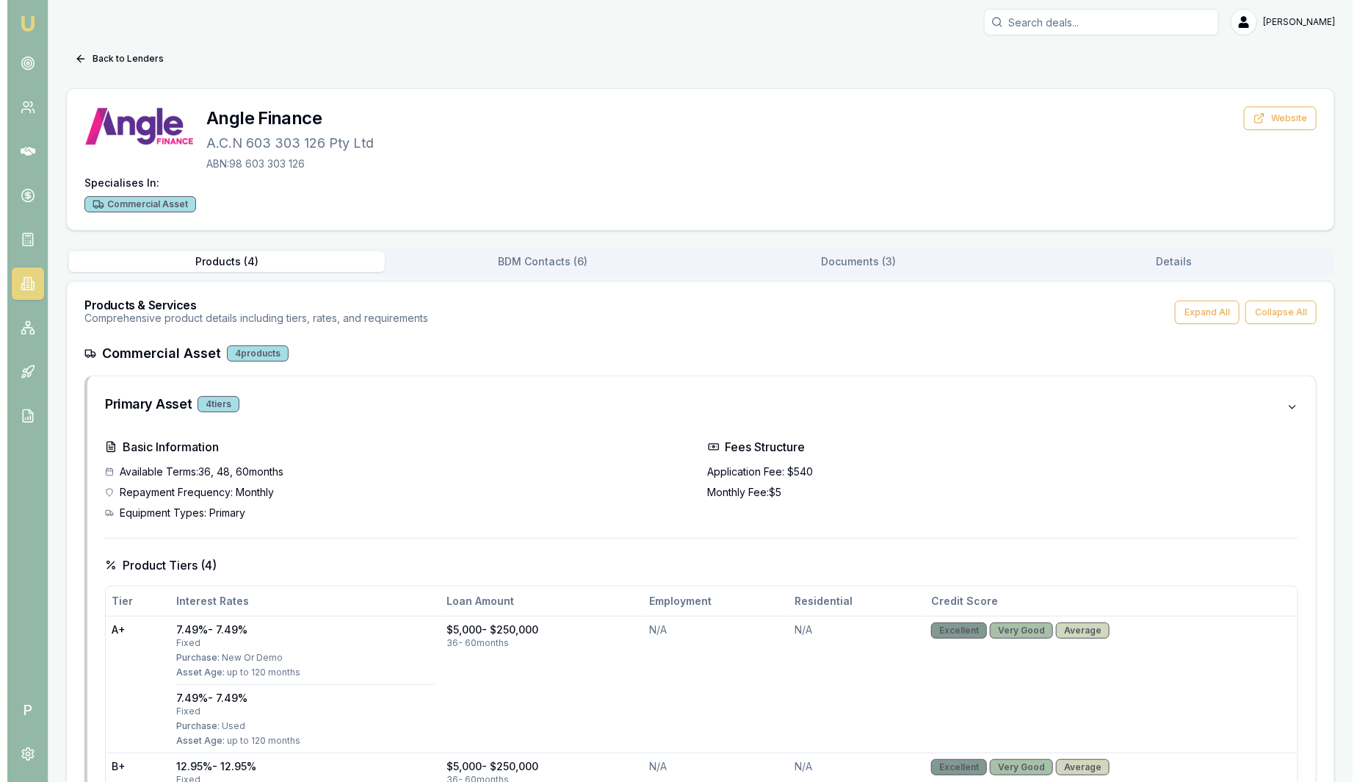
scroll to position [0, 0]
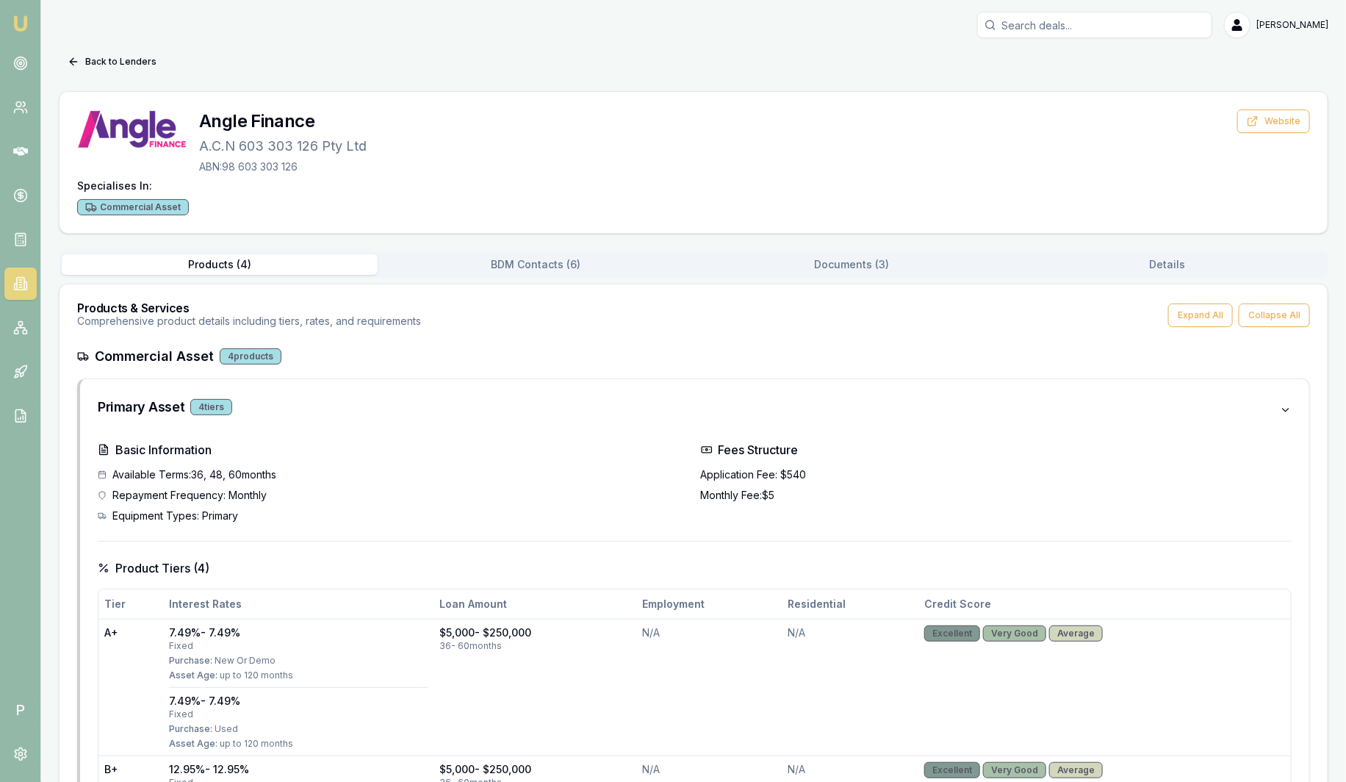
click at [317, 272] on button "Products ( 4 )" at bounding box center [220, 264] width 316 height 21
click at [154, 406] on h3 "Primary Asset" at bounding box center [141, 407] width 87 height 21
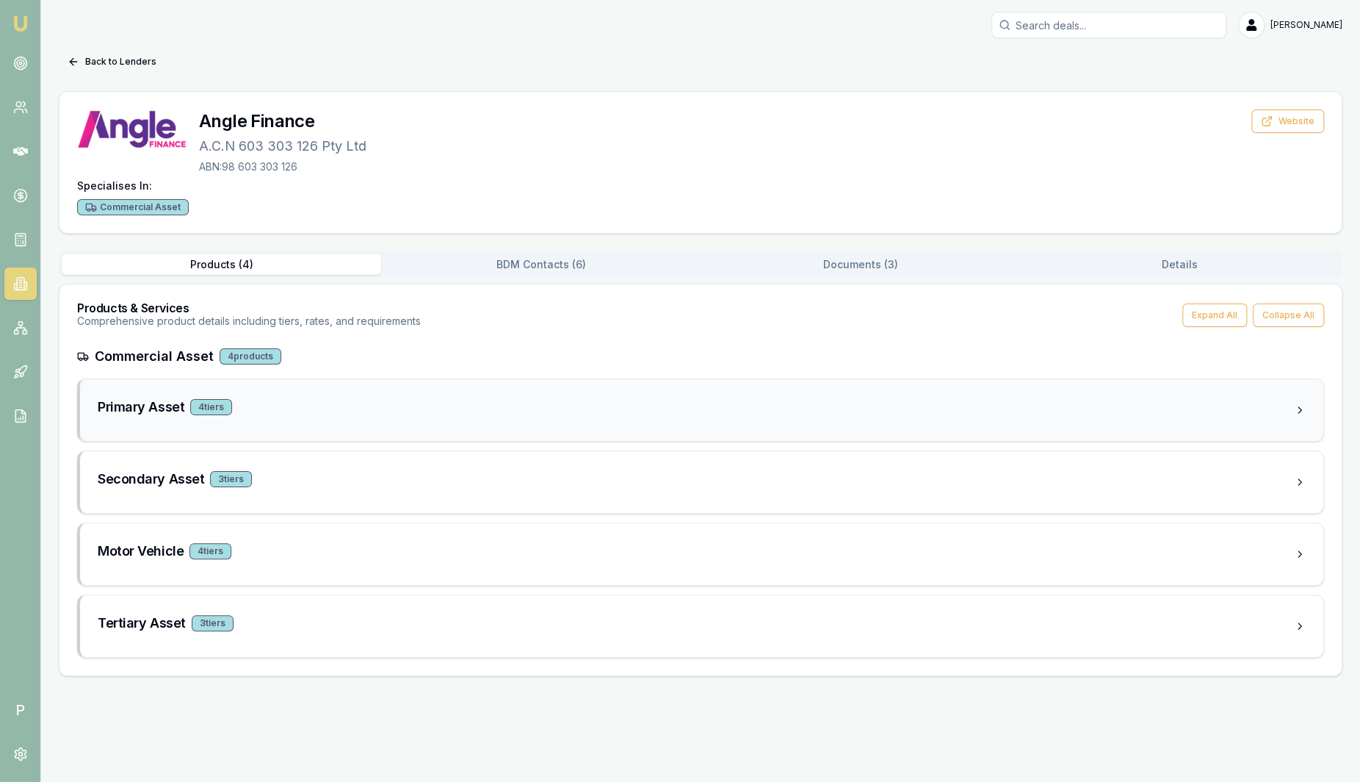
click at [394, 419] on div "Primary Asset 4 tier s" at bounding box center [696, 410] width 1197 height 26
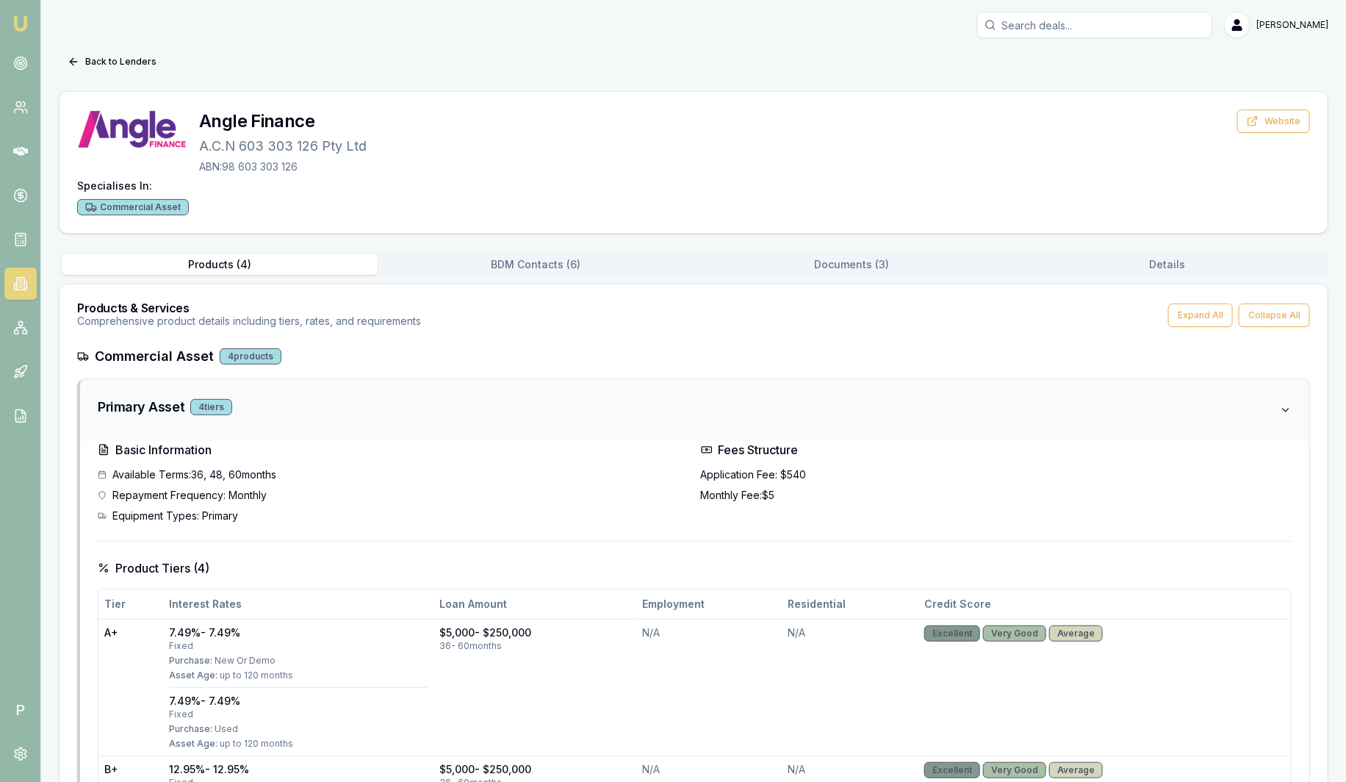
click at [394, 417] on div "Primary Asset 4 tier s" at bounding box center [689, 410] width 1182 height 26
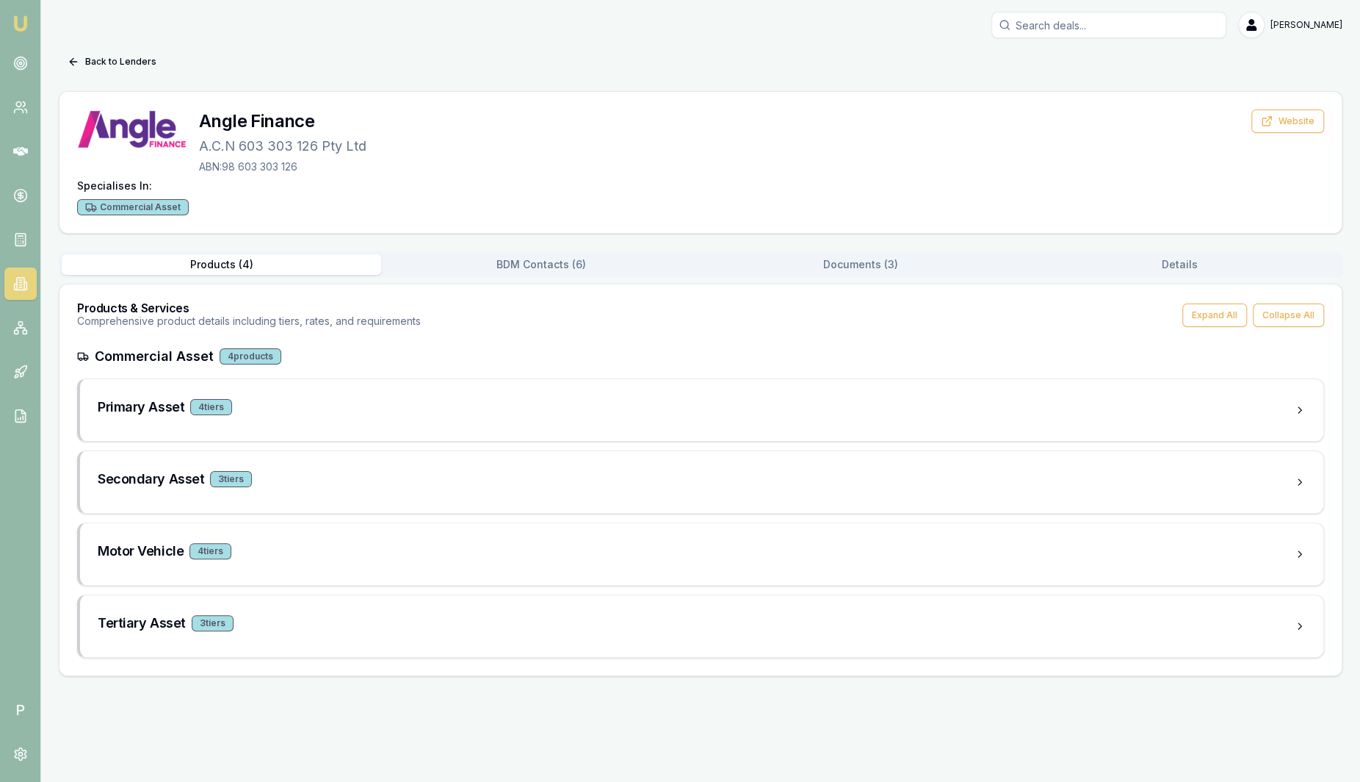
click at [582, 271] on button "BDM Contacts ( 6 )" at bounding box center [541, 264] width 320 height 21
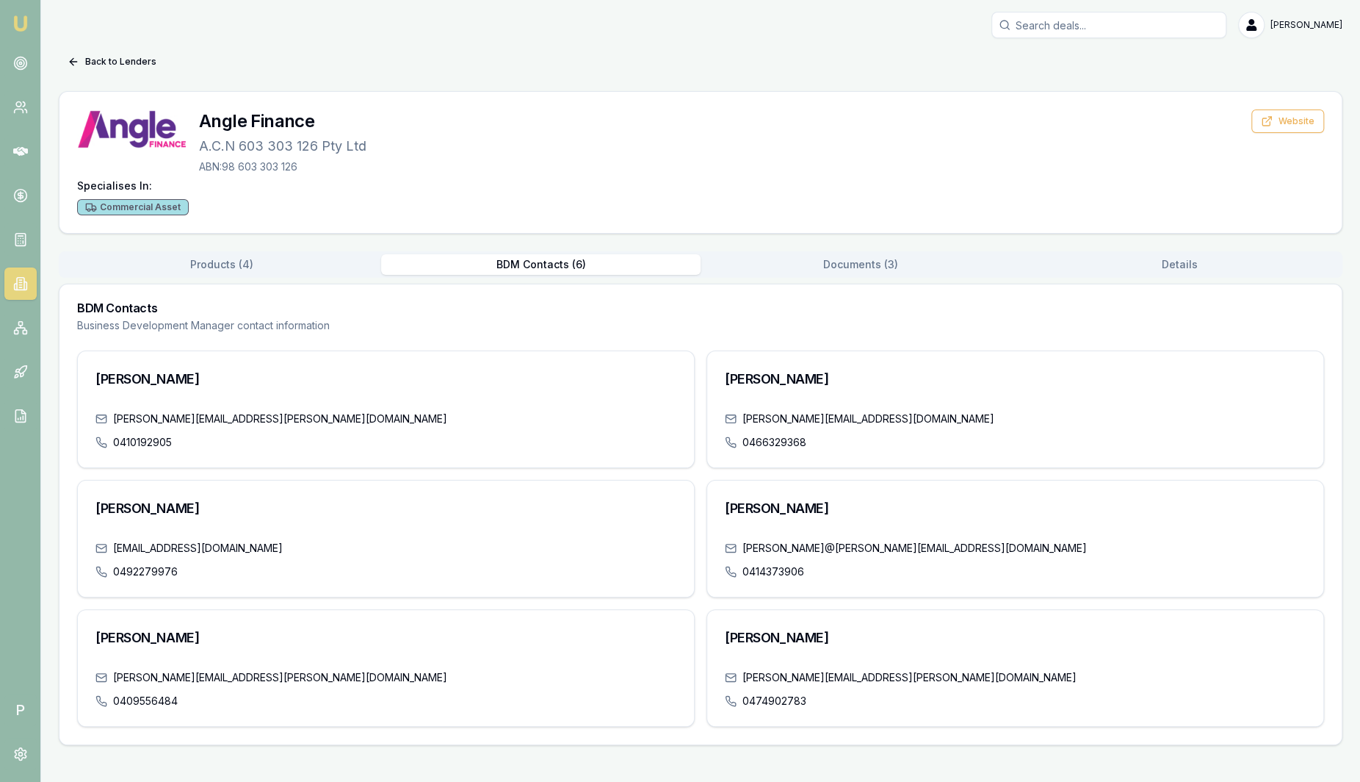
click at [894, 266] on button "Documents ( 3 )" at bounding box center [861, 264] width 320 height 21
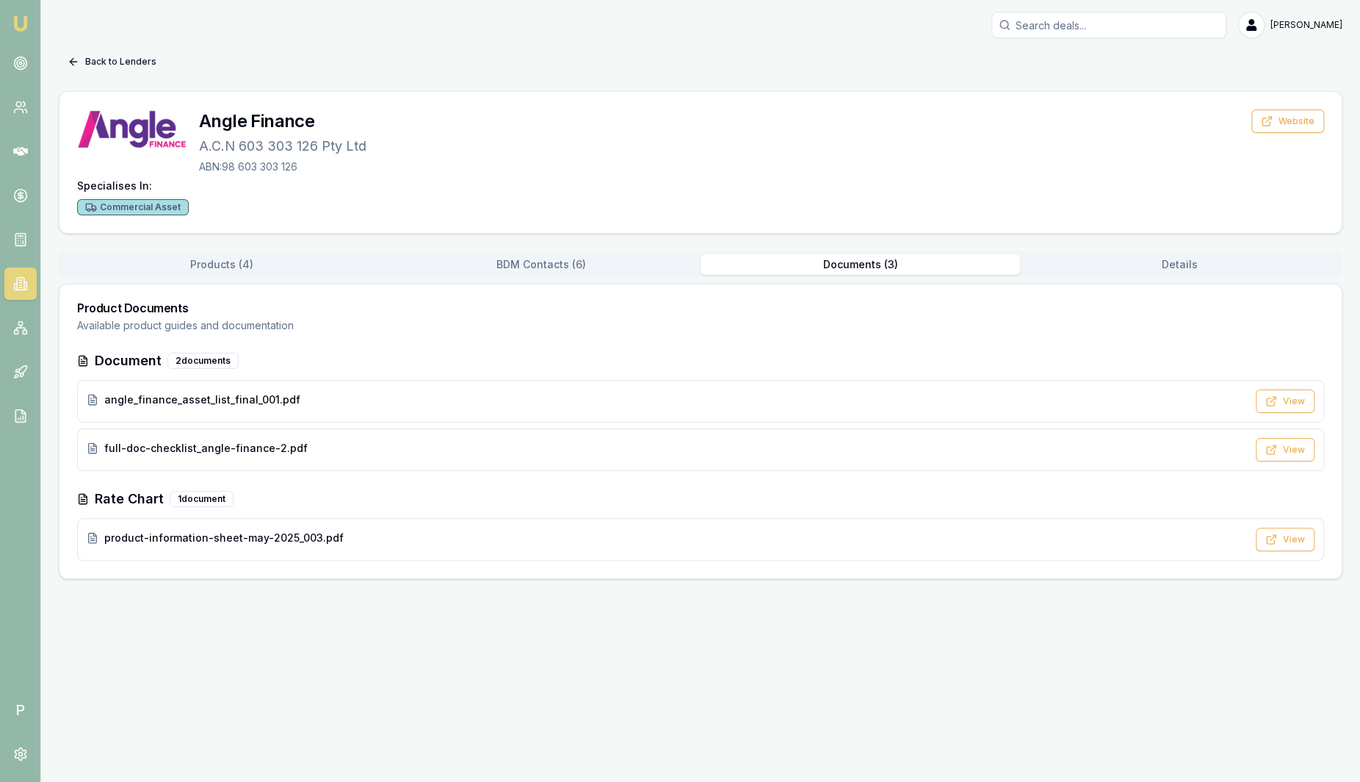
click at [134, 58] on button "Back to Lenders" at bounding box center [112, 62] width 107 height 24
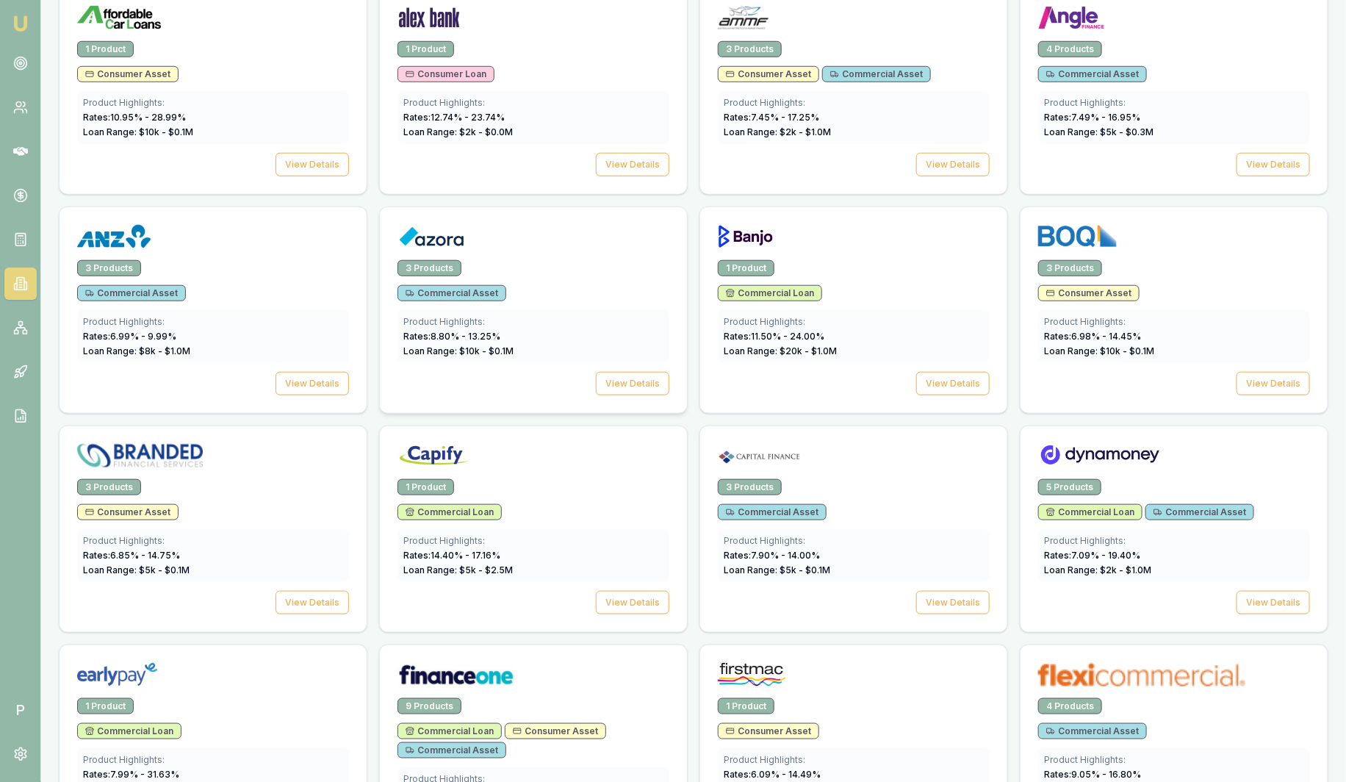
scroll to position [551, 0]
click at [1186, 464] on div at bounding box center [1174, 457] width 272 height 29
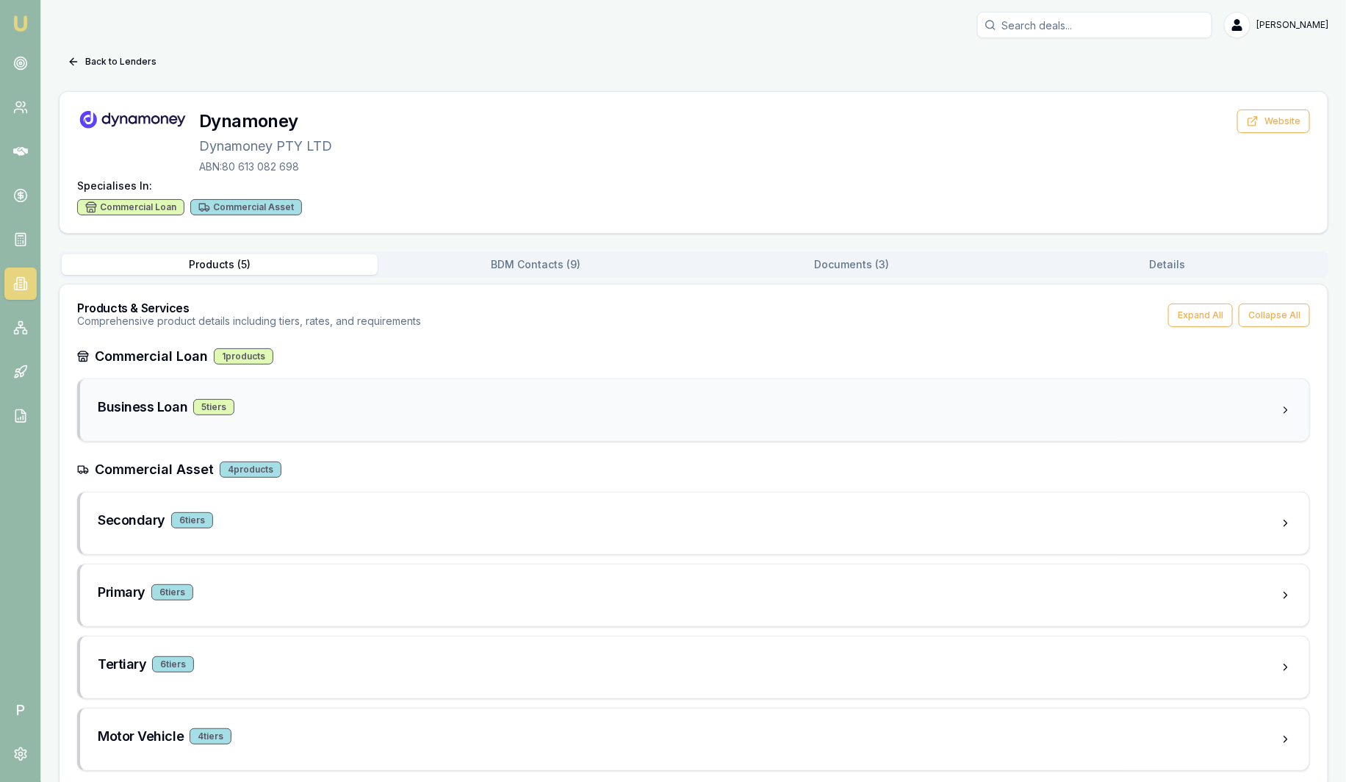
click at [461, 413] on div "Business Loan 5 tier s" at bounding box center [689, 407] width 1182 height 21
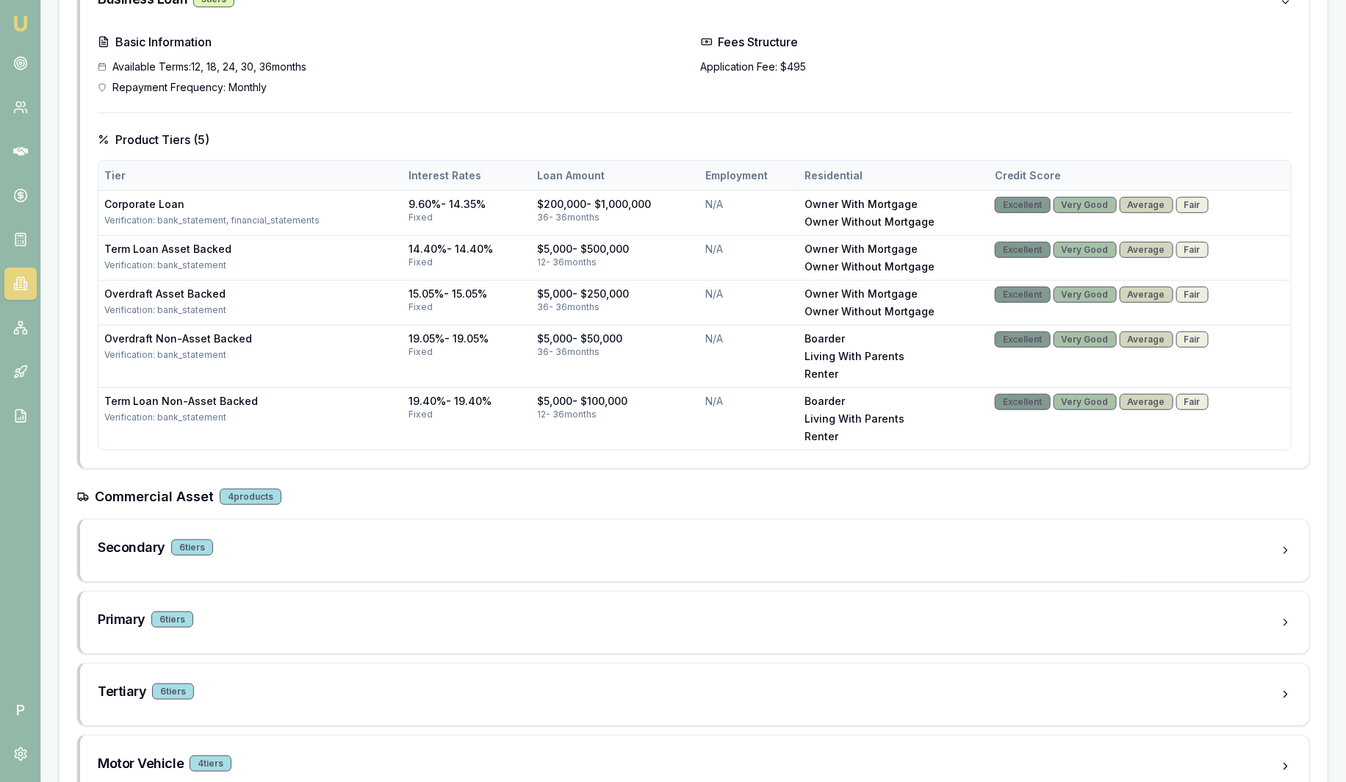
scroll to position [450, 0]
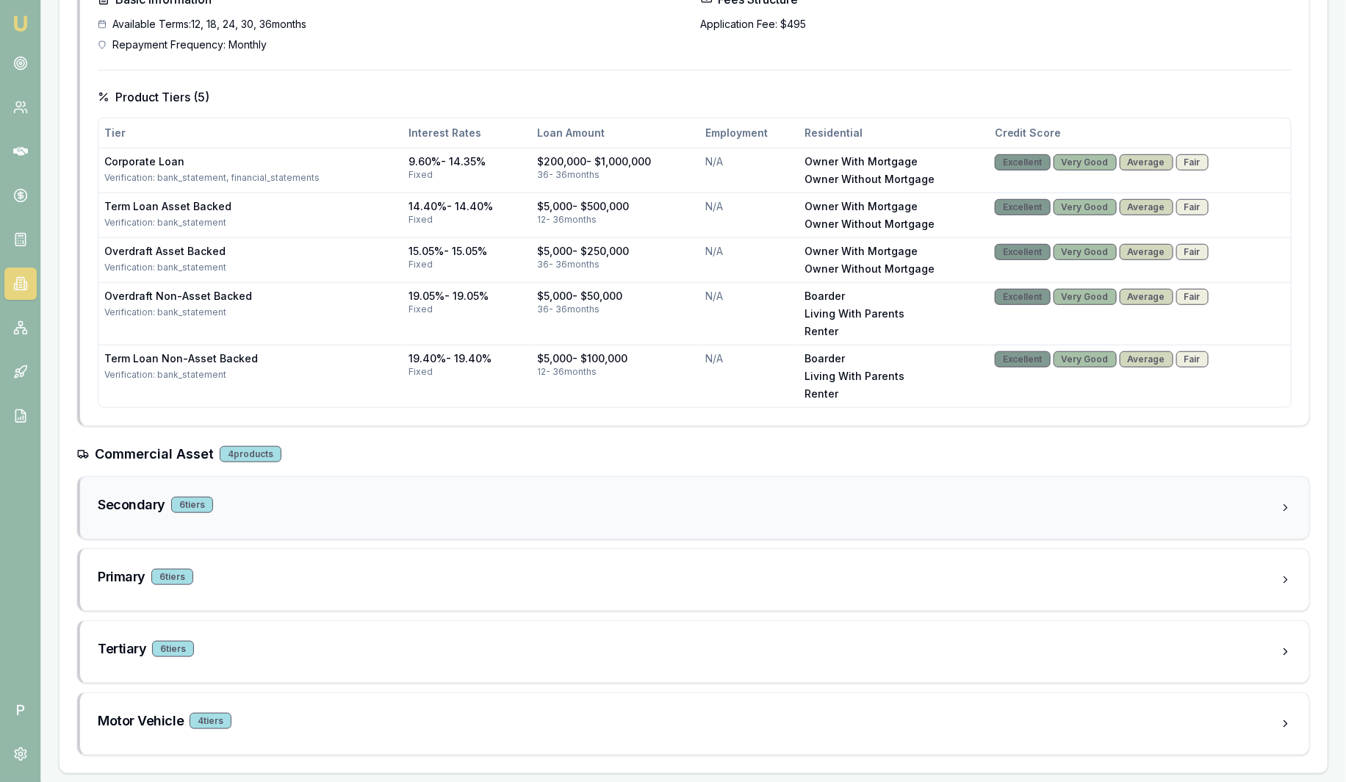
click at [295, 511] on div "Secondary 6 tier s" at bounding box center [689, 504] width 1182 height 21
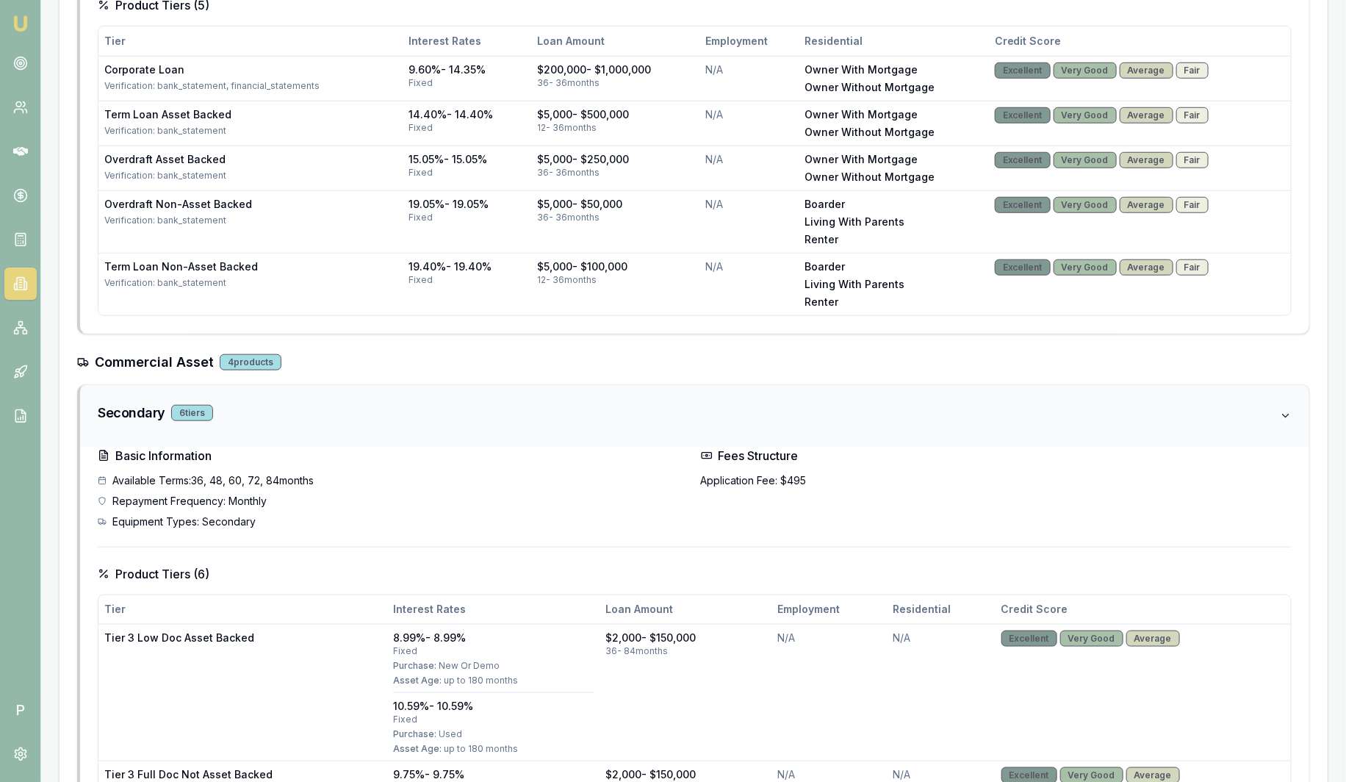
click at [310, 430] on div "Secondary 6 tier s" at bounding box center [694, 416] width 1229 height 62
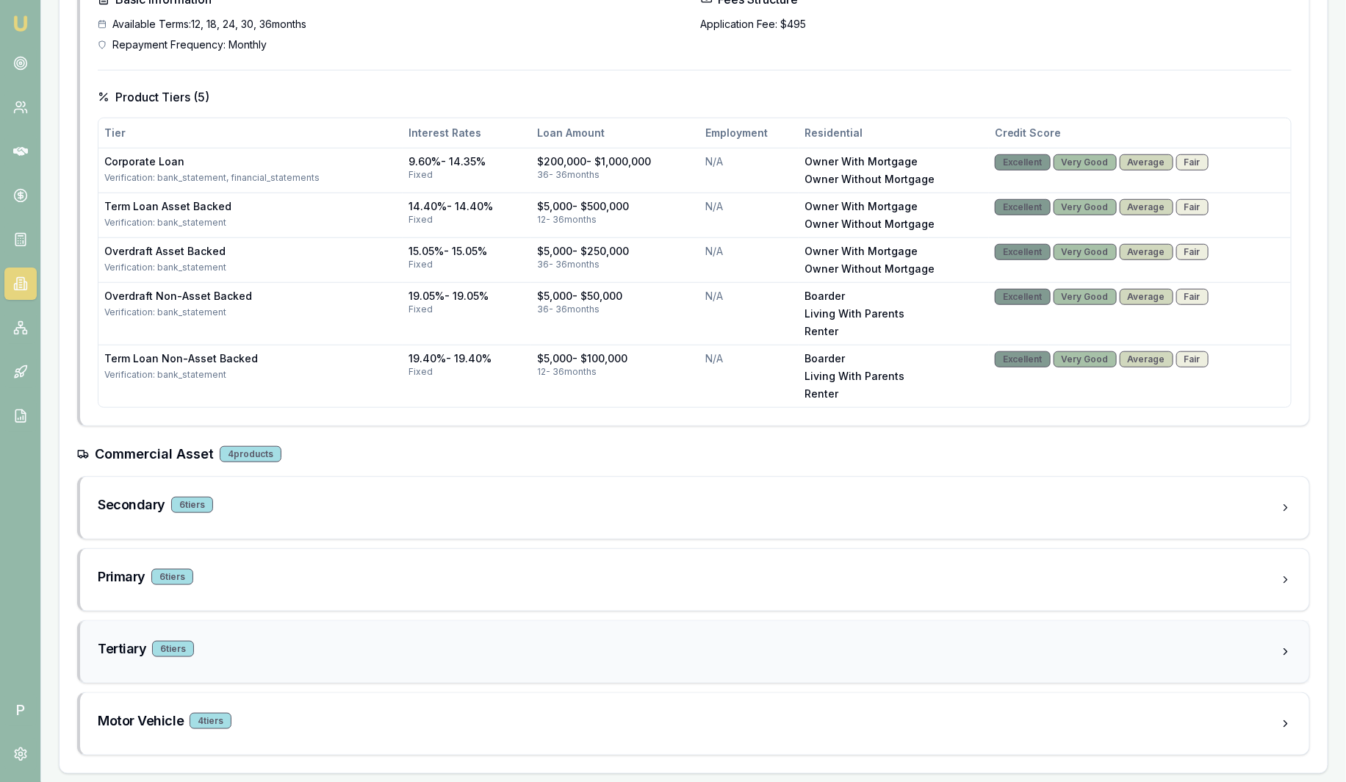
click at [298, 646] on div "Tertiary 6 tier s" at bounding box center [689, 648] width 1182 height 21
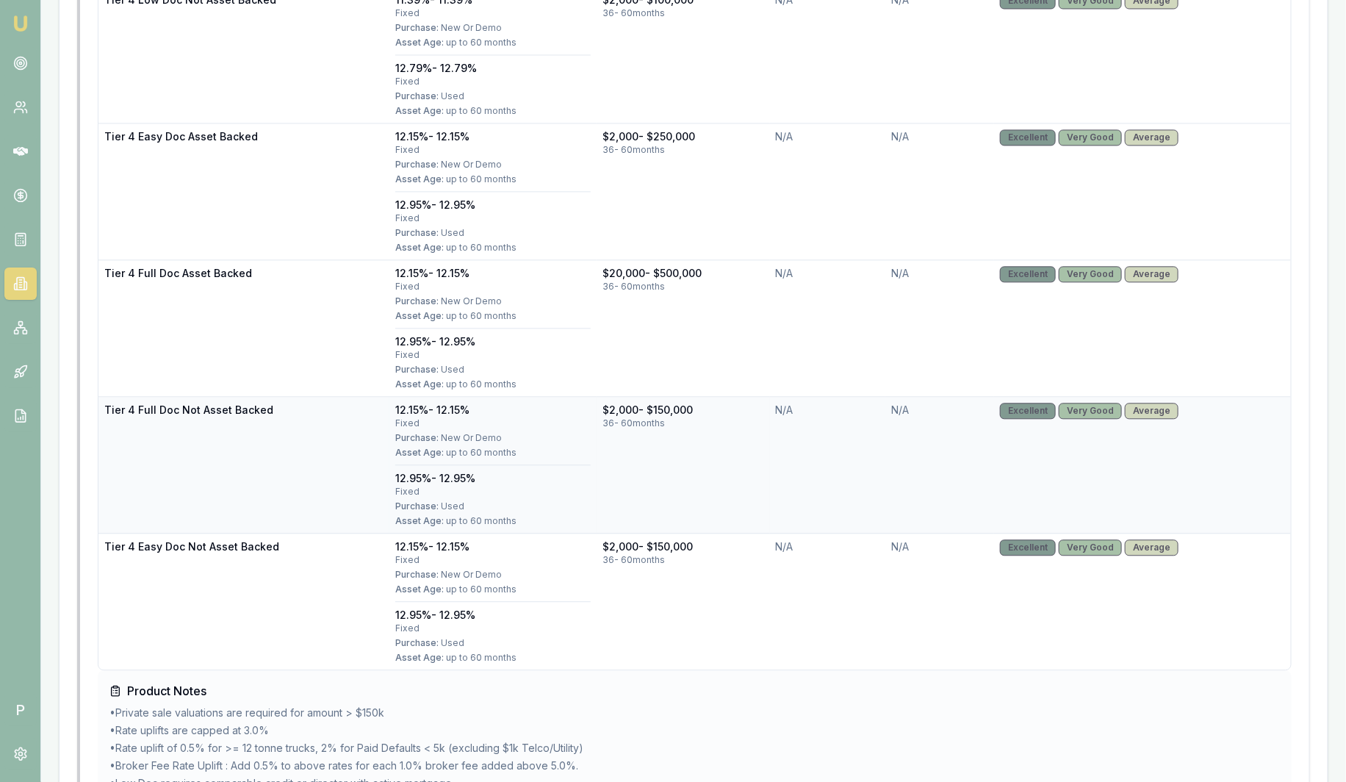
scroll to position [1737, 0]
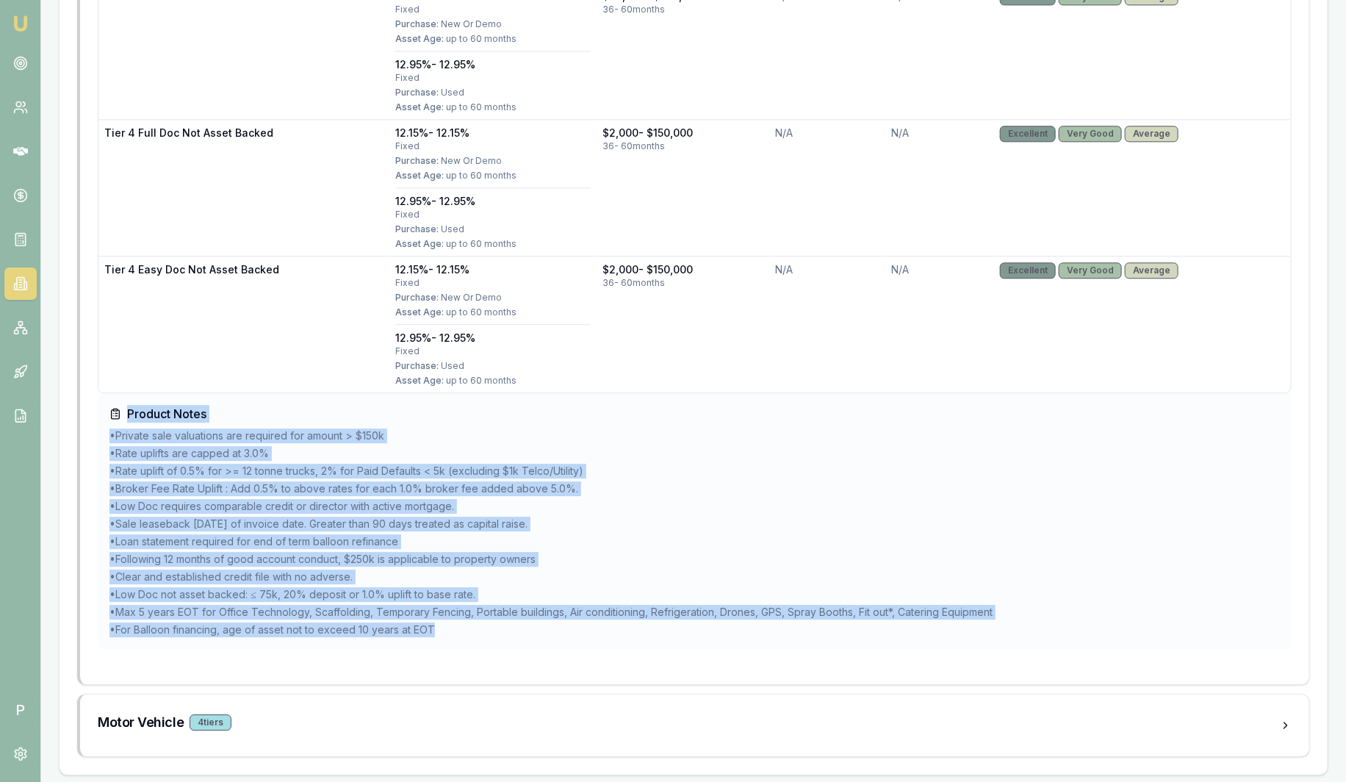
drag, startPoint x: 522, startPoint y: 646, endPoint x: 110, endPoint y: 409, distance: 475.1
click at [110, 409] on div "Basic Information Available Terms: 36, 48, 60 months Repayment Frequency: Month…" at bounding box center [694, 39] width 1229 height 1289
click at [796, 434] on li "• Private sale valuations are required for amount > $150k" at bounding box center [694, 435] width 1170 height 15
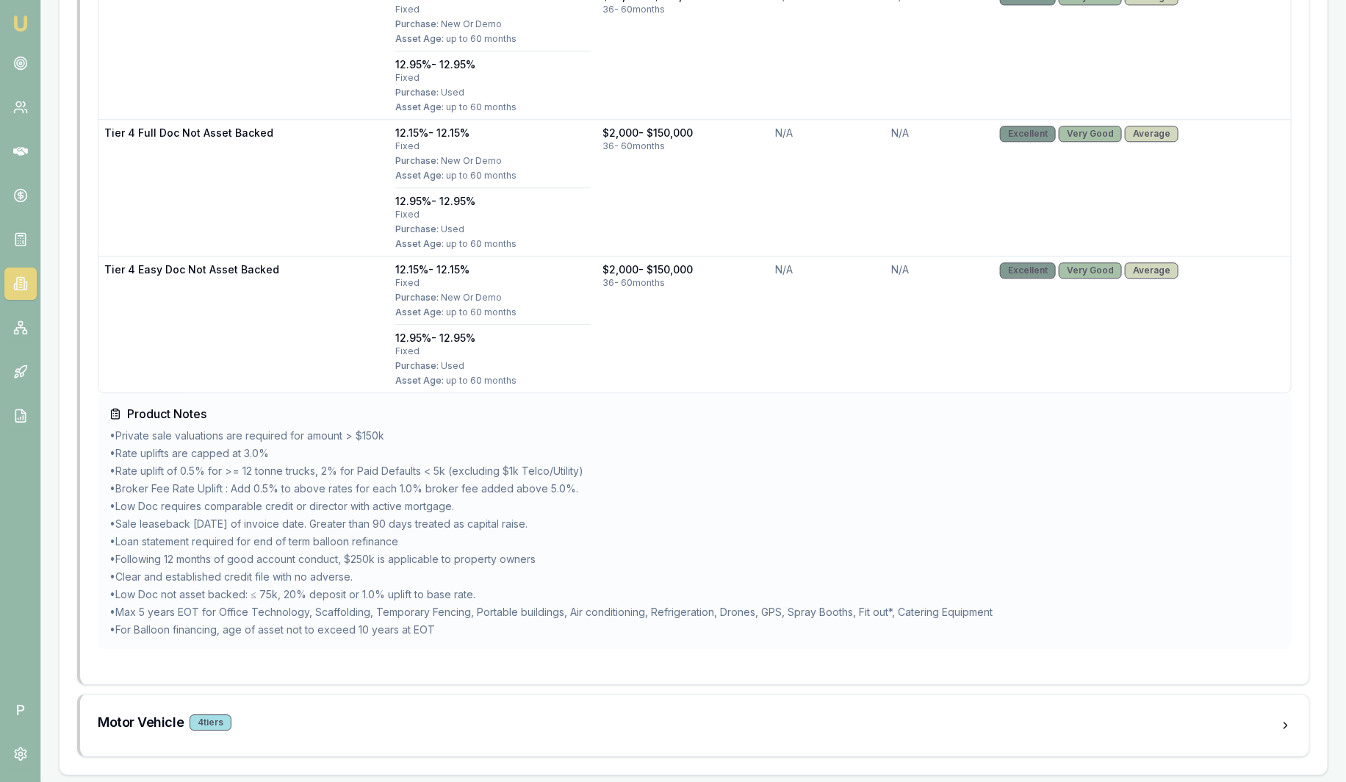
click at [458, 409] on h4 "Product Notes" at bounding box center [694, 414] width 1170 height 18
drag, startPoint x: 117, startPoint y: 519, endPoint x: 674, endPoint y: 511, distance: 557.6
click at [674, 511] on ul "• Private sale valuations are required for amount > $150k • Rate uplifts are ca…" at bounding box center [694, 532] width 1170 height 209
drag, startPoint x: 674, startPoint y: 511, endPoint x: 649, endPoint y: 516, distance: 25.4
click at [649, 516] on li "• Sale leaseback within 90 days of invoice date. Greater than 90 days treated a…" at bounding box center [694, 523] width 1170 height 15
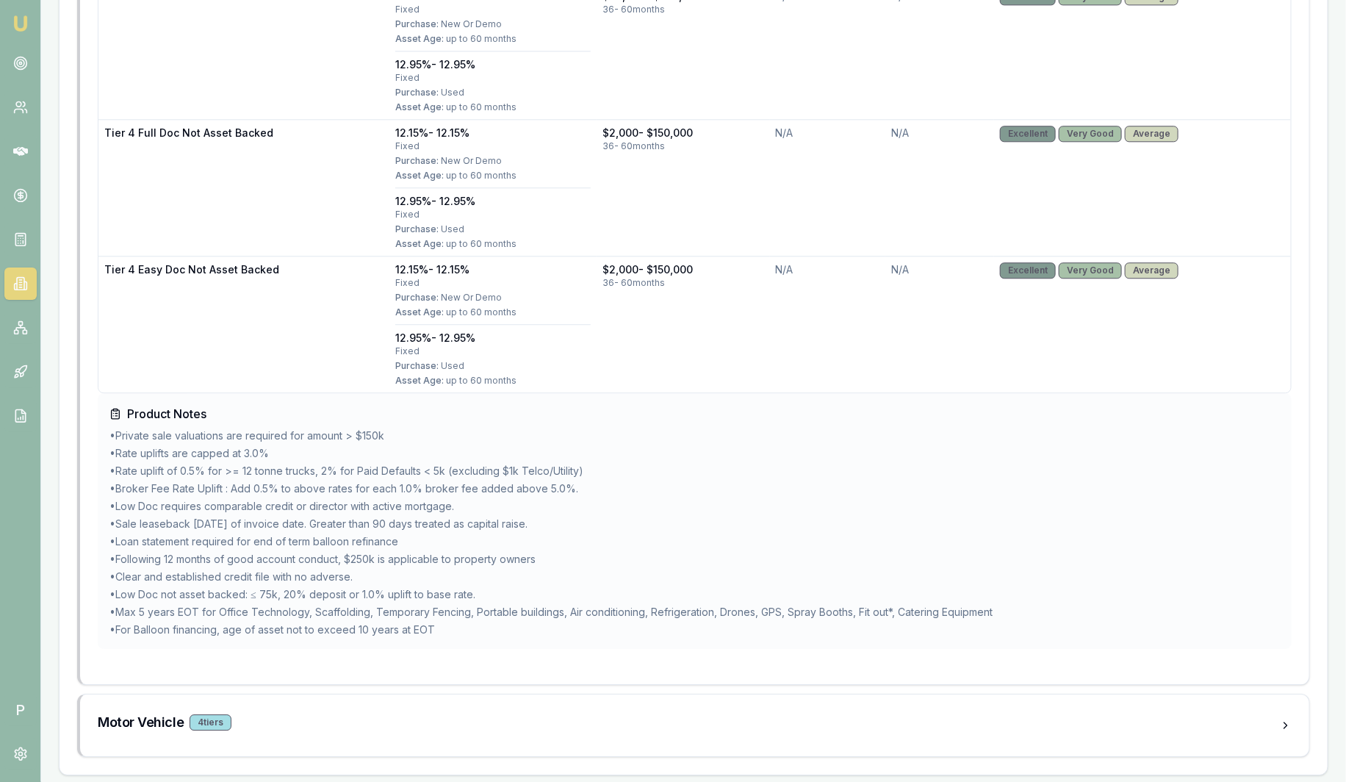
click at [405, 543] on li "• Loan statement required for end of term balloon refinance" at bounding box center [694, 541] width 1170 height 15
drag, startPoint x: 122, startPoint y: 576, endPoint x: 389, endPoint y: 570, distance: 266.7
click at [389, 570] on li "• Clear and established credit file with no adverse." at bounding box center [694, 576] width 1170 height 15
drag, startPoint x: 388, startPoint y: 570, endPoint x: 649, endPoint y: 560, distance: 261.7
click at [649, 560] on li "• Following 12 months of good account conduct, $250k is applicable to property …" at bounding box center [694, 559] width 1170 height 15
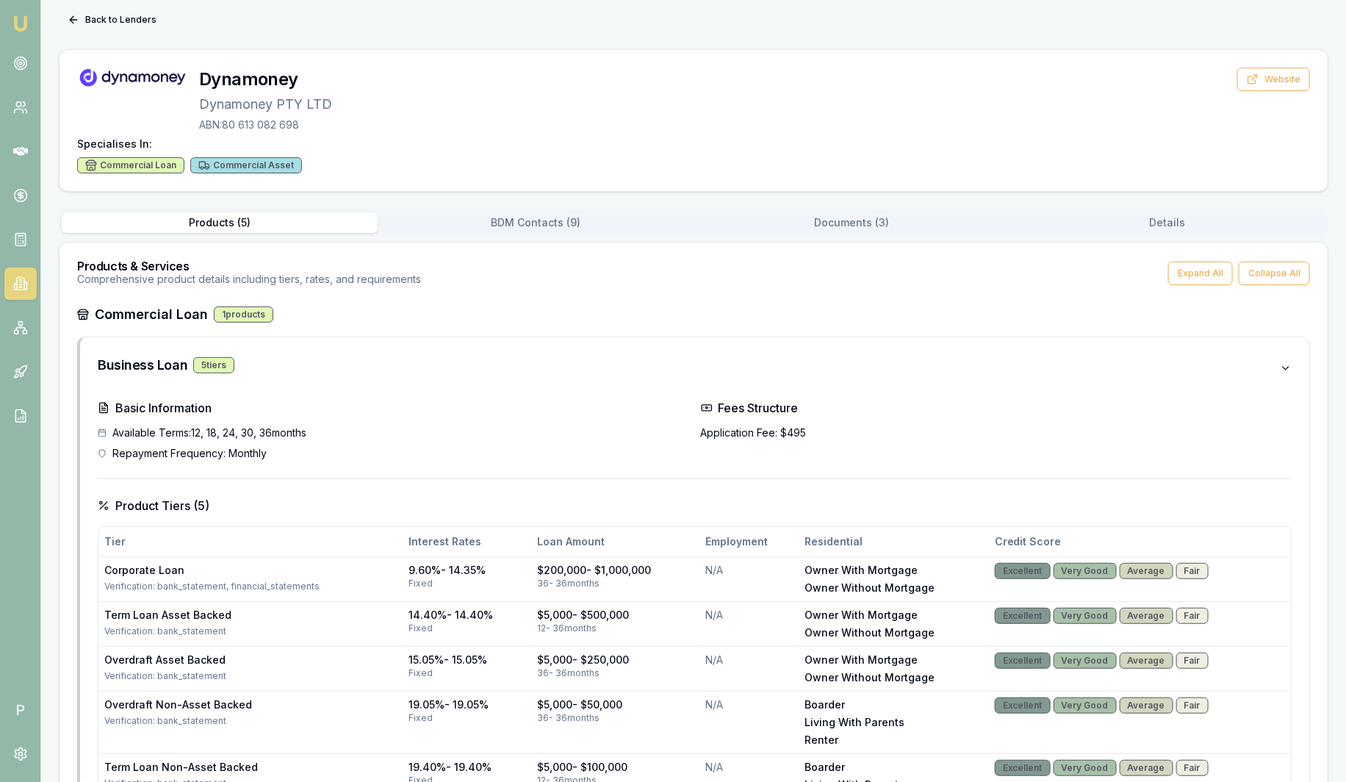
scroll to position [0, 0]
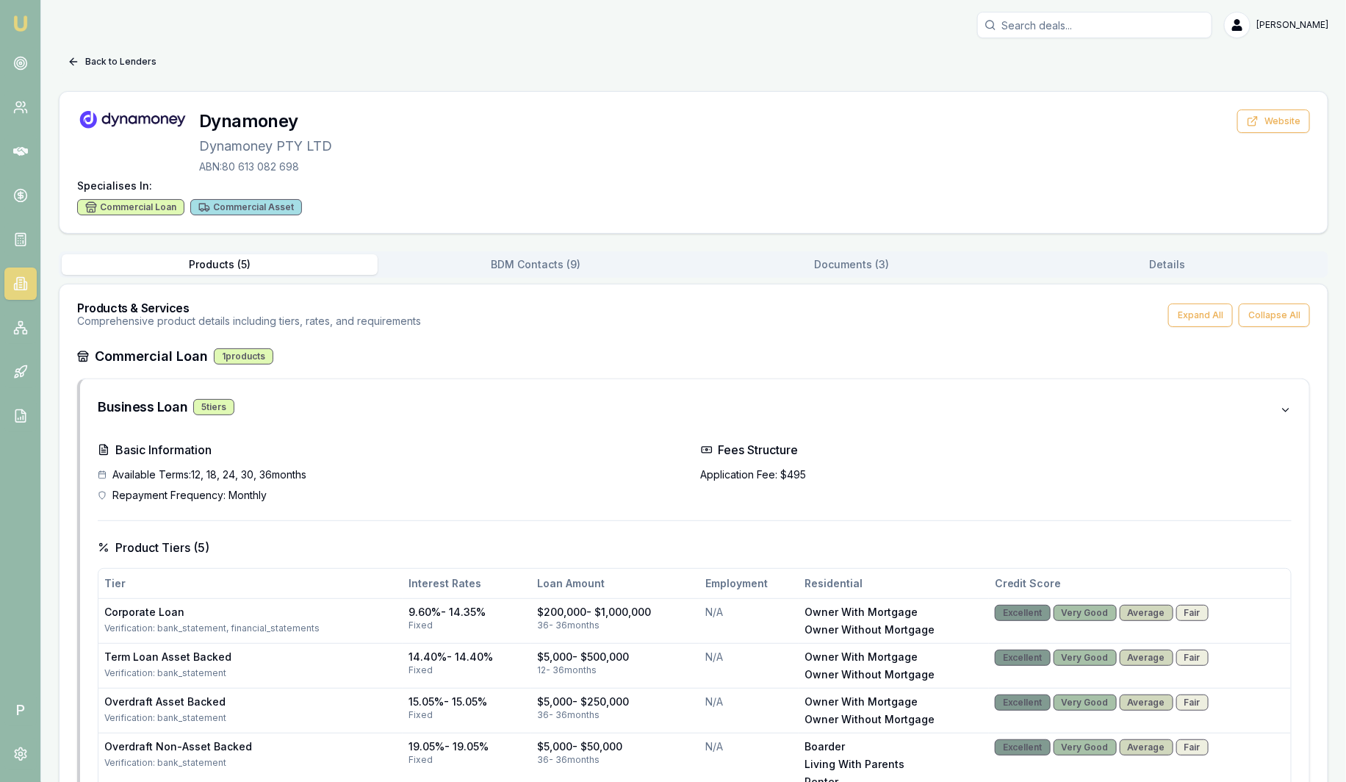
click at [95, 62] on button "Back to Lenders" at bounding box center [112, 62] width 107 height 24
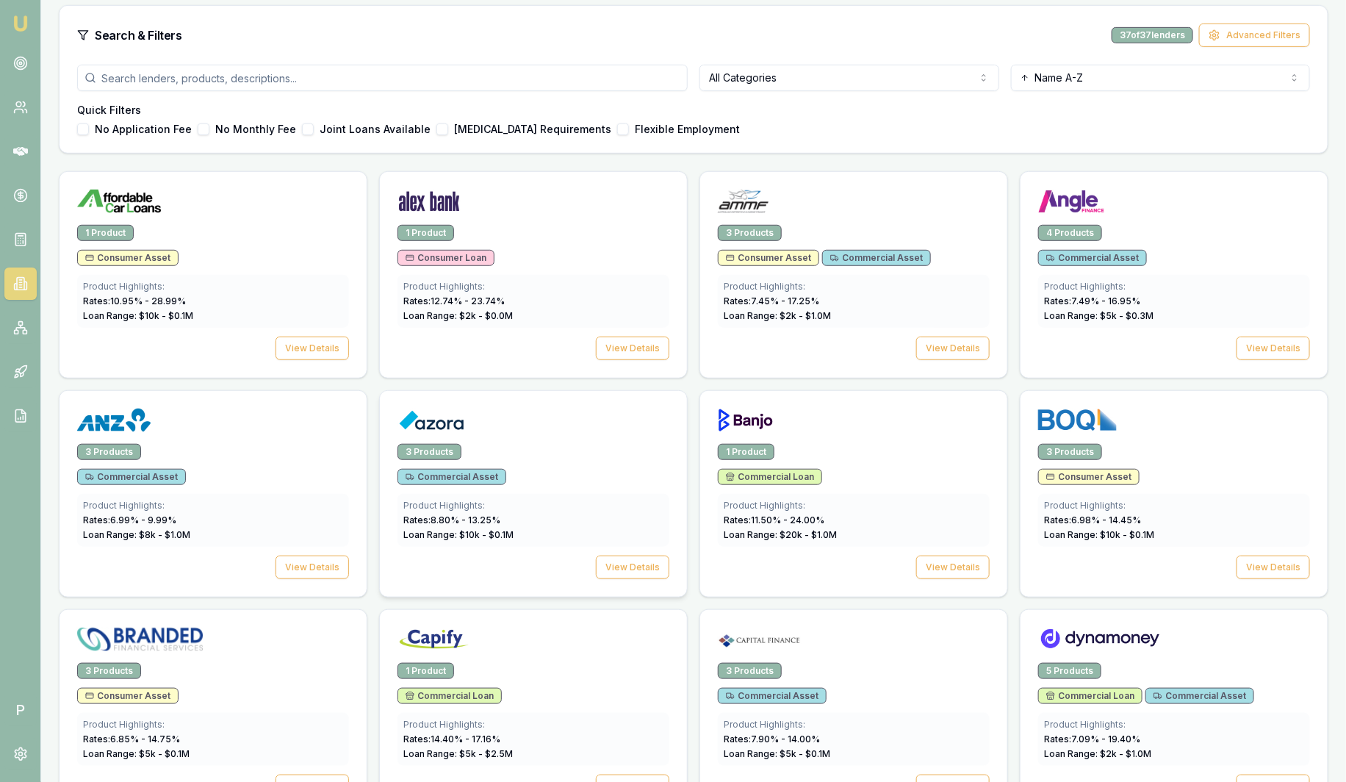
scroll to position [275, 0]
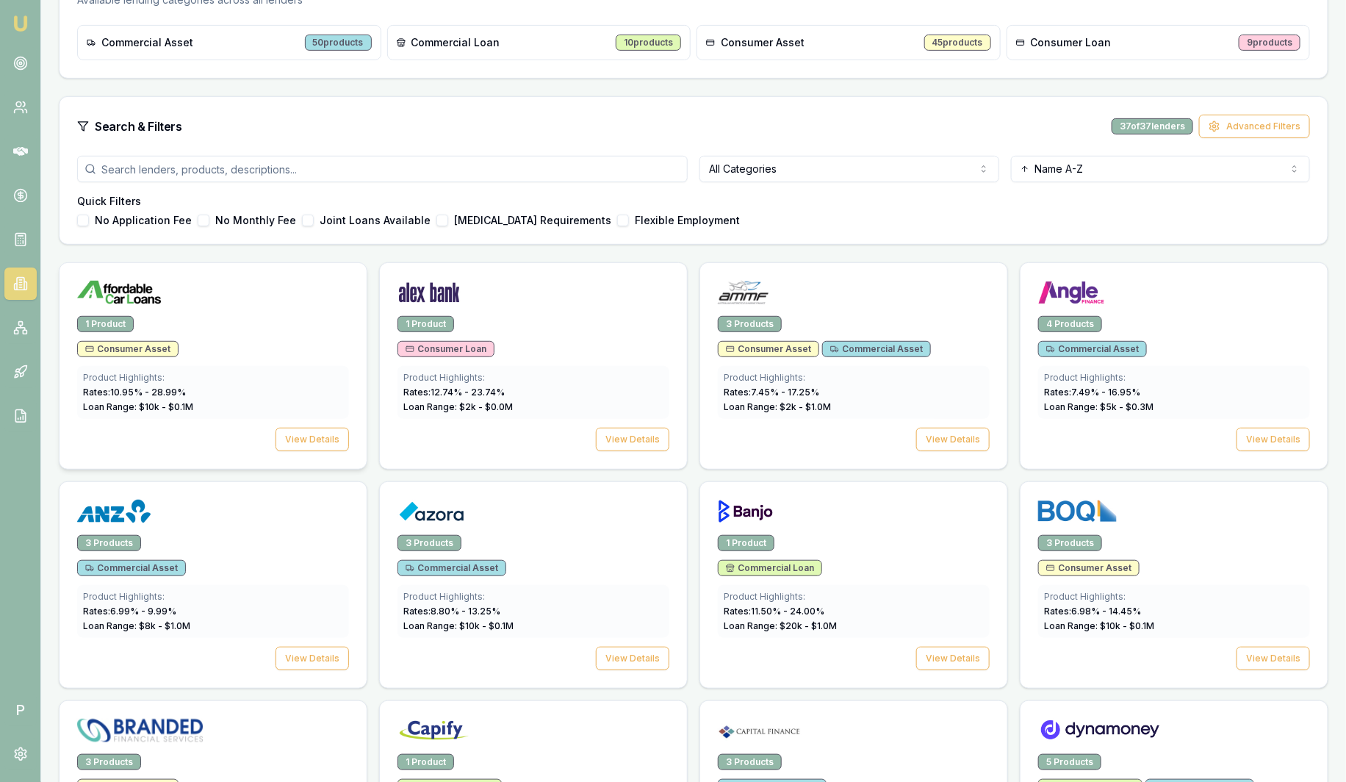
click at [267, 300] on div at bounding box center [213, 295] width 272 height 29
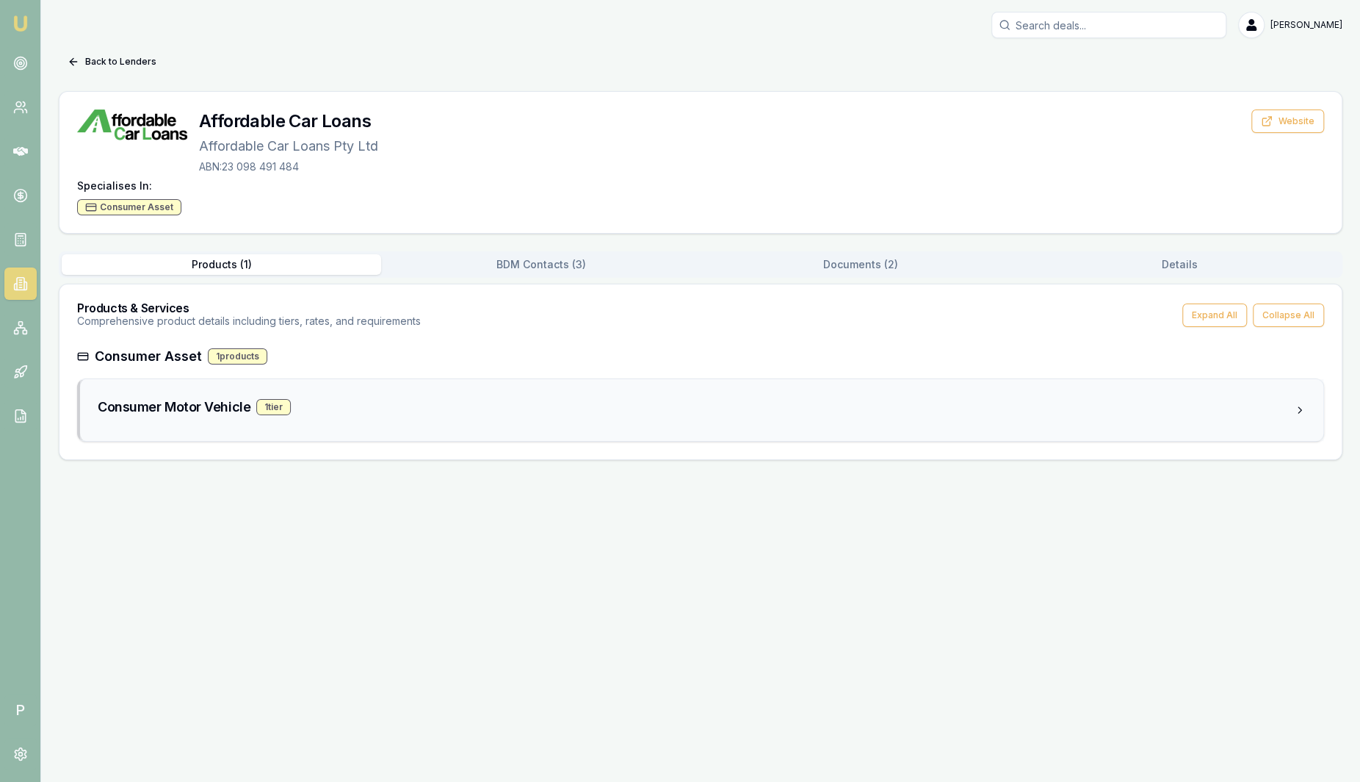
click at [350, 413] on div "Consumer Motor Vehicle 1 tier" at bounding box center [696, 407] width 1197 height 21
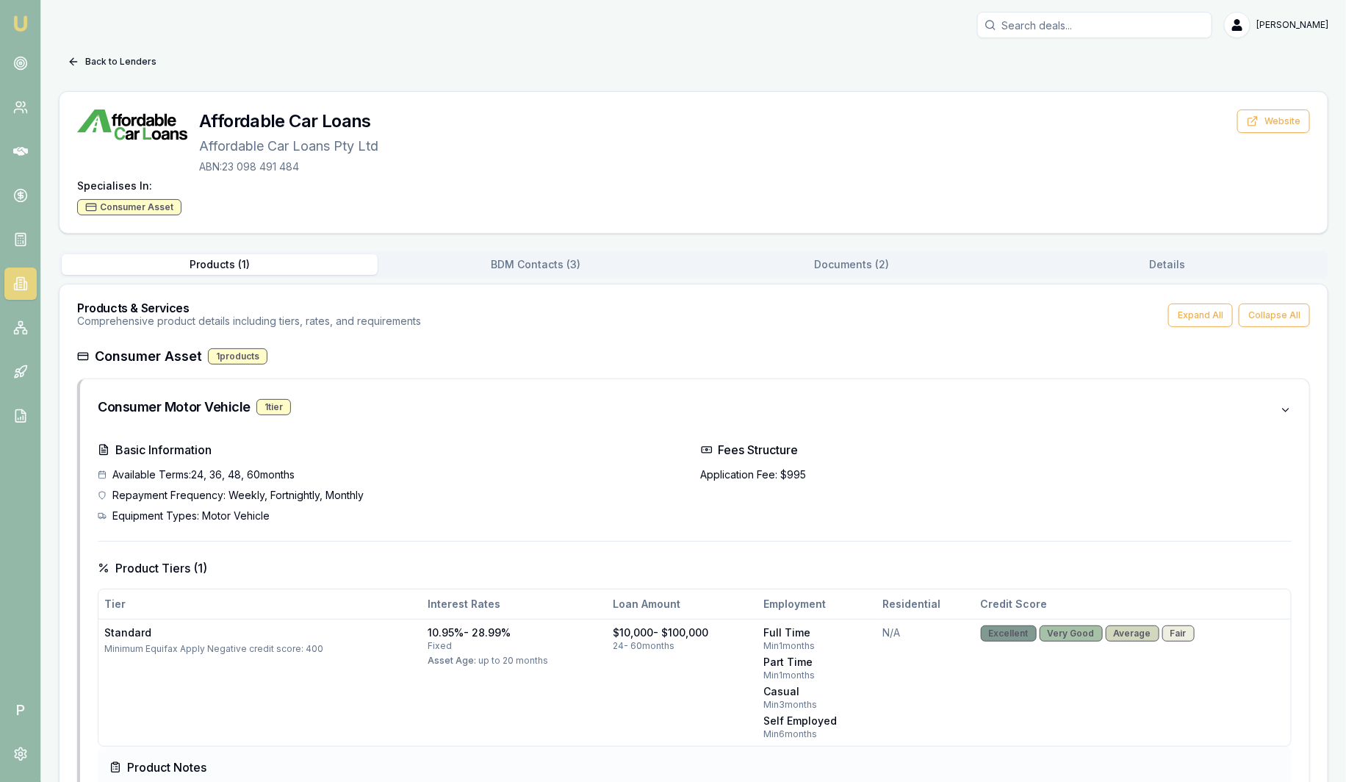
click at [125, 57] on button "Back to Lenders" at bounding box center [112, 62] width 107 height 24
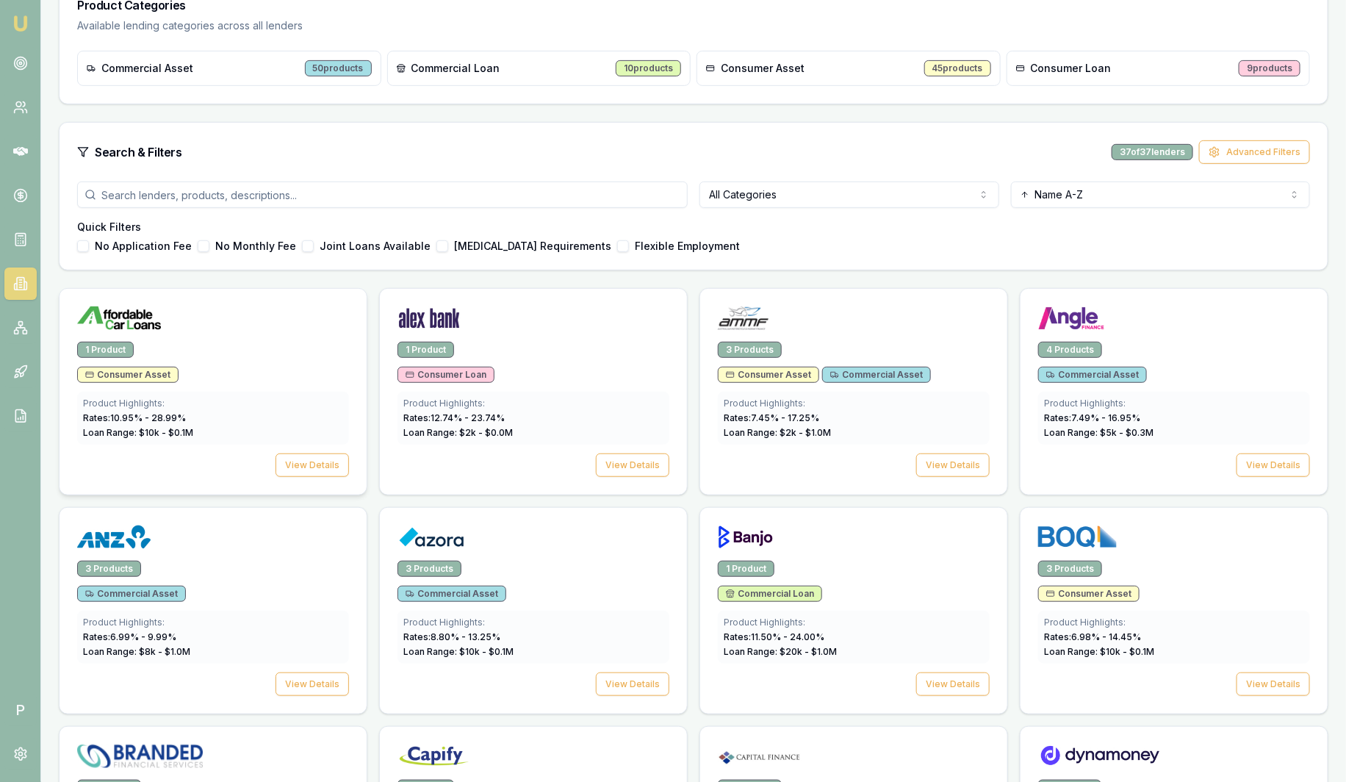
scroll to position [209, 0]
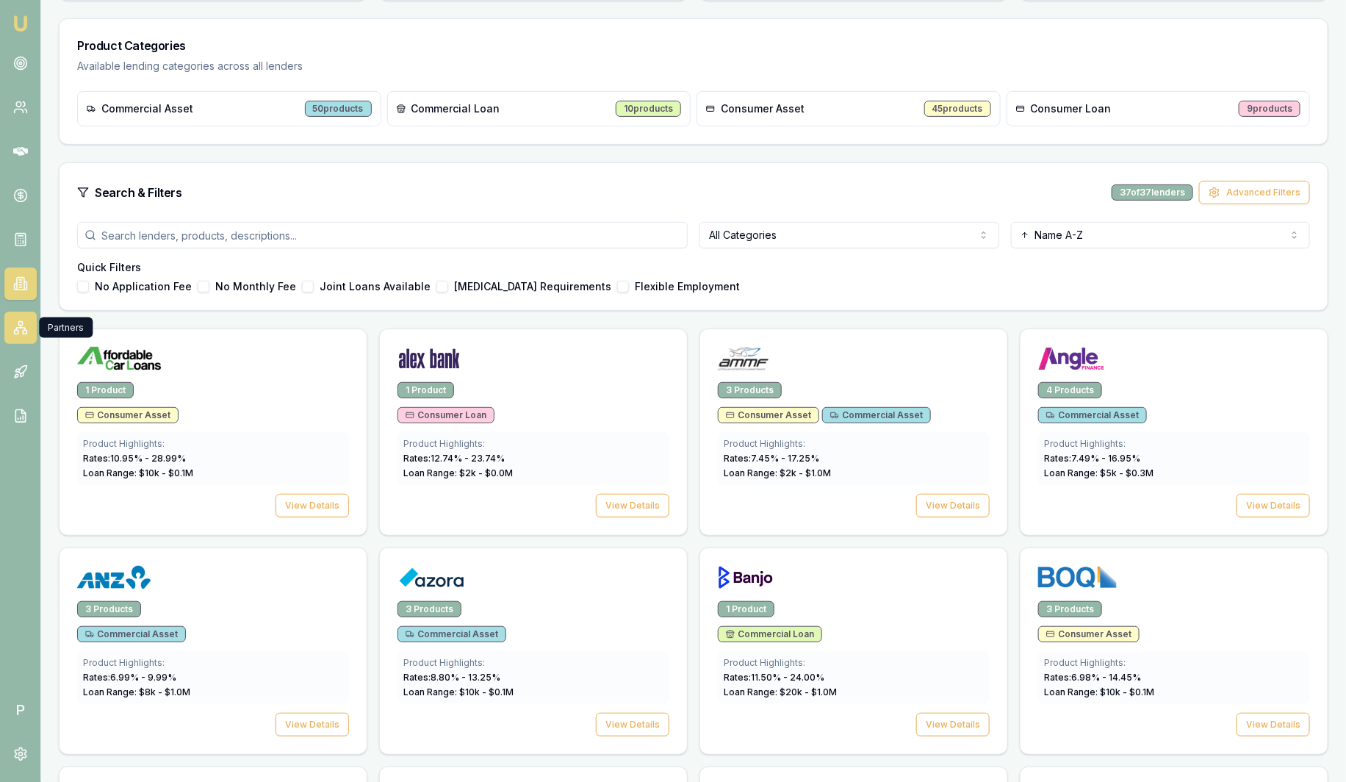
click at [21, 326] on icon at bounding box center [20, 327] width 15 height 15
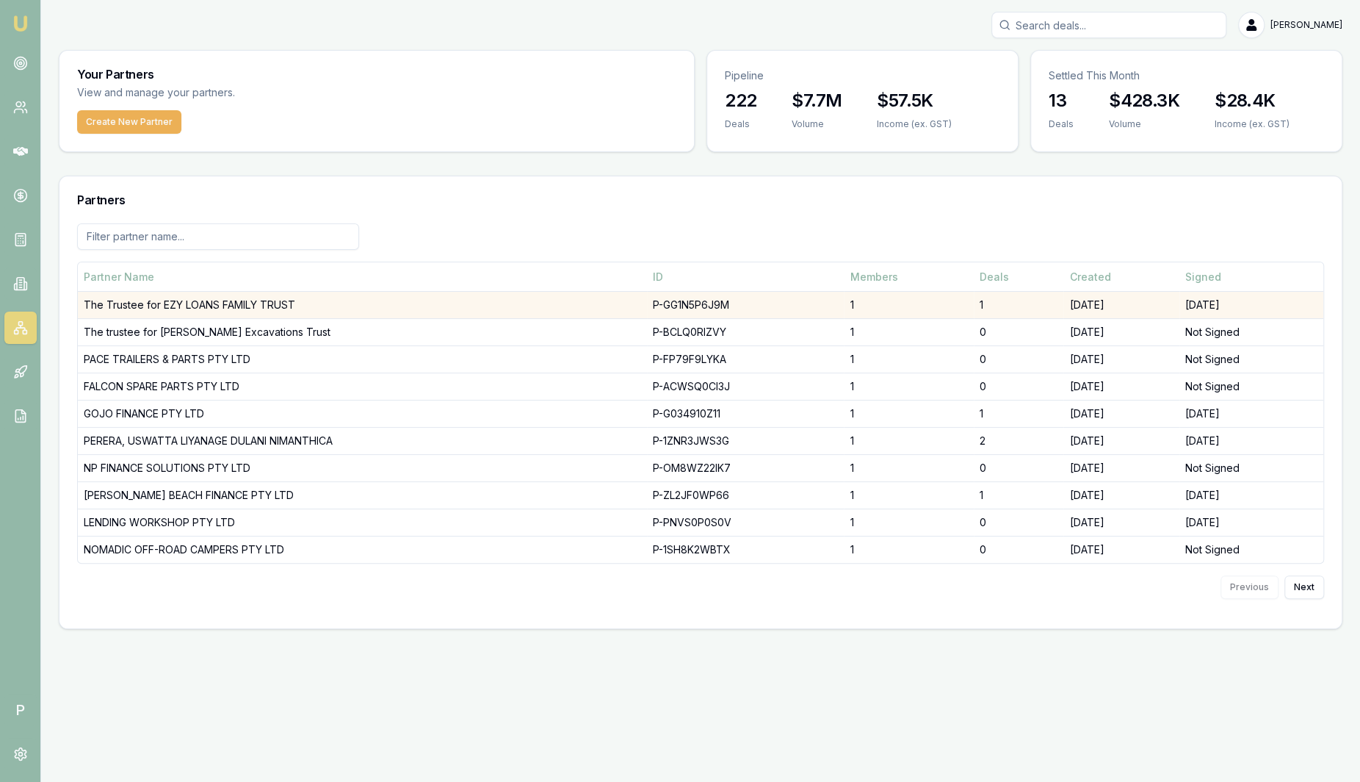
click at [196, 302] on td "The Trustee for EZY LOANS FAMILY TRUST" at bounding box center [362, 305] width 569 height 27
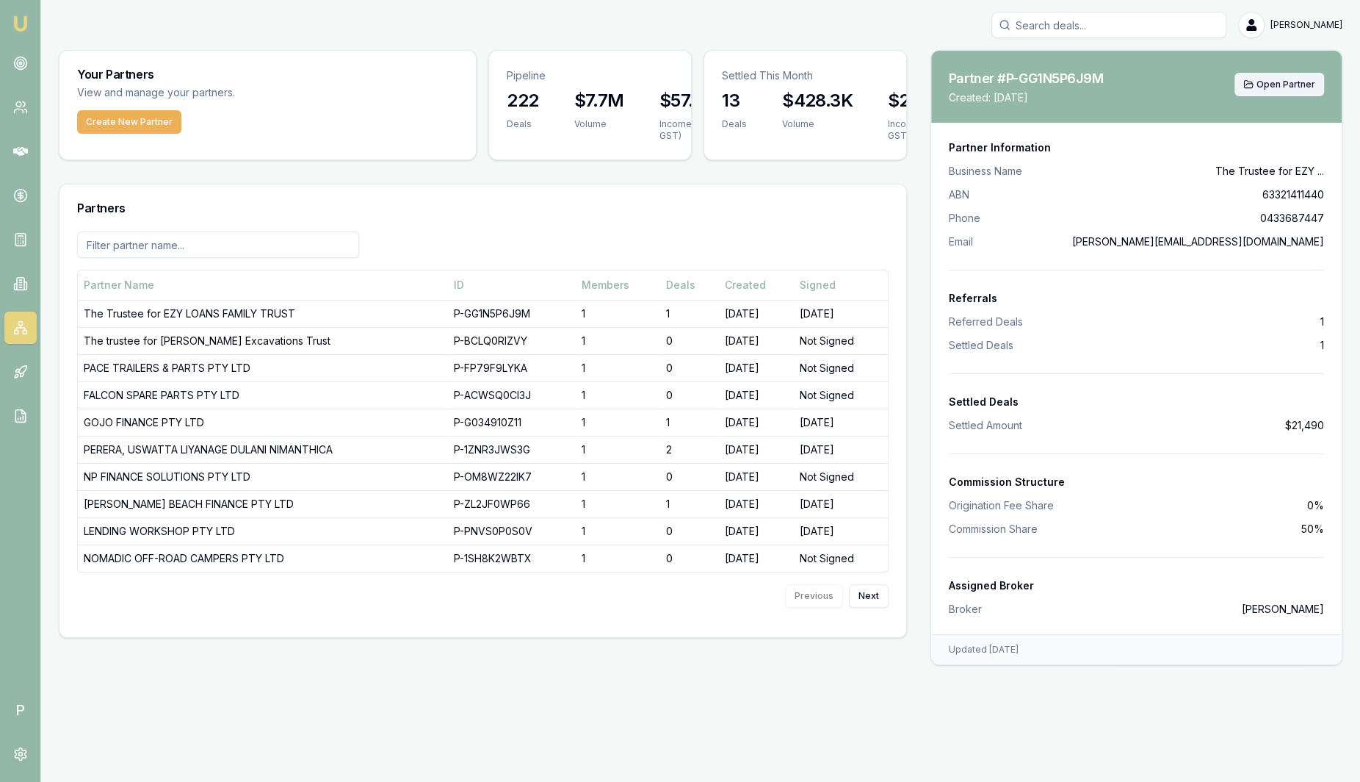
click at [1280, 90] on span "Open Partner" at bounding box center [1286, 85] width 59 height 12
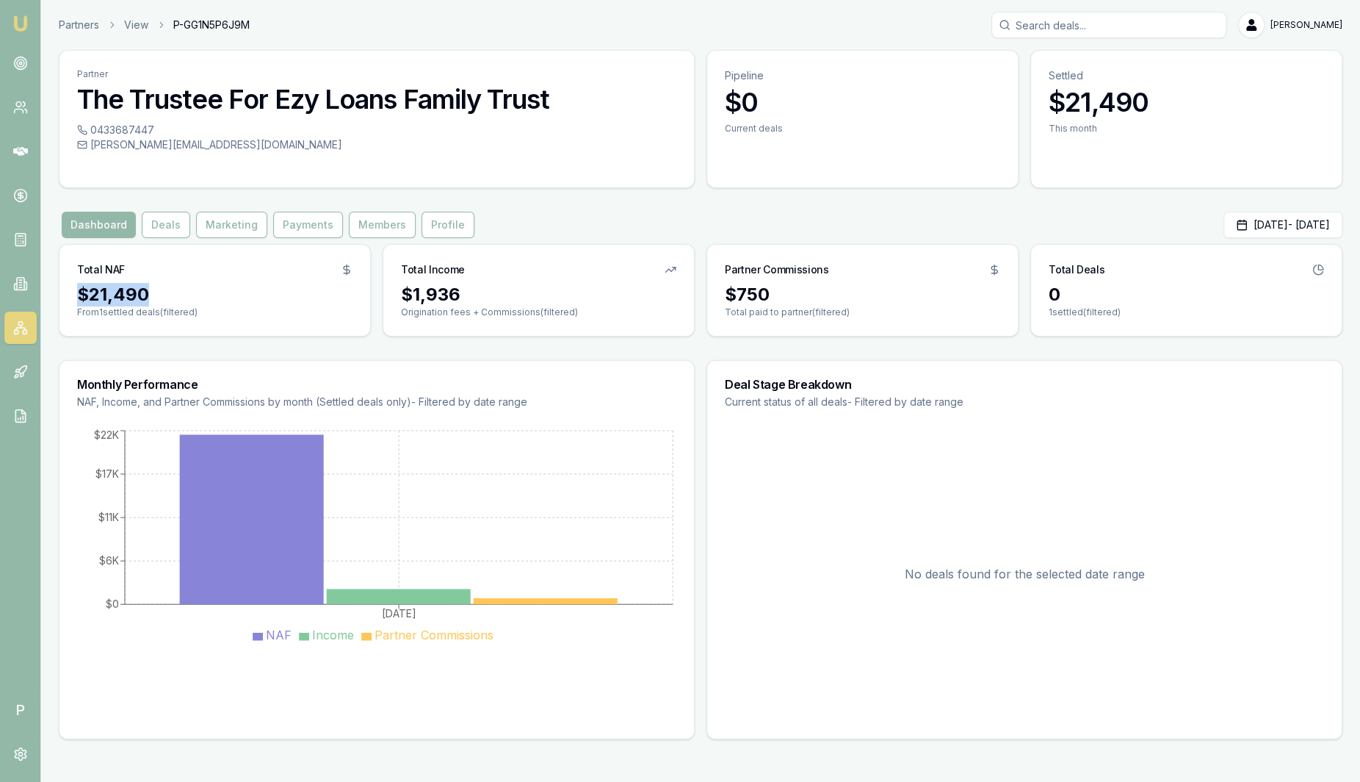
drag, startPoint x: 82, startPoint y: 292, endPoint x: 198, endPoint y: 299, distance: 115.5
click at [198, 299] on div "$21,490" at bounding box center [214, 295] width 275 height 24
drag, startPoint x: 469, startPoint y: 296, endPoint x: 380, endPoint y: 294, distance: 88.9
click at [380, 294] on div "Total NAF $21,490 From 1 settled deals (filtered) Total Income $1,936 Originati…" at bounding box center [701, 290] width 1284 height 93
drag, startPoint x: 787, startPoint y: 286, endPoint x: 704, endPoint y: 292, distance: 82.5
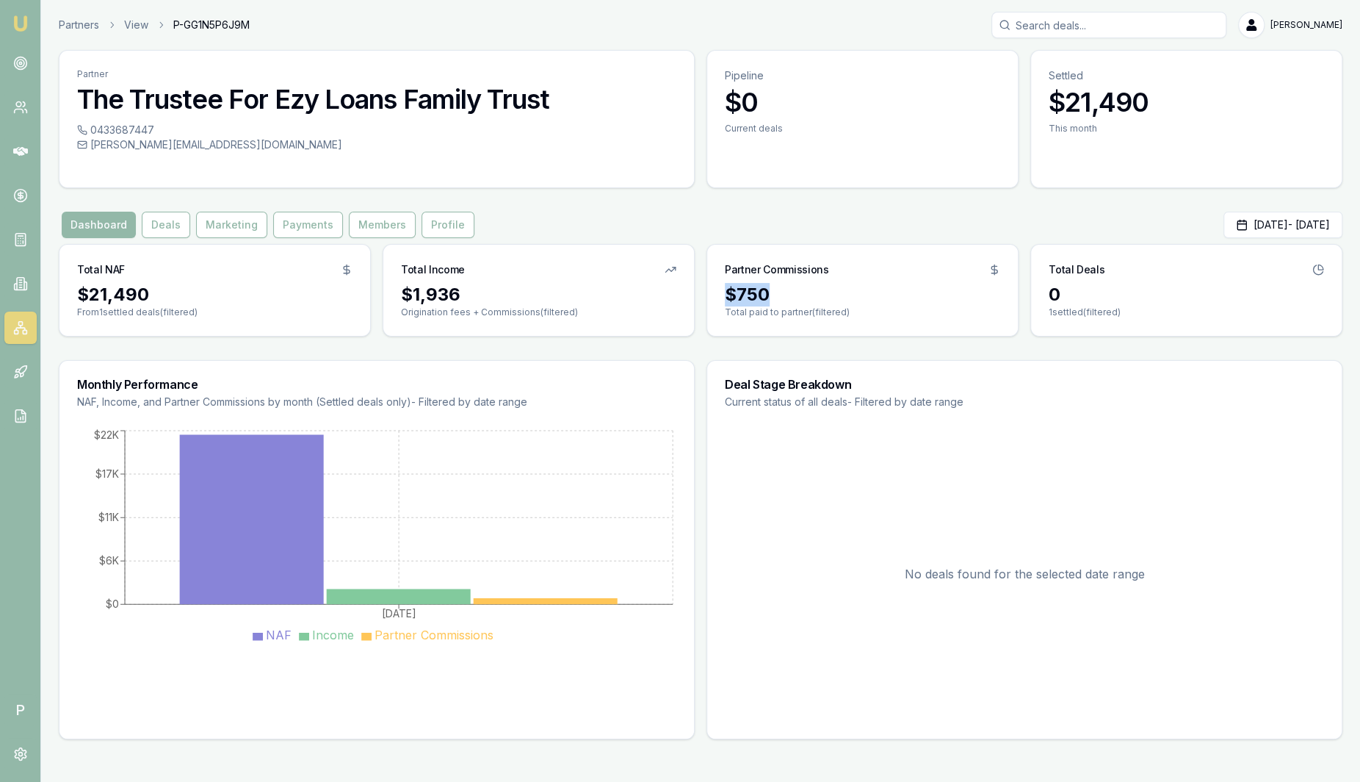
click at [704, 292] on div "Total NAF $21,490 From 1 settled deals (filtered) Total Income $1,936 Originati…" at bounding box center [701, 290] width 1284 height 93
click at [173, 226] on button "Deals" at bounding box center [166, 225] width 48 height 26
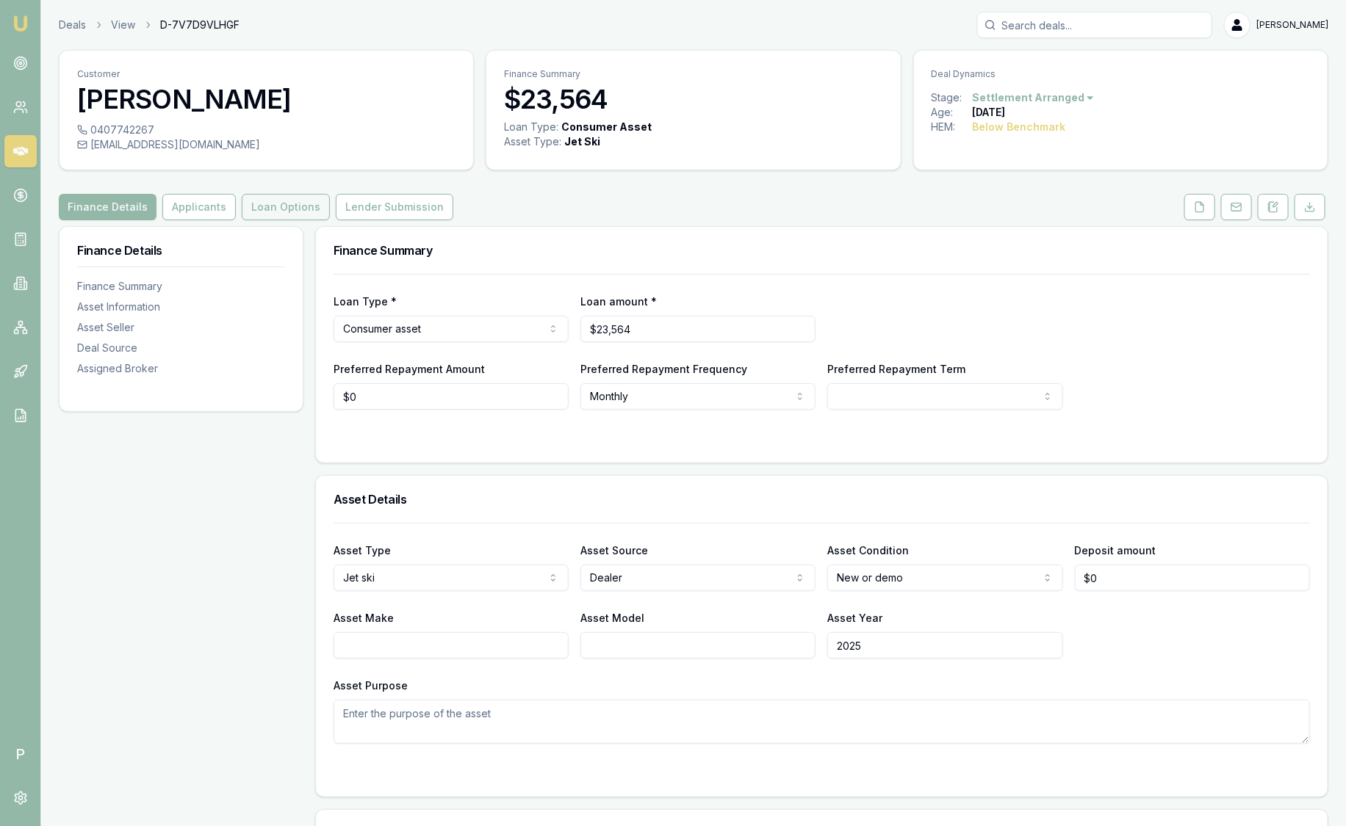
click at [311, 208] on button "Loan Options" at bounding box center [286, 207] width 88 height 26
click at [1270, 206] on icon at bounding box center [1273, 207] width 12 height 12
click at [1275, 209] on icon at bounding box center [1273, 207] width 12 height 12
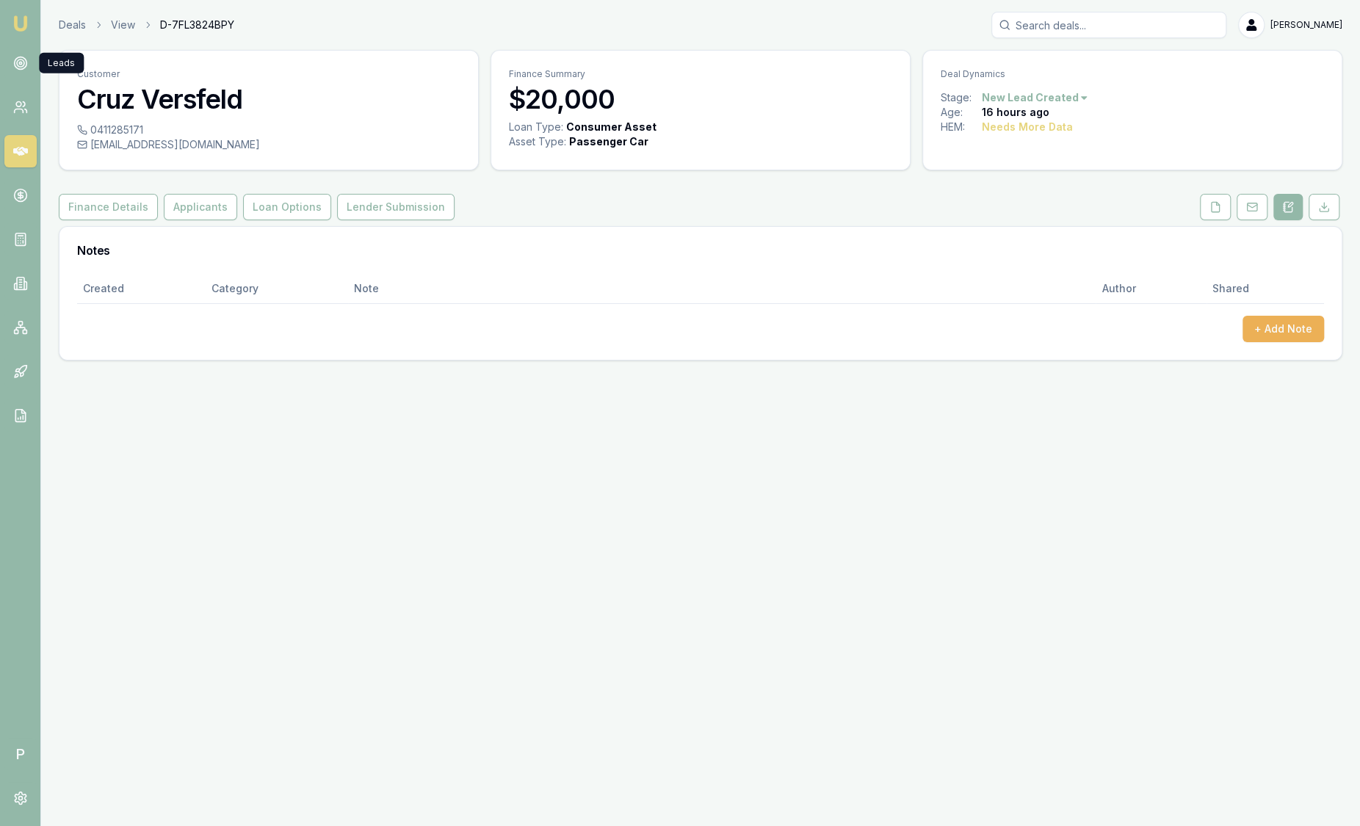
click at [17, 24] on img at bounding box center [21, 24] width 18 height 18
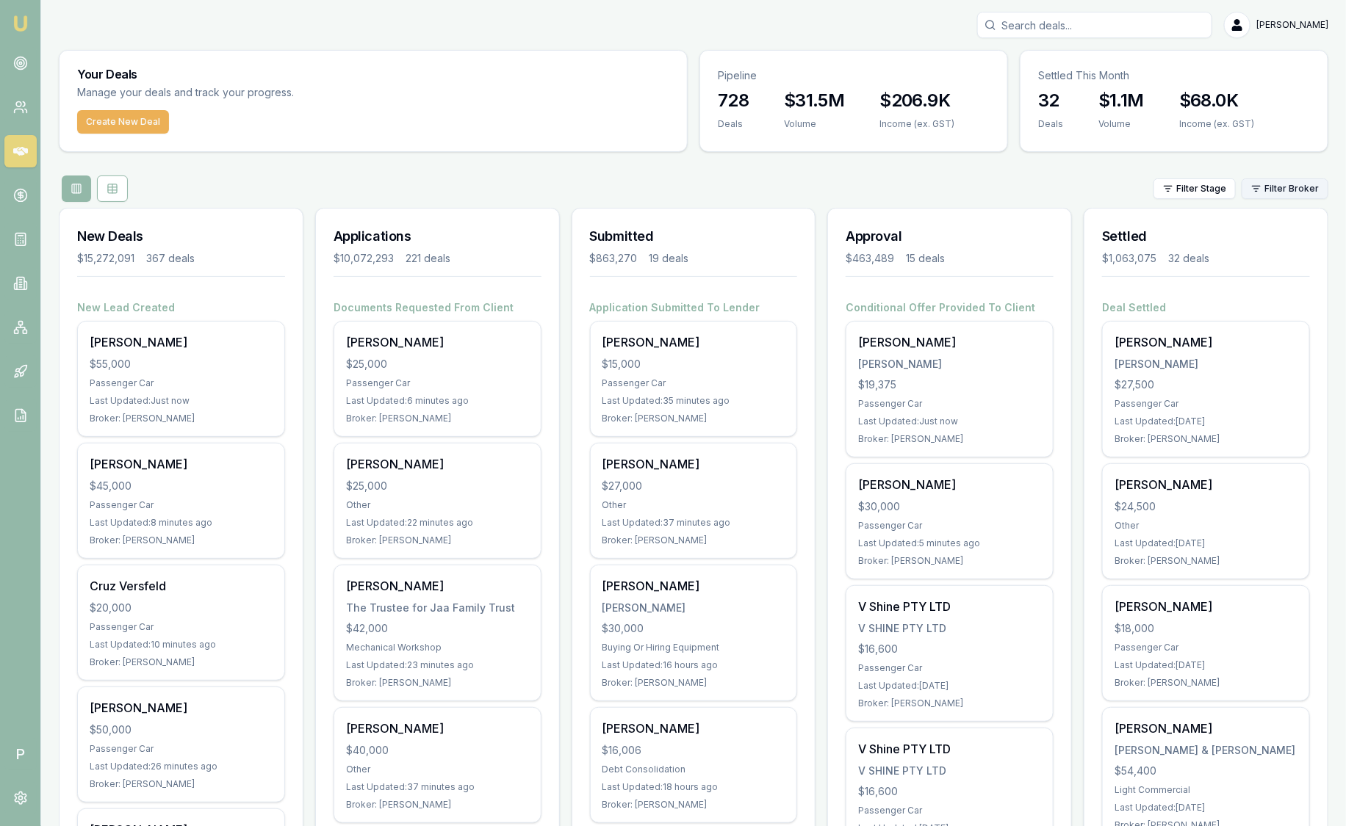
click at [1309, 195] on html "Emu Broker P [PERSON_NAME] Toggle Menu Your Deals Manage your deals and track y…" at bounding box center [673, 413] width 1346 height 826
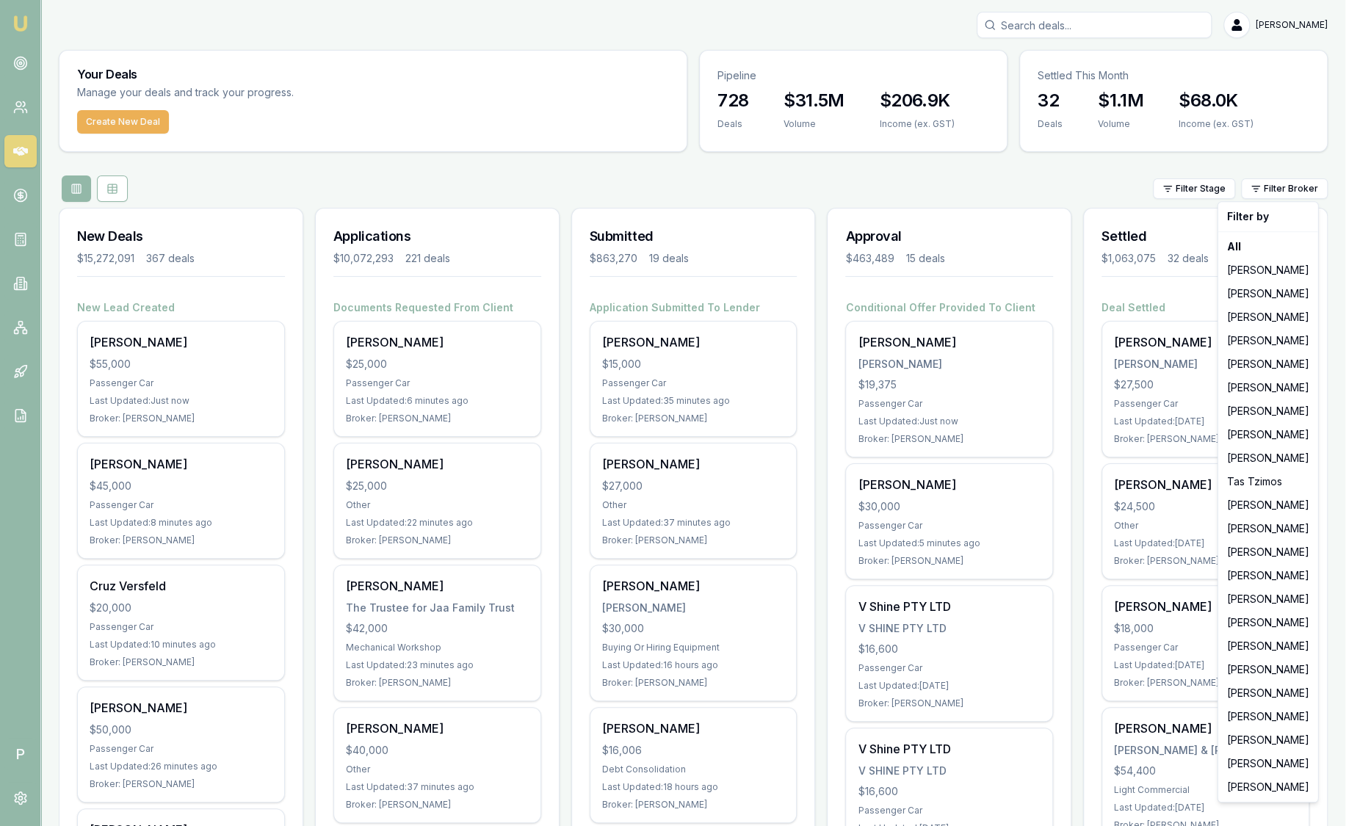
click at [861, 172] on html "Emu Broker P [PERSON_NAME] Toggle Menu Your Deals Manage your deals and track y…" at bounding box center [680, 413] width 1360 height 826
